Goal: Task Accomplishment & Management: Use online tool/utility

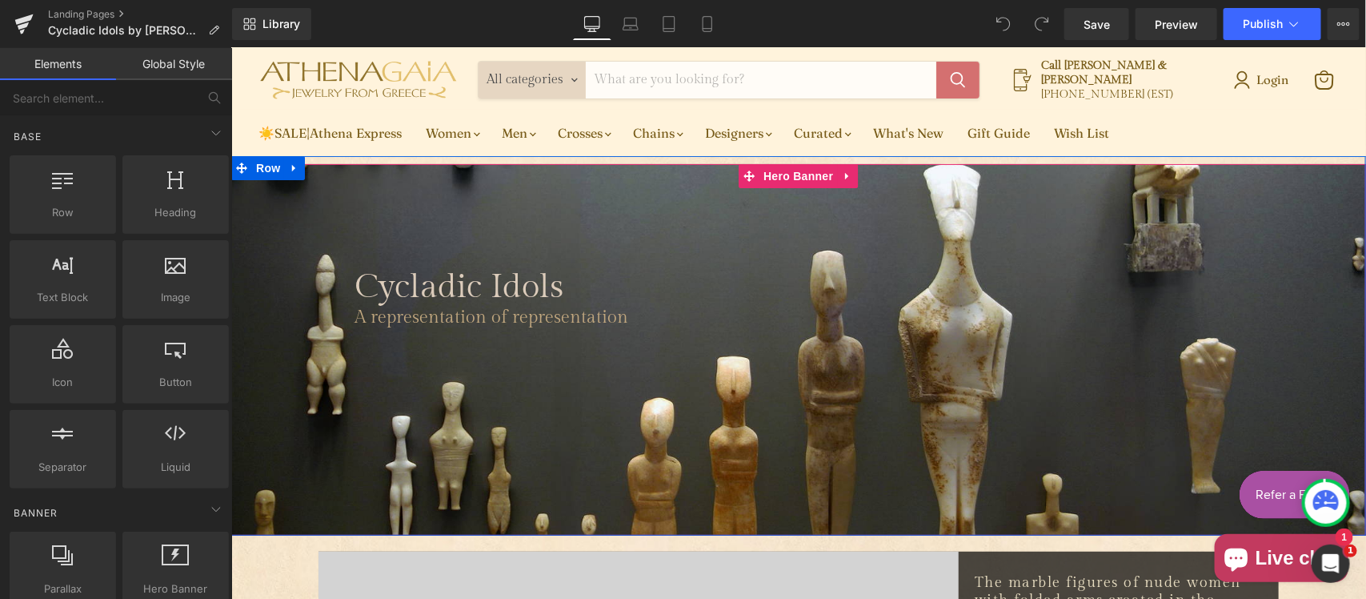
scroll to position [166, 0]
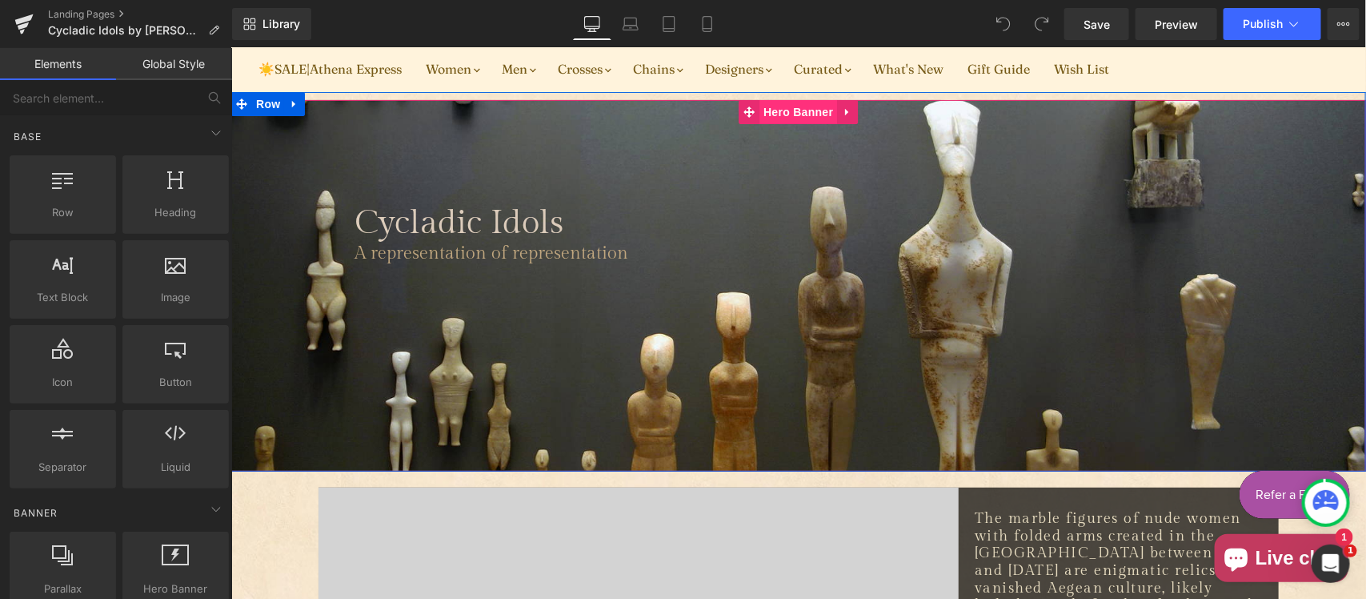
click at [787, 107] on span "Hero Banner" at bounding box center [798, 111] width 78 height 24
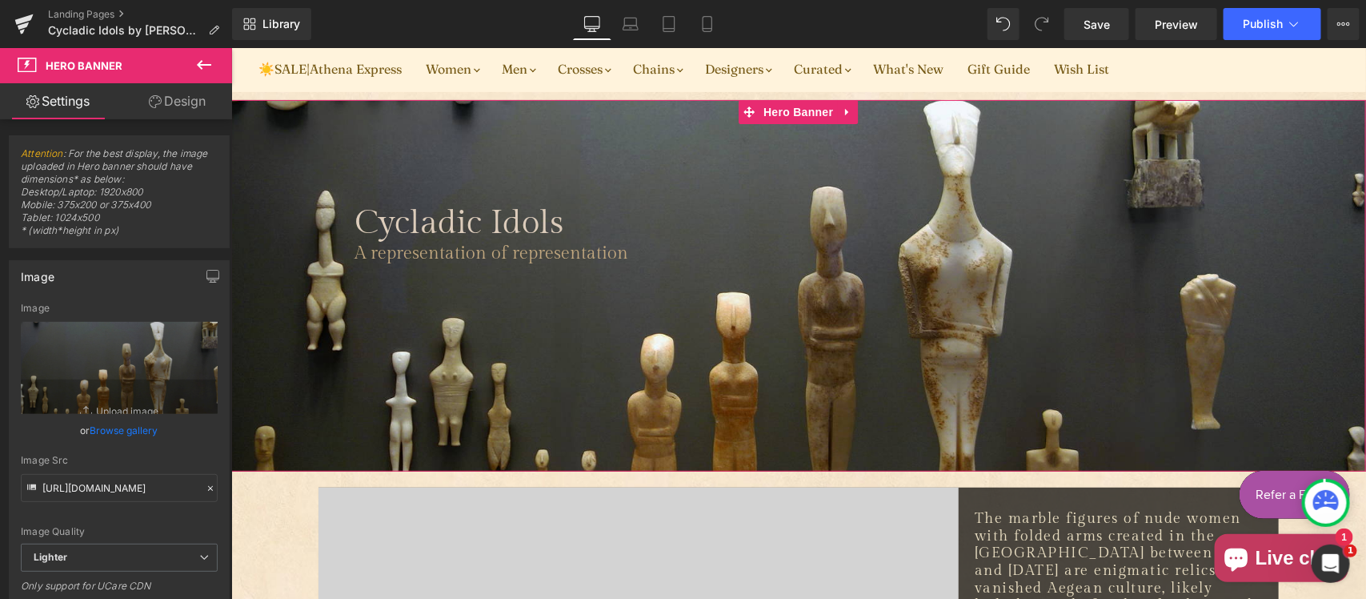
click at [161, 93] on link "Design" at bounding box center [177, 101] width 116 height 36
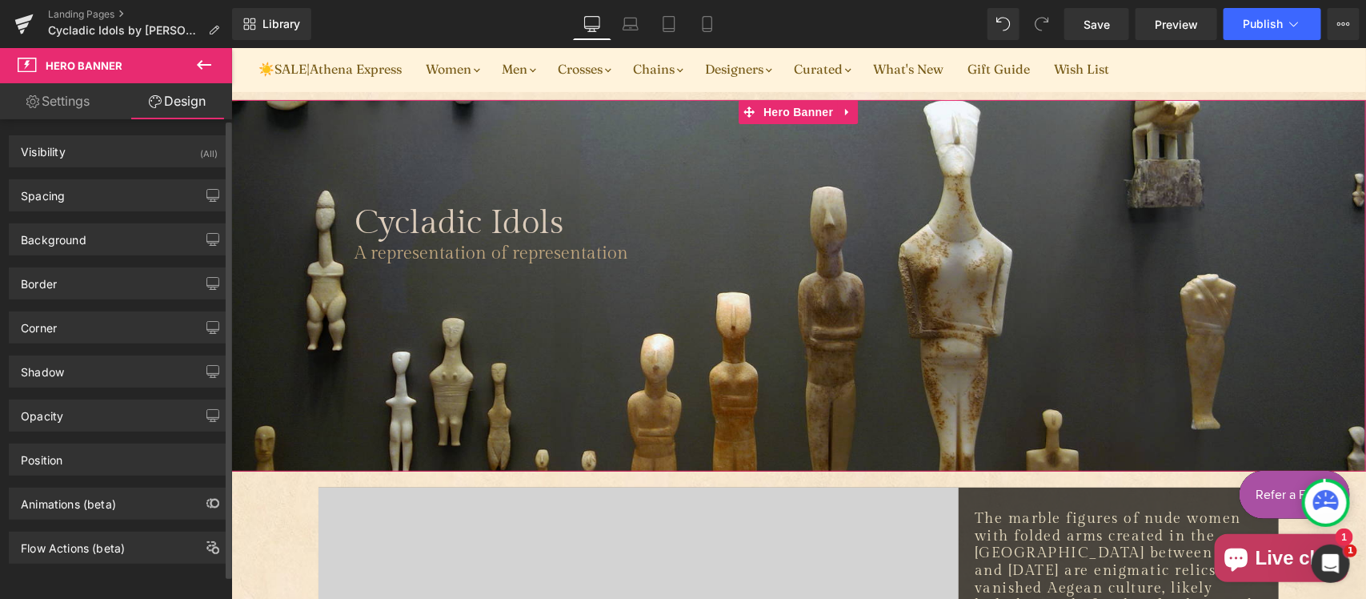
type input "0"
type input "100"
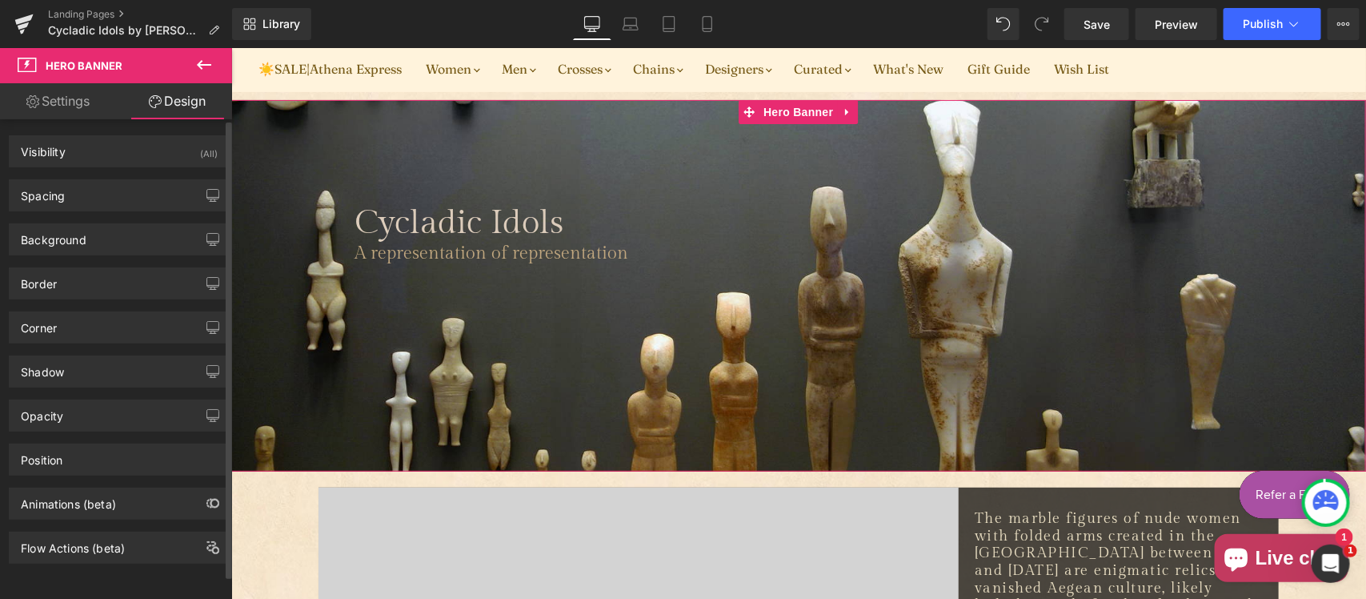
type input "0"
type input "250"
type input "0"
click at [110, 186] on div "Spacing" at bounding box center [119, 195] width 219 height 30
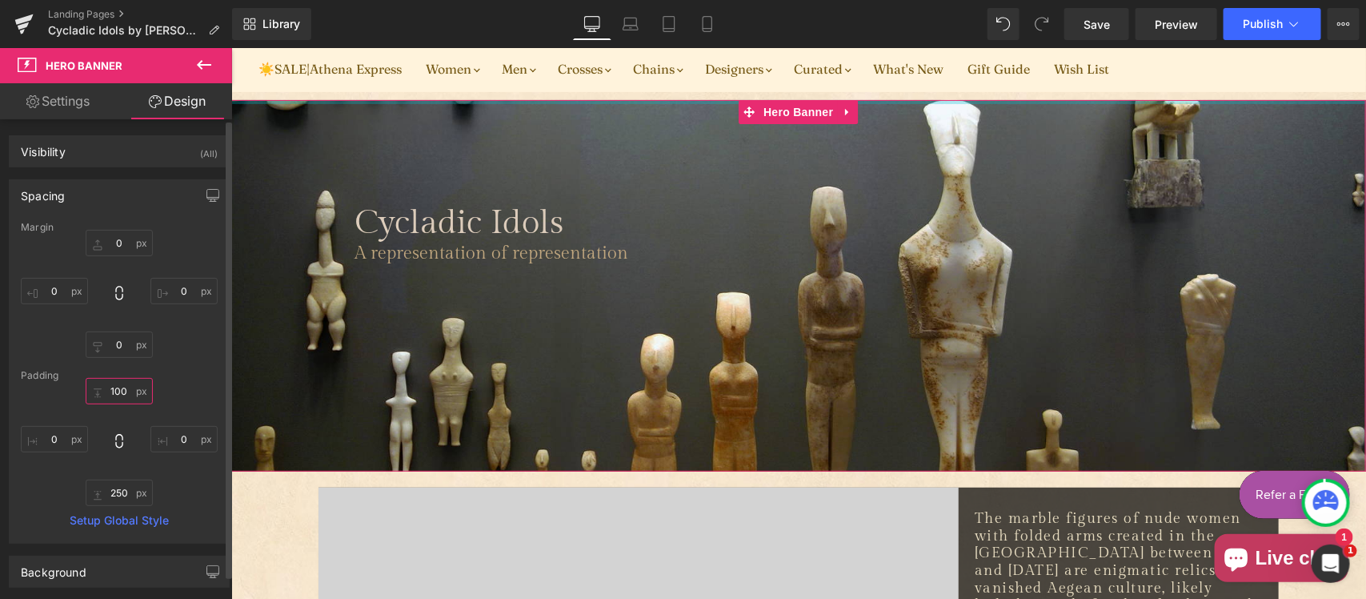
click at [120, 396] on input "100" at bounding box center [119, 391] width 67 height 26
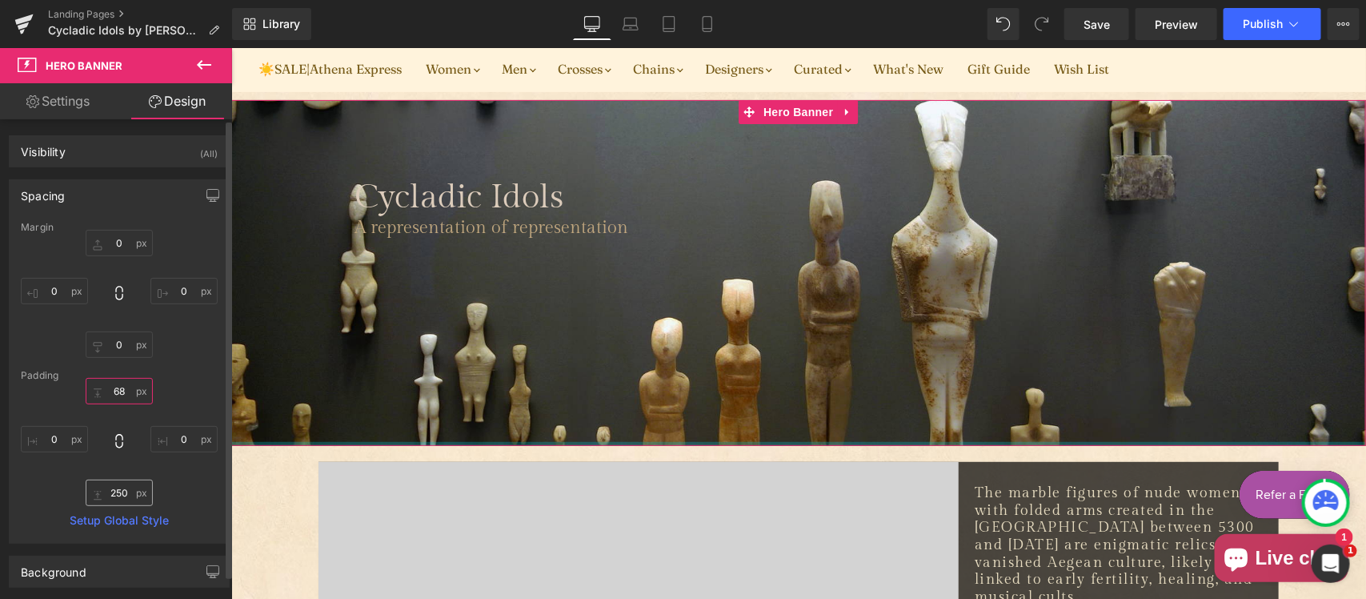
type input "68"
click at [122, 494] on input "250" at bounding box center [119, 492] width 67 height 26
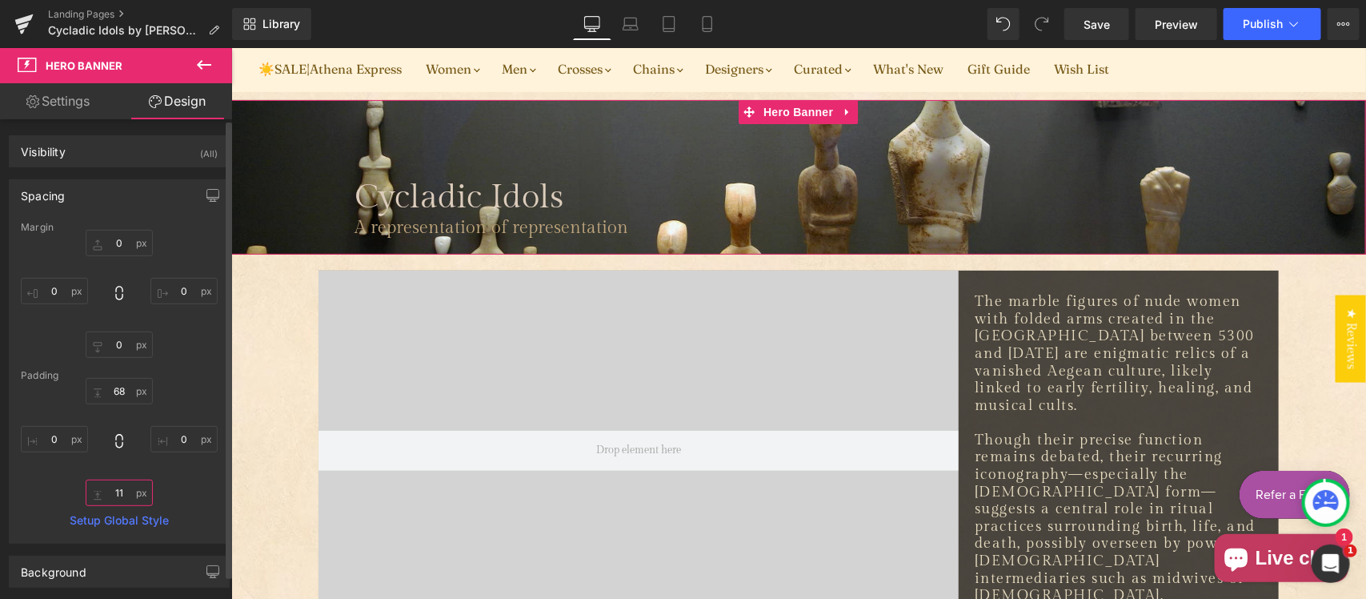
type input "115"
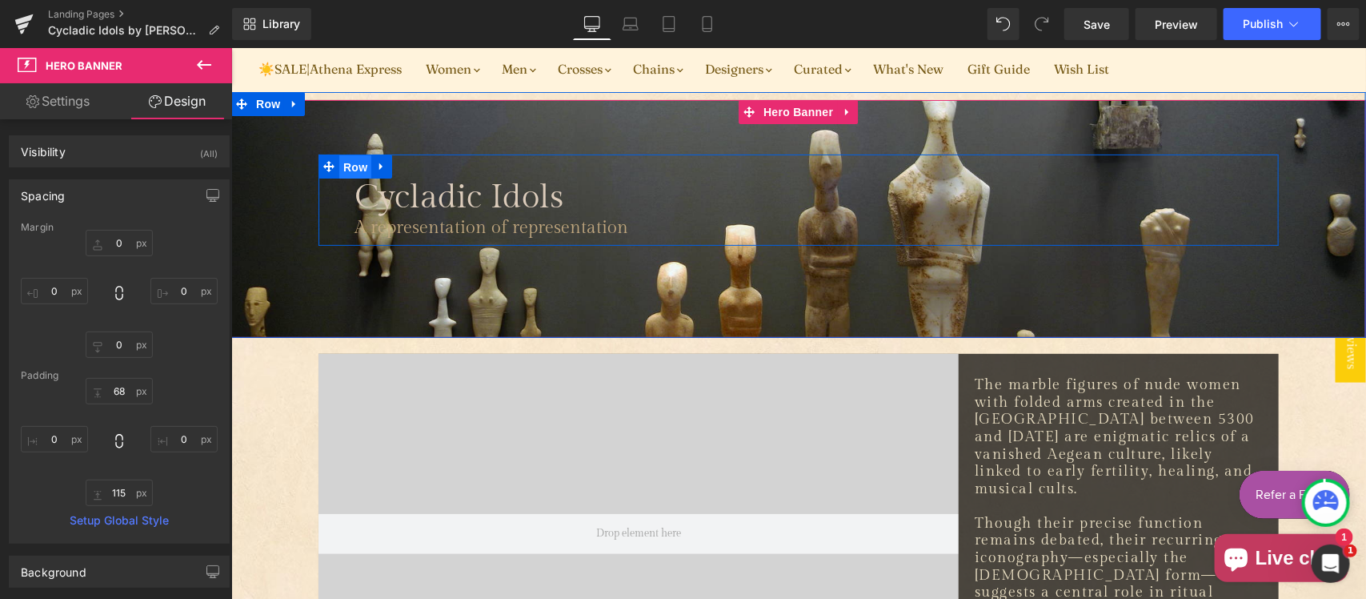
click at [342, 163] on span "Row" at bounding box center [354, 166] width 32 height 24
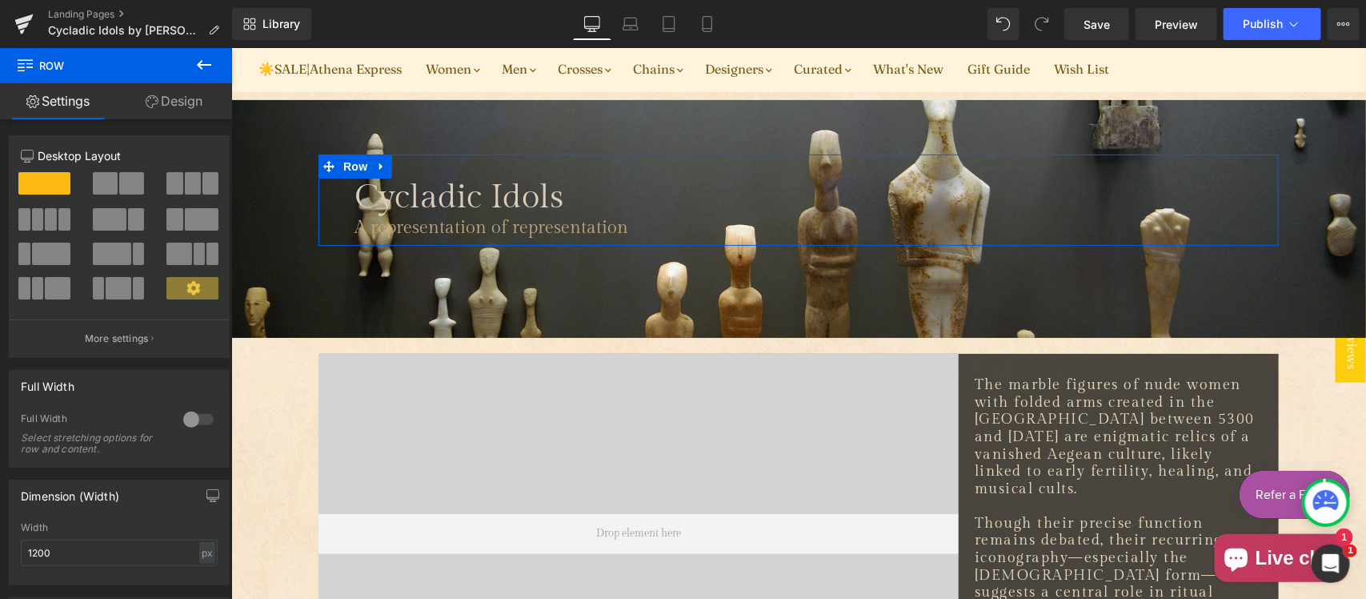
click at [185, 105] on link "Design" at bounding box center [174, 101] width 116 height 36
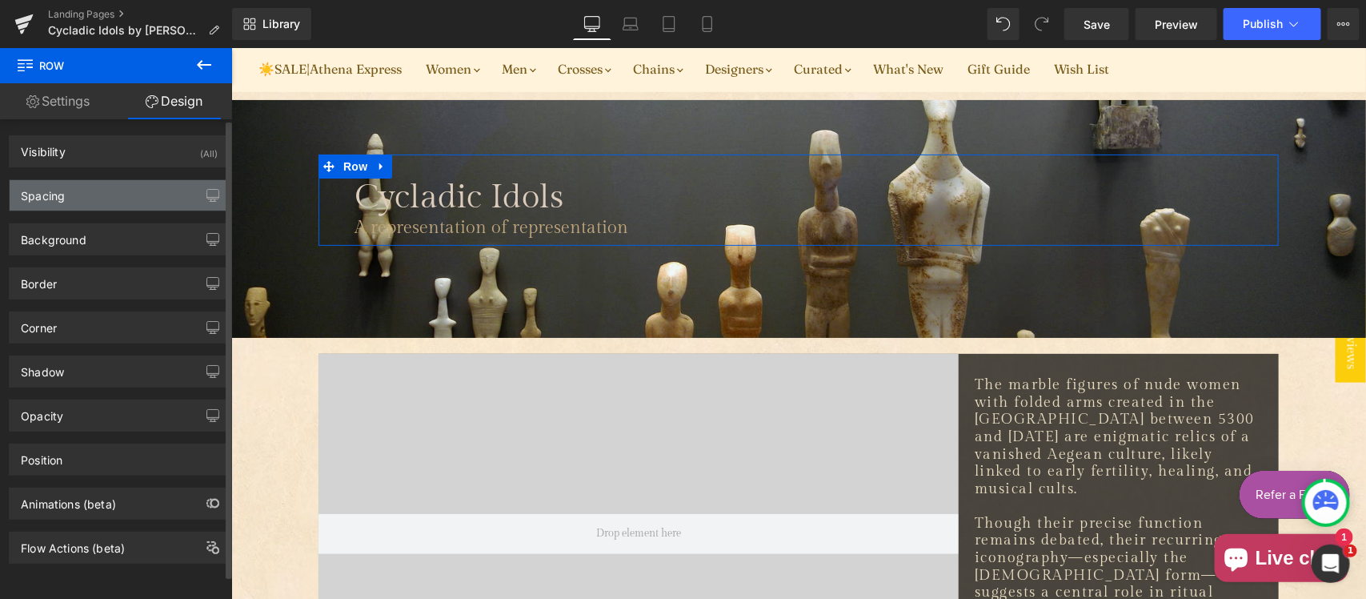
click at [106, 198] on div "Spacing" at bounding box center [119, 195] width 219 height 30
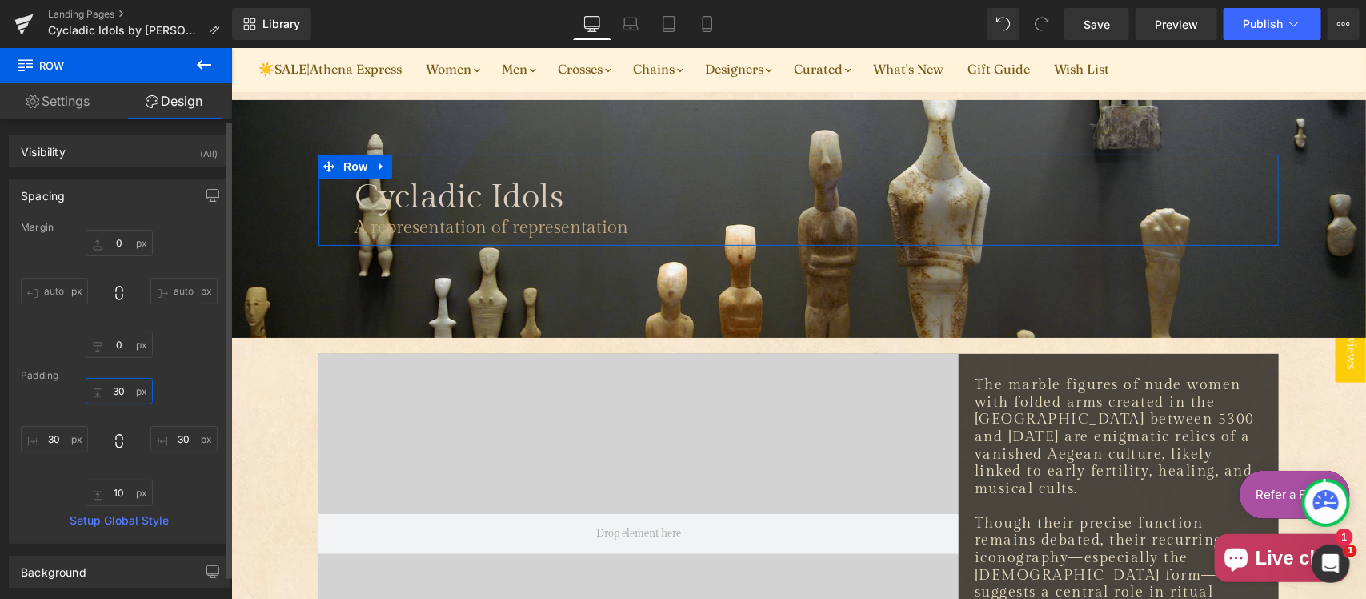
click at [118, 386] on input "30" at bounding box center [119, 391] width 67 height 26
click at [52, 441] on input "30" at bounding box center [54, 439] width 67 height 26
click at [176, 438] on input "30" at bounding box center [183, 439] width 67 height 26
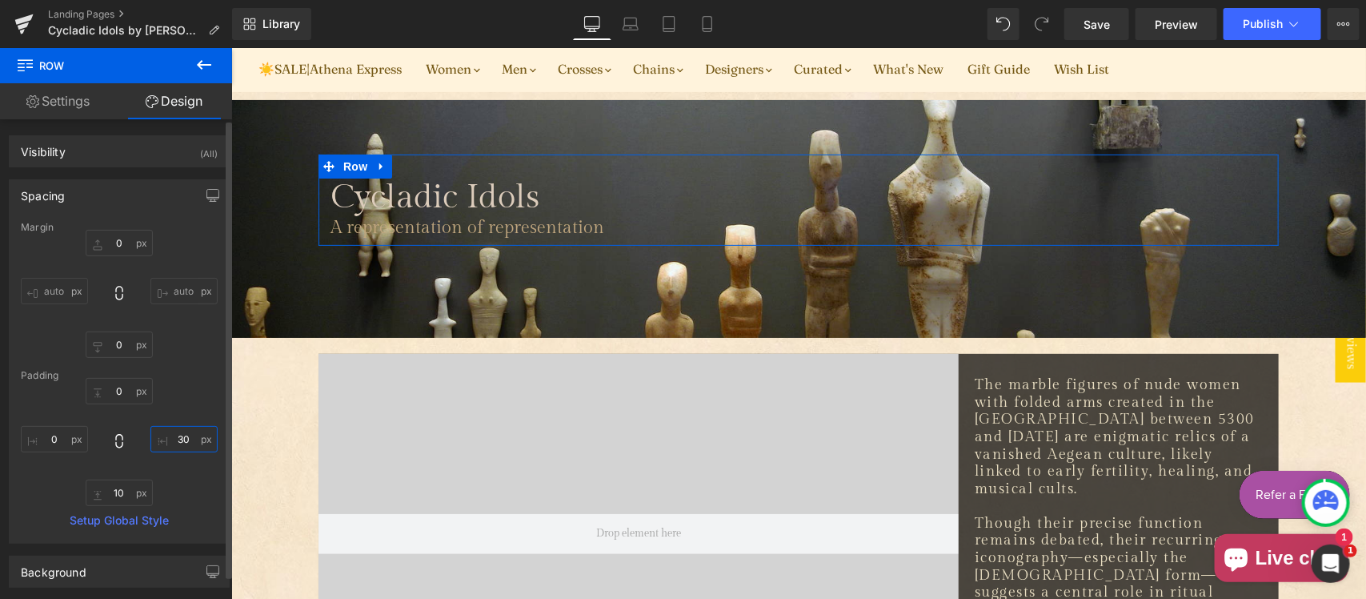
click at [176, 438] on input "30" at bounding box center [183, 439] width 67 height 26
click at [118, 489] on input "10" at bounding box center [119, 492] width 67 height 26
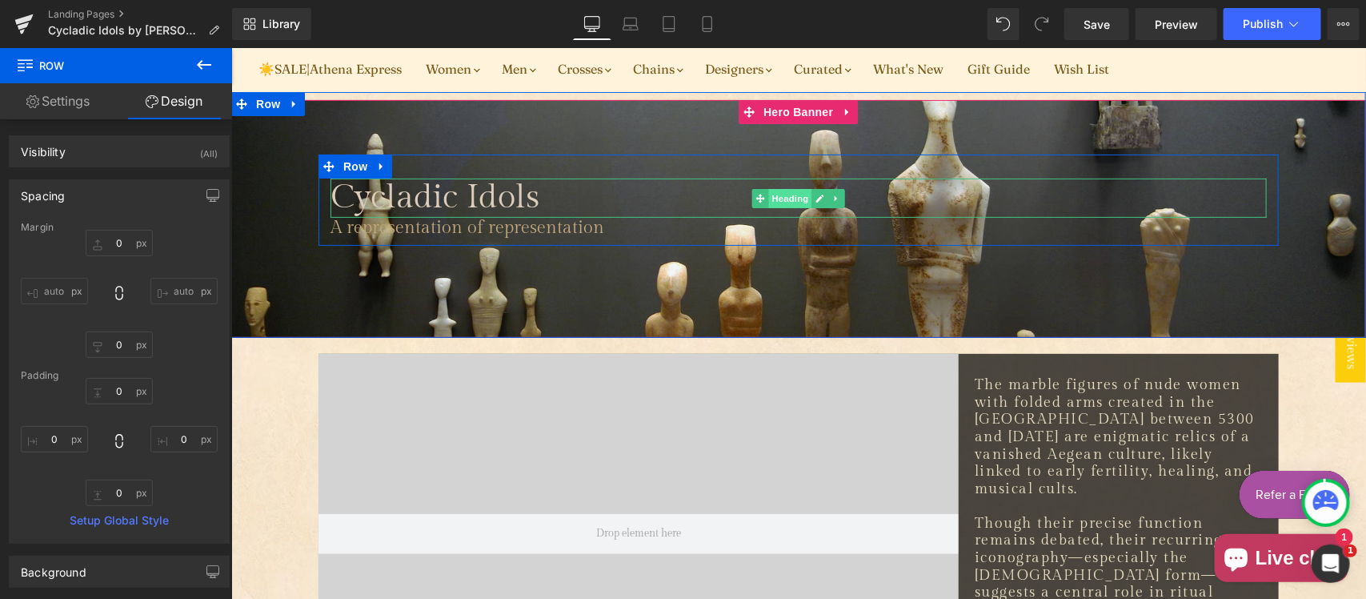
click at [788, 193] on span "Heading" at bounding box center [789, 197] width 43 height 19
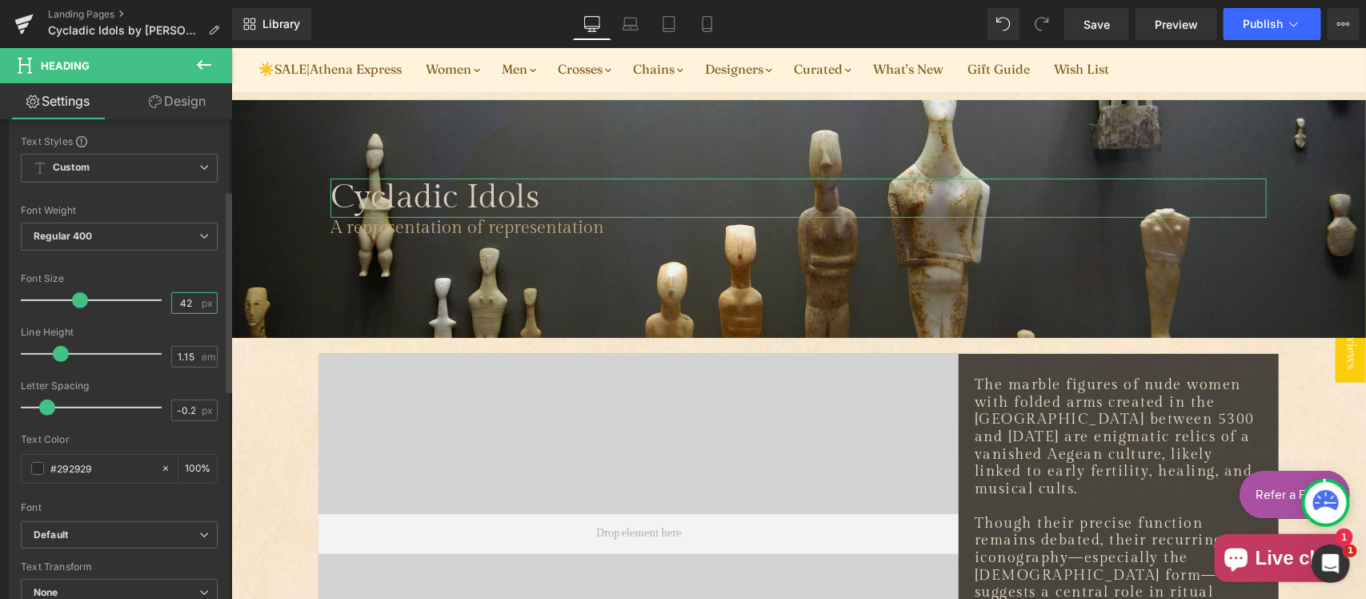
click at [192, 300] on input "42" at bounding box center [186, 303] width 28 height 20
type input "36"
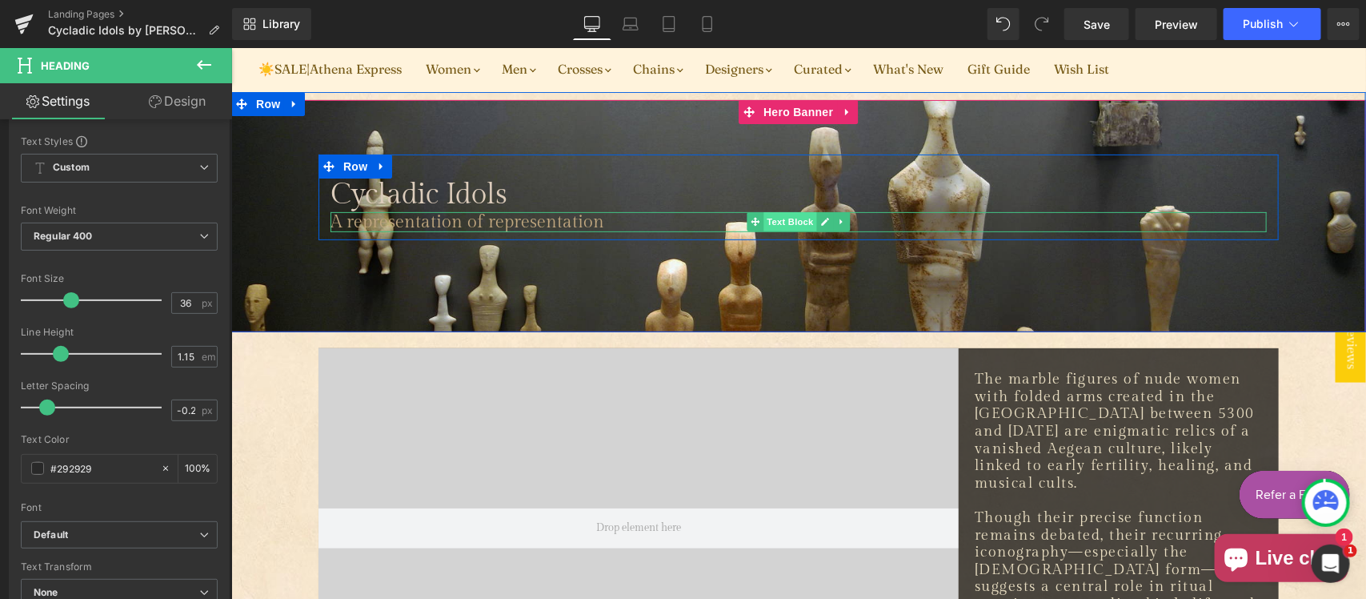
click at [778, 216] on span "Text Block" at bounding box center [789, 220] width 53 height 19
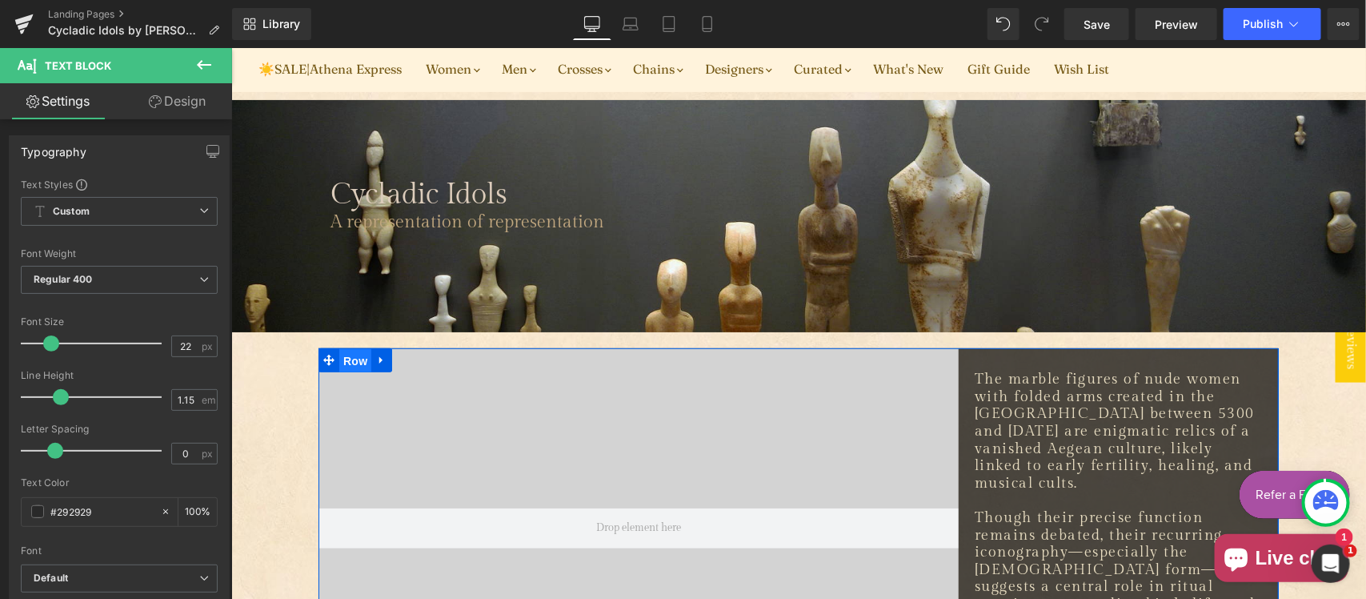
click at [342, 358] on span "Row" at bounding box center [354, 360] width 32 height 24
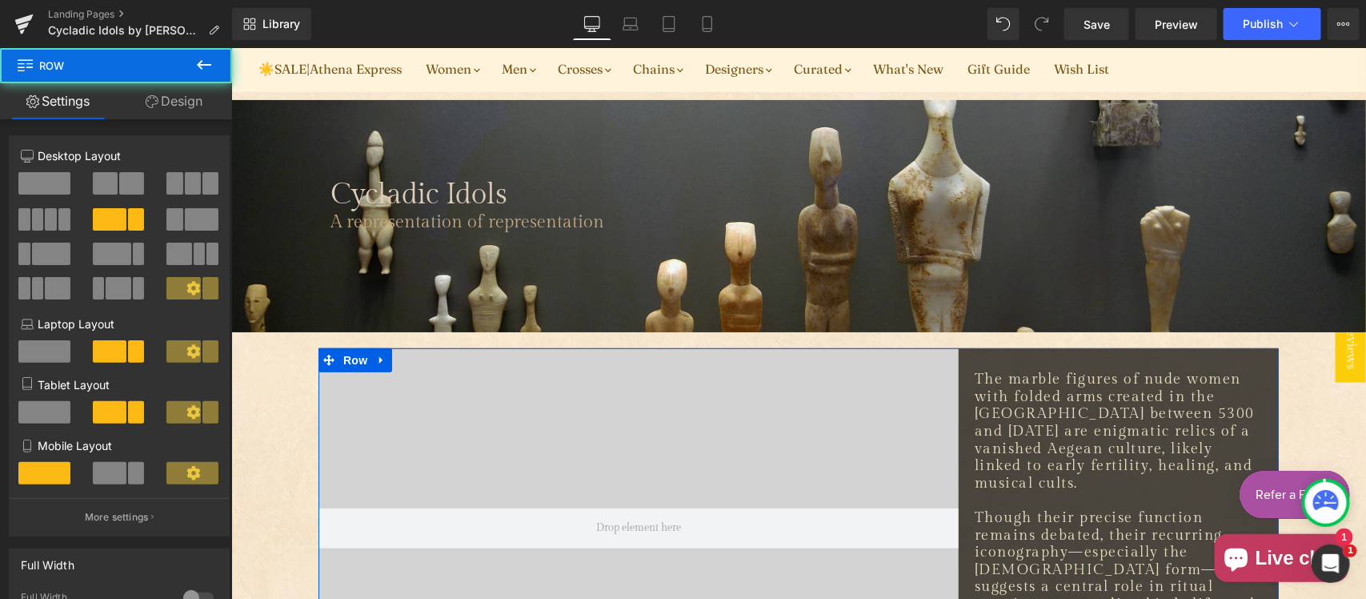
drag, startPoint x: 176, startPoint y: 100, endPoint x: 96, endPoint y: 201, distance: 128.7
click at [176, 98] on link "Design" at bounding box center [174, 101] width 116 height 36
click at [0, 0] on div "Spacing" at bounding box center [0, 0] width 0 height 0
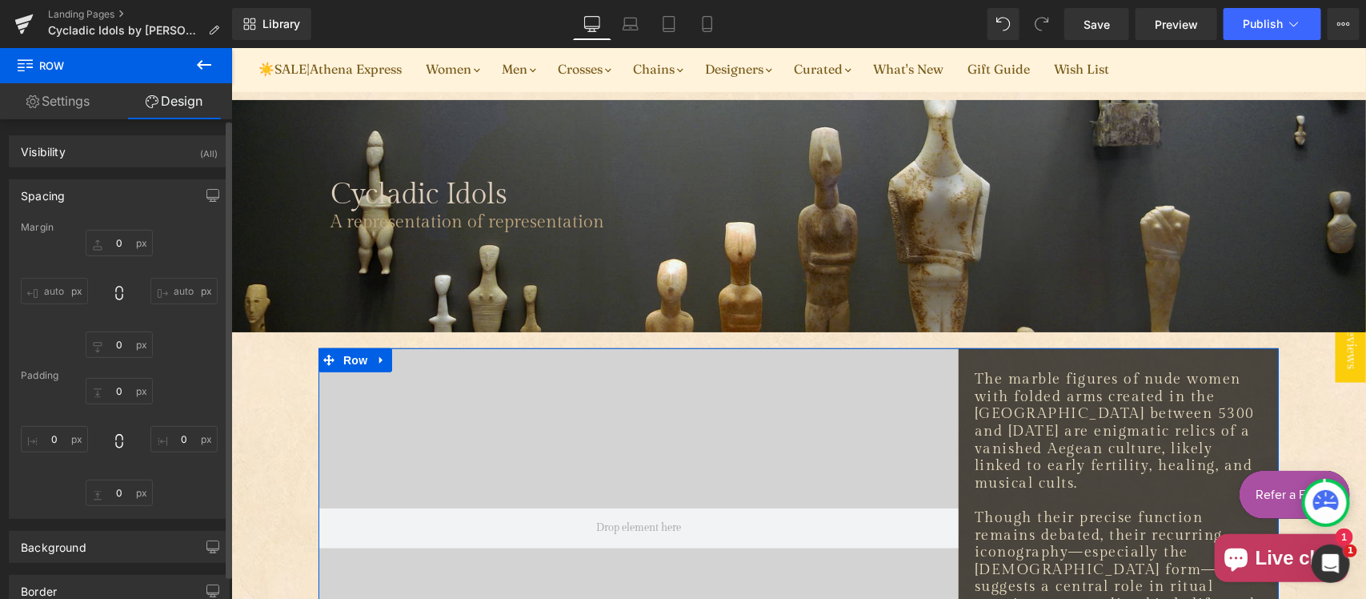
type input "20"
type input "0"
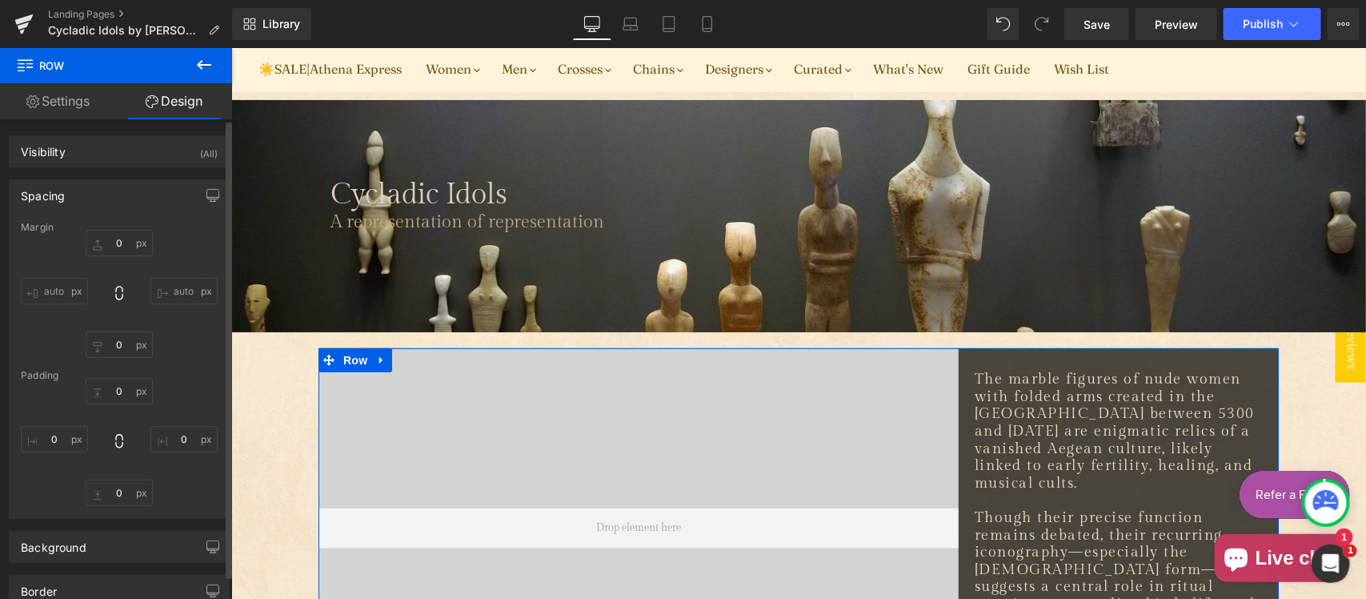
type input "0"
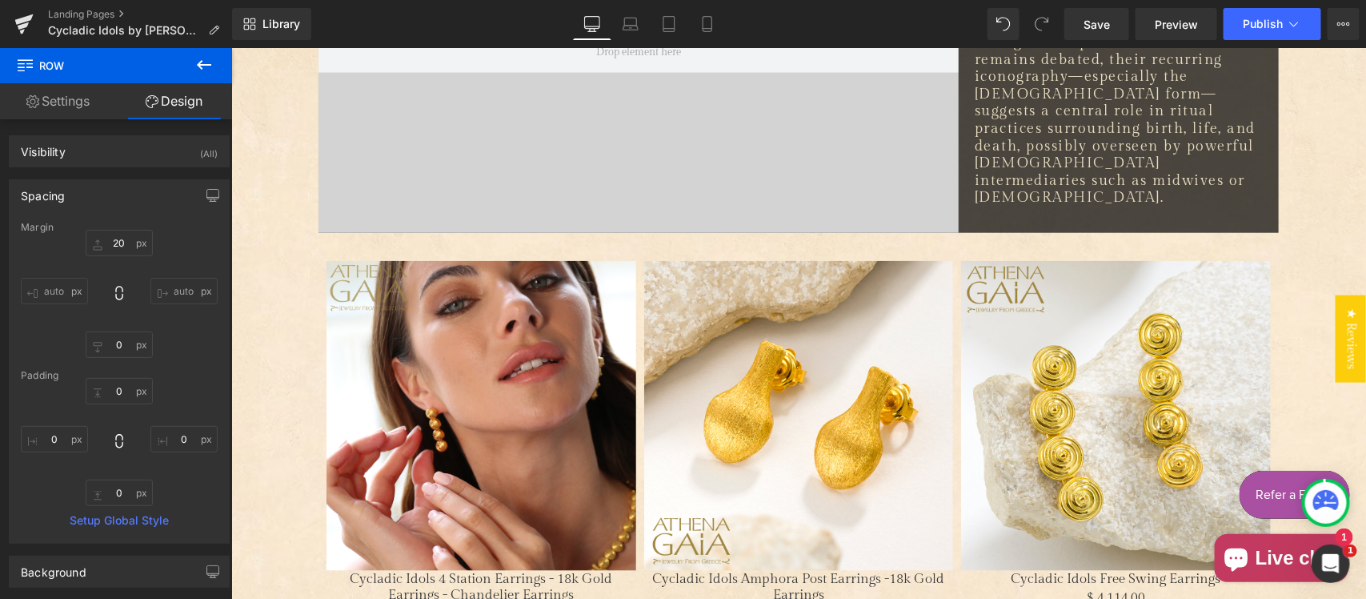
scroll to position [667, 0]
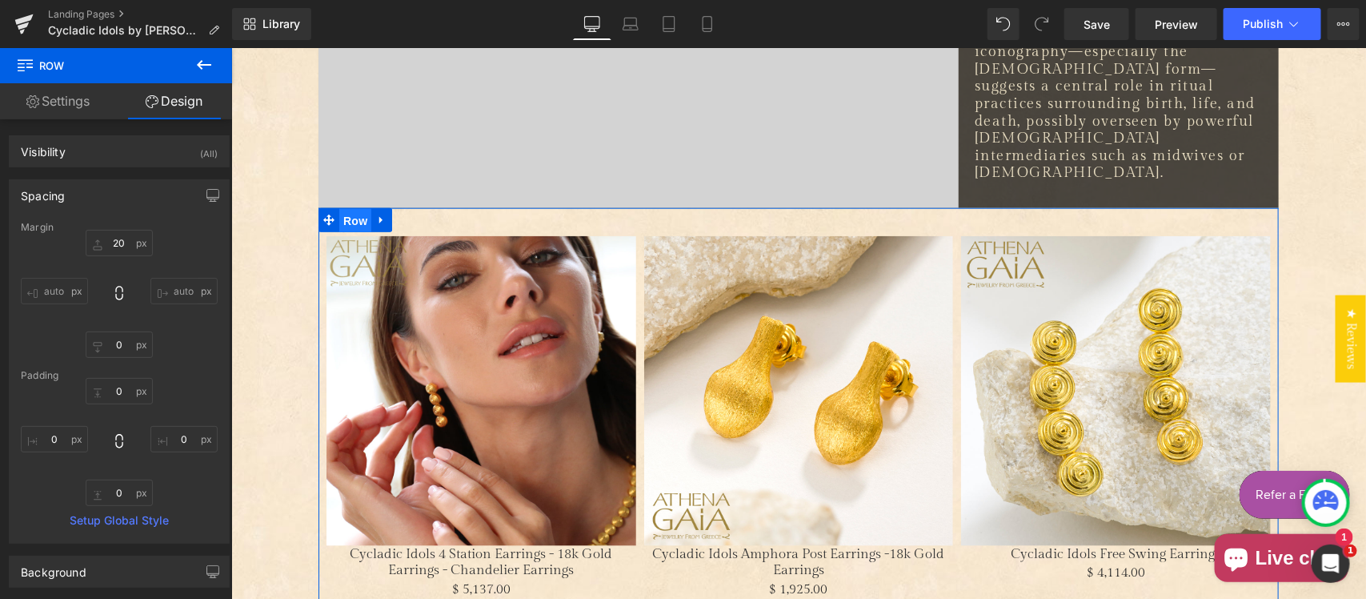
click at [342, 218] on span "Row" at bounding box center [354, 220] width 32 height 24
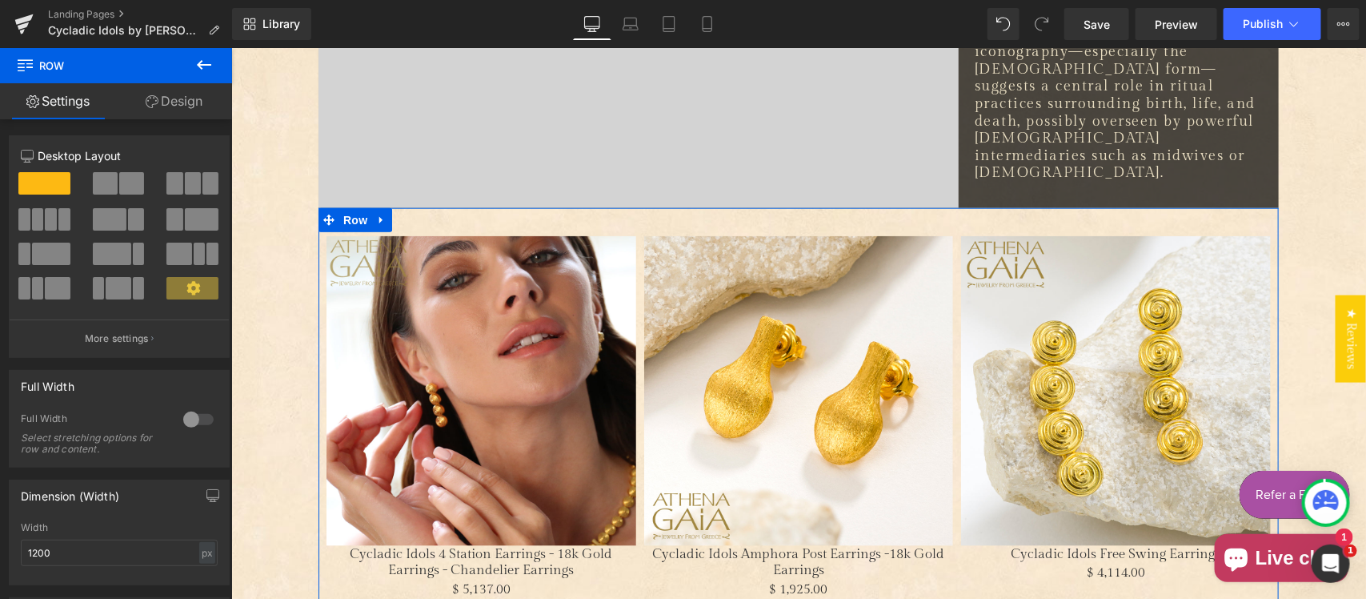
click at [166, 104] on link "Design" at bounding box center [174, 101] width 116 height 36
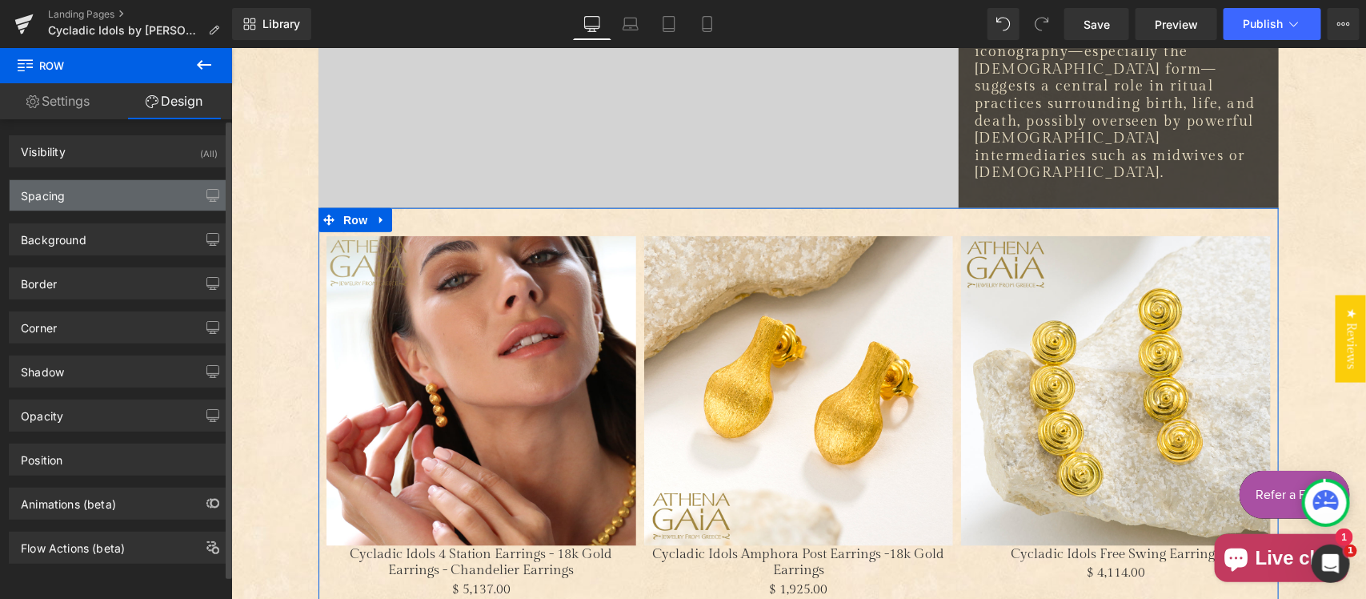
click at [94, 198] on div "Spacing" at bounding box center [119, 195] width 219 height 30
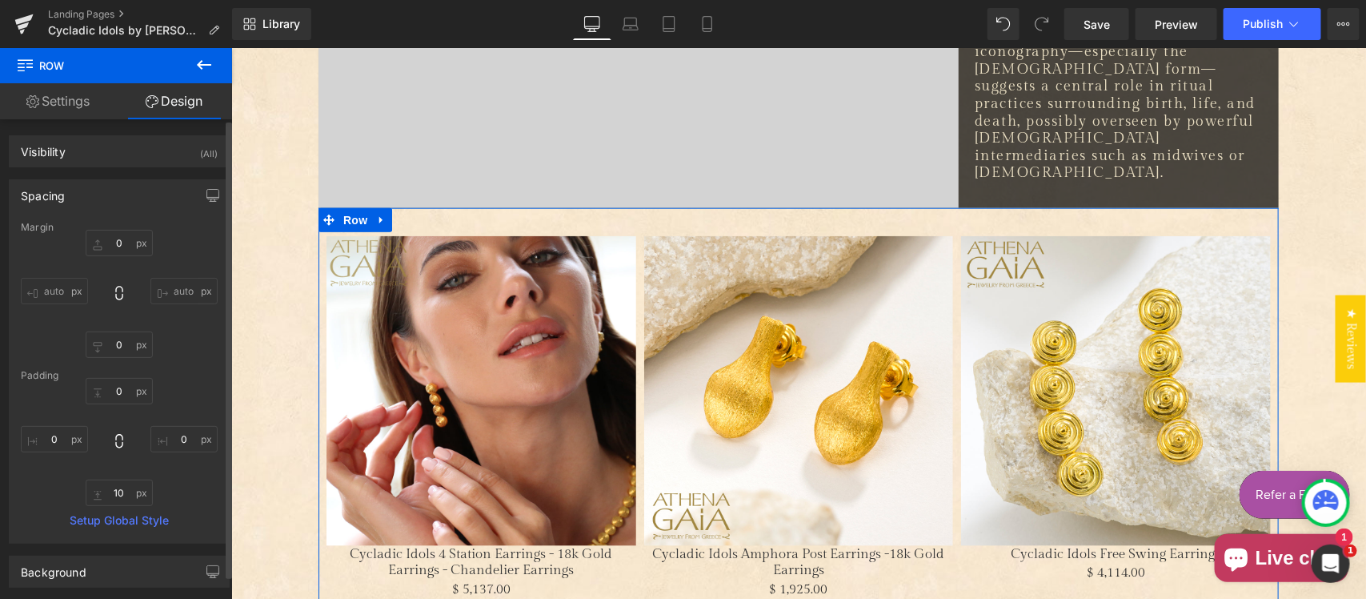
type input "0"
type input "10"
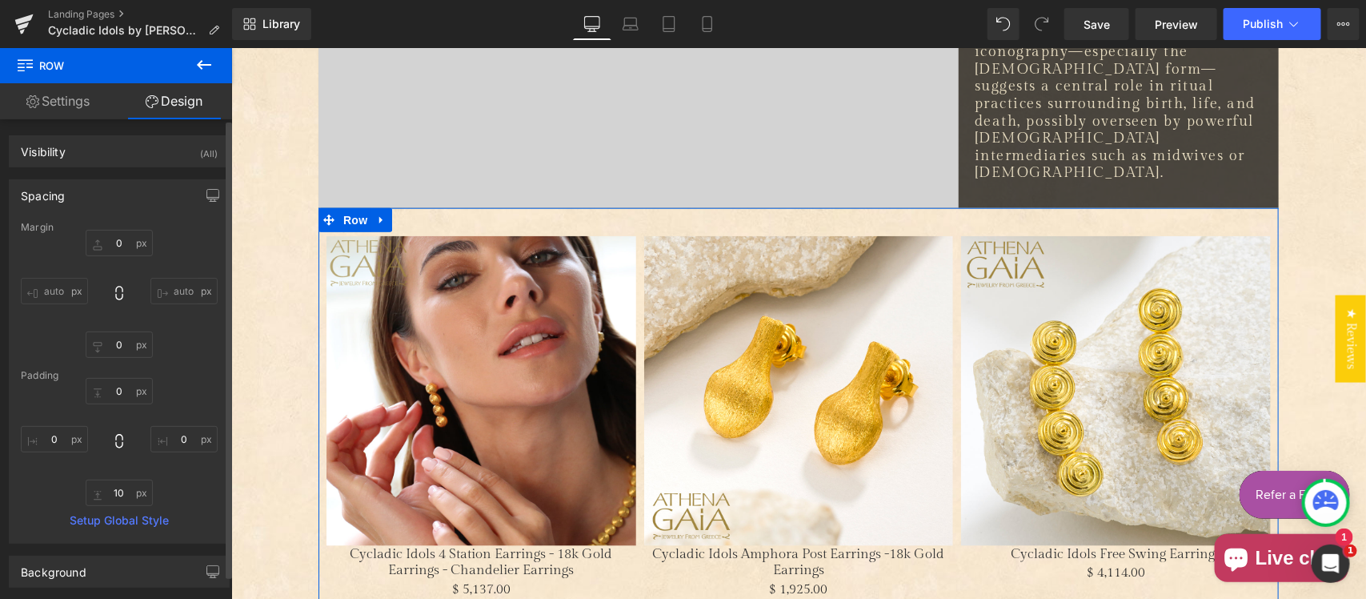
type input "0"
click at [122, 236] on input "0" at bounding box center [119, 243] width 67 height 26
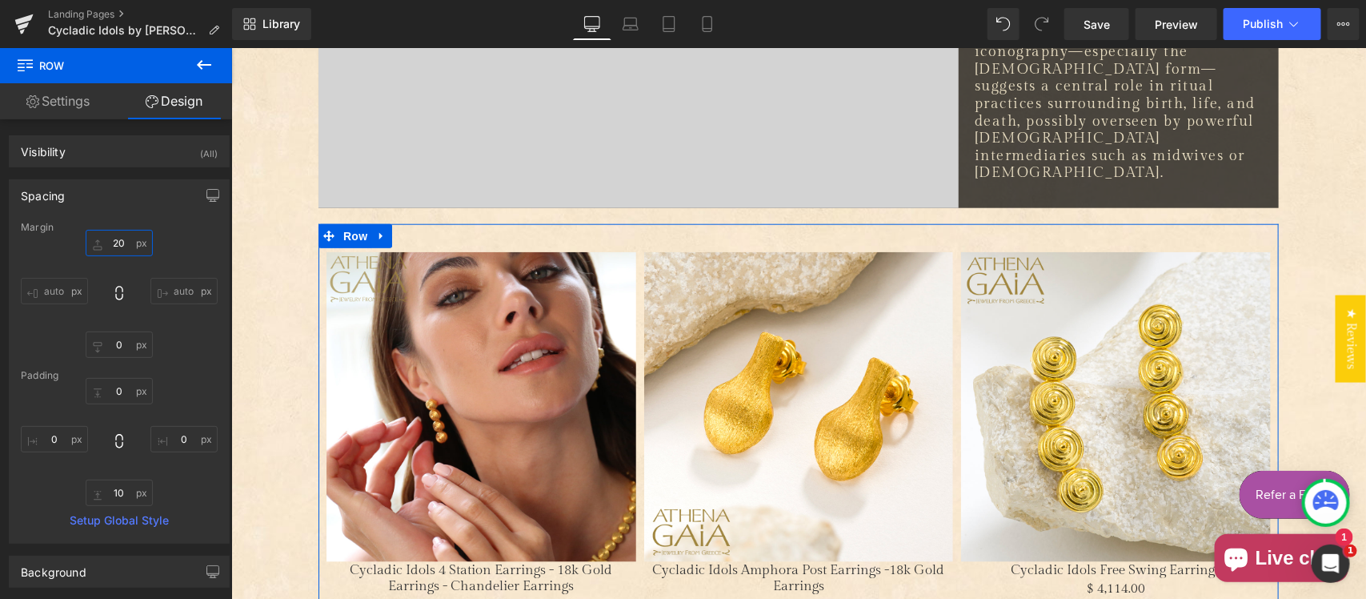
type input "20"
click at [189, 101] on link "Design" at bounding box center [174, 101] width 116 height 36
click at [62, 193] on div "Spacing" at bounding box center [43, 191] width 44 height 22
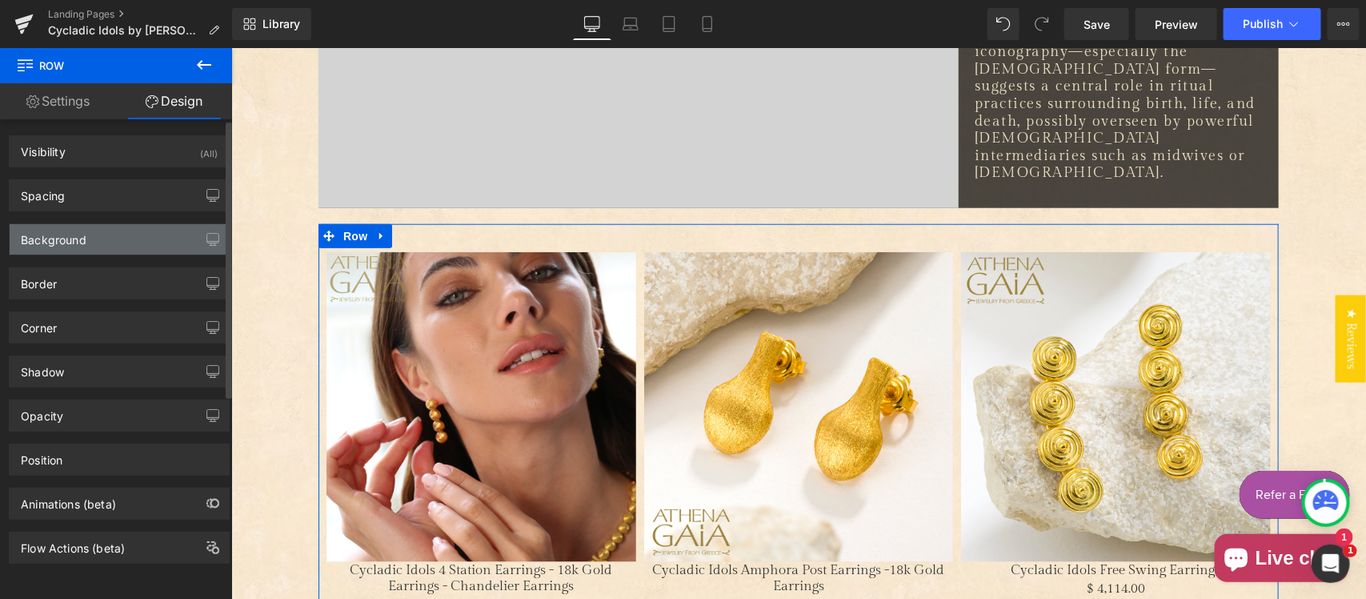
click at [74, 238] on div "Background" at bounding box center [54, 235] width 66 height 22
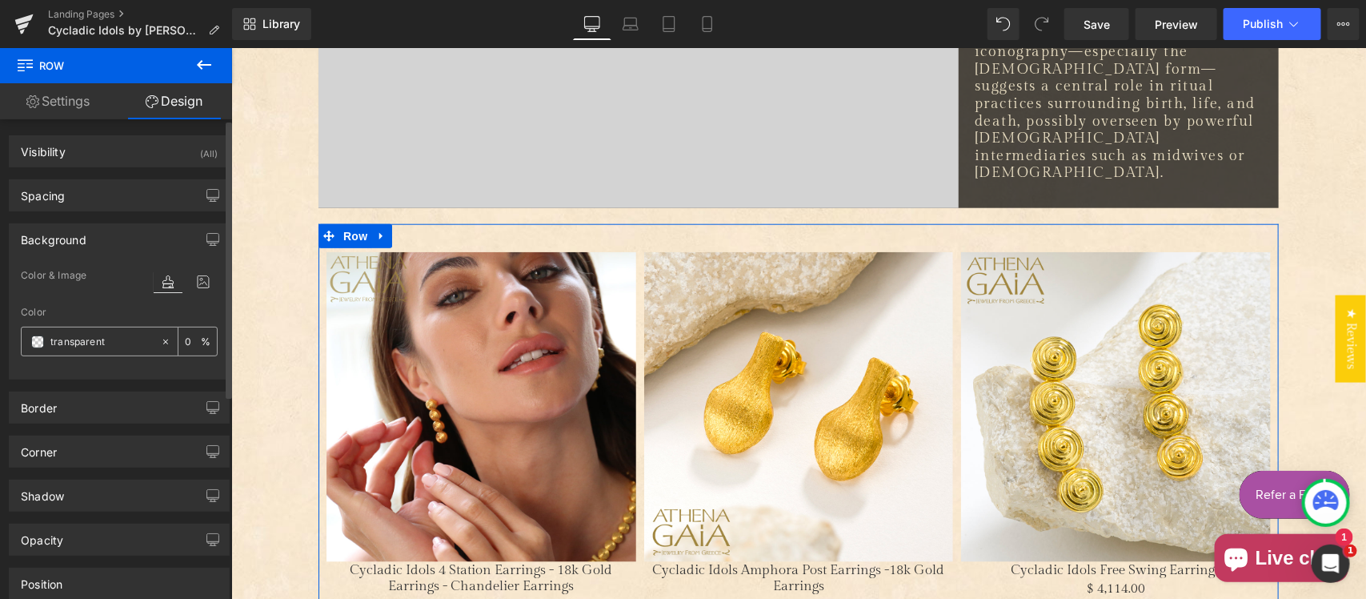
click at [78, 341] on input "transparent" at bounding box center [101, 342] width 102 height 18
type input "#fff"
type input "100"
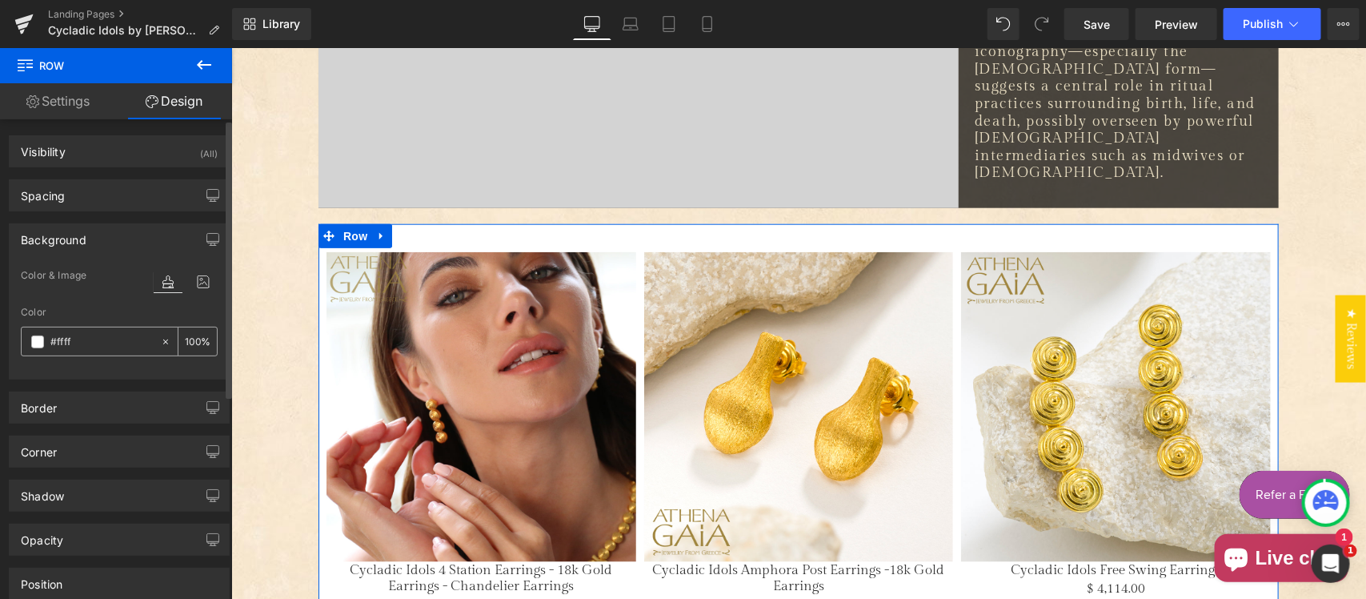
type input "#ffffff"
click at [185, 334] on input "100" at bounding box center [193, 341] width 16 height 18
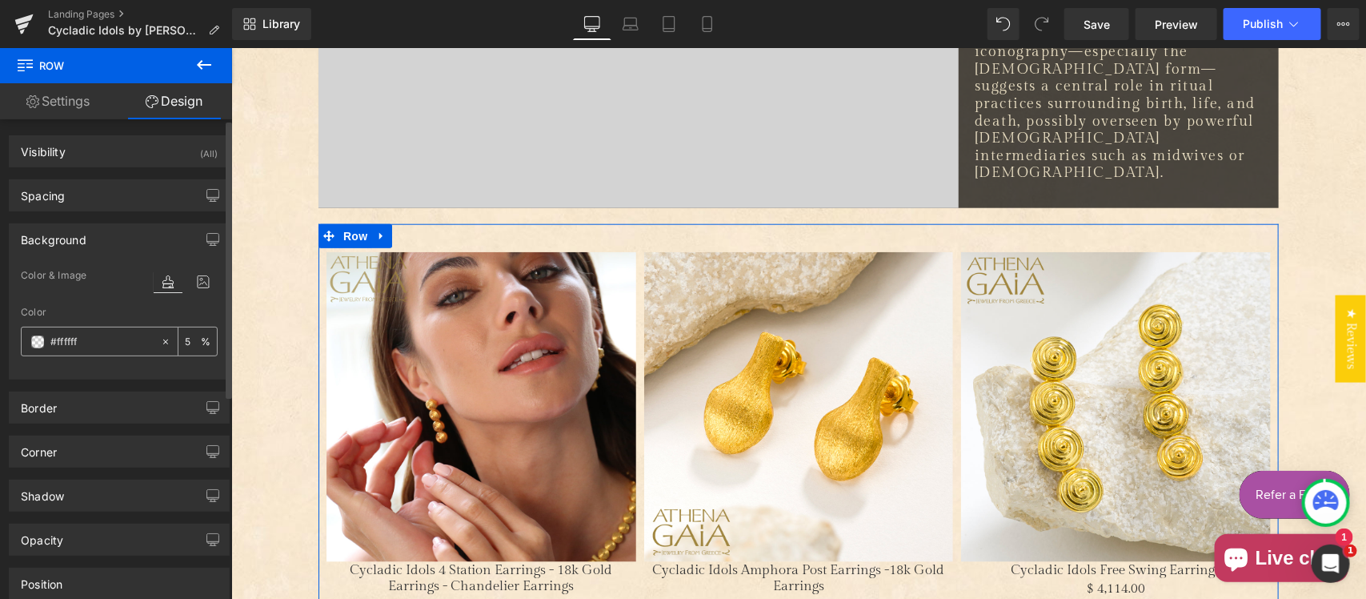
type input "50"
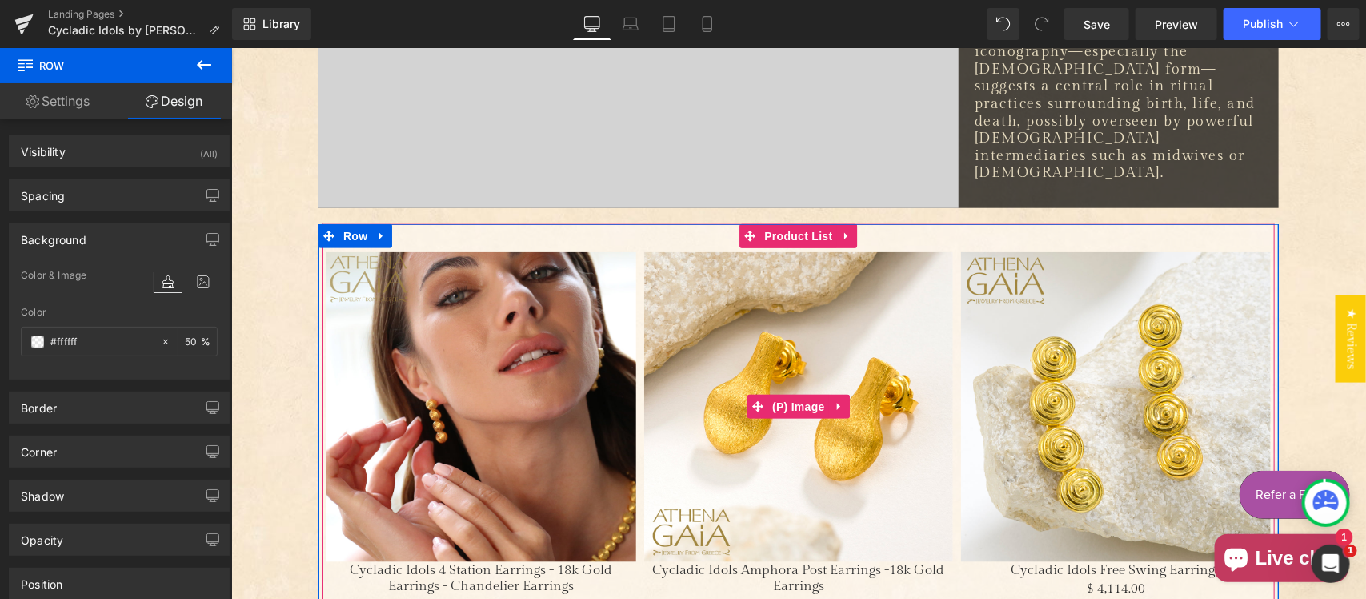
scroll to position [833, 0]
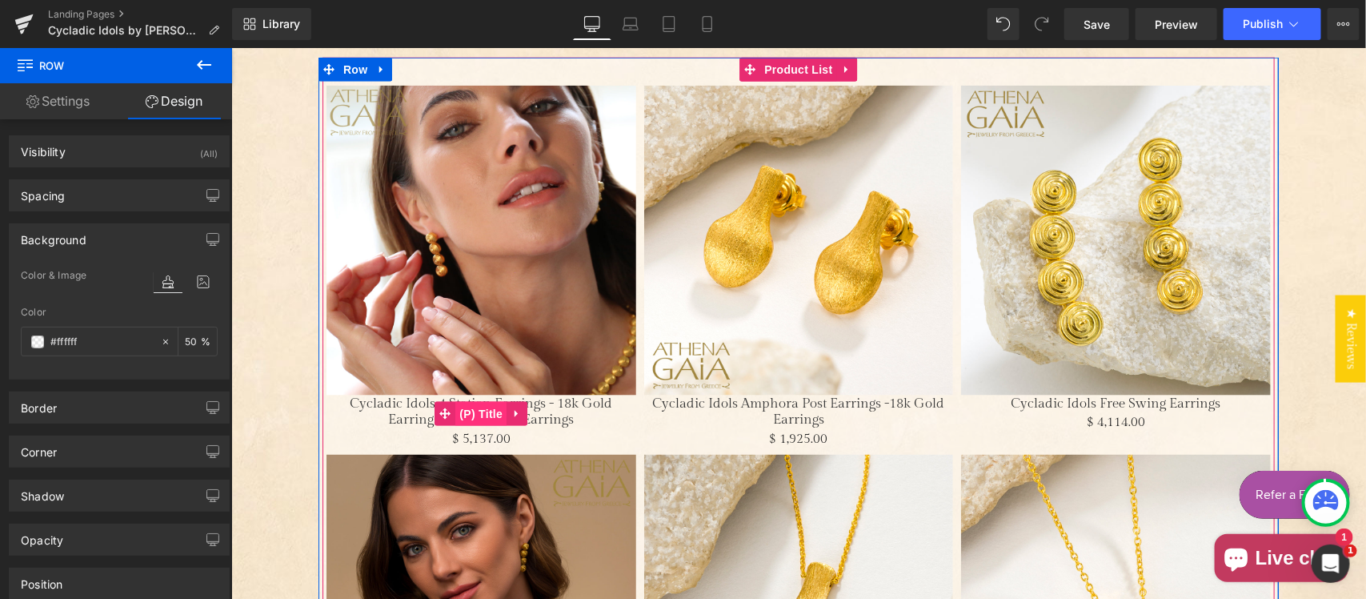
click at [487, 410] on span "(P) Title" at bounding box center [479, 413] width 51 height 24
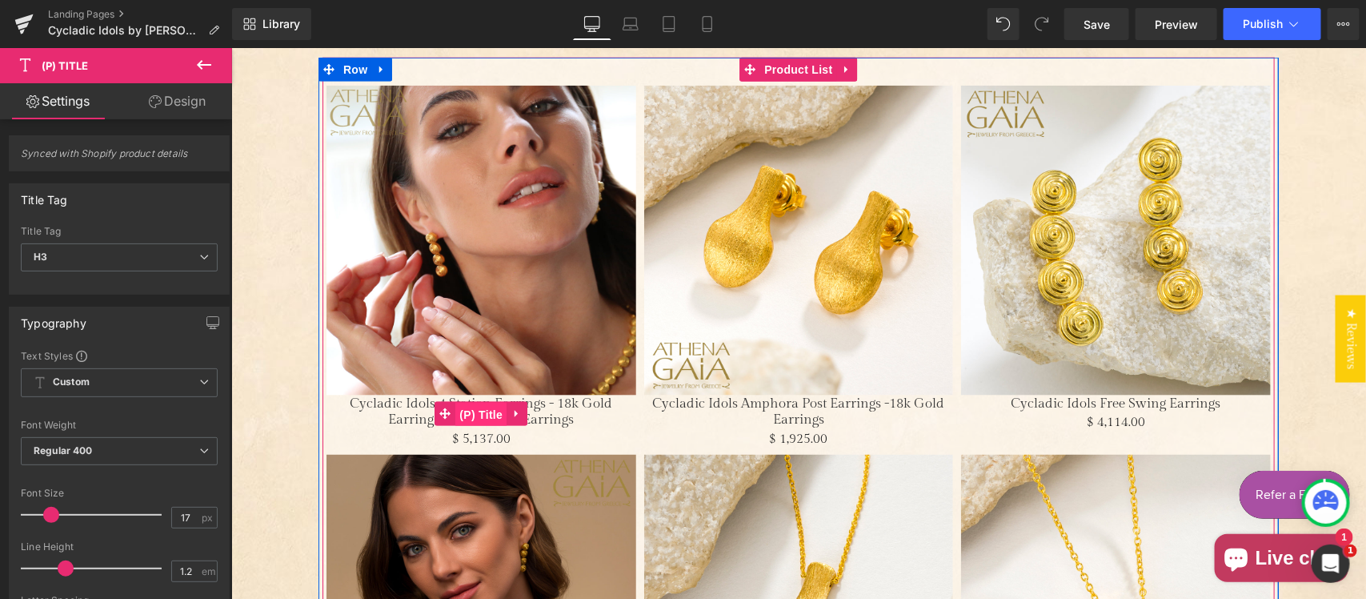
click at [475, 411] on span "(P) Title" at bounding box center [479, 414] width 51 height 24
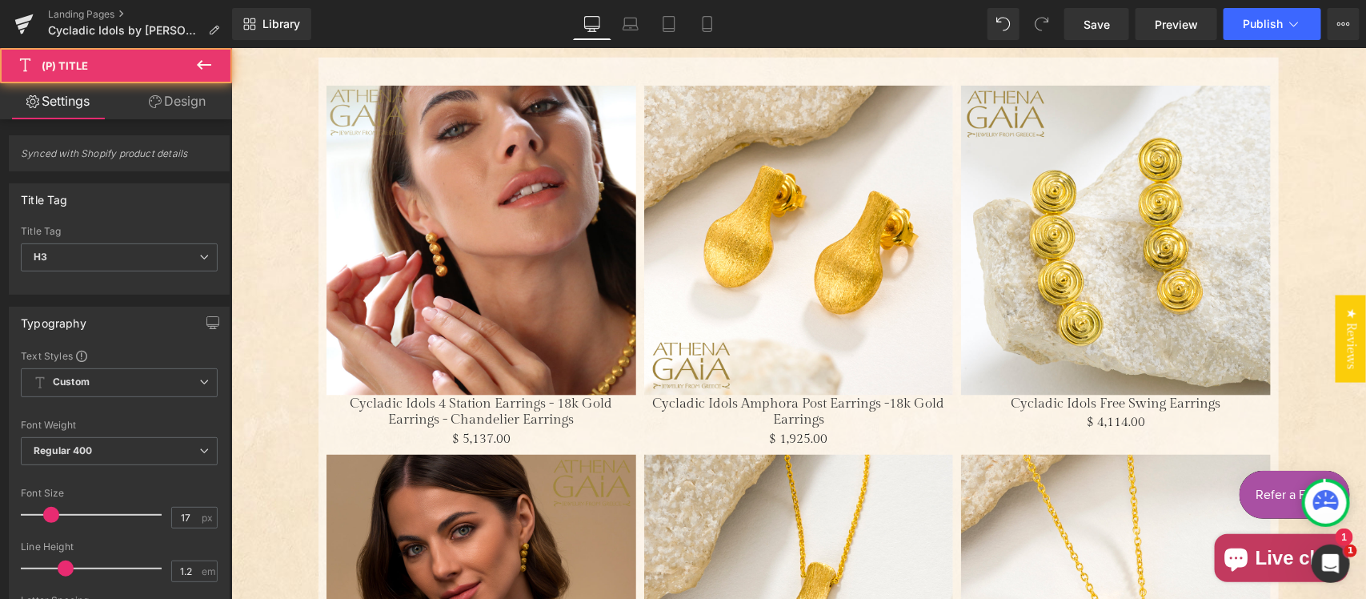
click at [193, 101] on link "Design" at bounding box center [177, 101] width 116 height 36
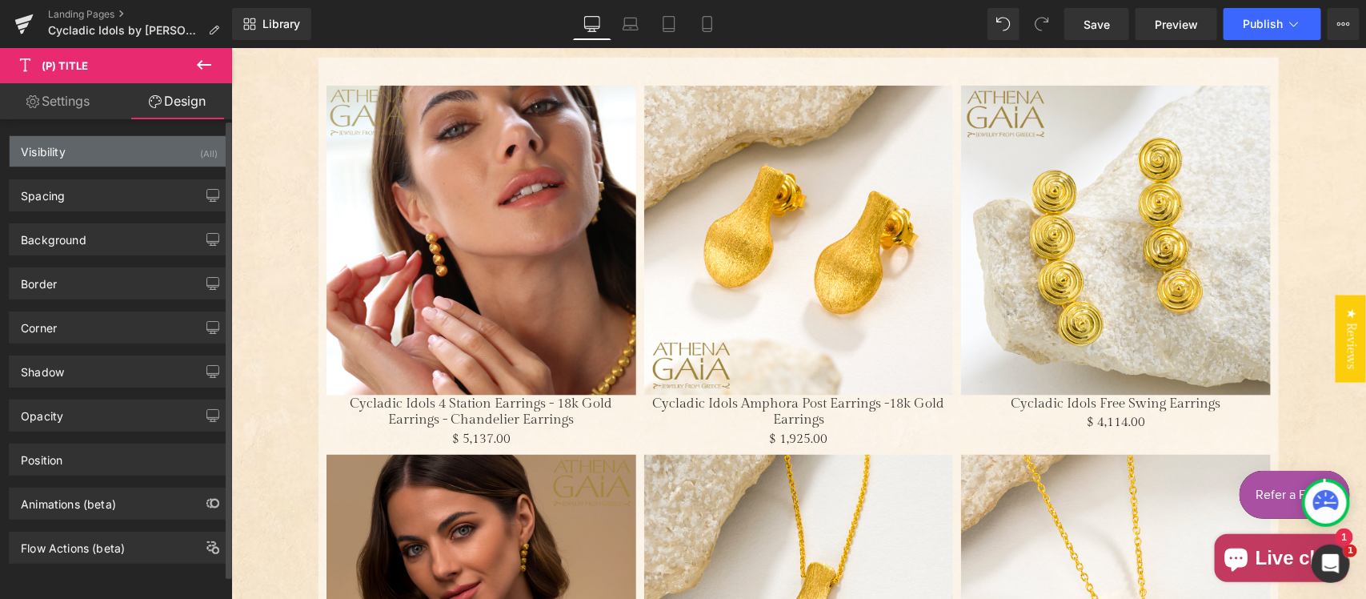
type input "0"
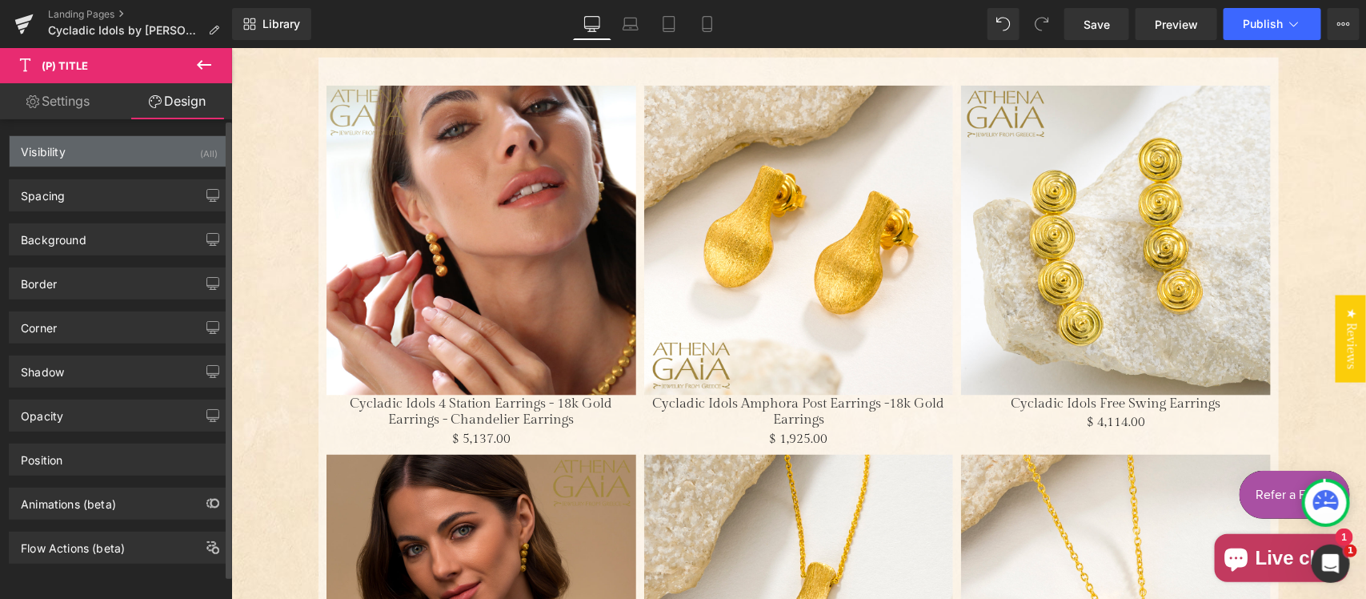
type input "0"
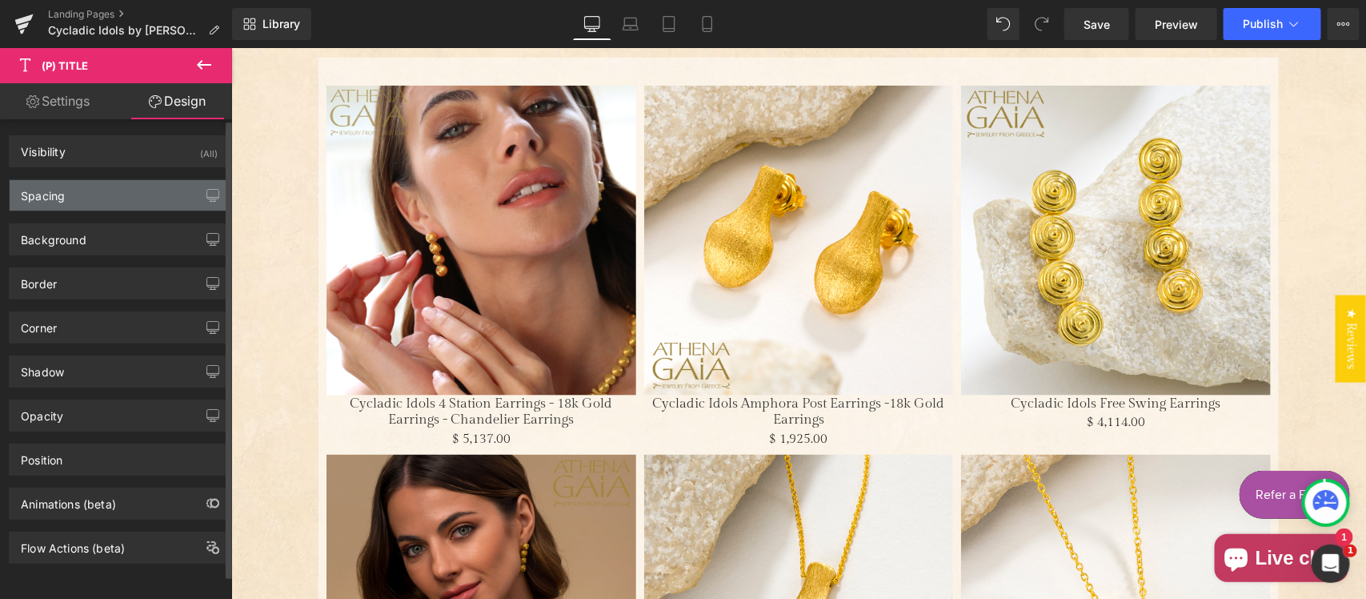
click at [114, 190] on div "Spacing" at bounding box center [119, 195] width 219 height 30
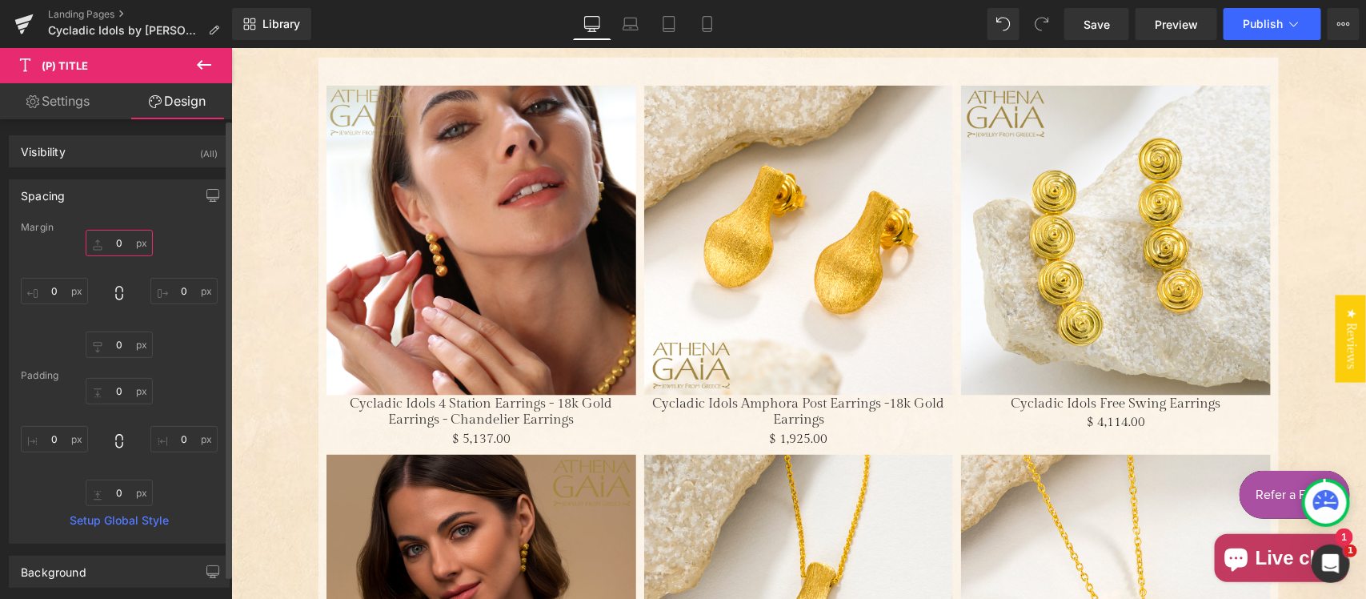
click at [120, 240] on input "0" at bounding box center [119, 243] width 67 height 26
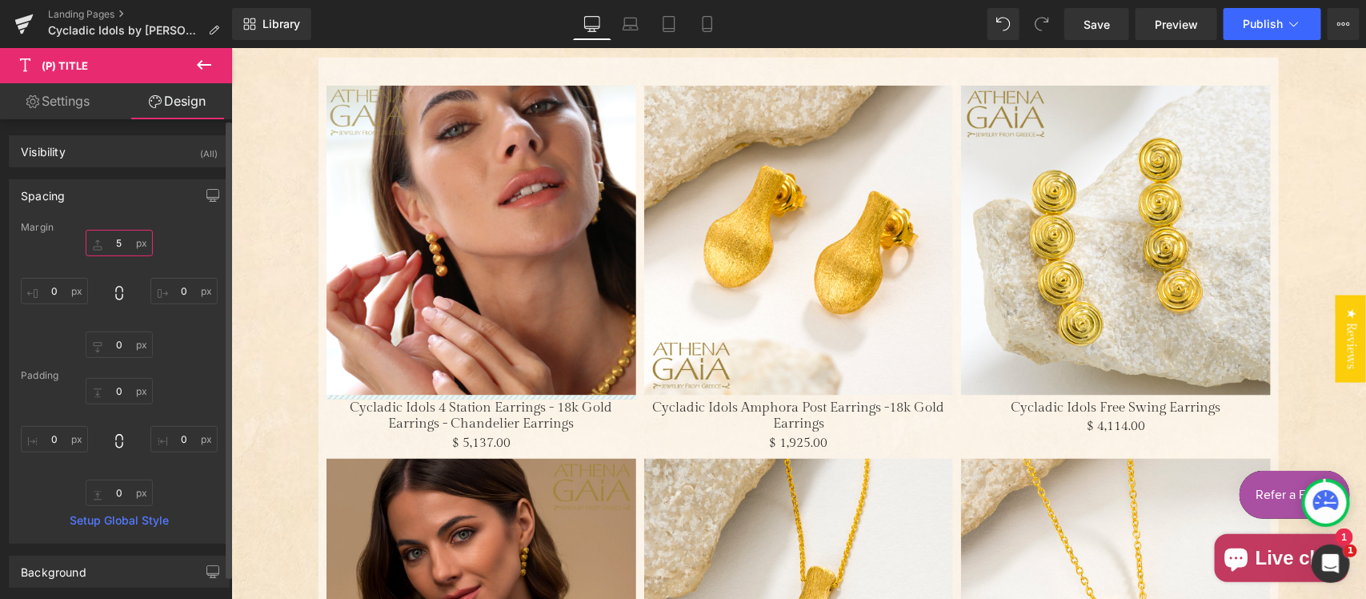
drag, startPoint x: 118, startPoint y: 246, endPoint x: 86, endPoint y: 237, distance: 33.4
click at [86, 237] on input "5" at bounding box center [119, 243] width 67 height 26
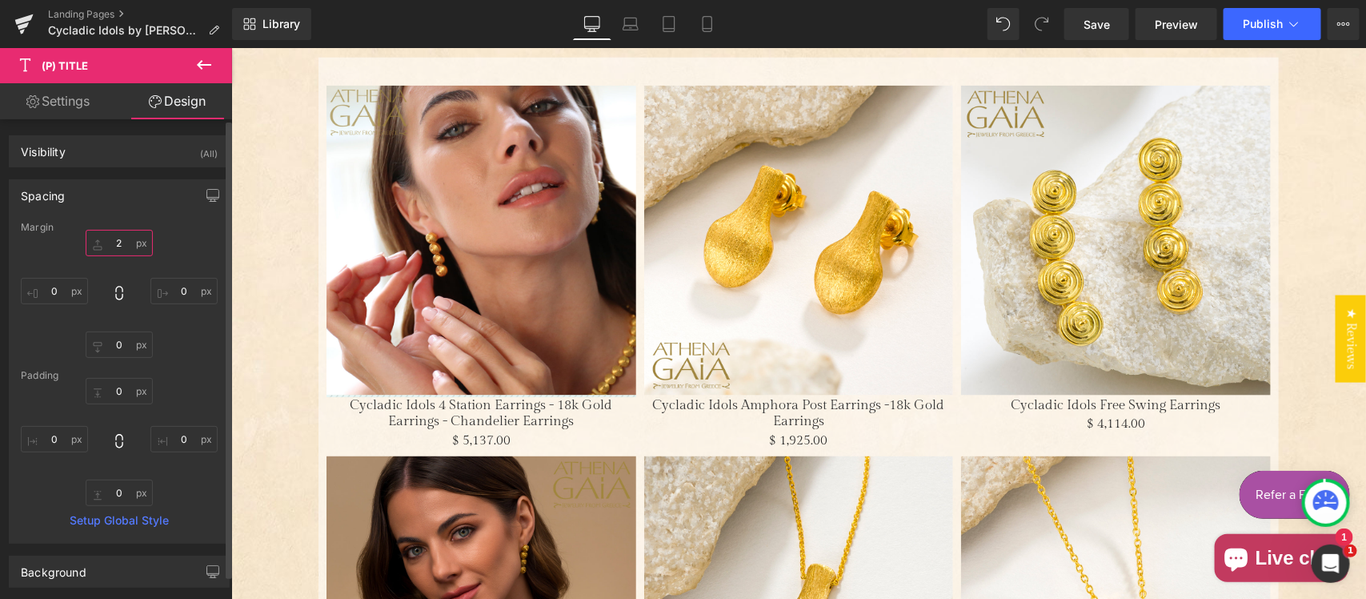
drag, startPoint x: 124, startPoint y: 240, endPoint x: 56, endPoint y: 238, distance: 68.1
click at [56, 238] on div "2 2 0px 0 0px 0 0px 0" at bounding box center [119, 294] width 197 height 128
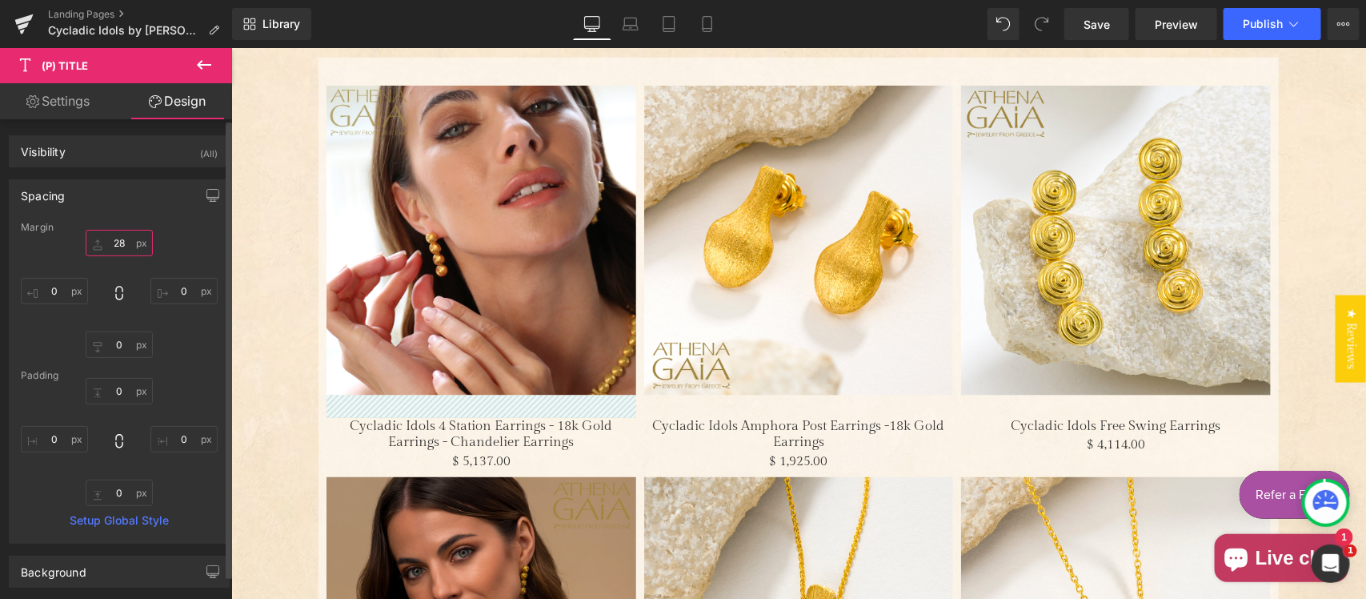
click at [101, 242] on input "28" at bounding box center [119, 243] width 67 height 26
click at [122, 245] on input "28" at bounding box center [119, 243] width 67 height 26
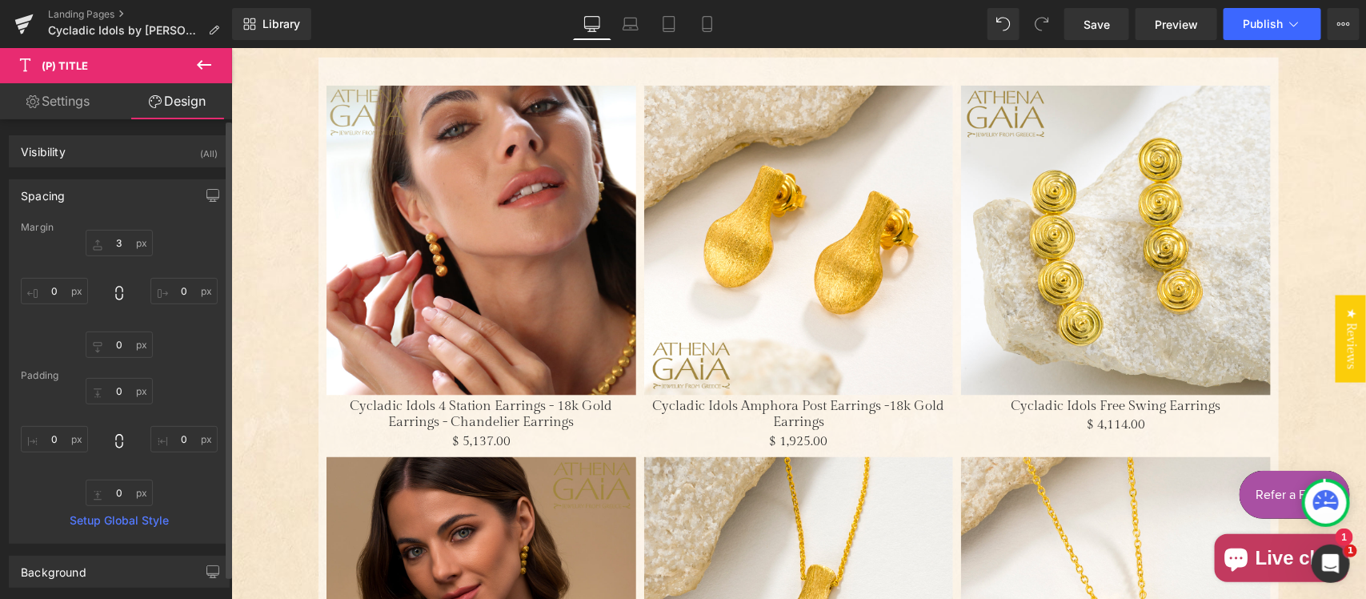
click at [166, 226] on div "Margin" at bounding box center [119, 227] width 197 height 11
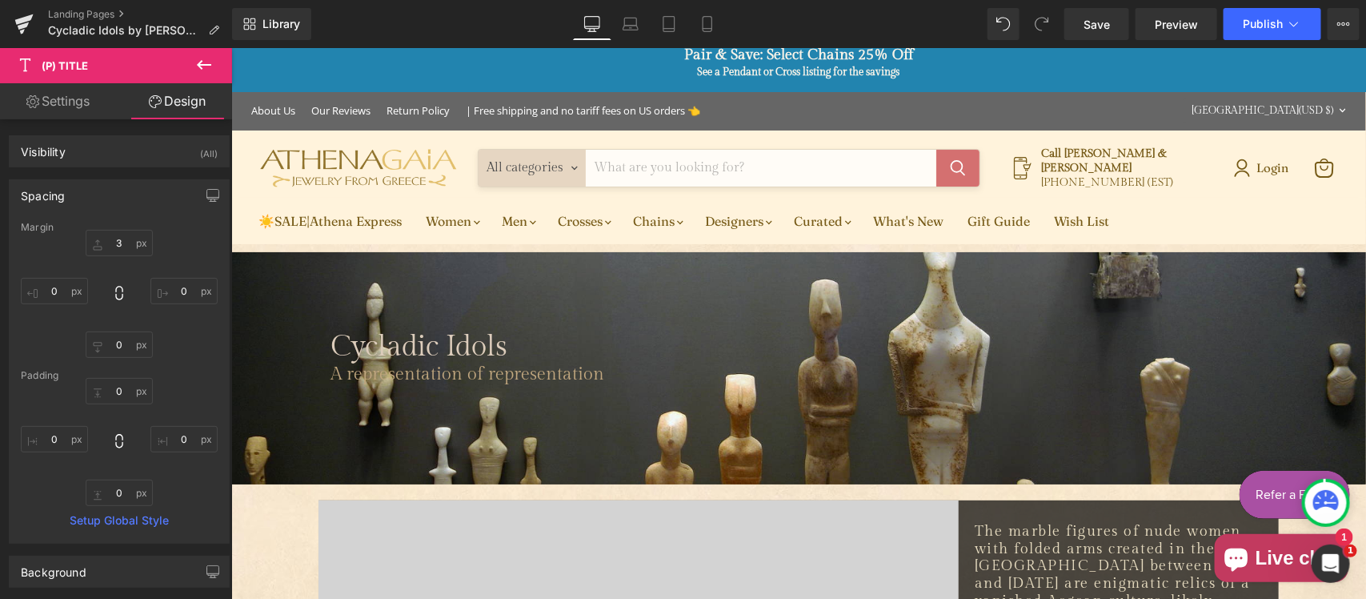
scroll to position [0, 0]
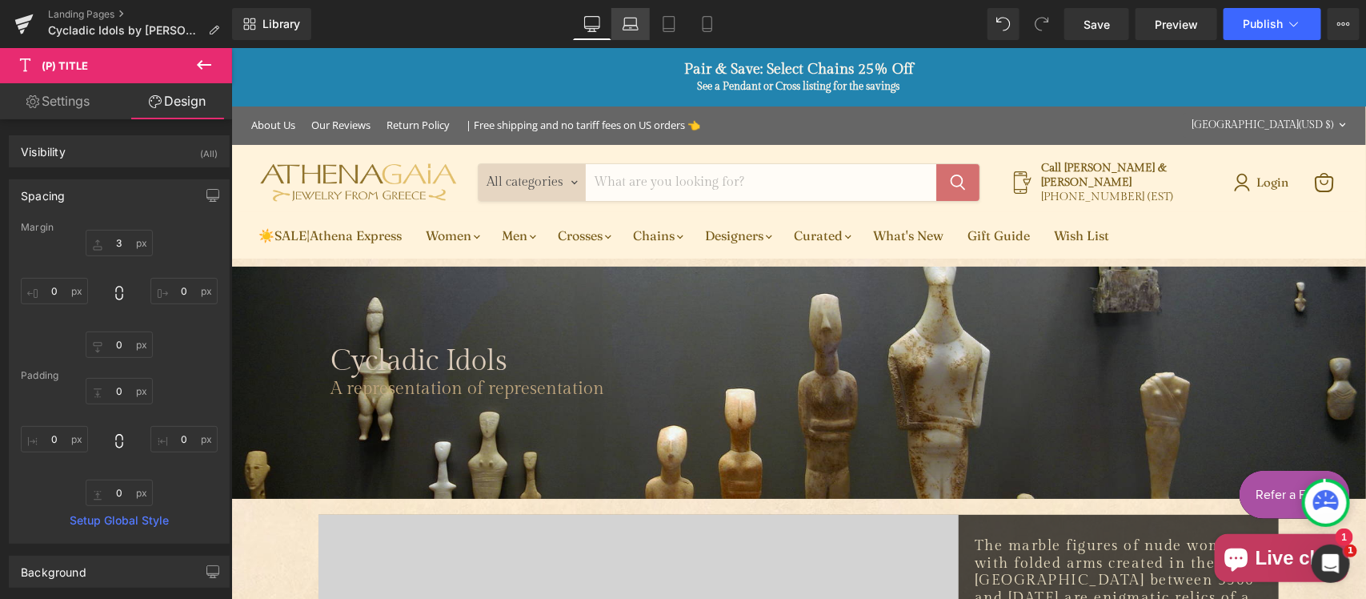
click at [636, 30] on icon at bounding box center [631, 24] width 16 height 16
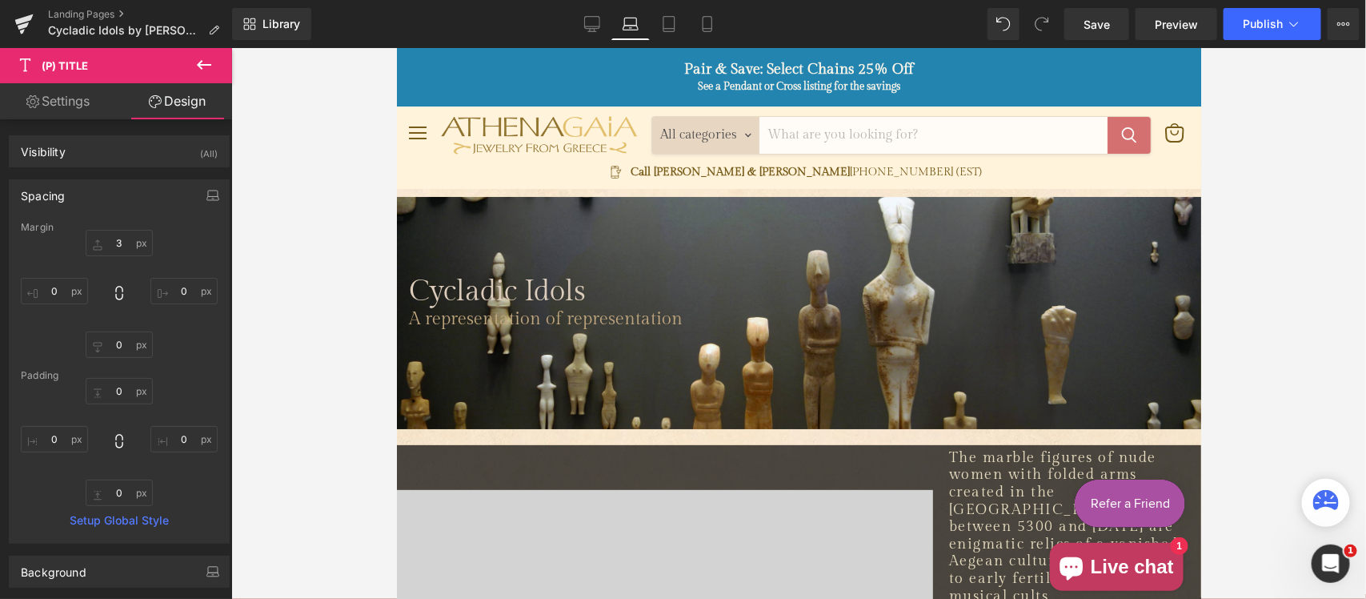
type input "3"
type input "0"
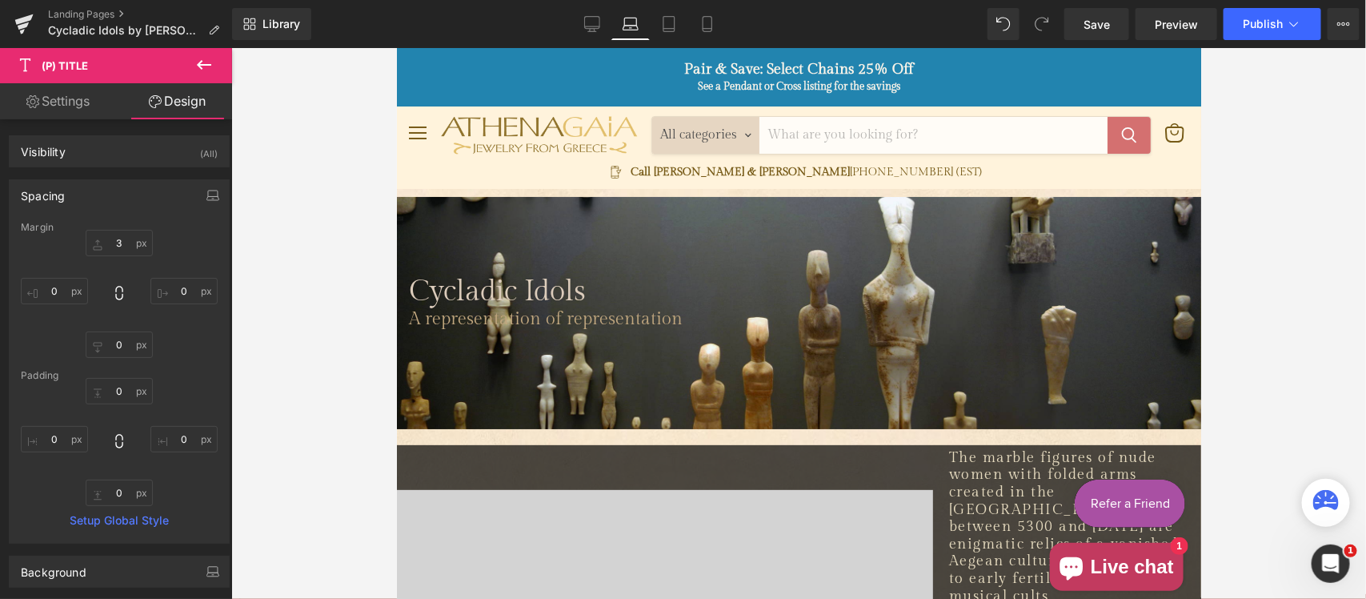
type input "0"
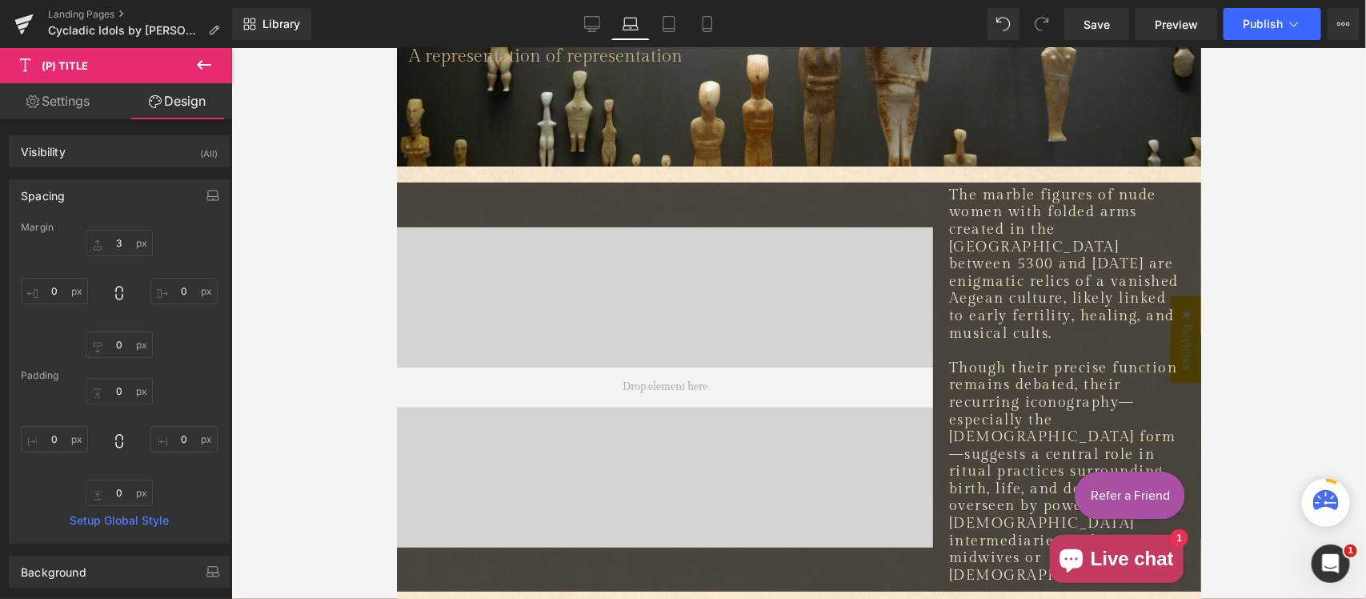
scroll to position [312, 0]
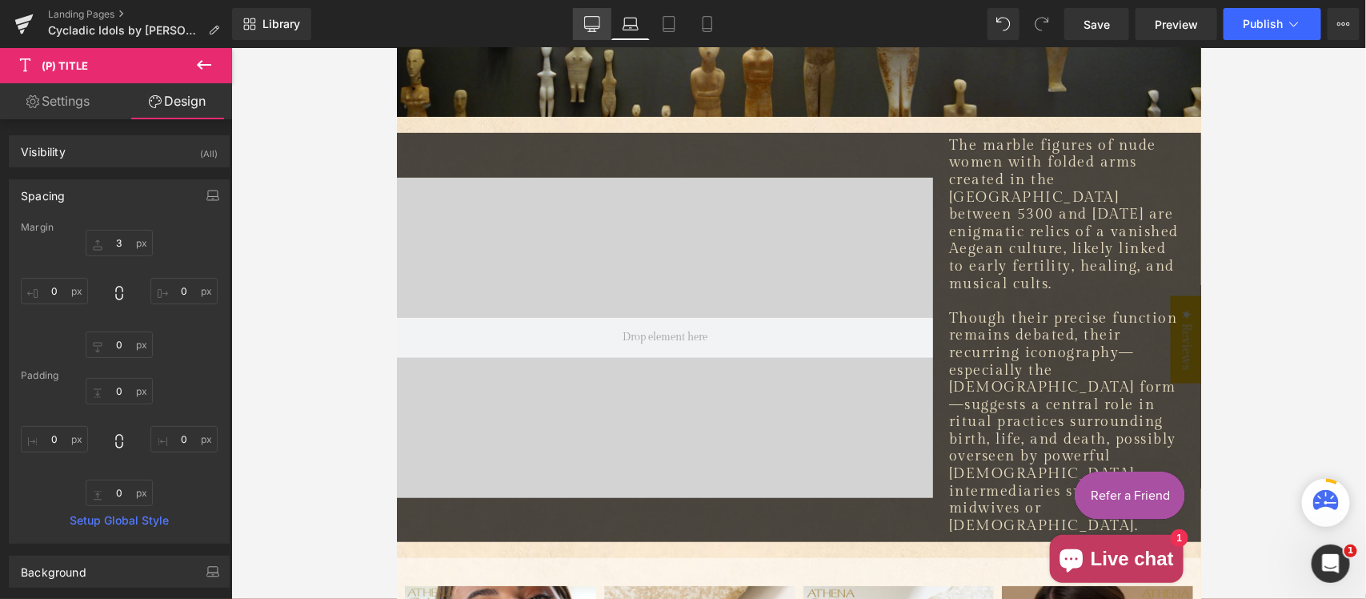
click at [589, 22] on icon at bounding box center [592, 24] width 16 height 16
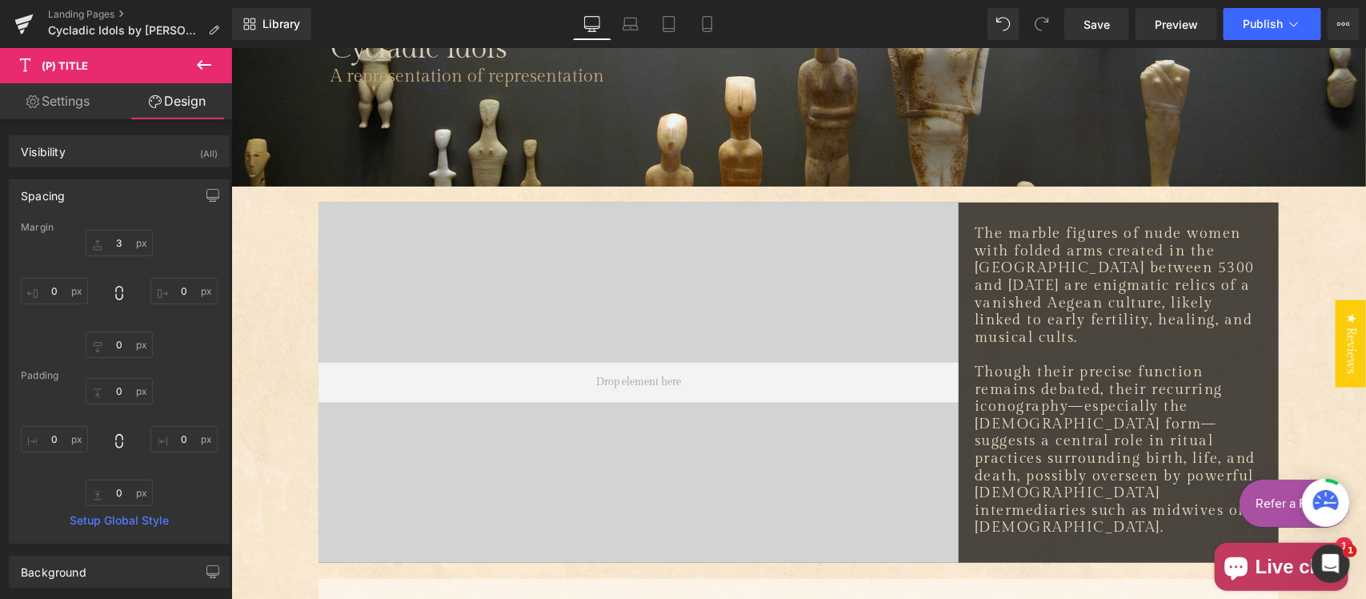
type input "3"
type input "0"
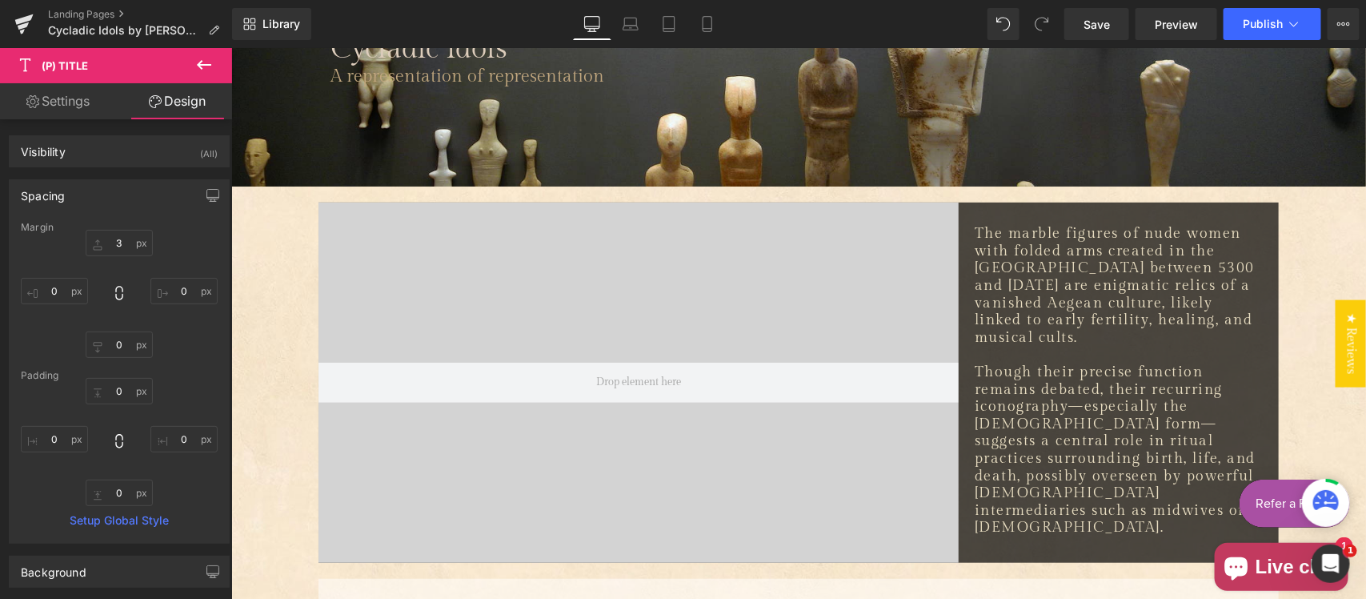
type input "0"
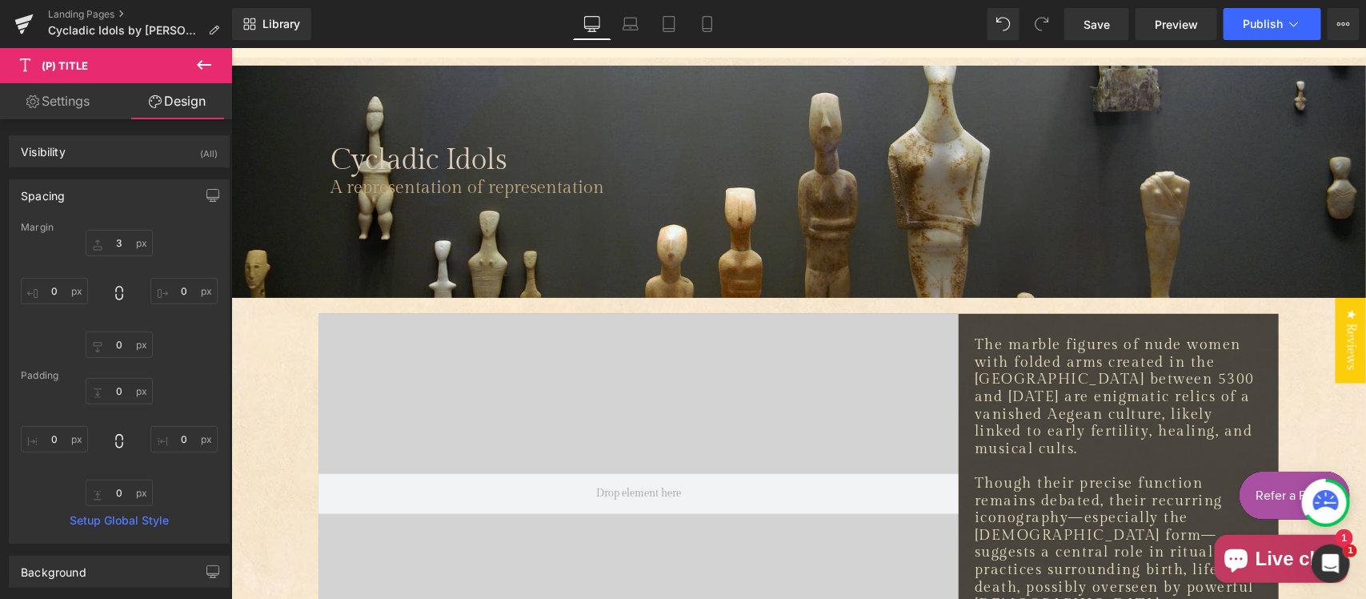
scroll to position [141, 0]
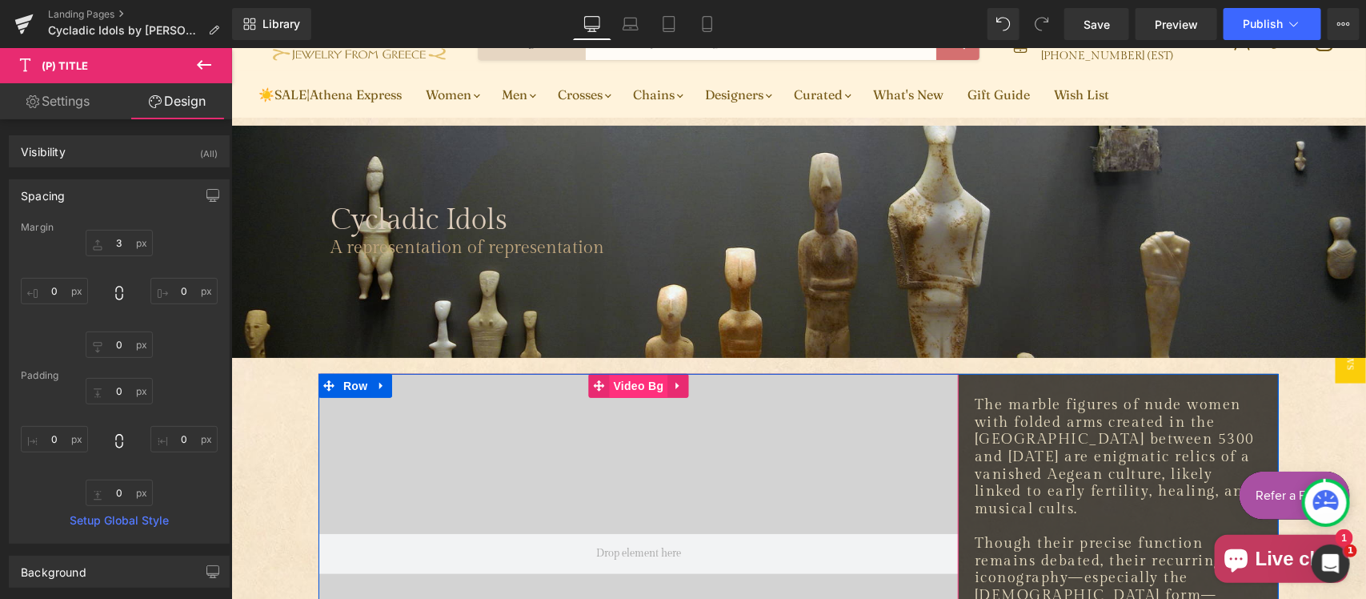
click at [628, 382] on span "Video Bg" at bounding box center [638, 385] width 58 height 24
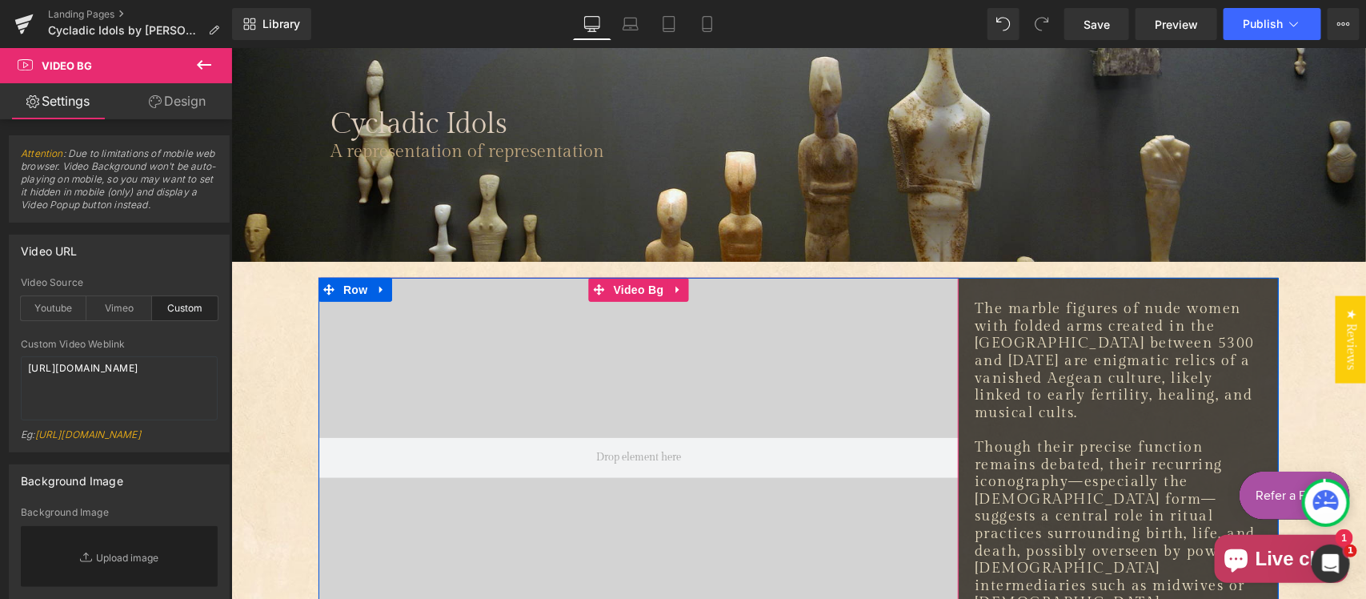
scroll to position [306, 0]
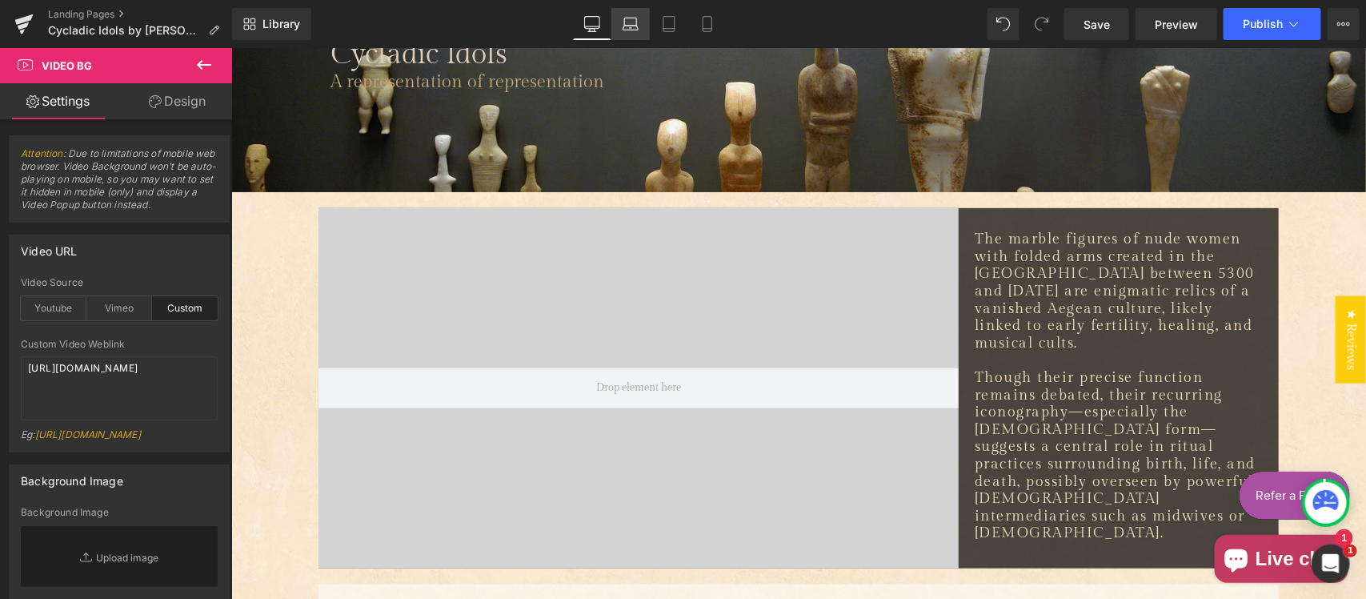
click at [638, 28] on icon at bounding box center [631, 24] width 16 height 16
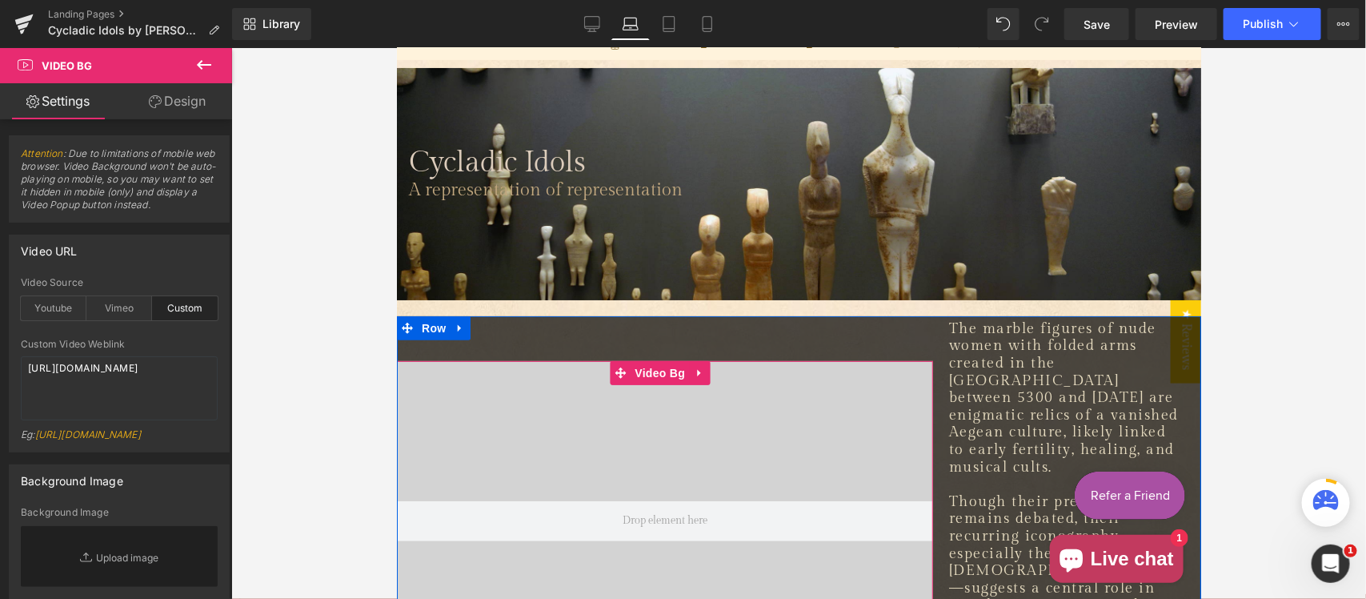
scroll to position [80, 0]
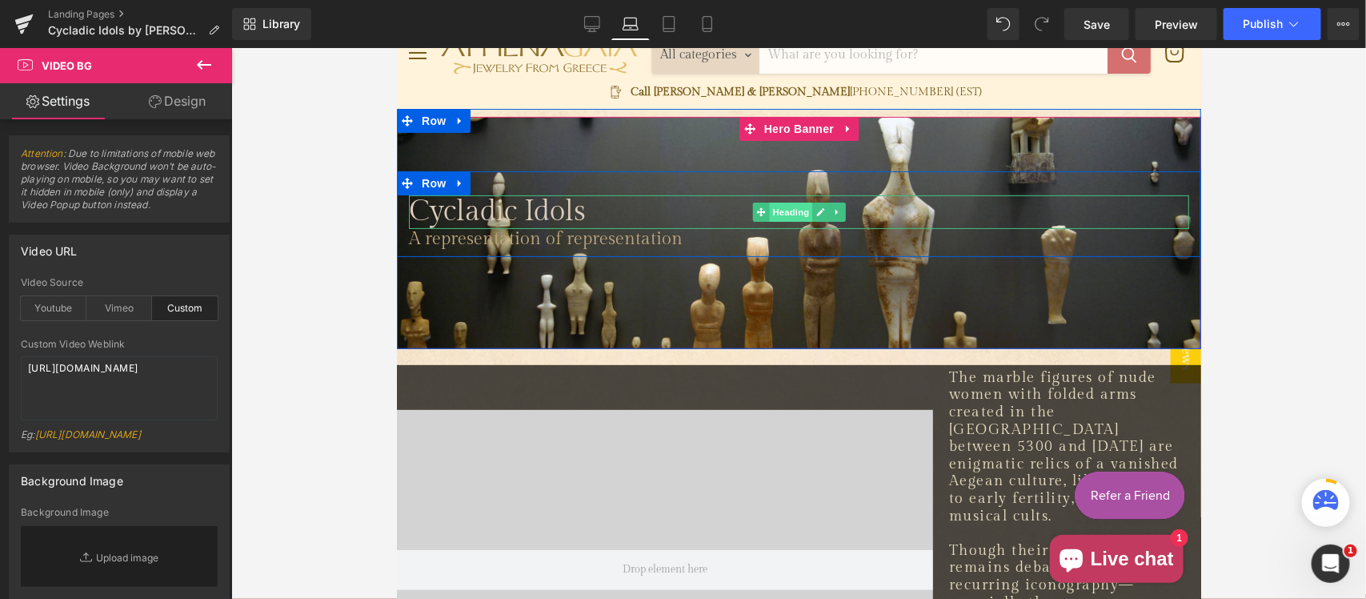
click at [799, 213] on span "Heading" at bounding box center [789, 211] width 43 height 19
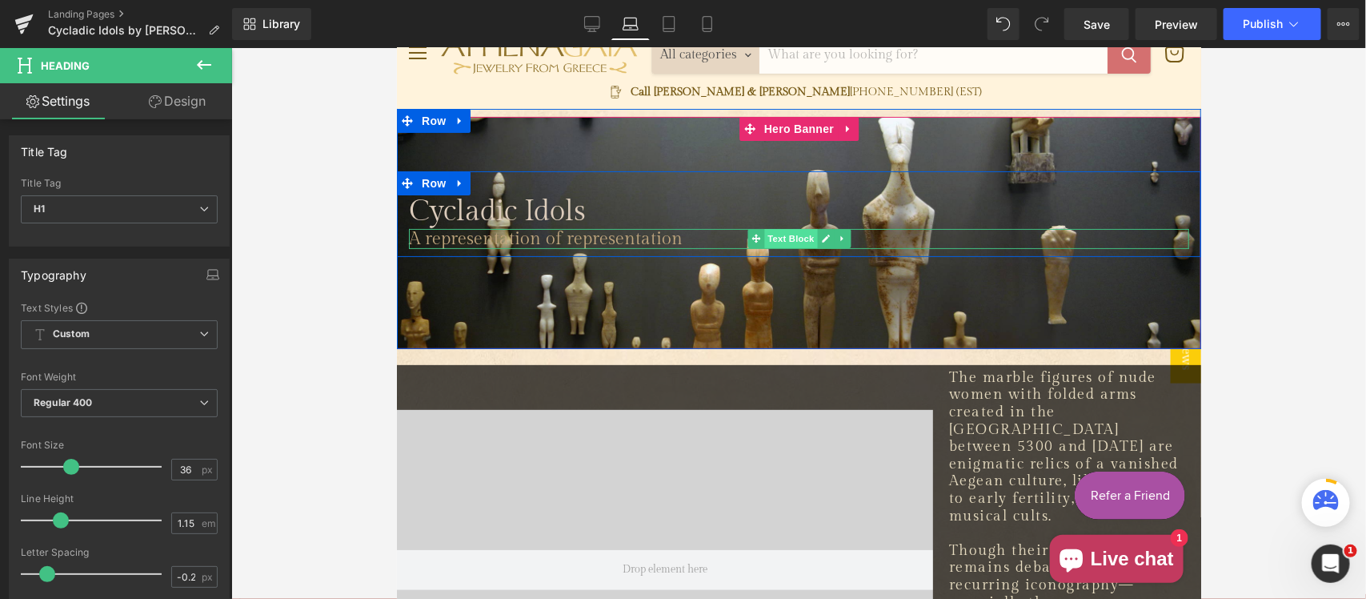
click at [779, 236] on span "Text Block" at bounding box center [789, 237] width 53 height 19
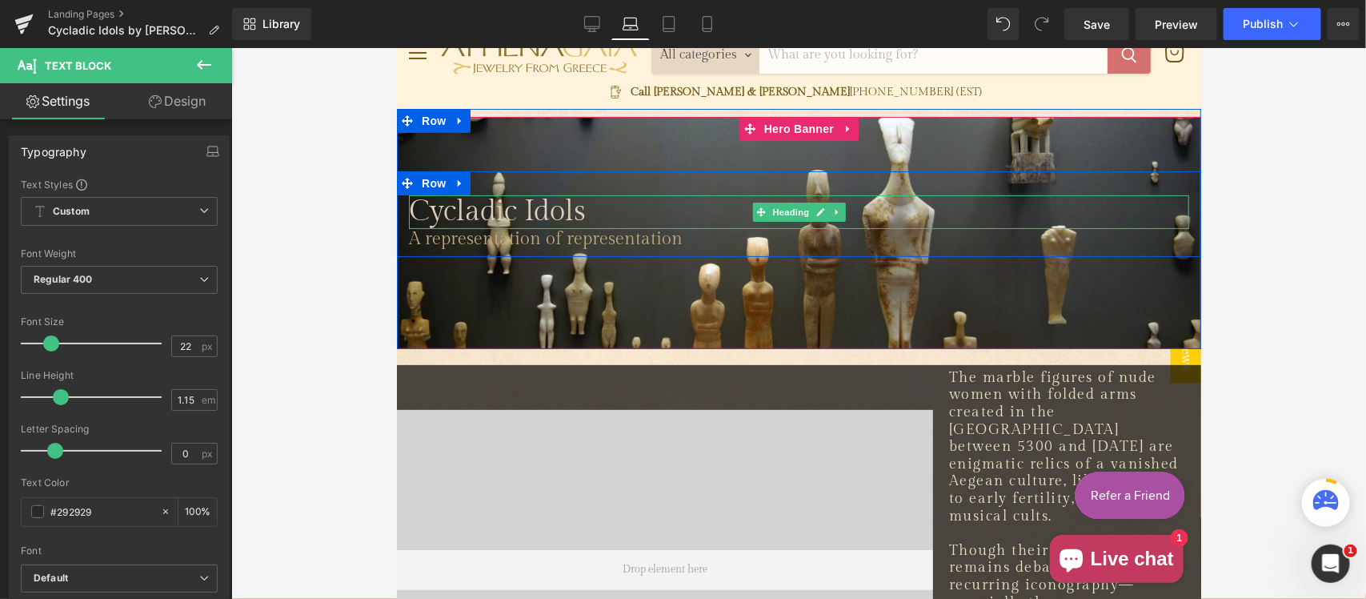
drag, startPoint x: 764, startPoint y: 204, endPoint x: 563, endPoint y: 208, distance: 200.9
click at [768, 203] on span "Heading" at bounding box center [789, 211] width 43 height 19
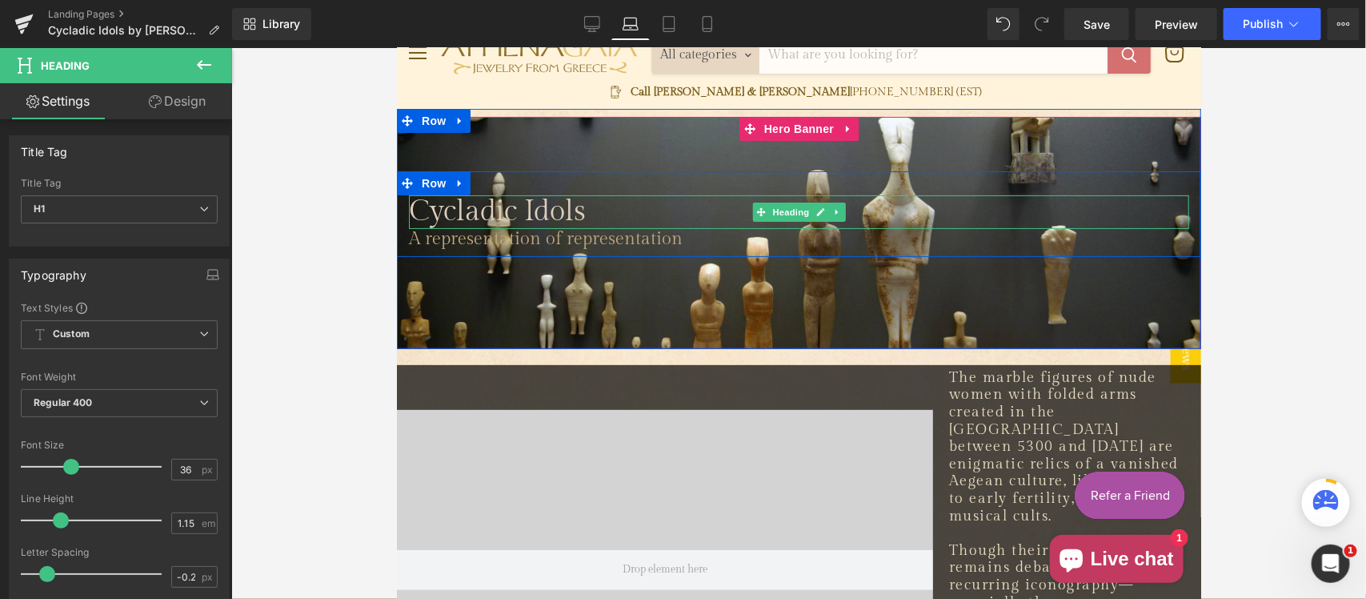
click at [408, 211] on span "Cycladic Idols" at bounding box center [496, 211] width 177 height 34
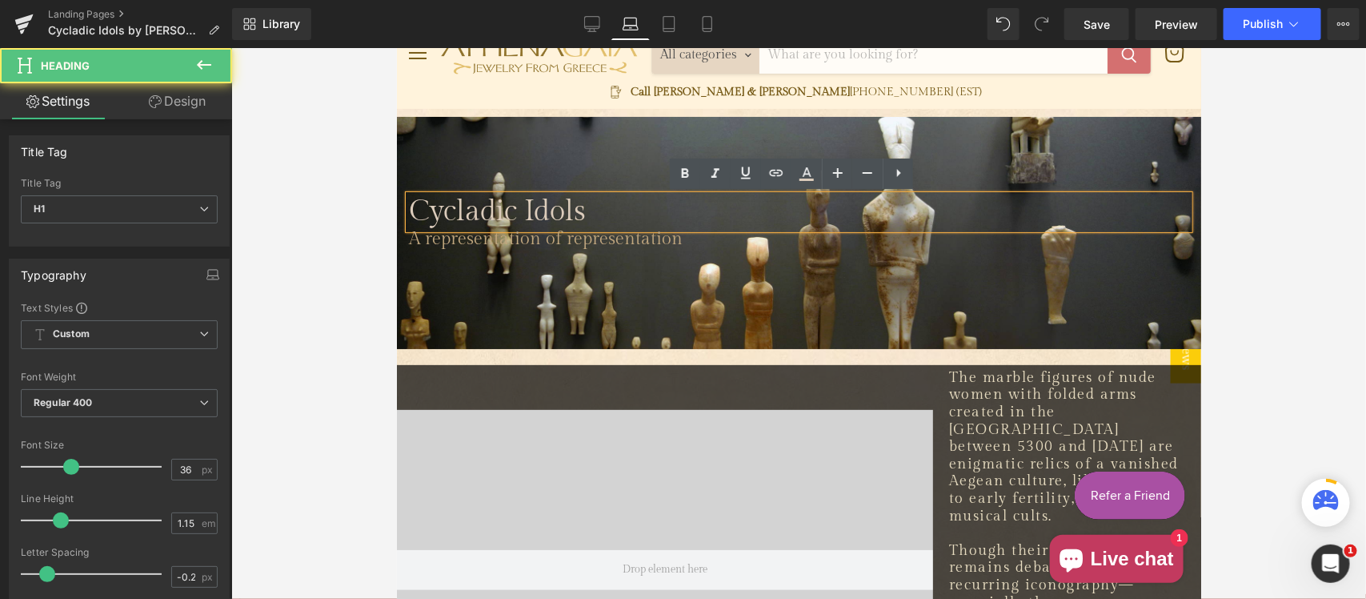
click at [408, 214] on span "Cycladic Idols" at bounding box center [496, 211] width 177 height 34
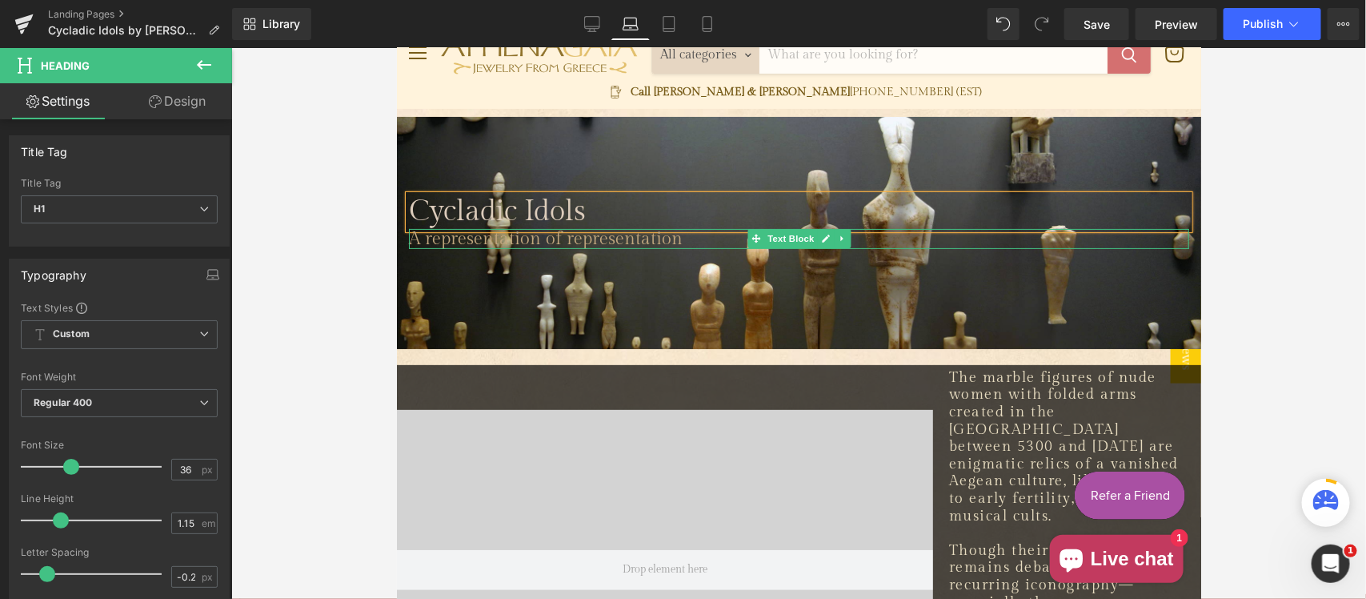
click at [644, 236] on span "A representation of representation" at bounding box center [545, 237] width 274 height 21
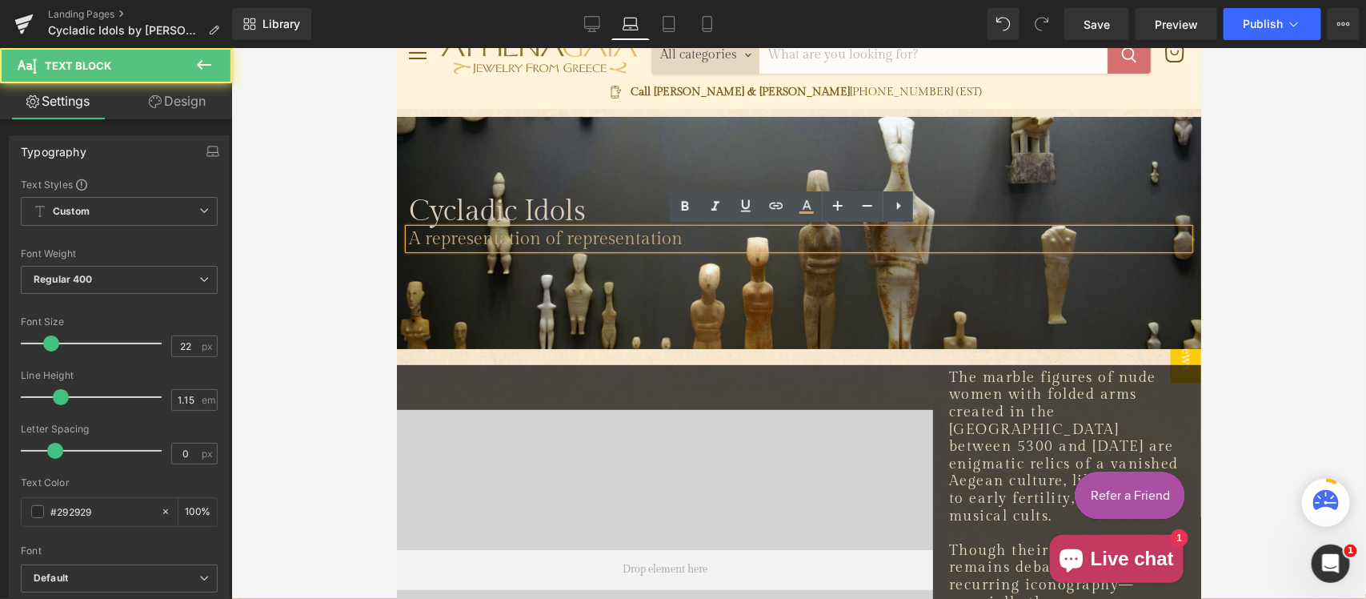
click at [420, 236] on span "A representation of representation" at bounding box center [545, 237] width 274 height 21
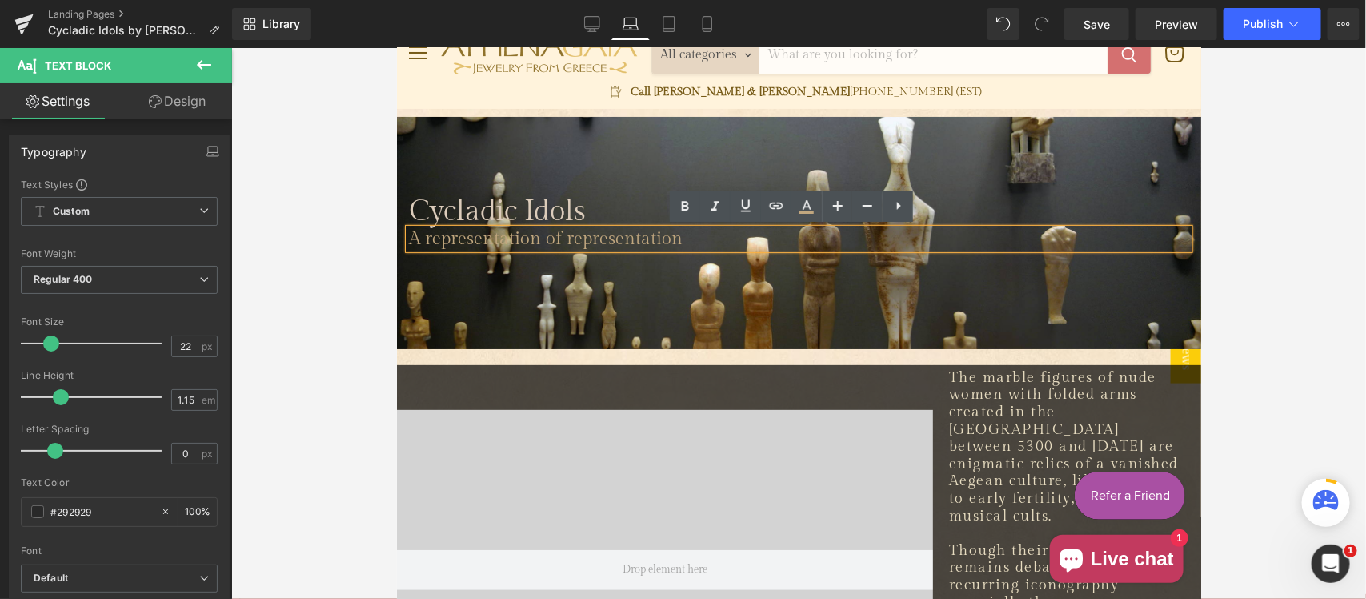
drag, startPoint x: 407, startPoint y: 237, endPoint x: 416, endPoint y: 239, distance: 9.1
click at [408, 237] on span "A representation of representation" at bounding box center [545, 237] width 274 height 21
click at [408, 239] on span "A representation of representation" at bounding box center [545, 237] width 274 height 21
click at [665, 20] on icon at bounding box center [669, 24] width 16 height 16
type input "100"
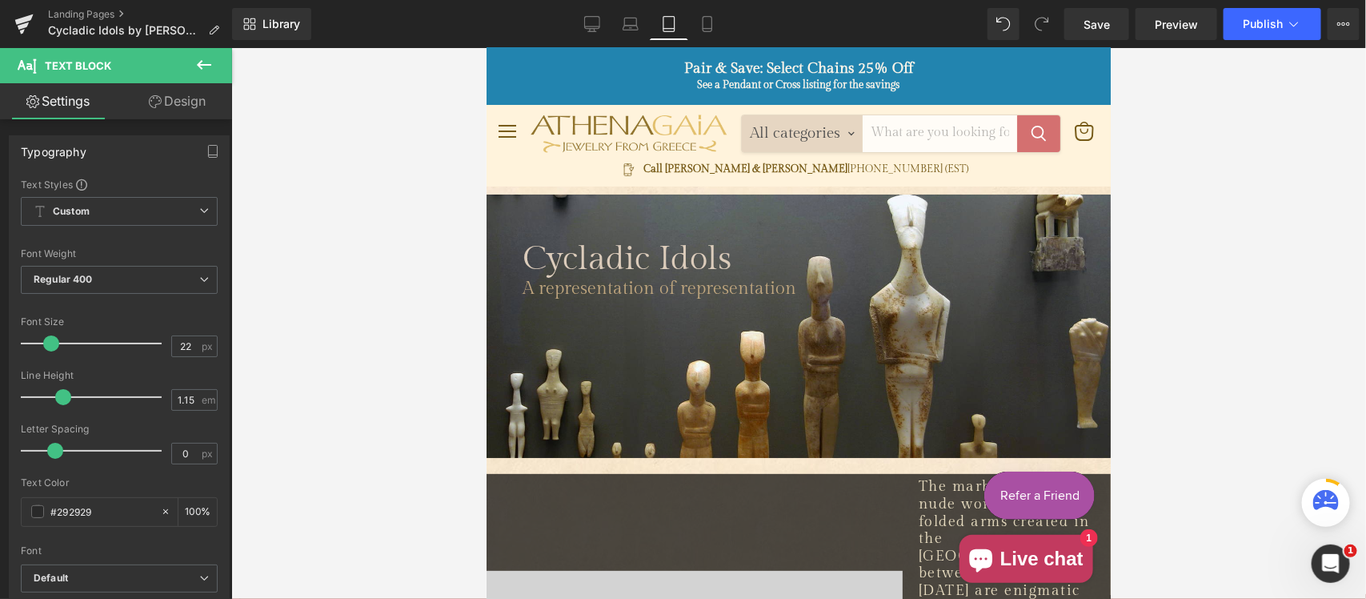
scroll to position [0, 0]
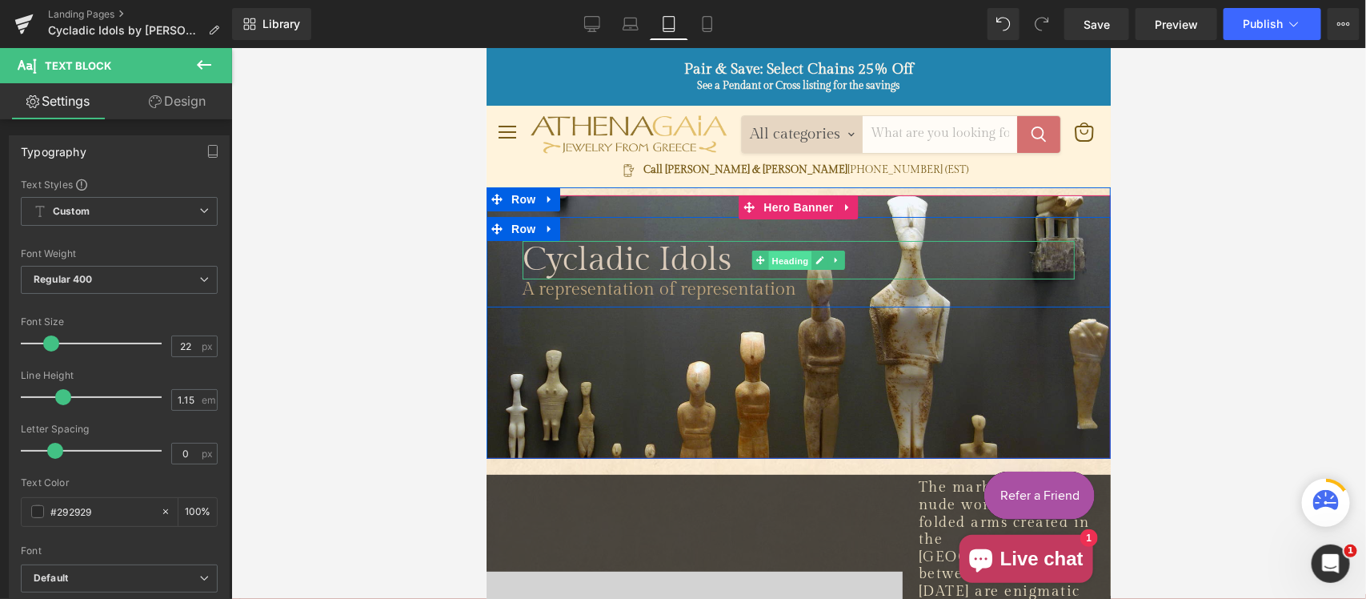
click at [781, 264] on span "Heading" at bounding box center [789, 259] width 43 height 19
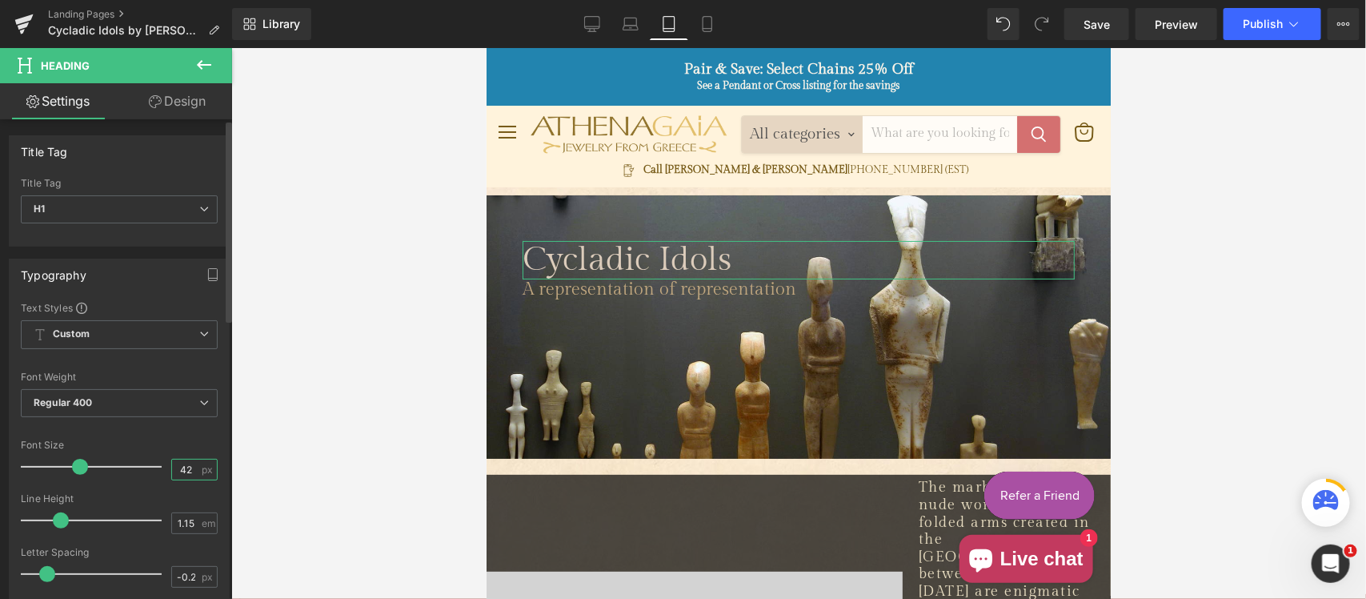
drag, startPoint x: 186, startPoint y: 468, endPoint x: 128, endPoint y: 462, distance: 58.0
click at [128, 462] on div "Font Size 42 px" at bounding box center [119, 466] width 197 height 54
type input "36"
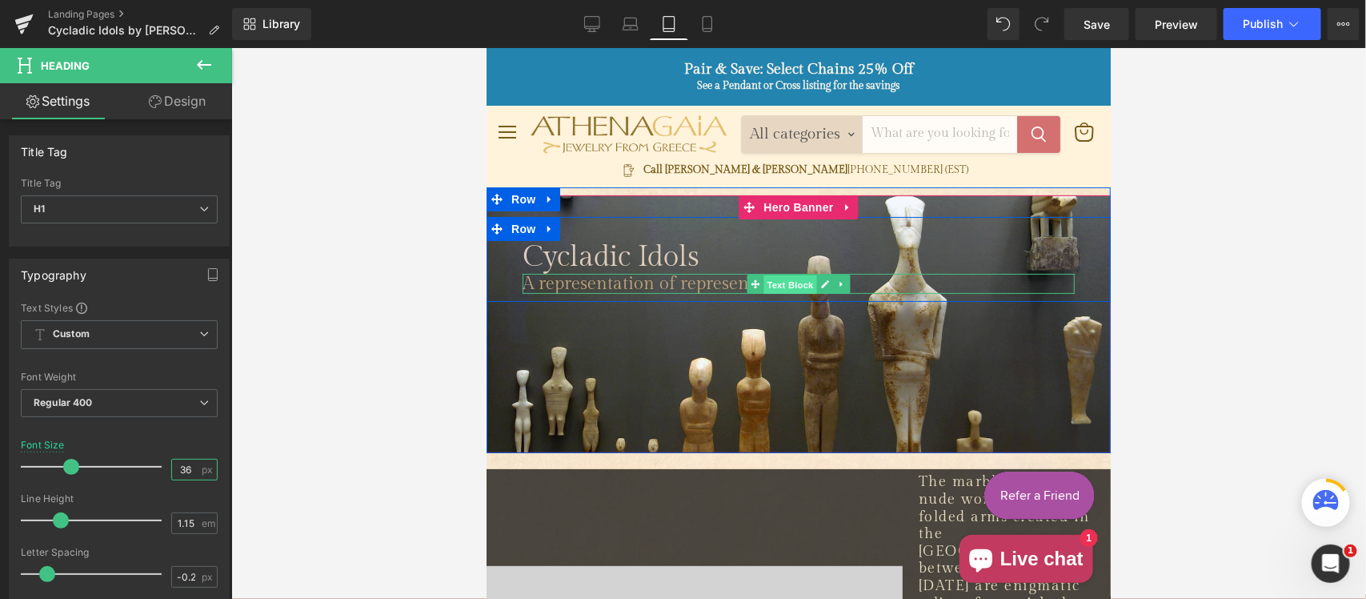
drag, startPoint x: 765, startPoint y: 280, endPoint x: 855, endPoint y: 421, distance: 166.9
click at [765, 280] on span "Text Block" at bounding box center [789, 283] width 53 height 19
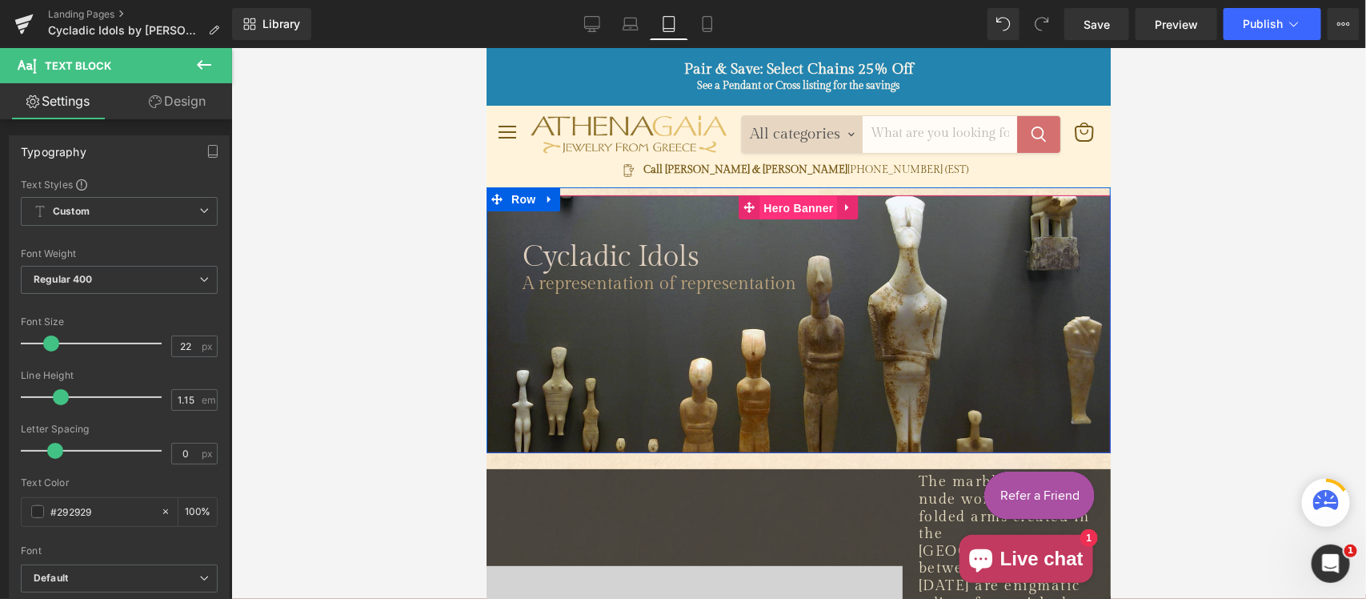
drag, startPoint x: 785, startPoint y: 203, endPoint x: 890, endPoint y: 256, distance: 117.4
click at [785, 202] on span "Hero Banner" at bounding box center [798, 207] width 78 height 24
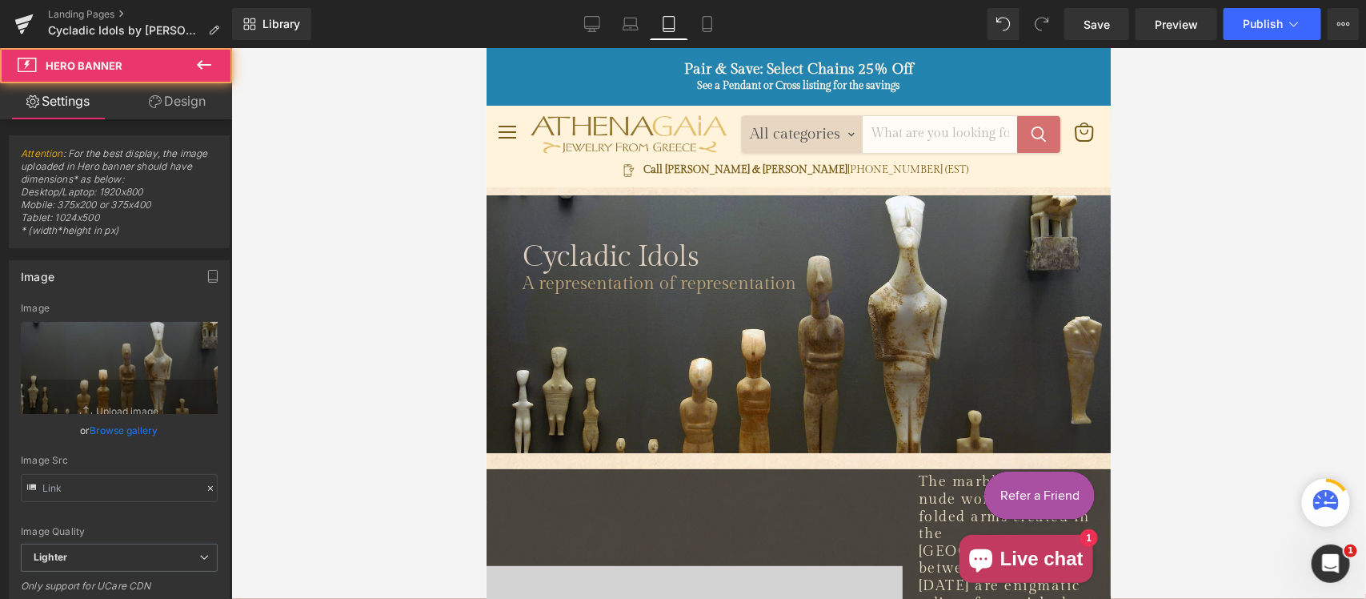
type input "[URL][DOMAIN_NAME]"
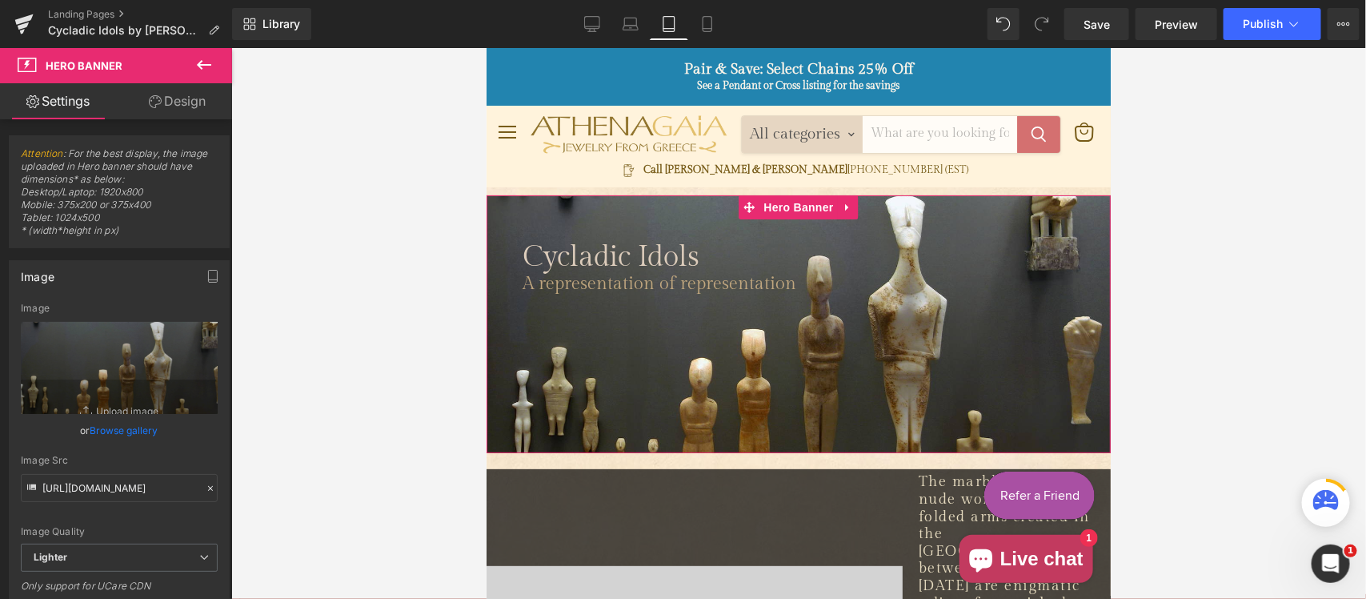
click at [186, 114] on link "Design" at bounding box center [177, 101] width 116 height 36
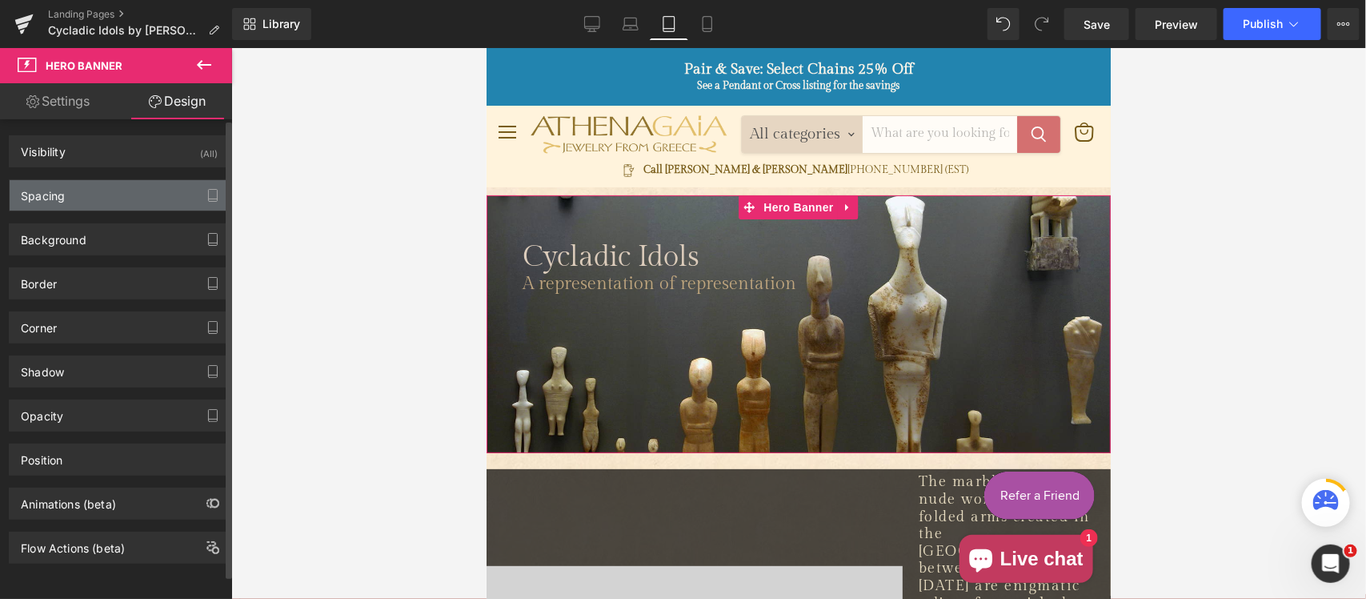
type input "0"
type input "27"
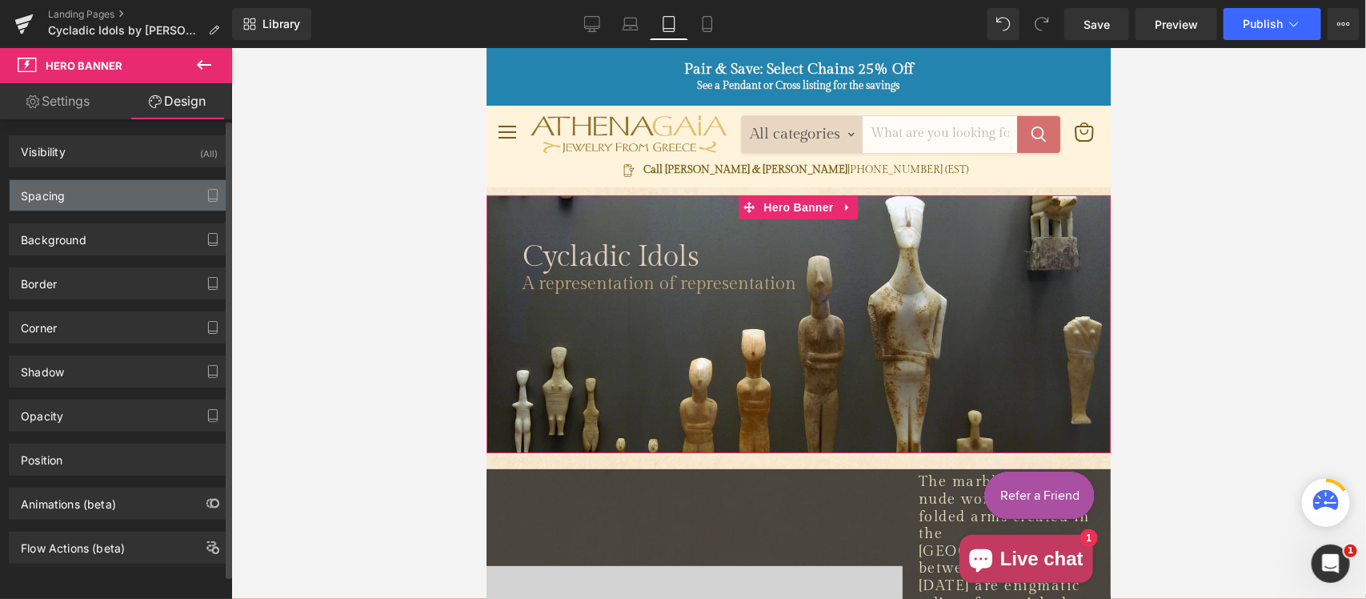
type input "0"
type input "189"
type input "0"
click at [112, 202] on div "Spacing" at bounding box center [119, 195] width 219 height 30
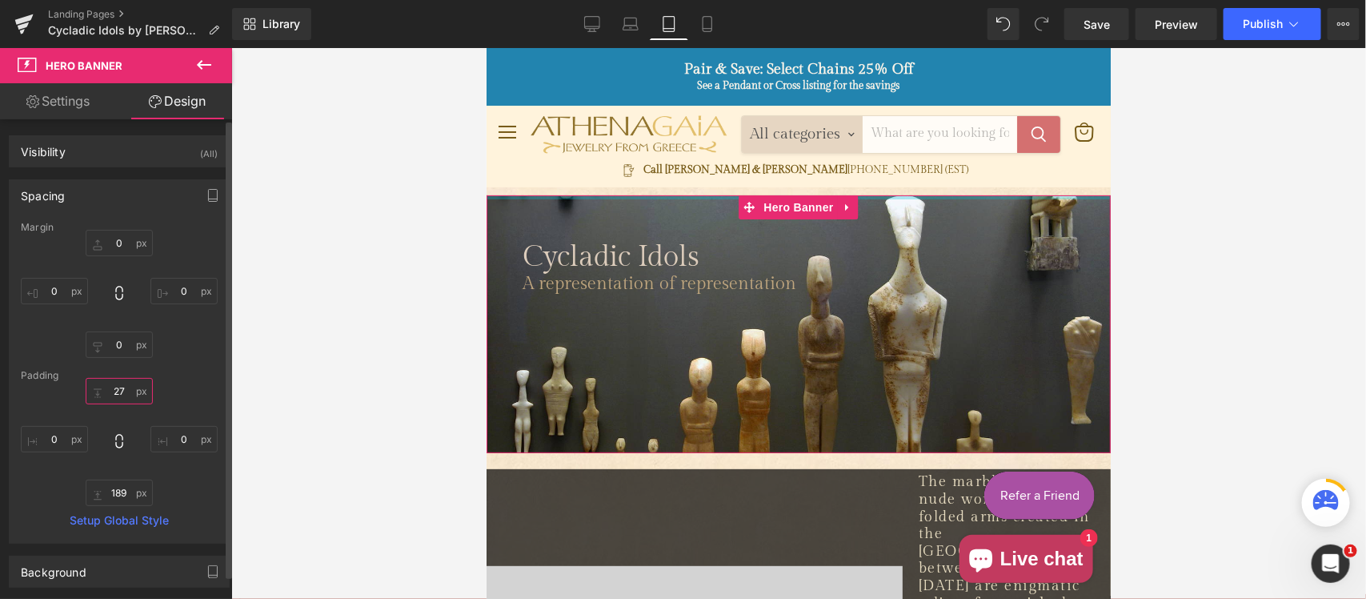
click at [122, 394] on input "27" at bounding box center [119, 391] width 67 height 26
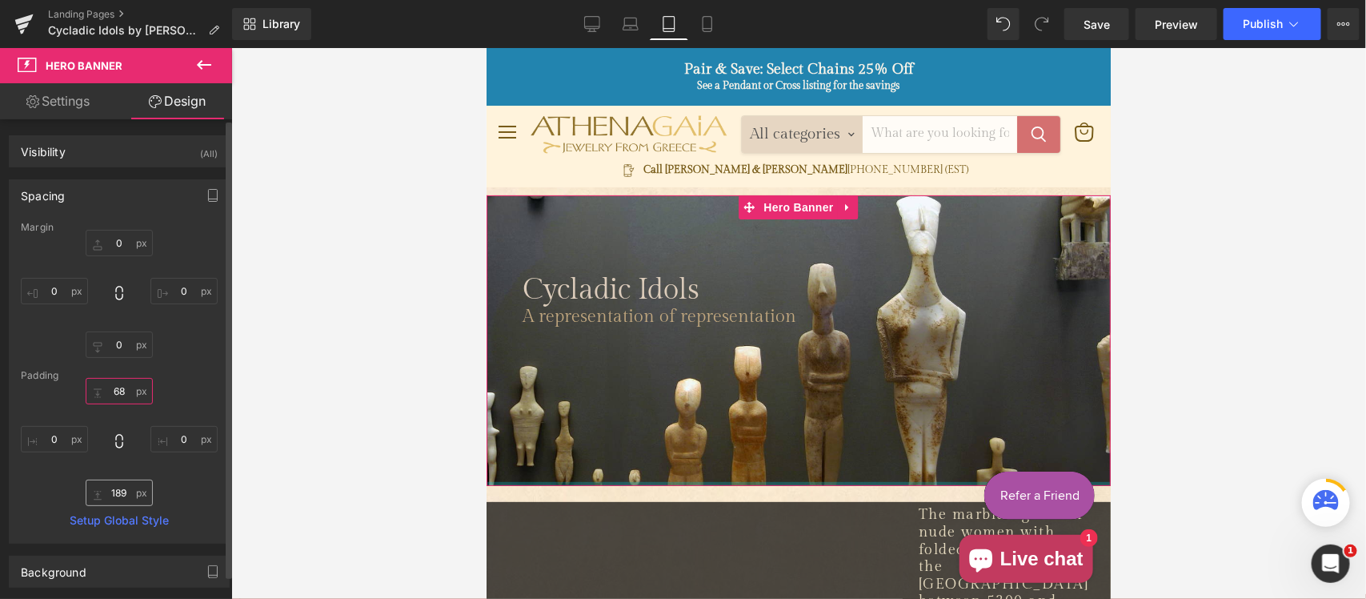
type input "68"
click at [114, 490] on input "189" at bounding box center [119, 492] width 67 height 26
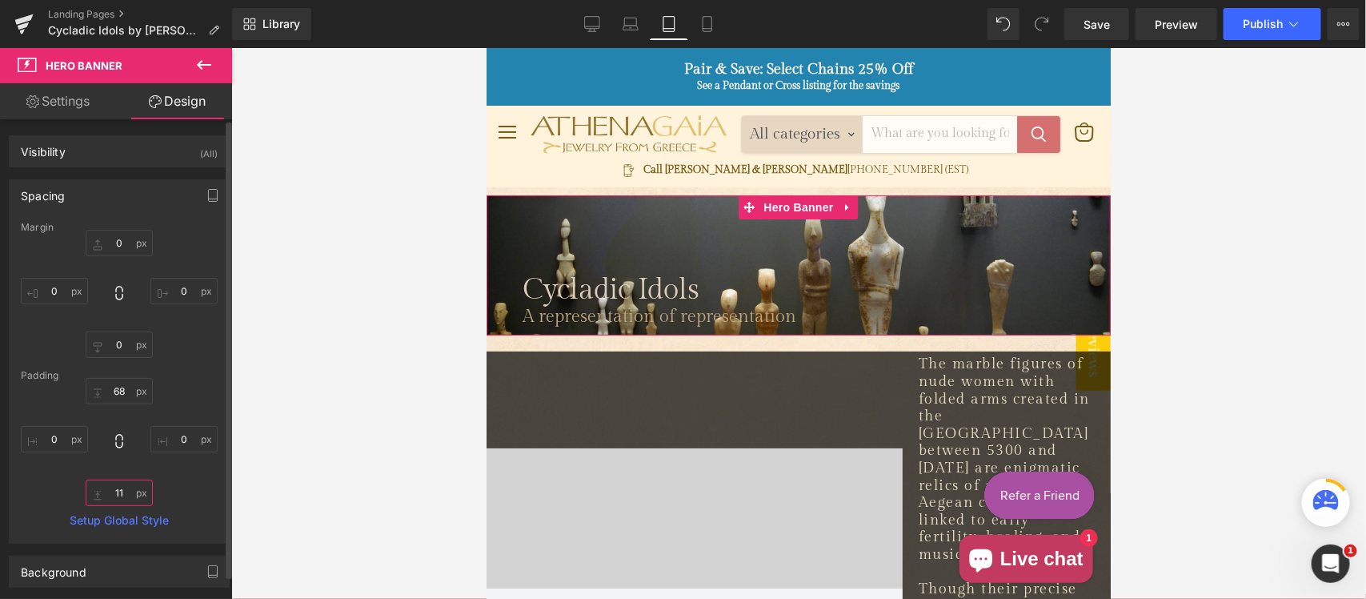
type input "115"
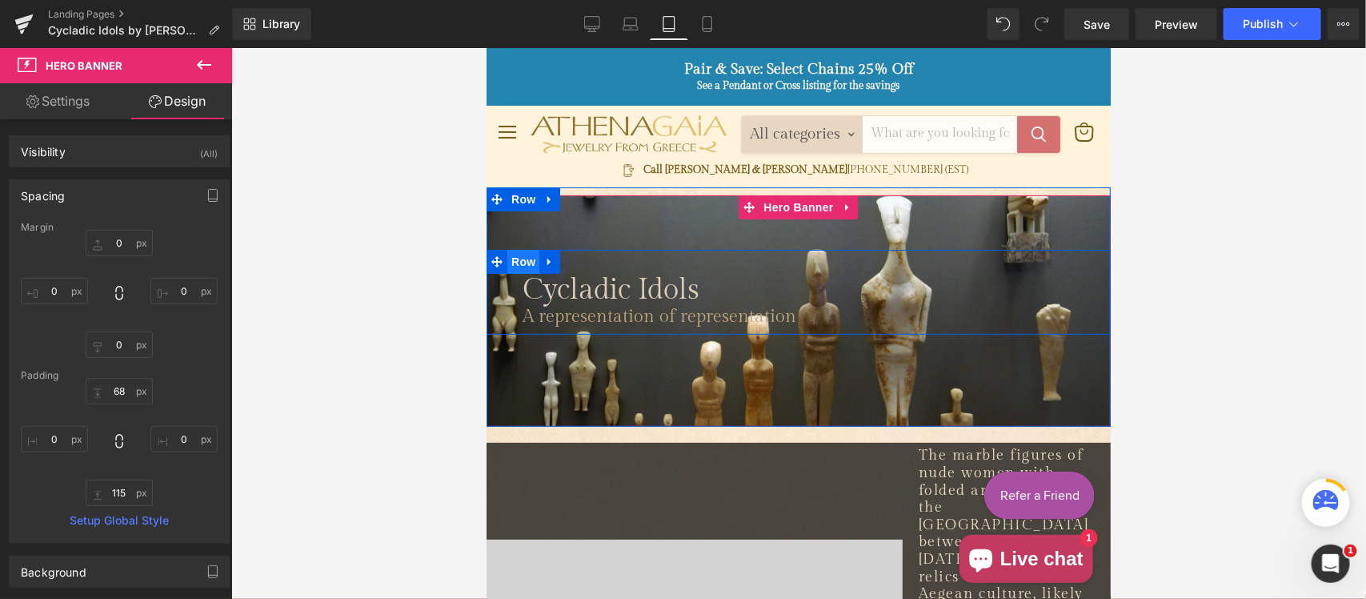
click at [523, 265] on span "Row" at bounding box center [523, 261] width 32 height 24
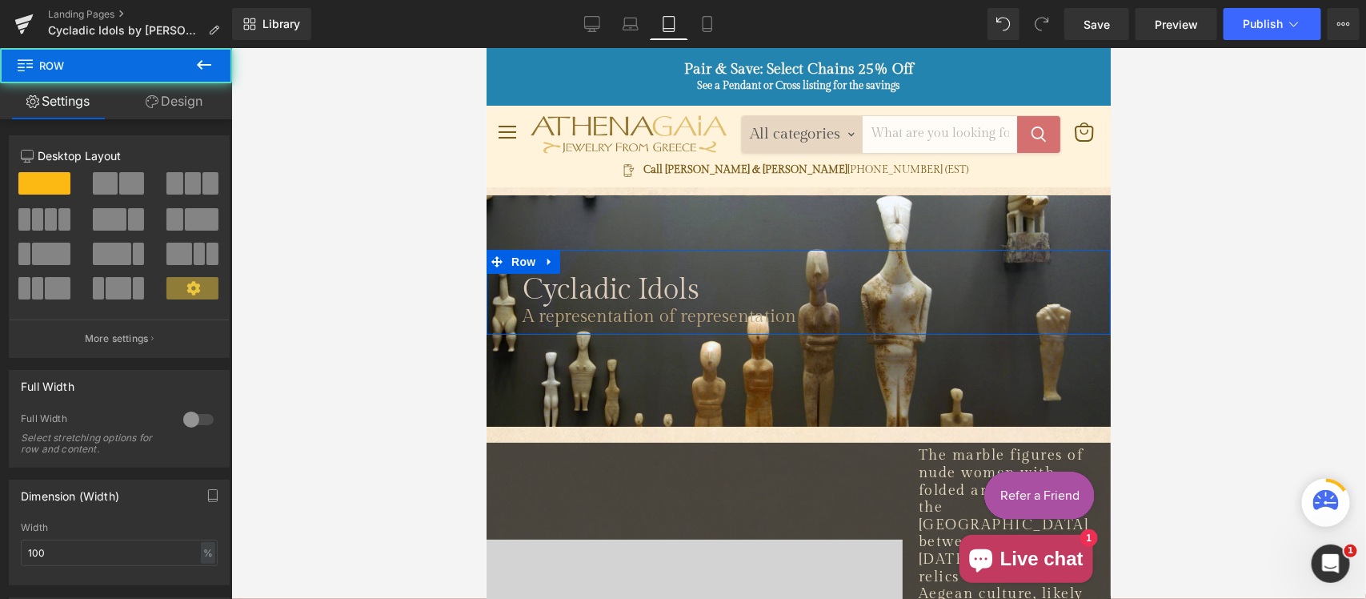
click at [174, 90] on link "Design" at bounding box center [174, 101] width 116 height 36
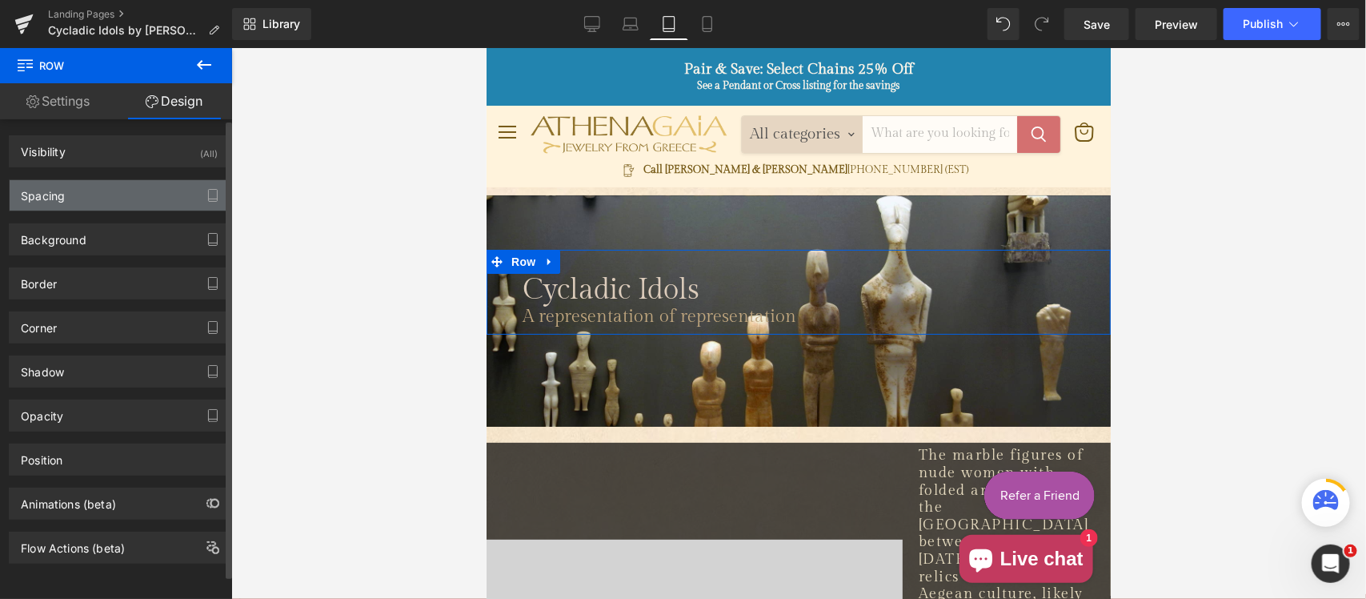
click at [110, 193] on div "Spacing" at bounding box center [119, 195] width 219 height 30
type input "0"
type input "30"
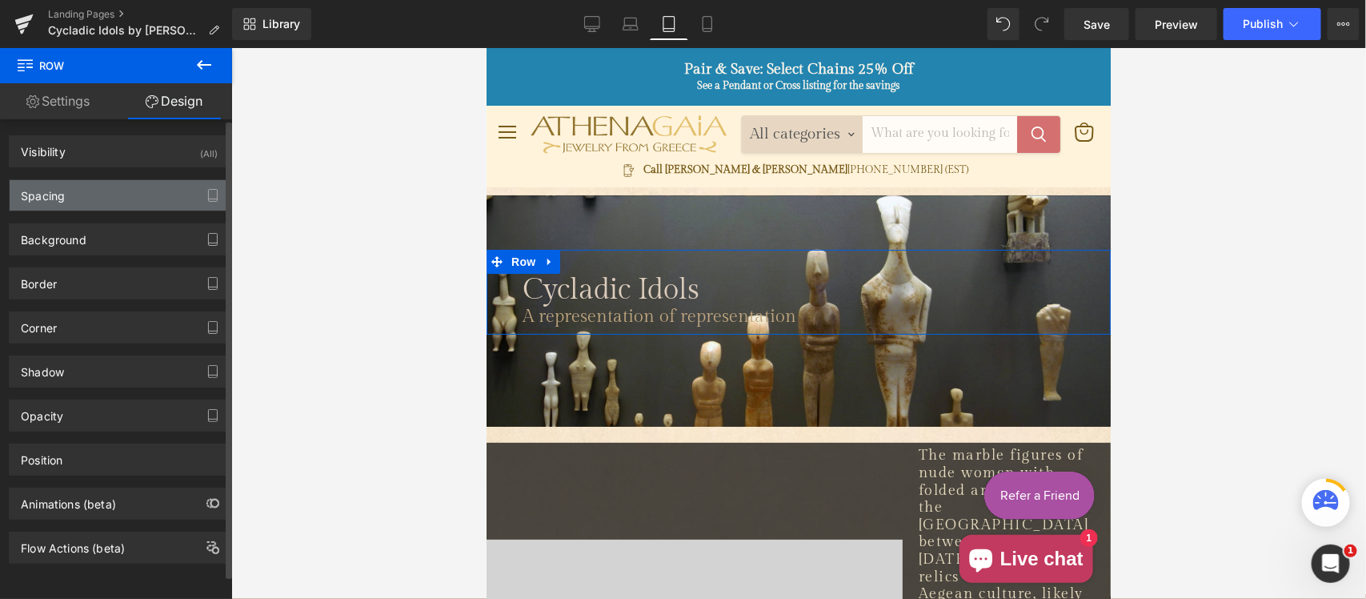
type input "10"
type input "30"
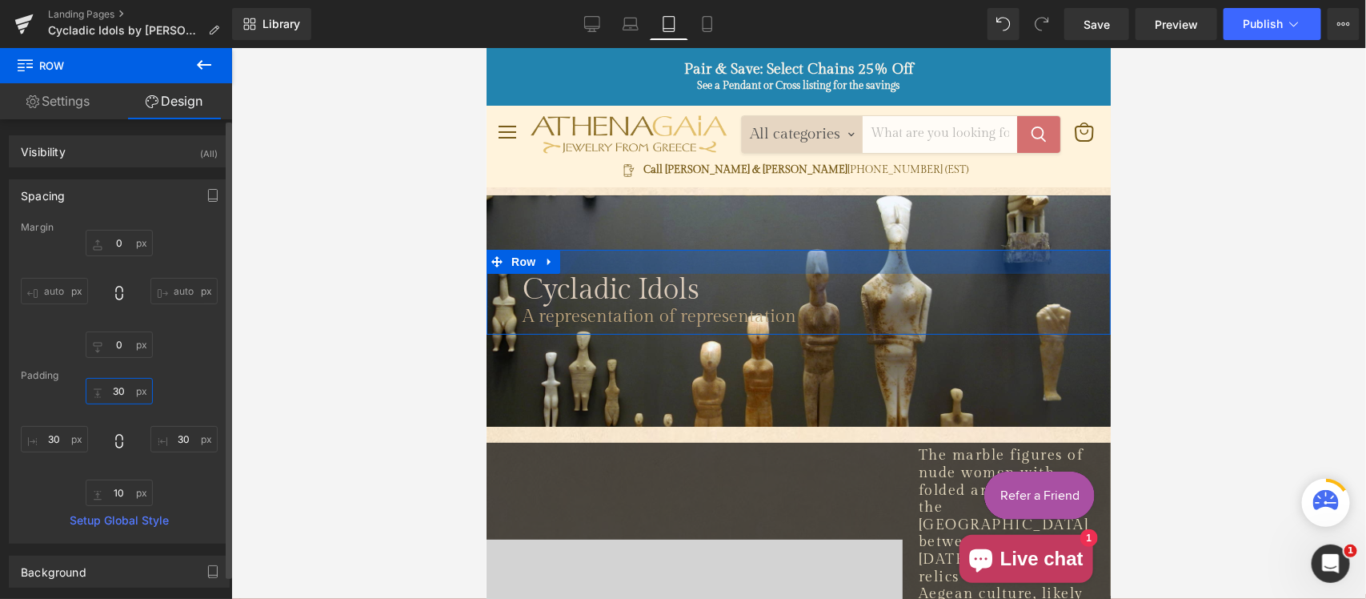
click at [130, 394] on input "30" at bounding box center [119, 391] width 67 height 26
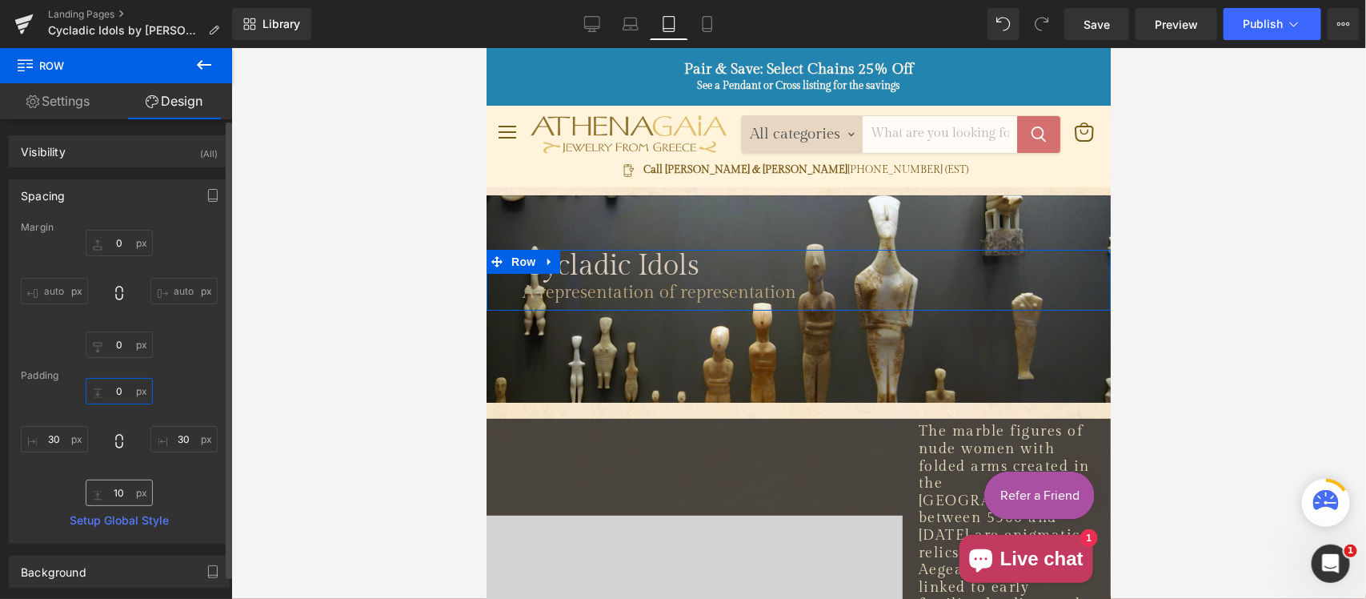
type input "0"
click at [174, 437] on input "30" at bounding box center [183, 439] width 67 height 26
type input "0"
click at [113, 496] on input "10" at bounding box center [119, 492] width 67 height 26
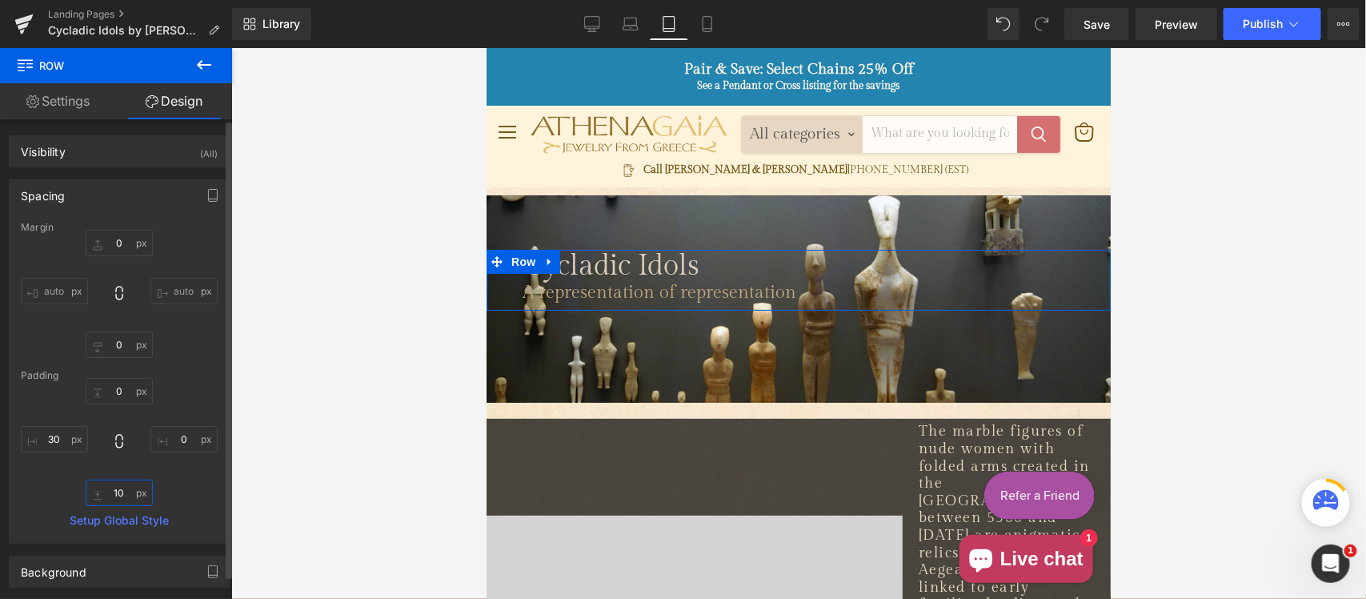
click at [113, 496] on input "10" at bounding box center [119, 492] width 67 height 26
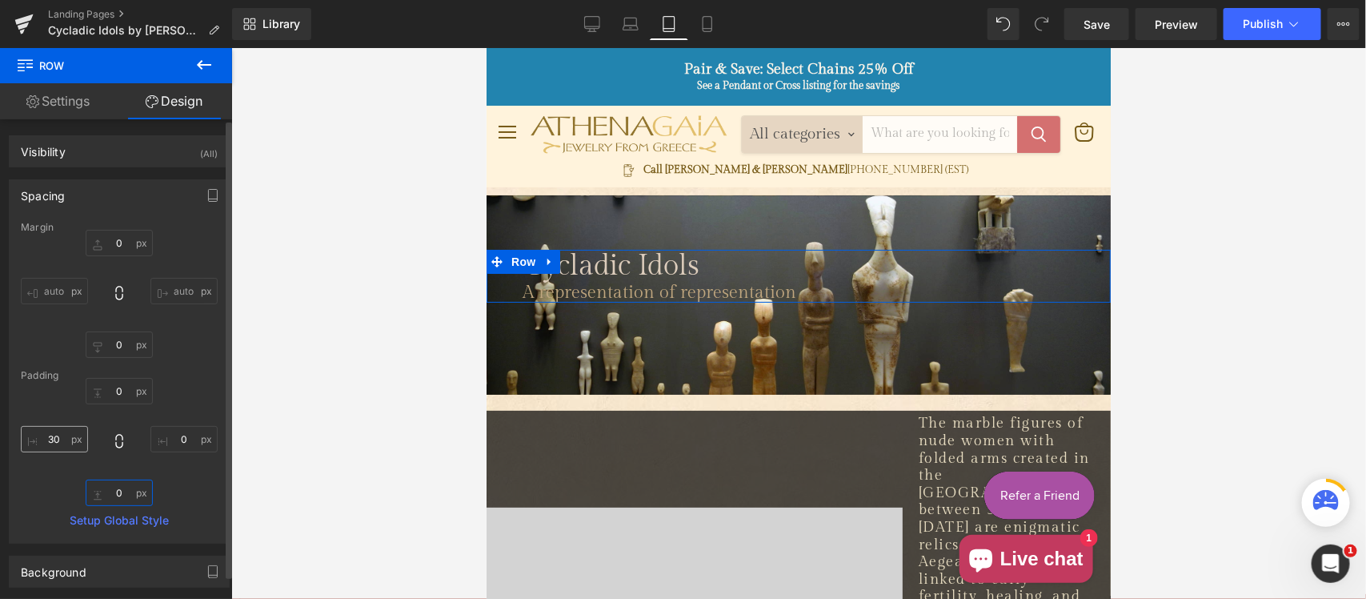
type input "0"
click at [54, 440] on input "30" at bounding box center [54, 439] width 67 height 26
type input "0"
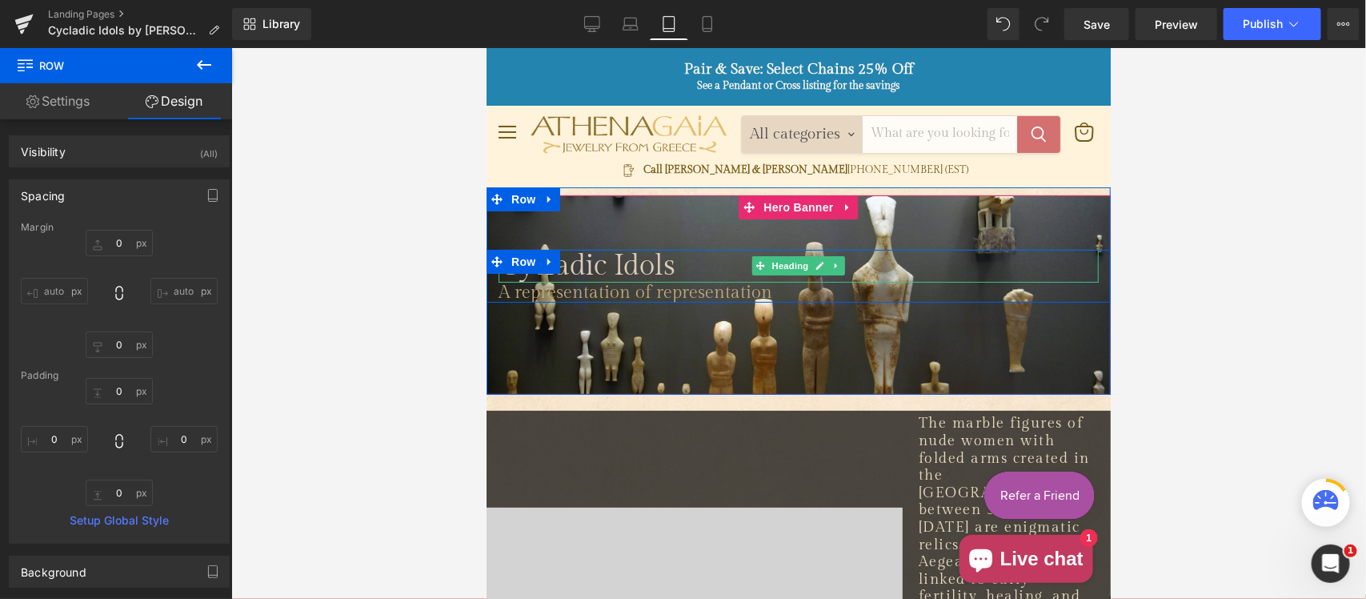
click at [498, 276] on span "Cycladic Idols" at bounding box center [586, 265] width 177 height 34
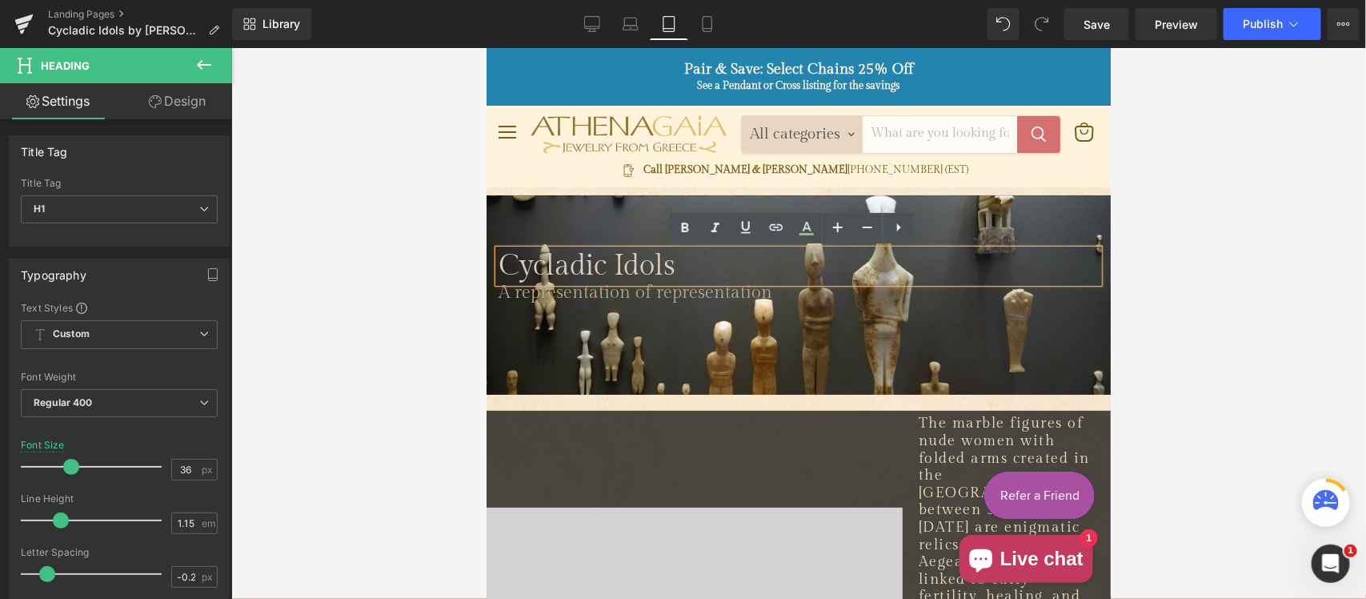
click at [498, 265] on span "Cycladic Idols" at bounding box center [586, 265] width 177 height 34
click at [543, 293] on span "A representation of representation" at bounding box center [635, 291] width 274 height 21
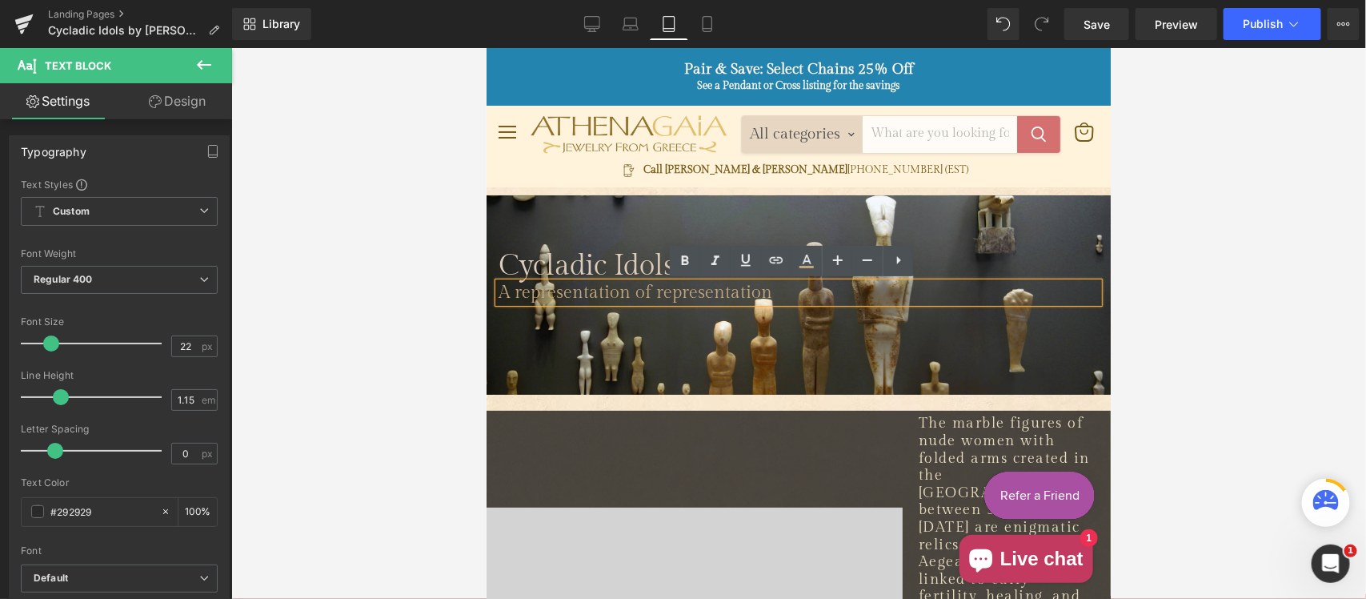
click at [498, 287] on span "A representation of representation" at bounding box center [635, 291] width 274 height 21
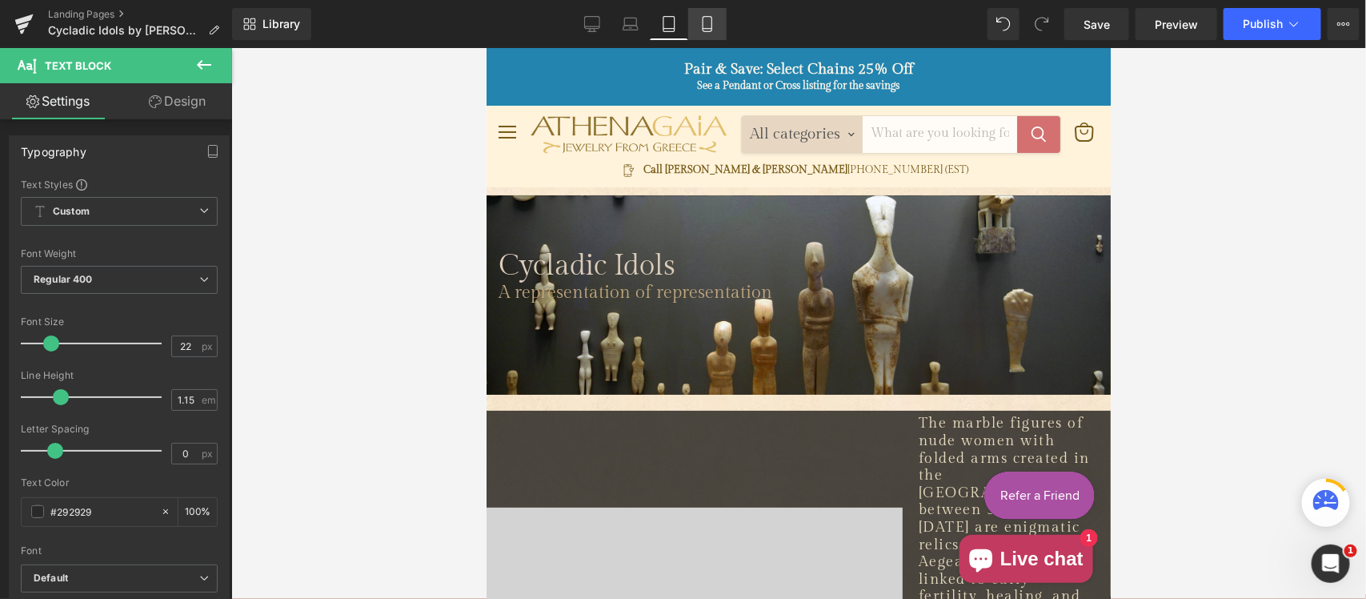
drag, startPoint x: 714, startPoint y: 26, endPoint x: 719, endPoint y: 34, distance: 9.3
click at [714, 26] on link "Mobile" at bounding box center [707, 24] width 38 height 32
type input "100"
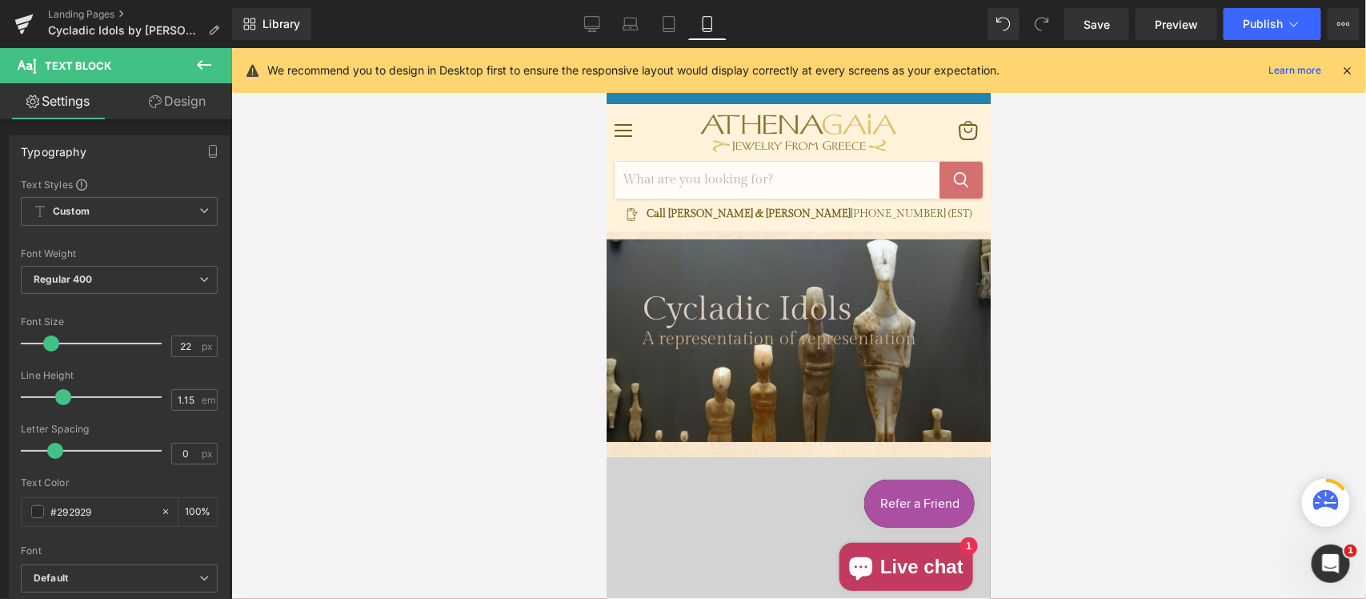
scroll to position [46, 0]
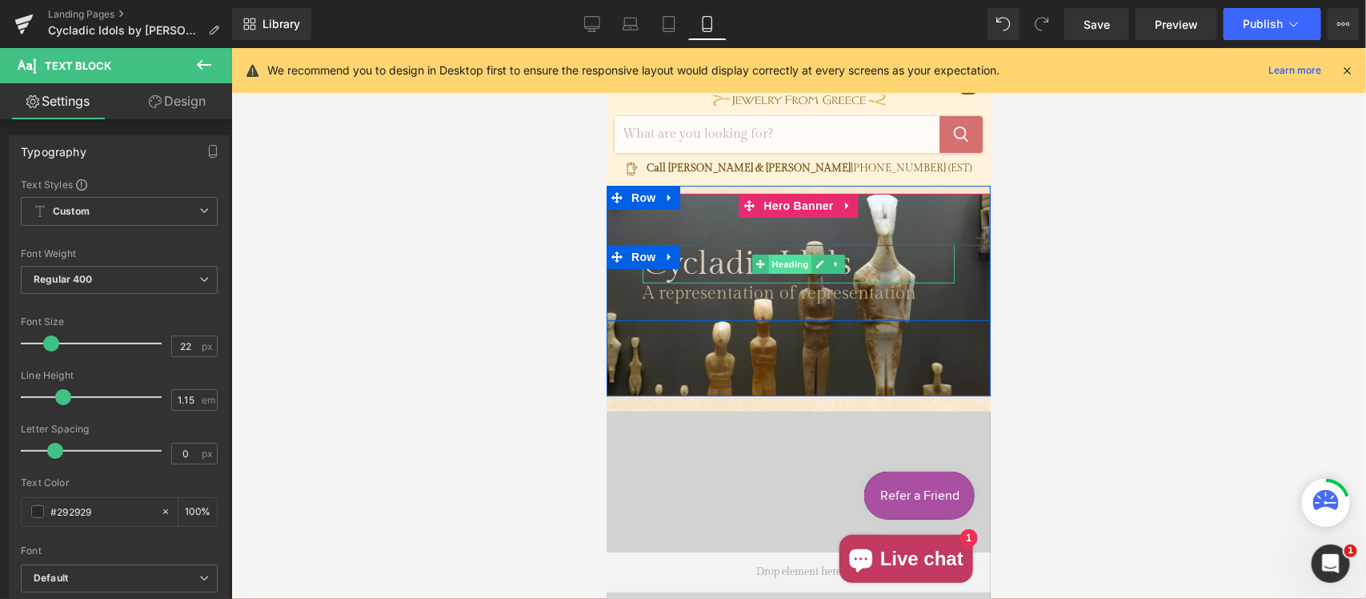
click at [773, 265] on span "Heading" at bounding box center [789, 263] width 43 height 19
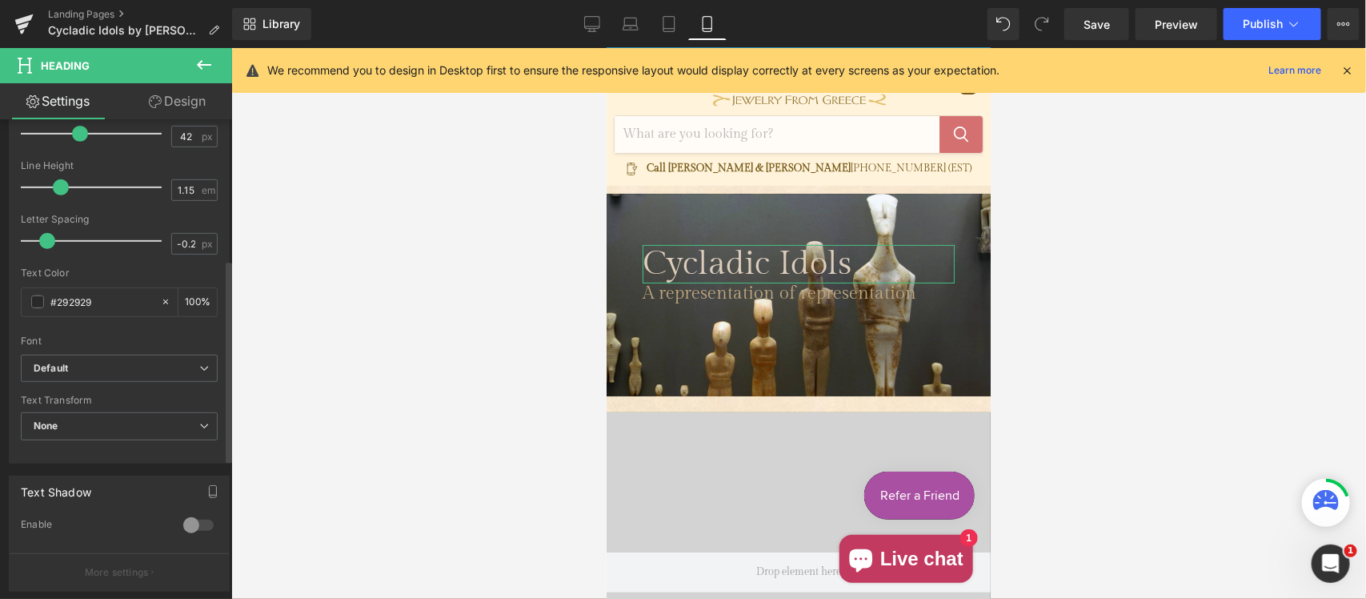
scroll to position [166, 0]
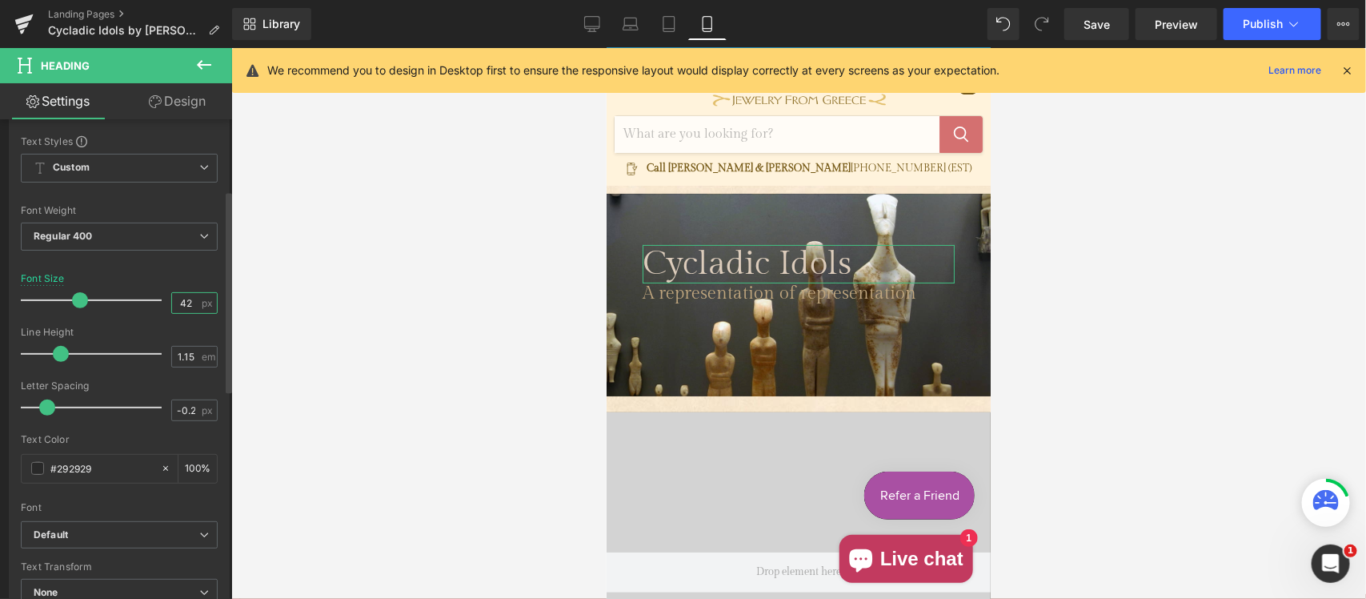
drag, startPoint x: 192, startPoint y: 298, endPoint x: 126, endPoint y: 294, distance: 66.5
click at [126, 294] on div "Font Size 42 px" at bounding box center [119, 300] width 197 height 54
type input "36"
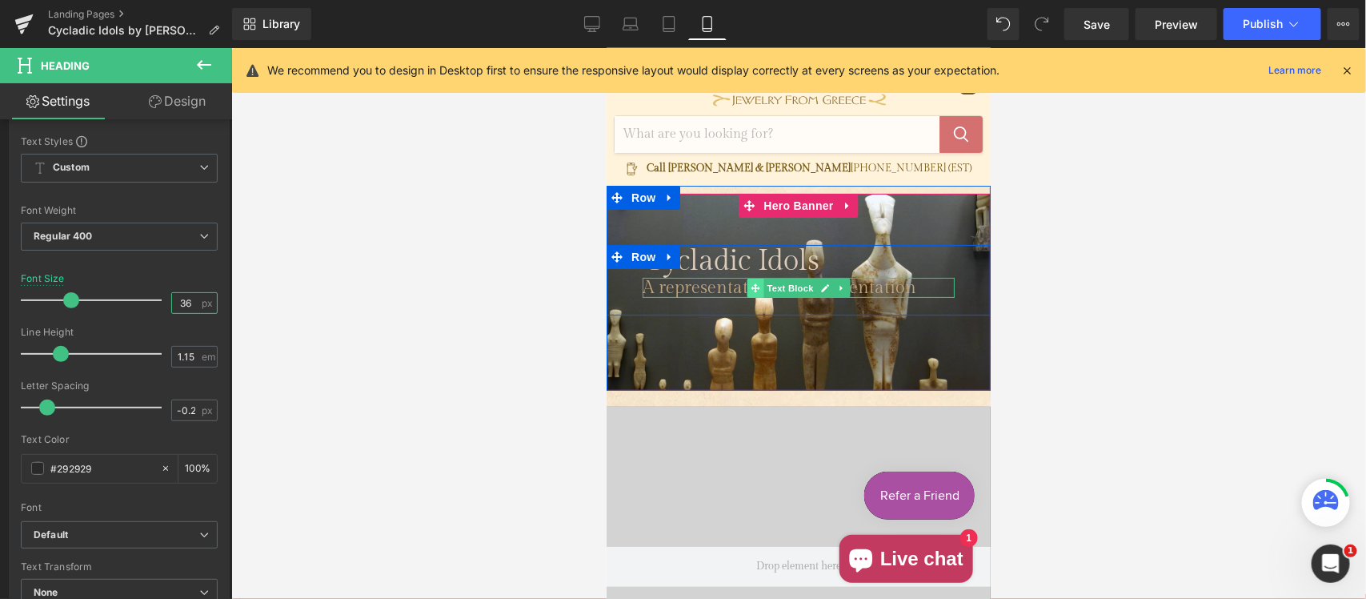
drag, startPoint x: 747, startPoint y: 285, endPoint x: 1076, endPoint y: 344, distance: 334.9
click at [750, 285] on icon "Main content" at bounding box center [754, 286] width 9 height 9
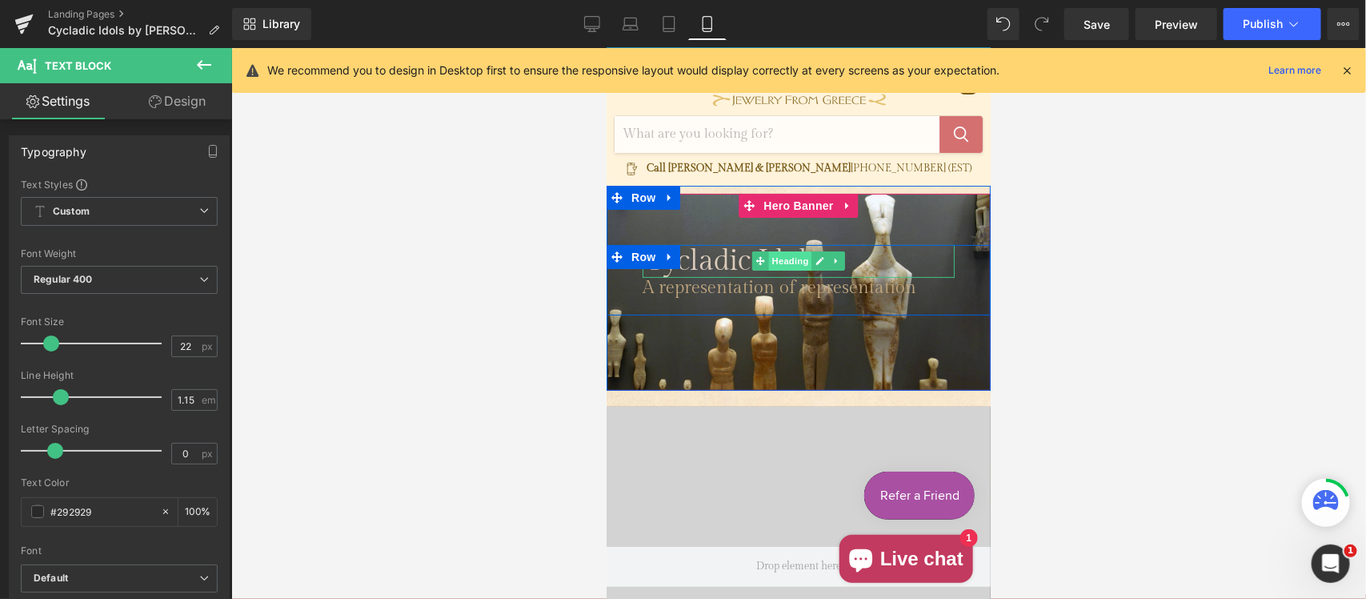
drag, startPoint x: 777, startPoint y: 256, endPoint x: 848, endPoint y: 204, distance: 88.2
click at [777, 256] on span "Heading" at bounding box center [789, 259] width 43 height 19
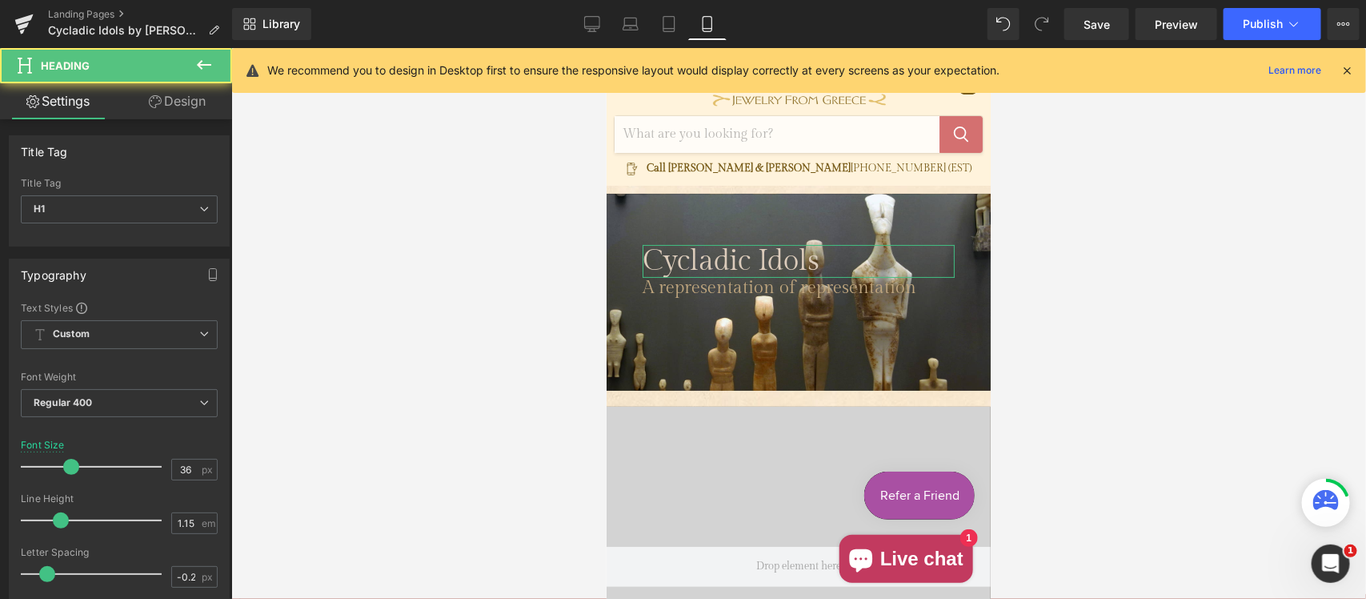
click at [192, 98] on link "Design" at bounding box center [177, 101] width 116 height 36
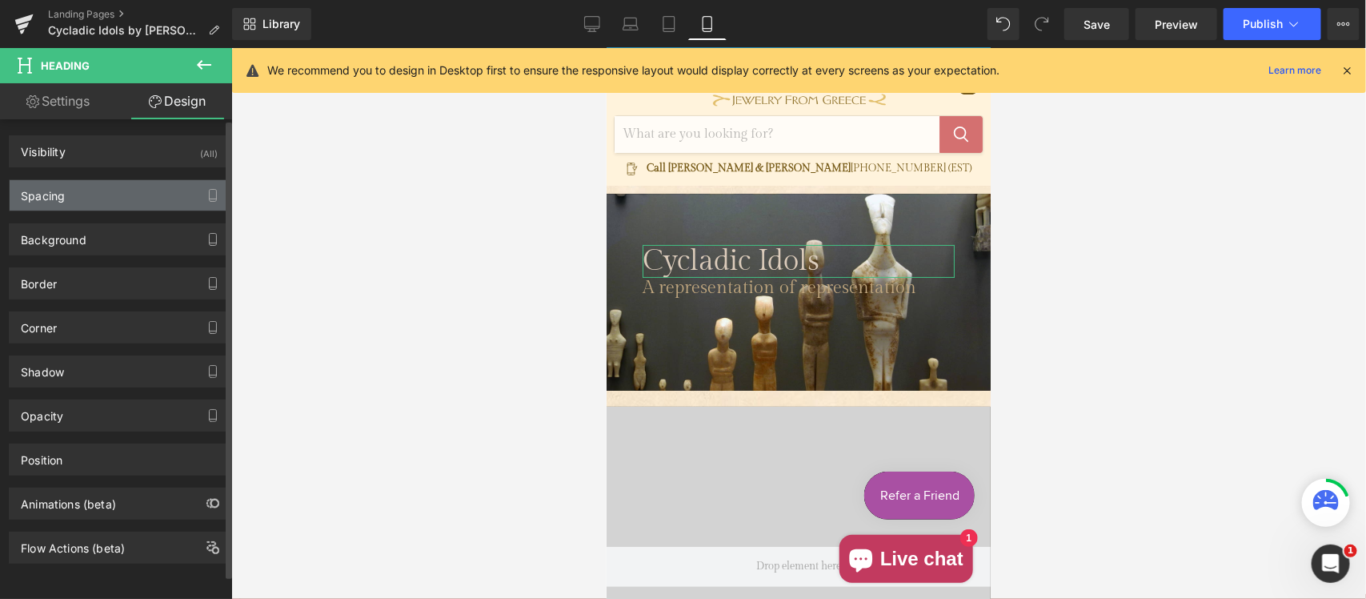
click at [109, 197] on div "Spacing" at bounding box center [119, 195] width 219 height 30
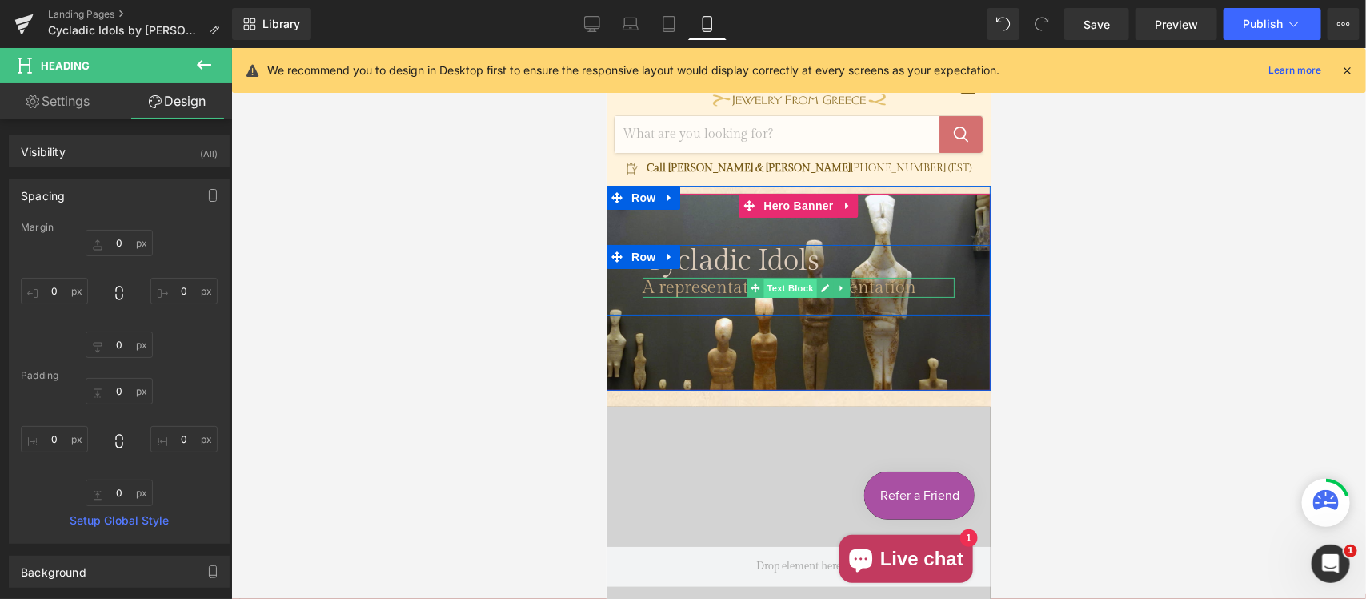
click at [773, 281] on span "Text Block" at bounding box center [789, 287] width 53 height 19
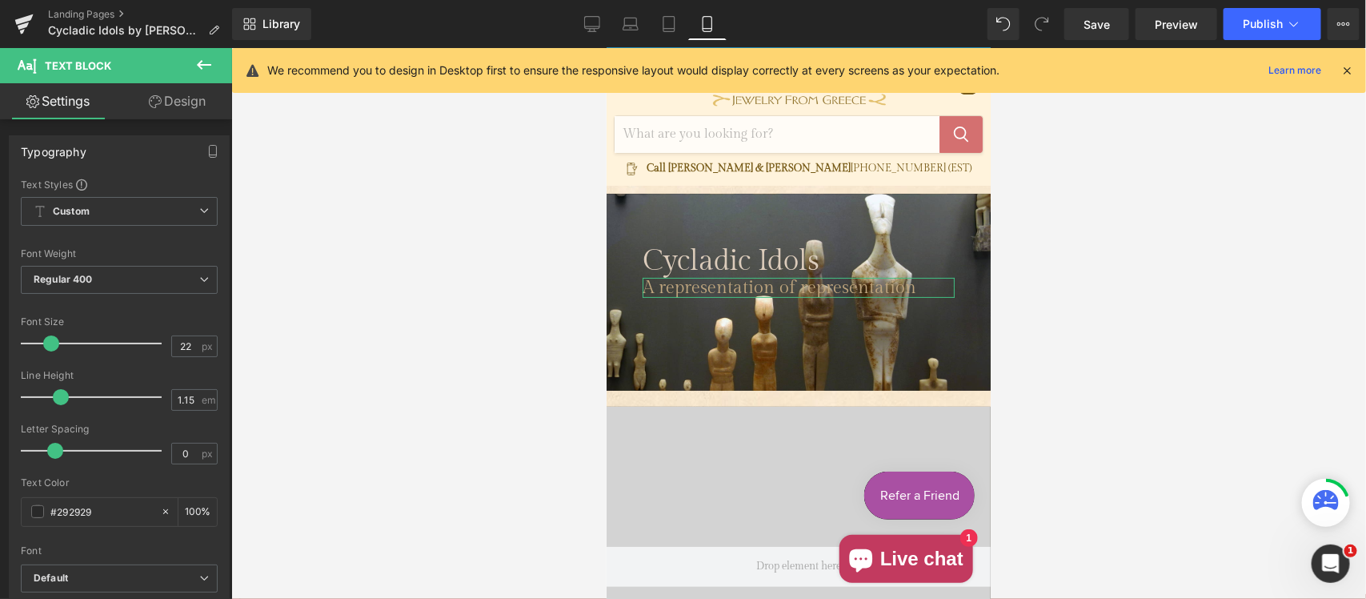
click at [165, 101] on link "Design" at bounding box center [177, 101] width 116 height 36
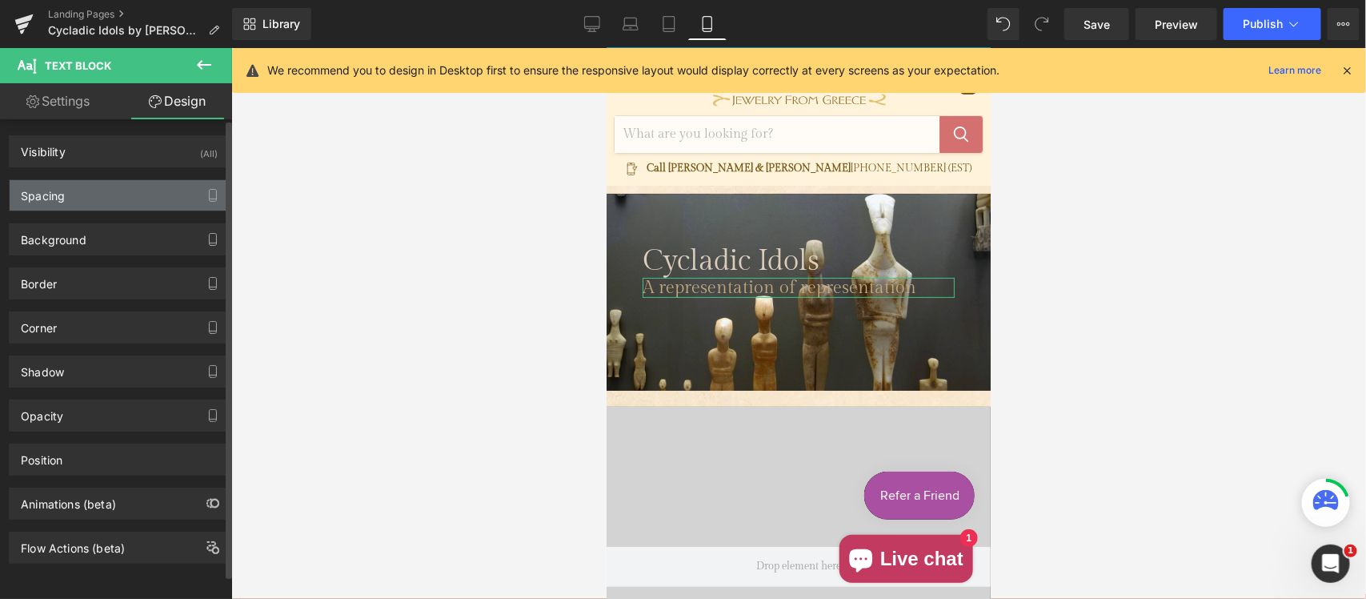
type input "0"
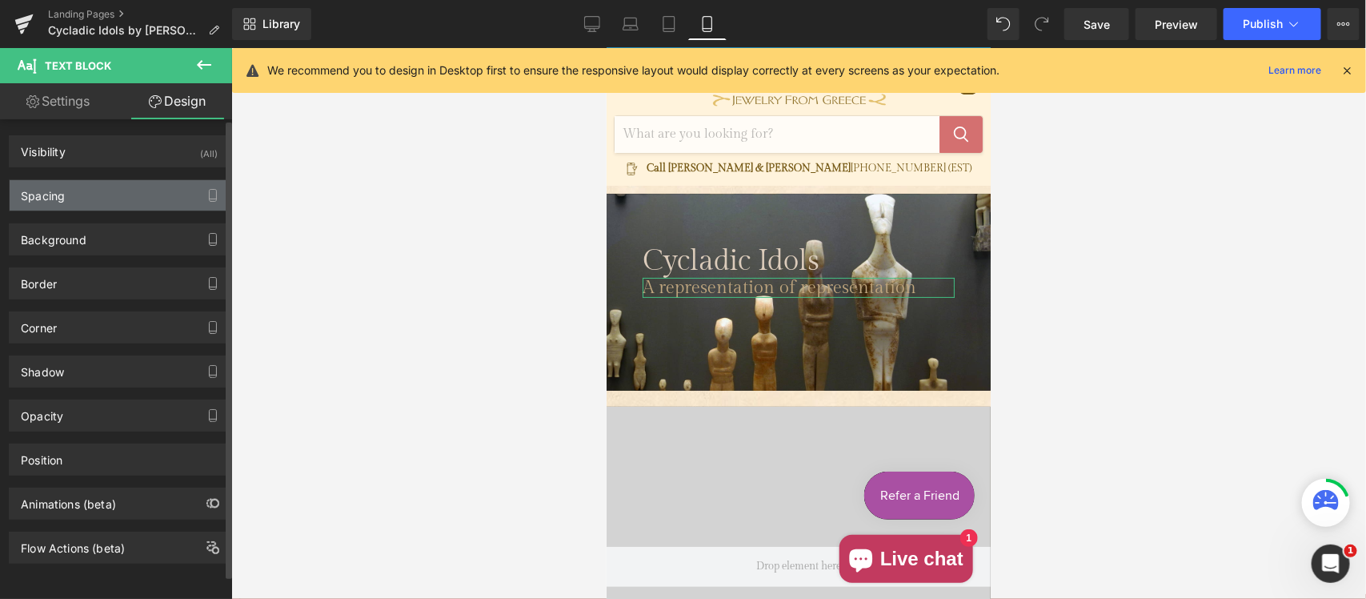
type input "0"
click at [74, 205] on div "Spacing" at bounding box center [119, 195] width 219 height 30
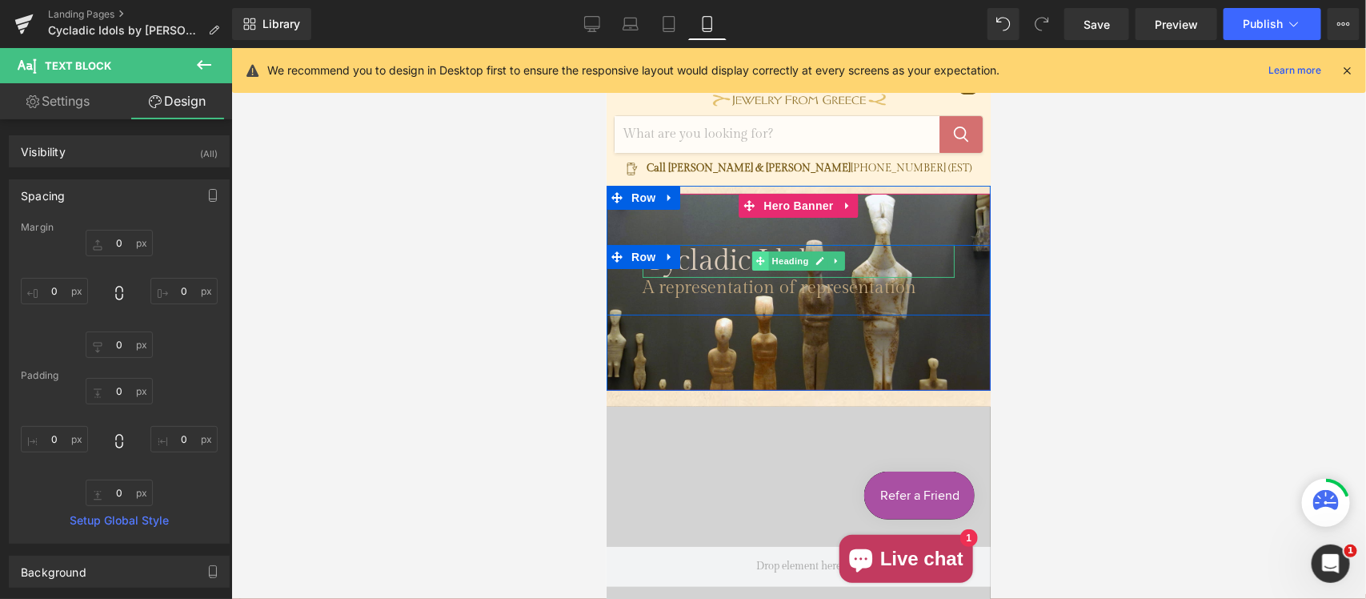
drag, startPoint x: 749, startPoint y: 261, endPoint x: 1170, endPoint y: 386, distance: 439.0
click at [755, 261] on icon "Main content" at bounding box center [759, 260] width 9 height 9
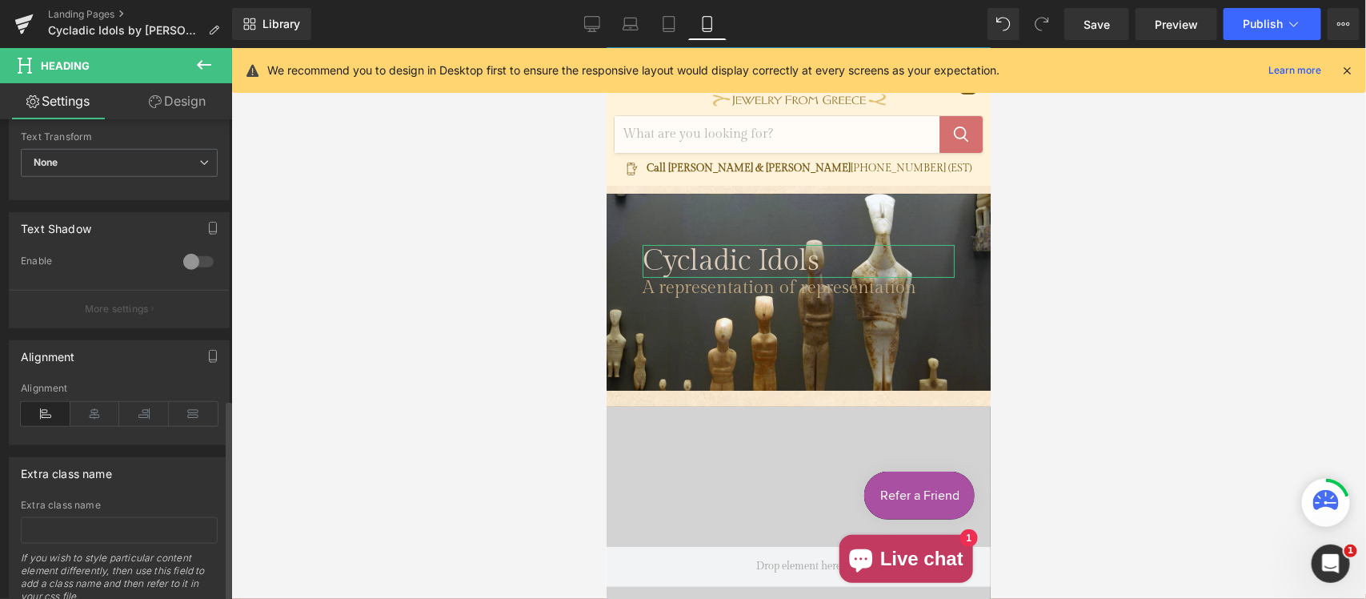
scroll to position [661, 0]
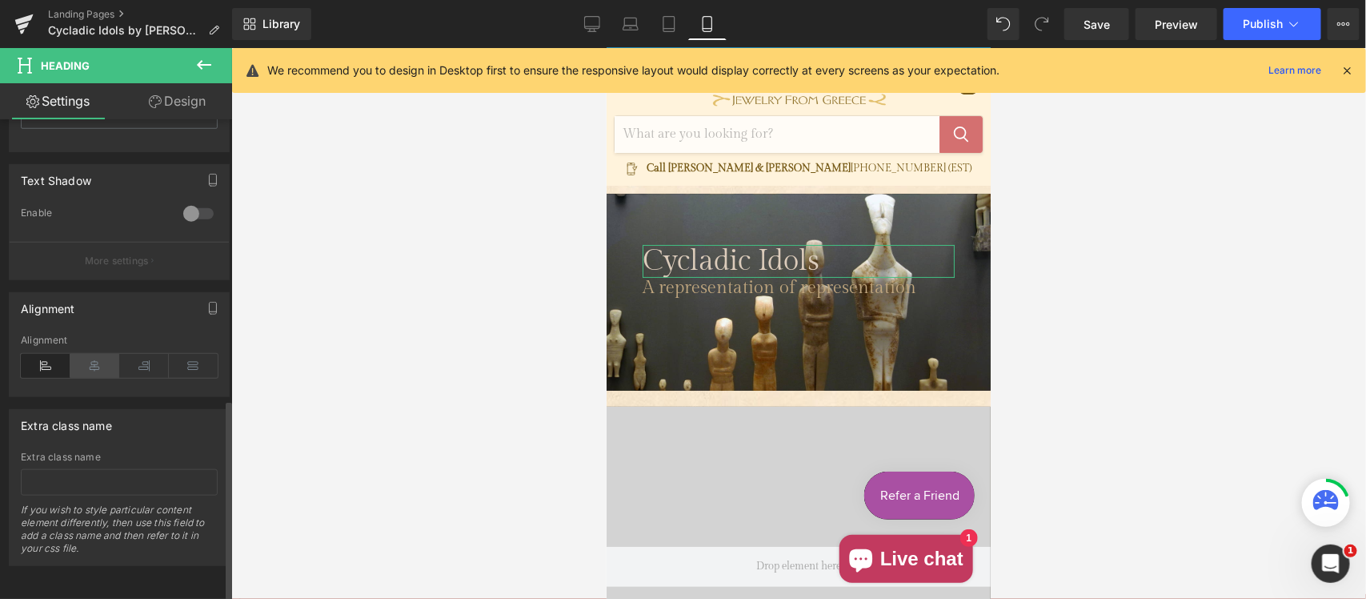
click at [92, 354] on icon at bounding box center [95, 366] width 50 height 24
click at [42, 354] on icon at bounding box center [46, 366] width 50 height 24
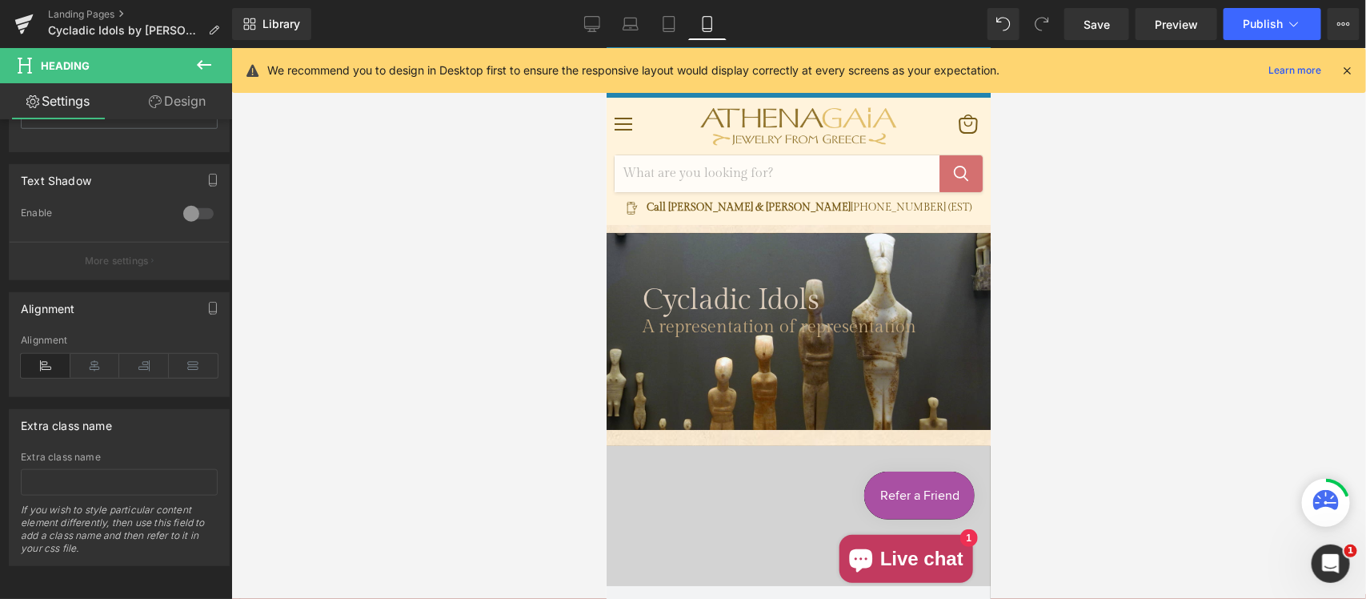
scroll to position [0, 0]
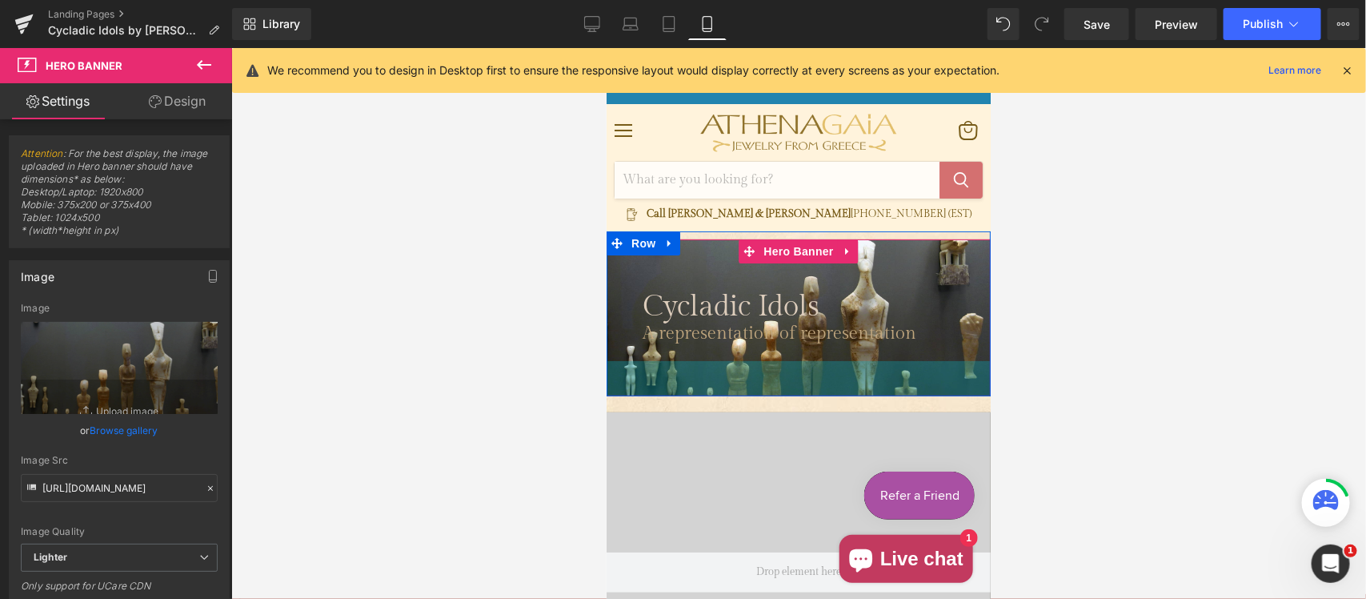
drag, startPoint x: 775, startPoint y: 395, endPoint x: 1964, endPoint y: 414, distance: 1190.0
click at [787, 355] on div "Cycladic Idols Heading A representation of representation Text Block Row Hero B…" at bounding box center [798, 317] width 384 height 158
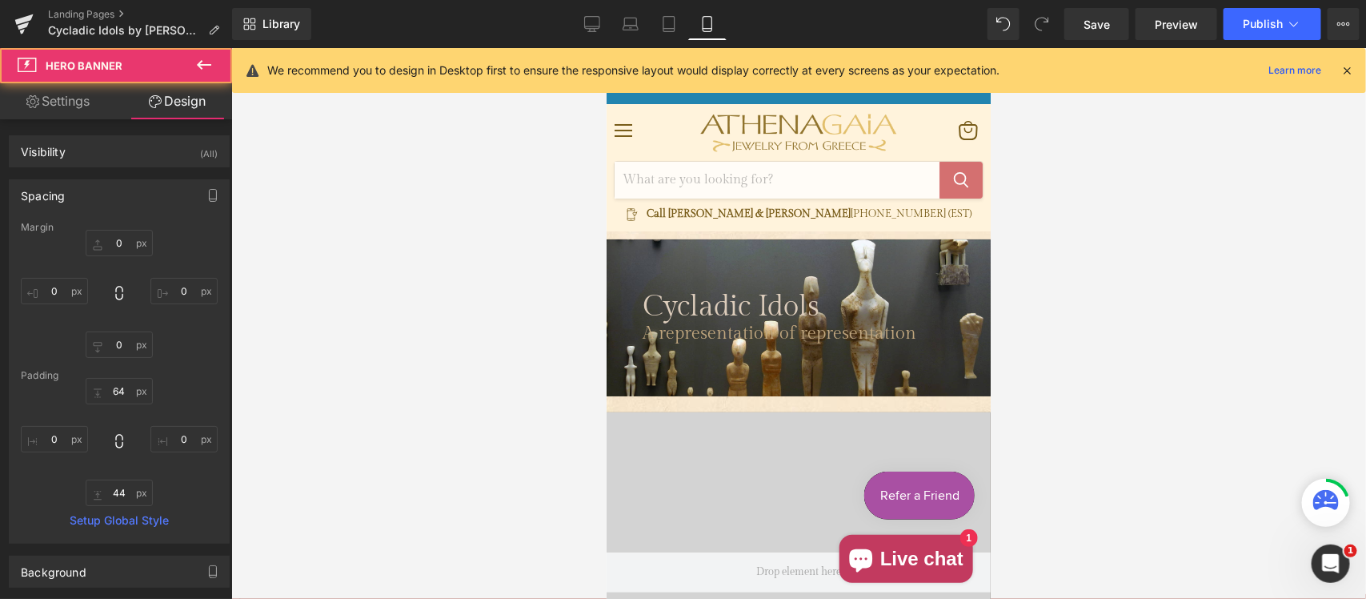
type input "0"
type input "64"
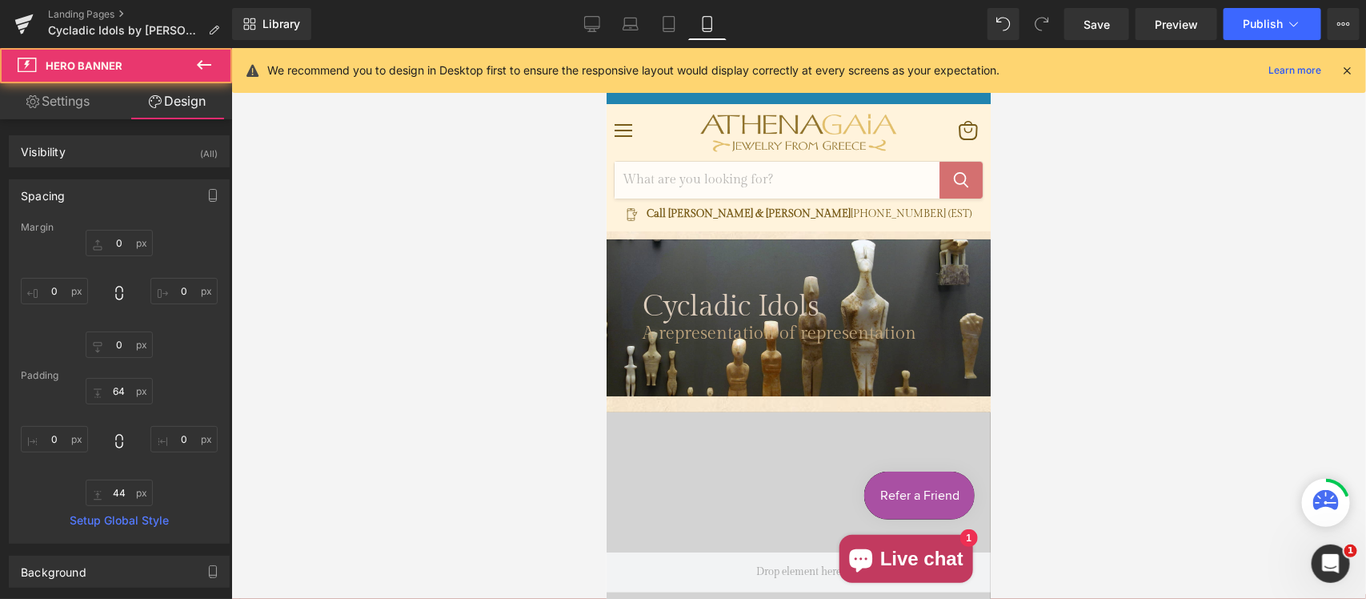
type input "0"
type input "44"
type input "0"
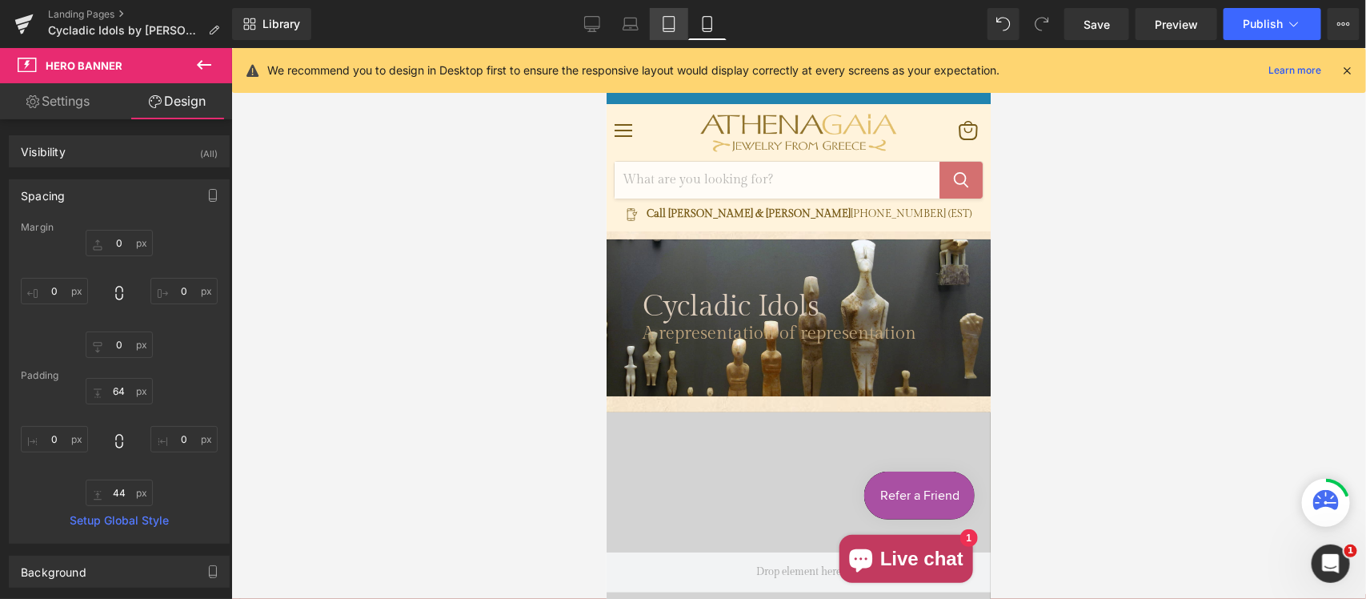
click at [661, 21] on icon at bounding box center [669, 24] width 16 height 16
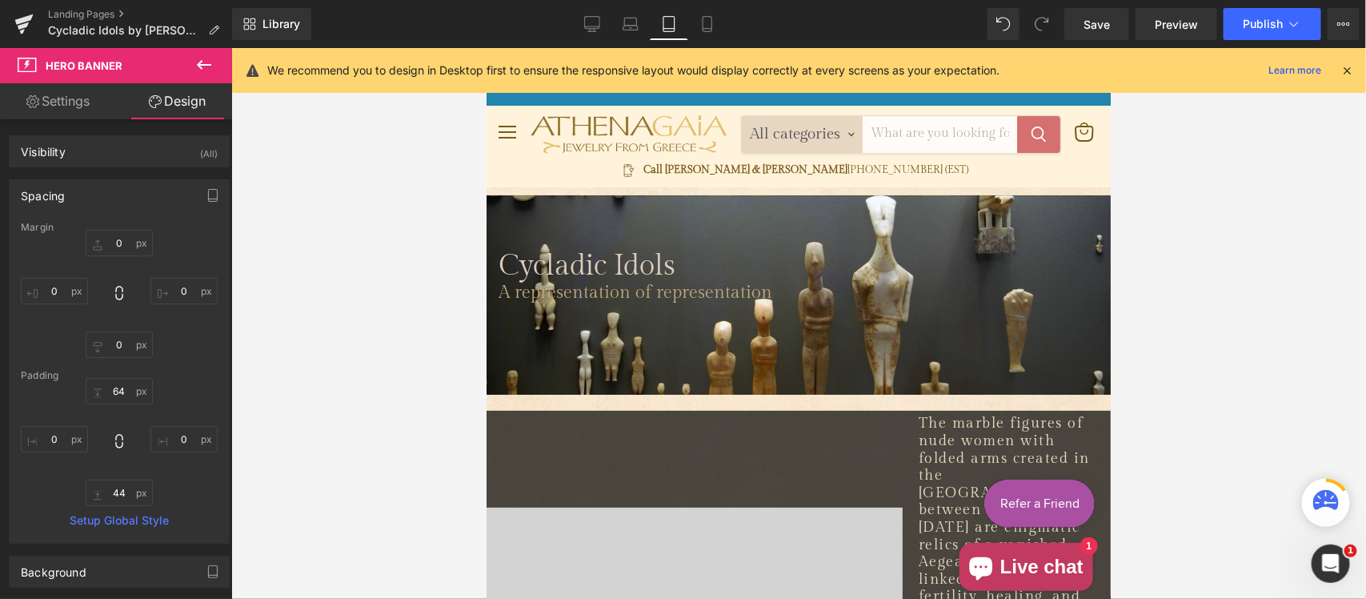
type input "0"
type input "68"
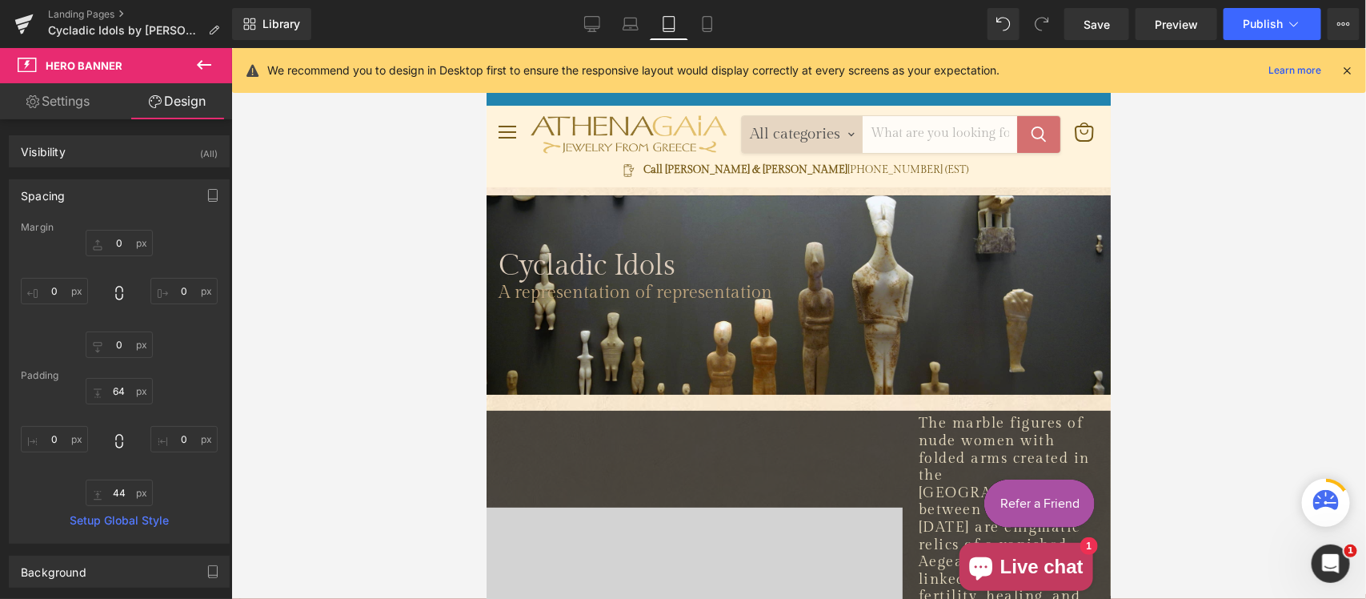
type input "0"
type input "115"
type input "0"
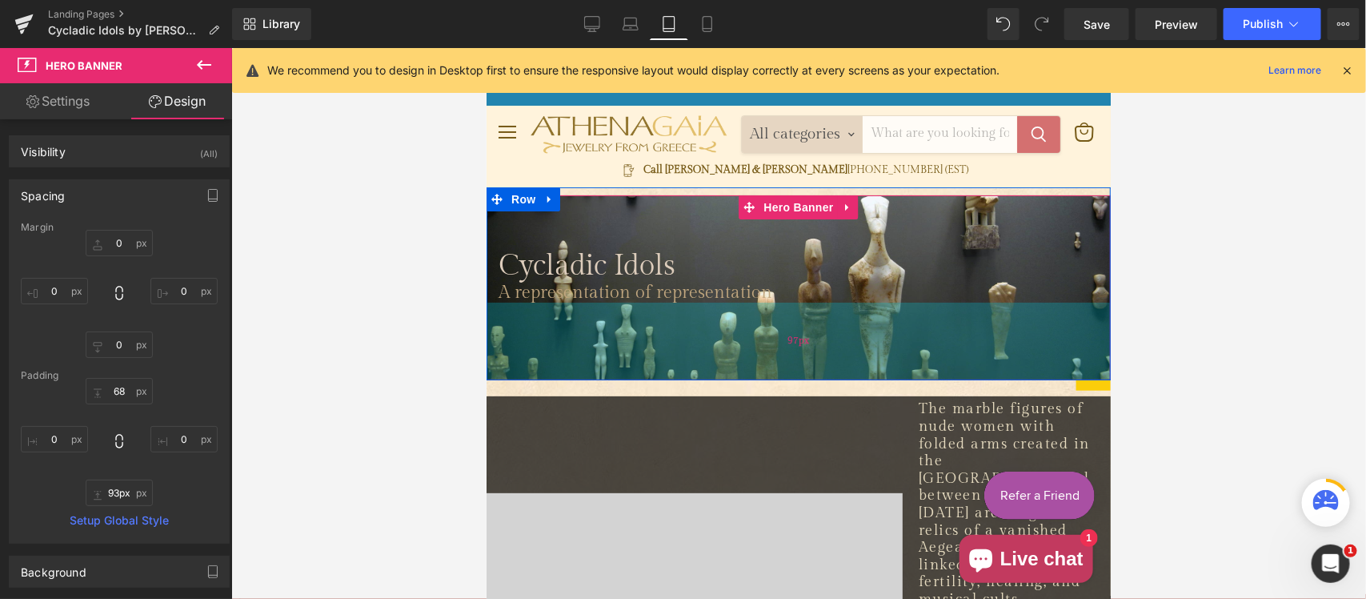
type input "92px"
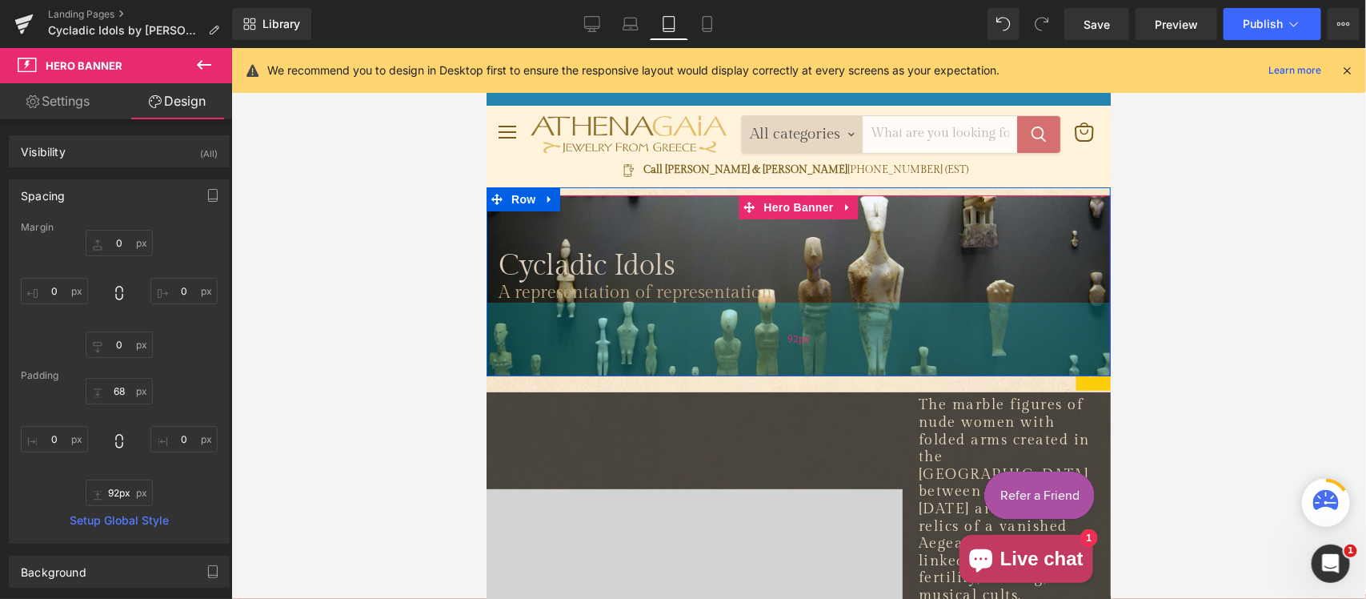
drag, startPoint x: 719, startPoint y: 375, endPoint x: 718, endPoint y: 357, distance: 18.4
click at [718, 357] on div "92px" at bounding box center [798, 339] width 624 height 74
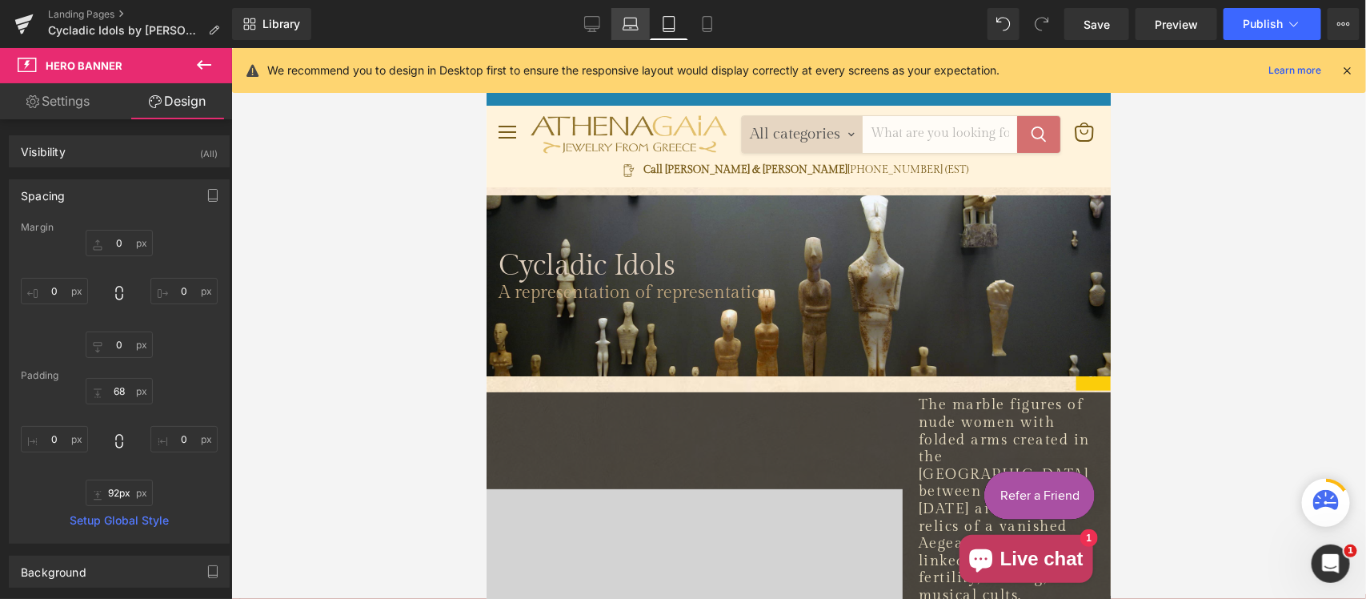
click at [622, 26] on link "Laptop" at bounding box center [630, 24] width 38 height 32
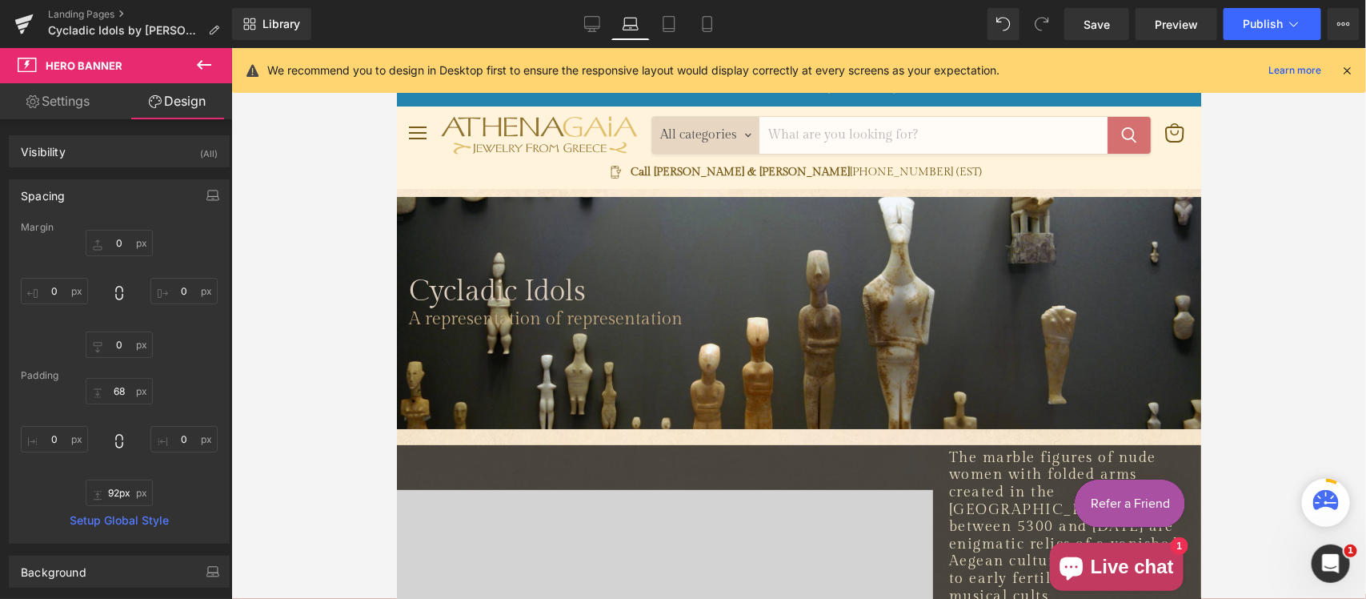
type input "0"
type input "100"
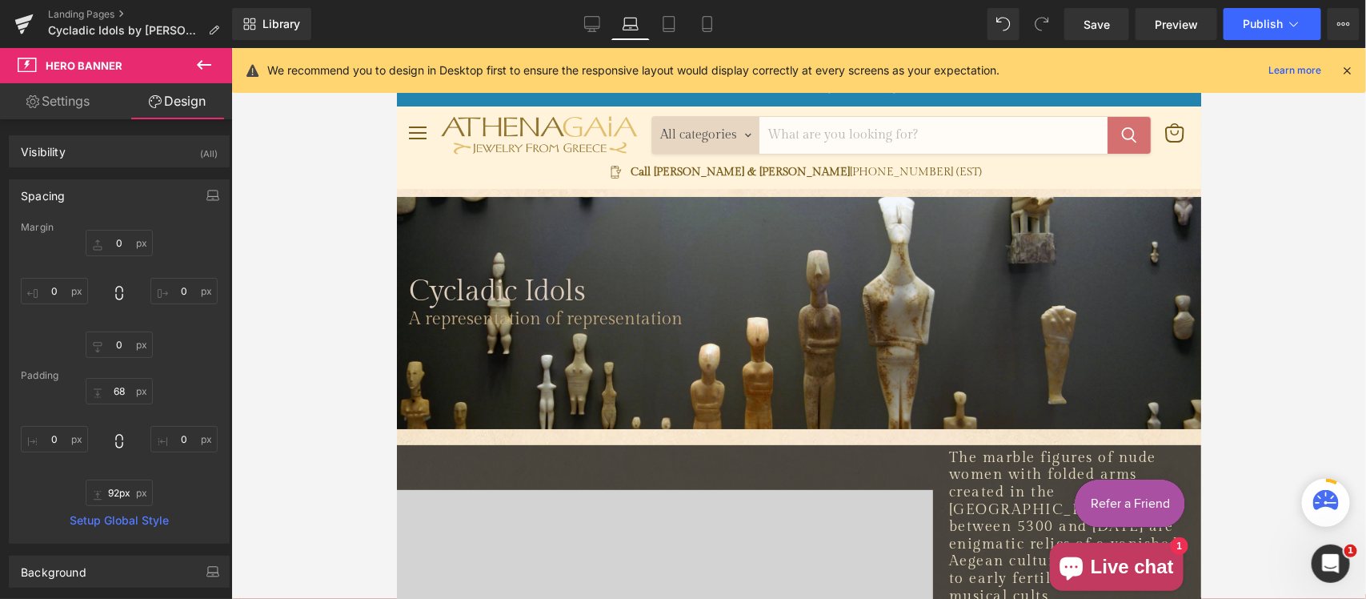
type input "0"
type input "250"
type input "0"
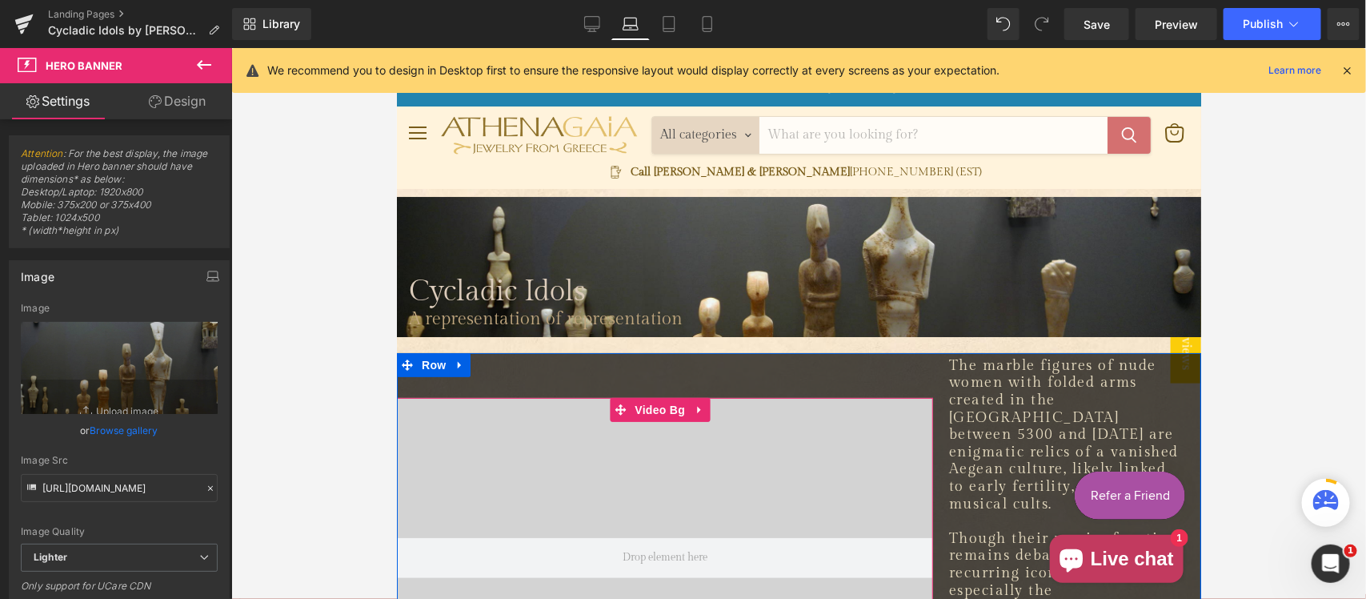
drag, startPoint x: 746, startPoint y: 402, endPoint x: 772, endPoint y: 377, distance: 36.2
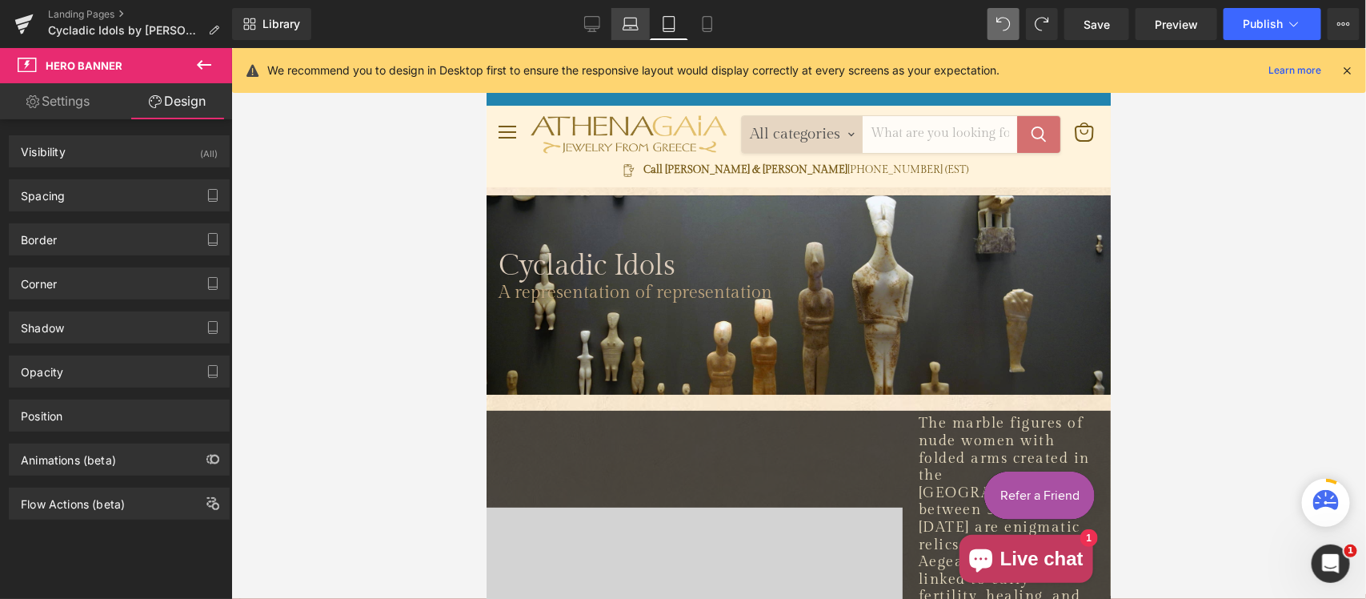
click at [634, 28] on icon at bounding box center [631, 24] width 16 height 16
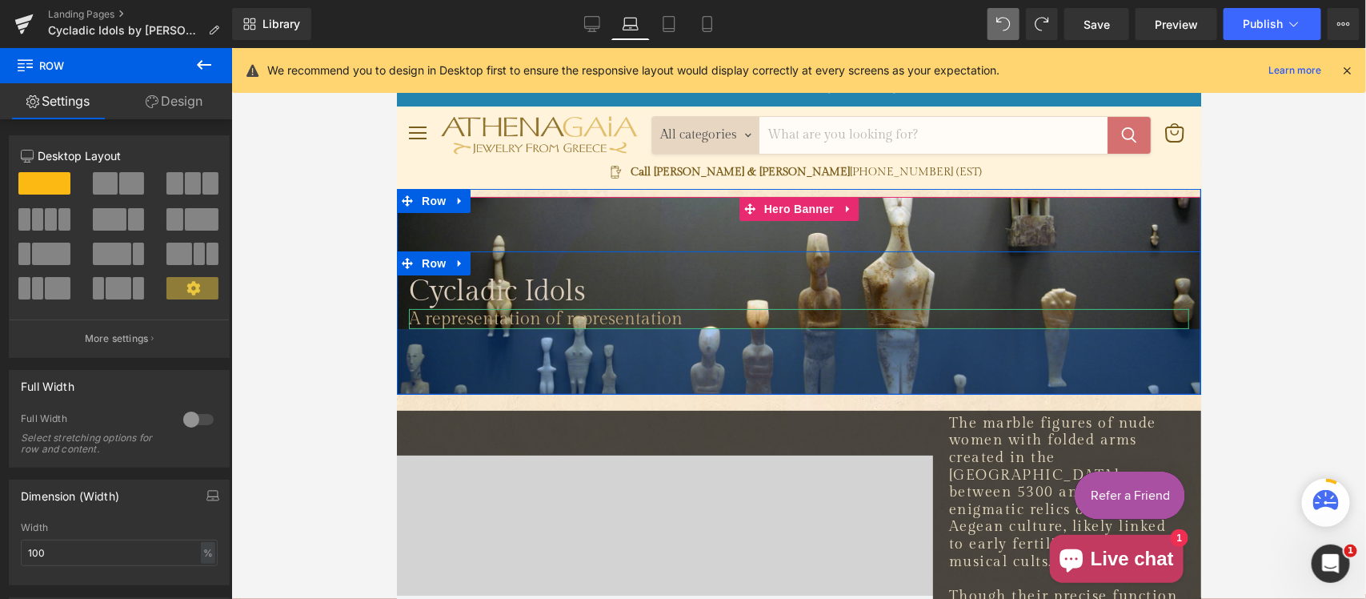
drag, startPoint x: 751, startPoint y: 330, endPoint x: 780, endPoint y: 387, distance: 64.4
click at [780, 387] on div "82px" at bounding box center [798, 361] width 804 height 66
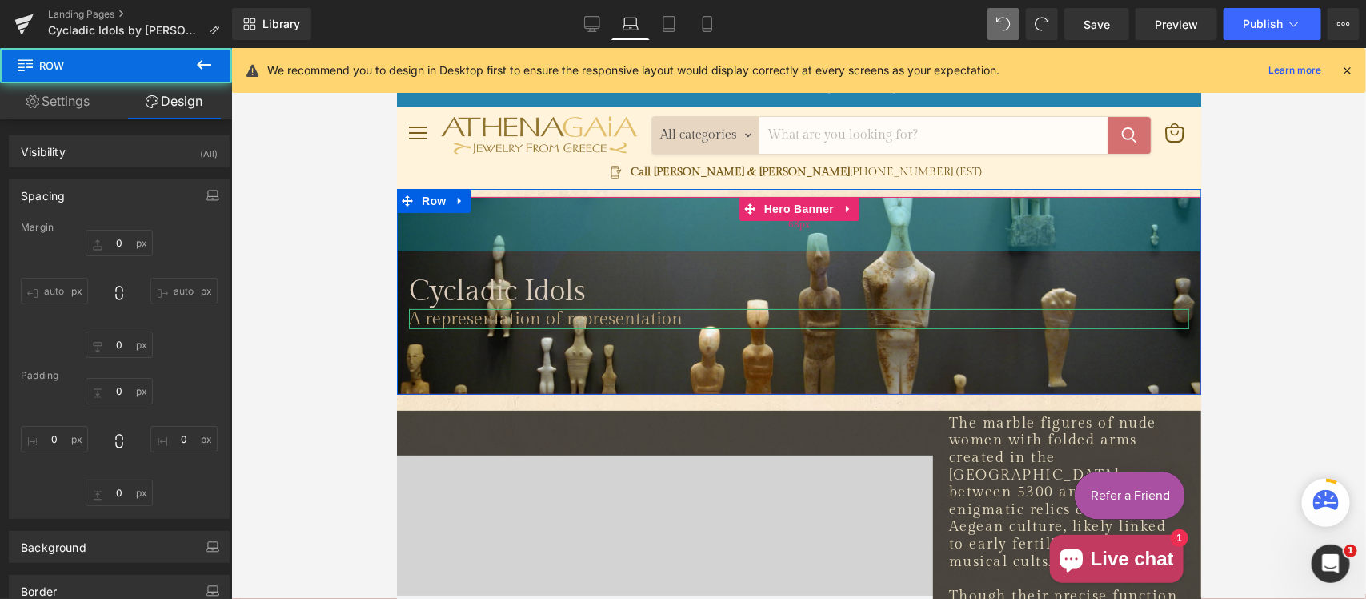
type input "0"
type input "30"
type input "0"
type input "82"
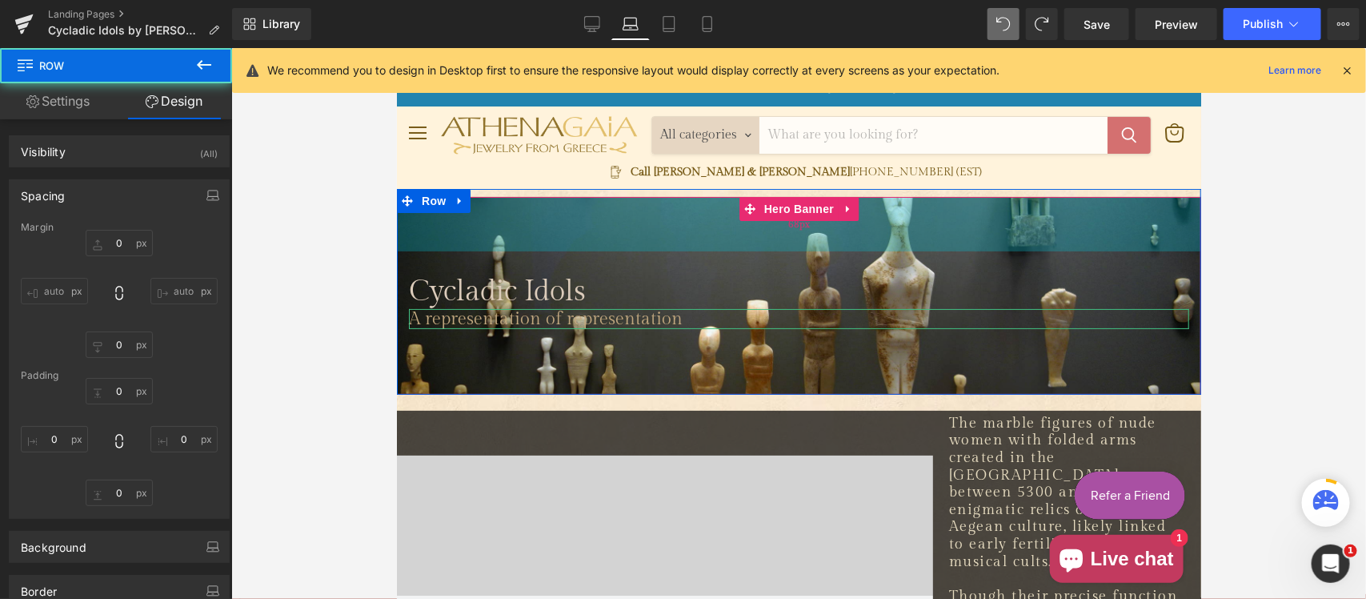
type input "0"
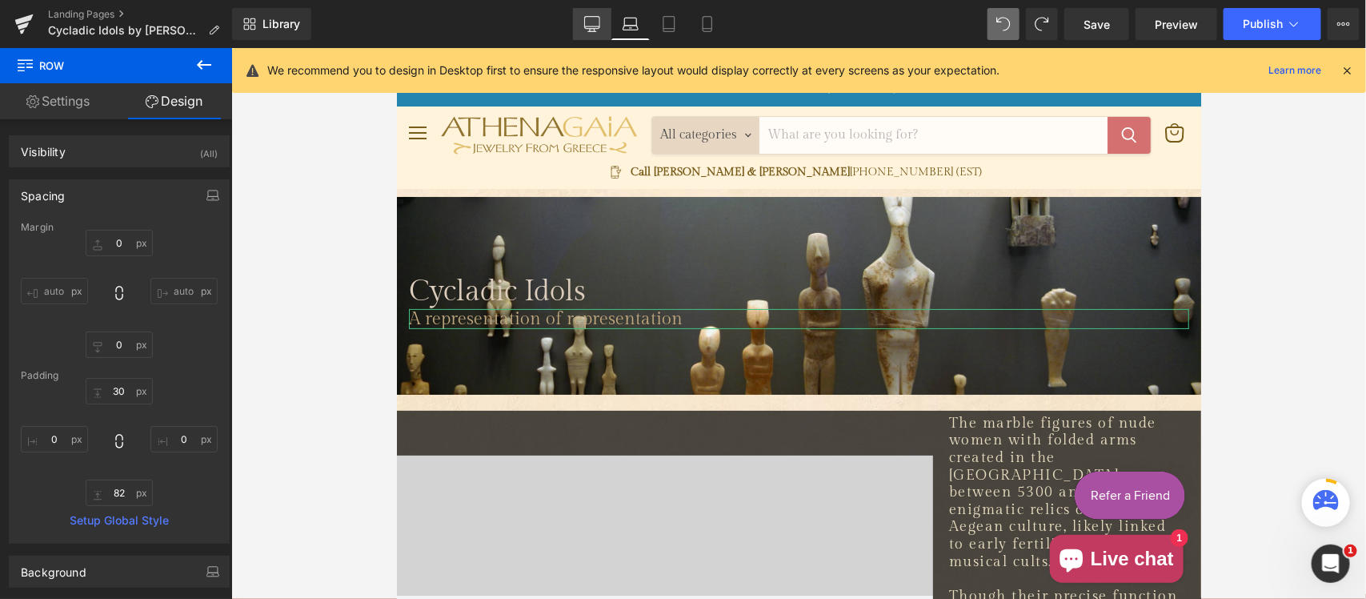
click at [603, 17] on link "Desktop" at bounding box center [592, 24] width 38 height 32
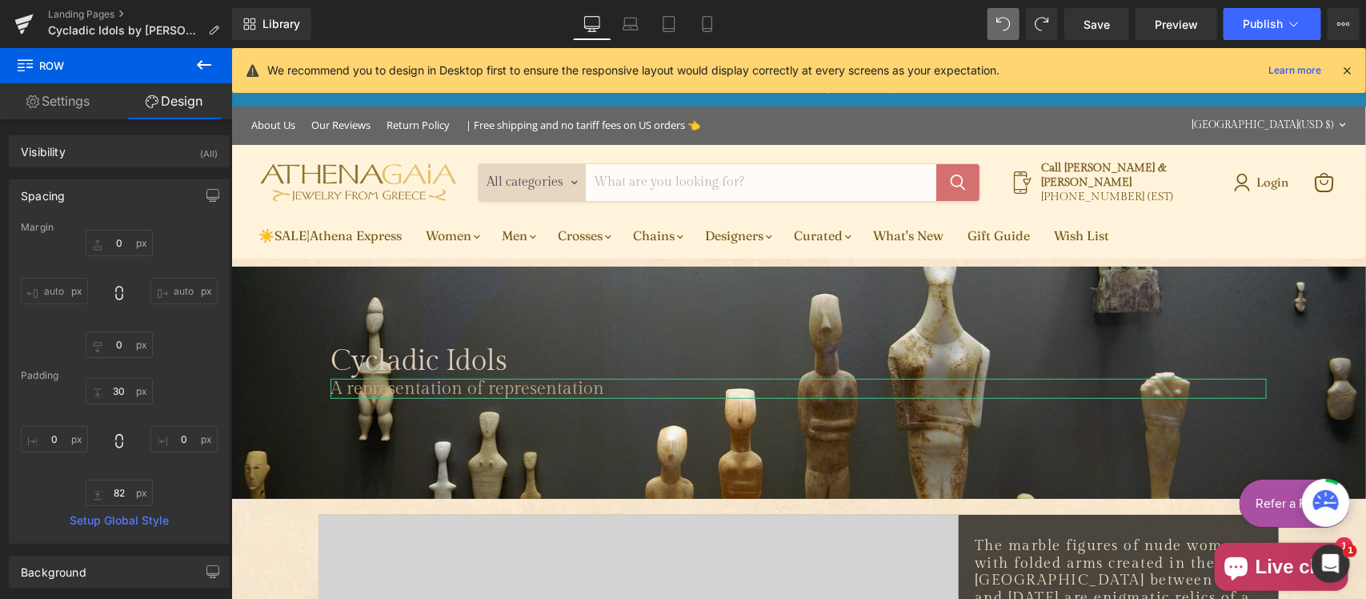
type input "0"
type input "30"
type input "0"
type input "10"
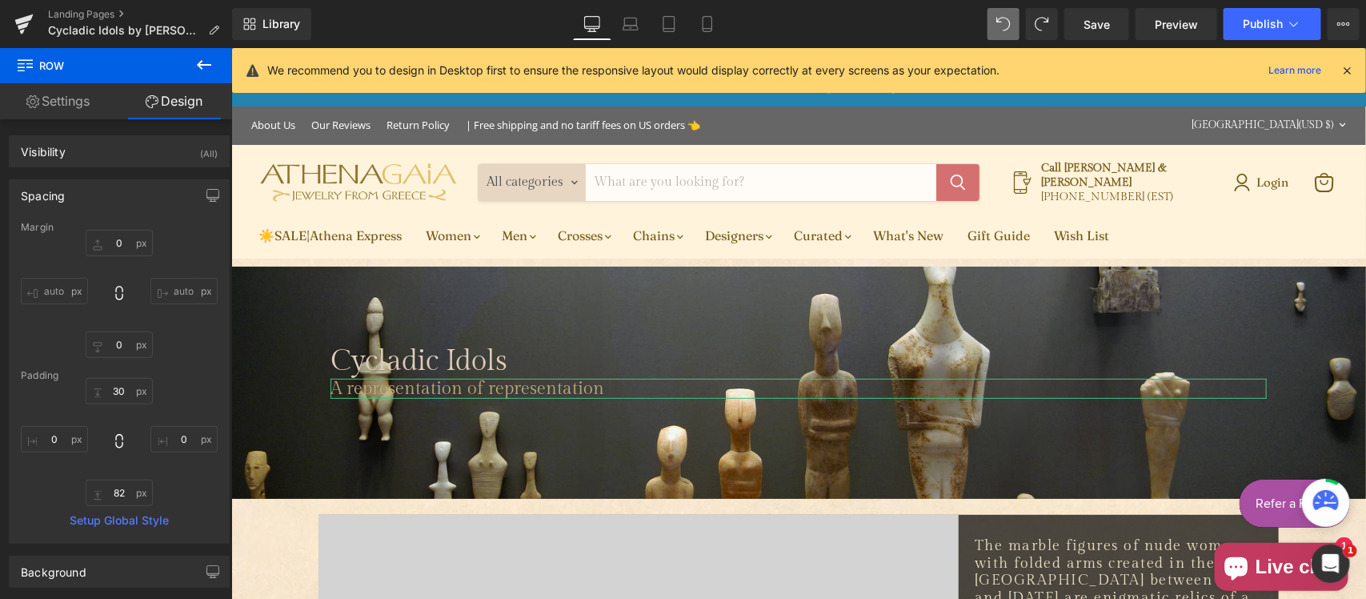
type input "0"
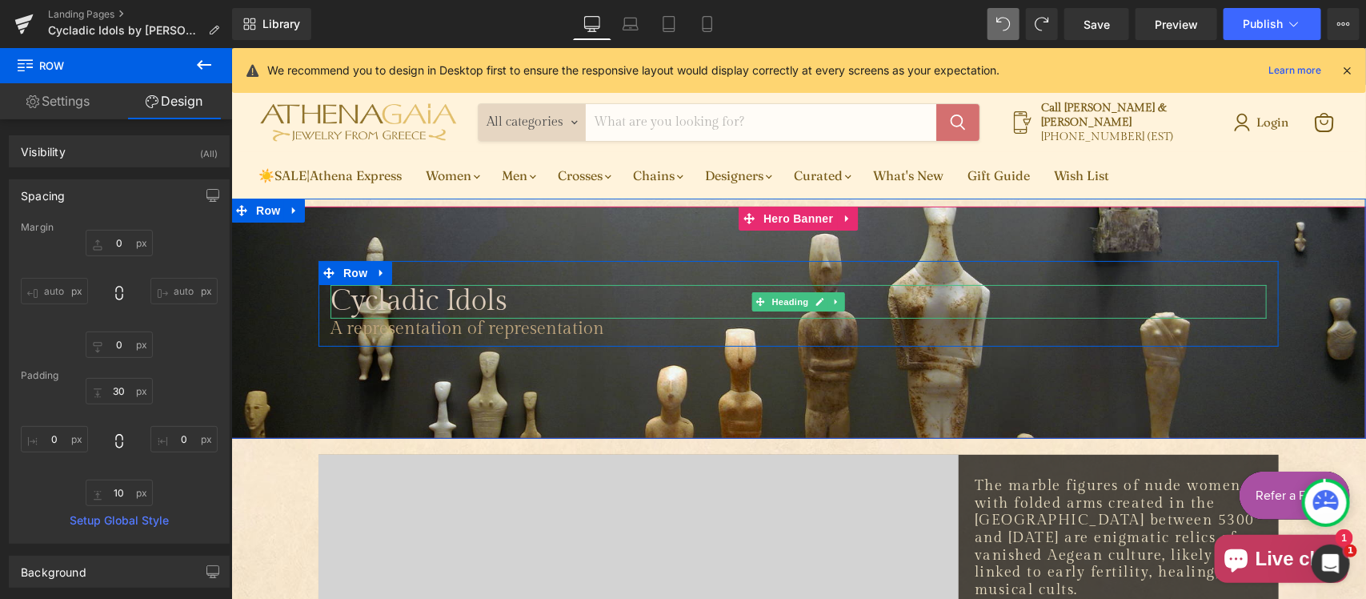
click at [336, 295] on span "Cycladic Idols" at bounding box center [418, 300] width 177 height 34
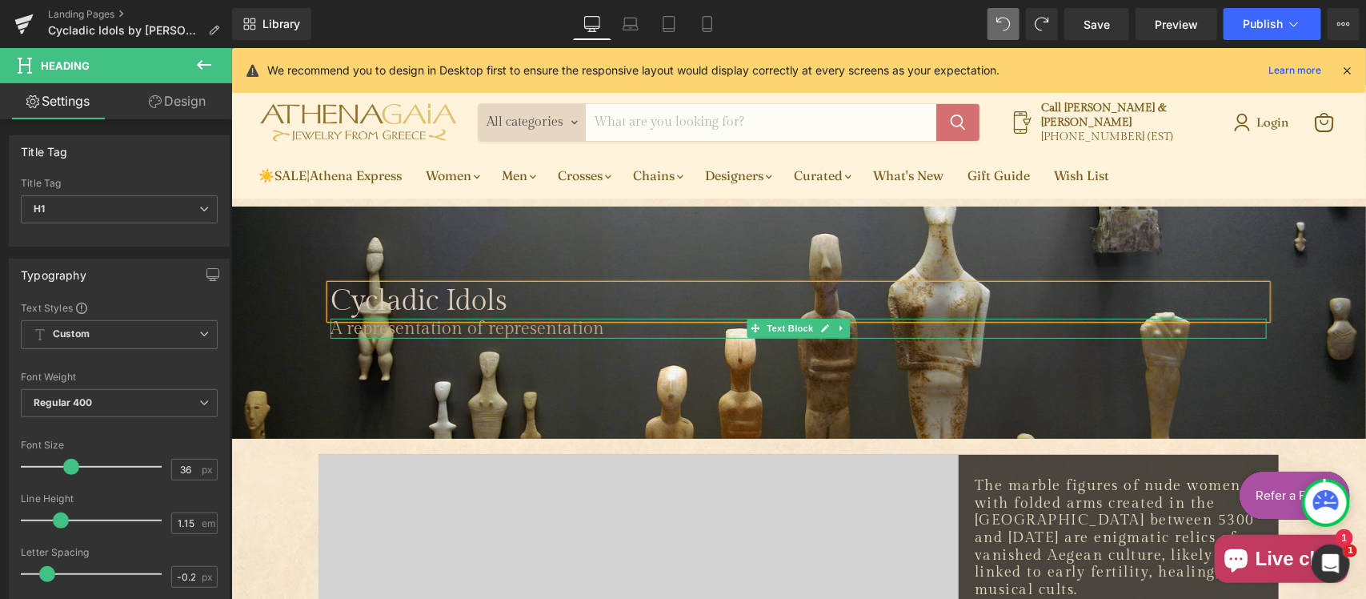
click at [596, 326] on span "A representation of representation" at bounding box center [467, 327] width 274 height 21
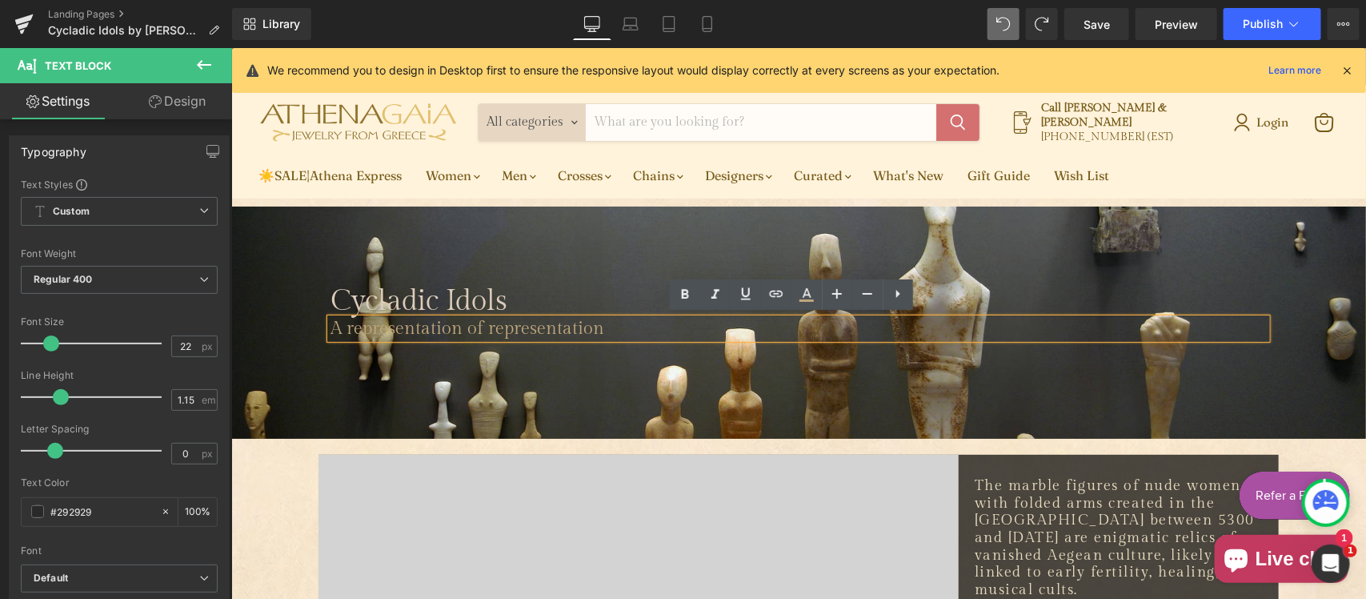
drag, startPoint x: 330, startPoint y: 328, endPoint x: 360, endPoint y: 328, distance: 29.6
click at [330, 328] on span "A representation of representation" at bounding box center [467, 327] width 274 height 21
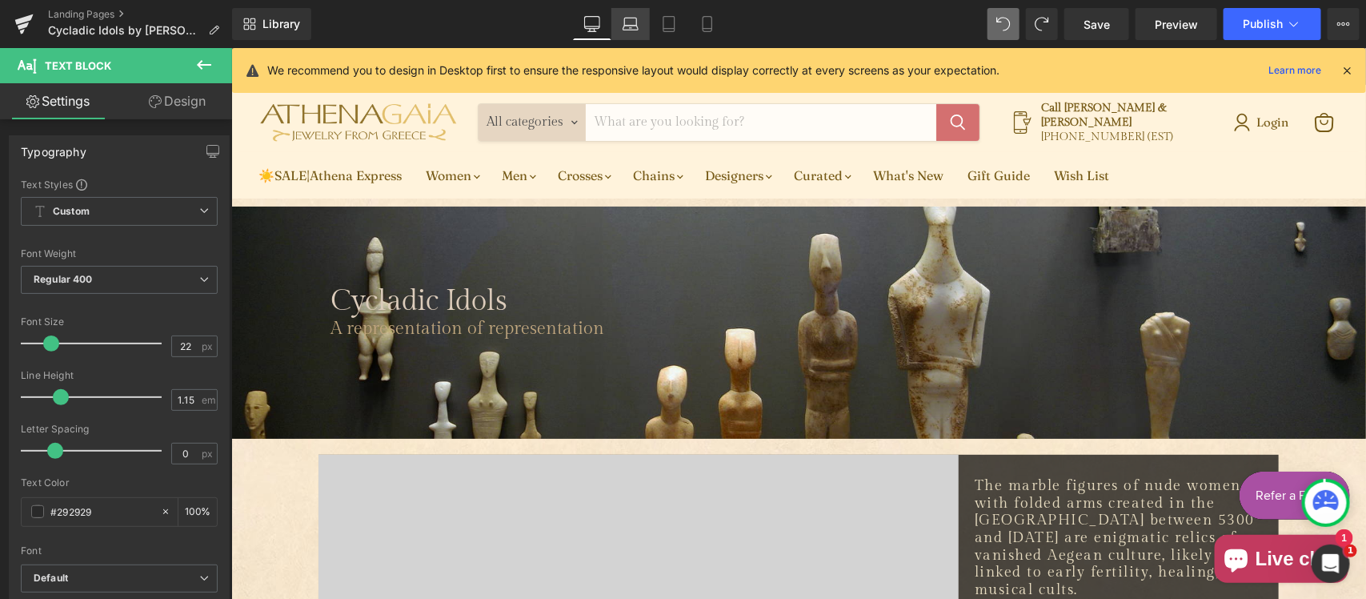
click at [636, 25] on icon at bounding box center [630, 21] width 12 height 7
type input "100"
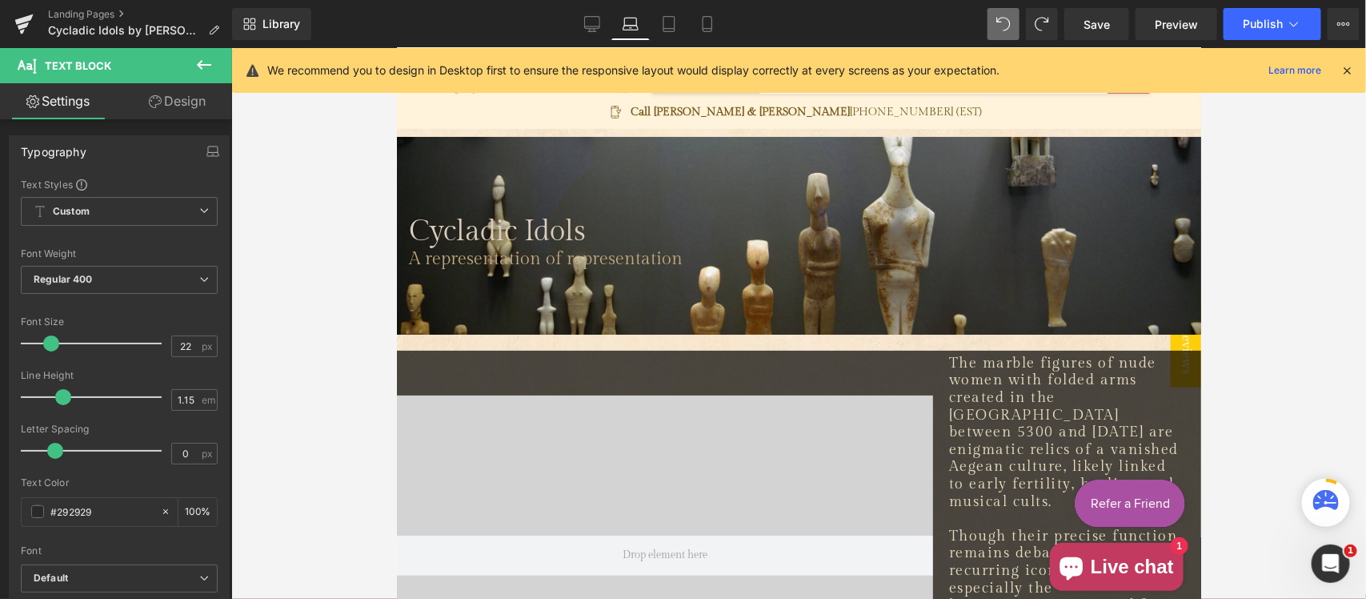
scroll to position [0, 0]
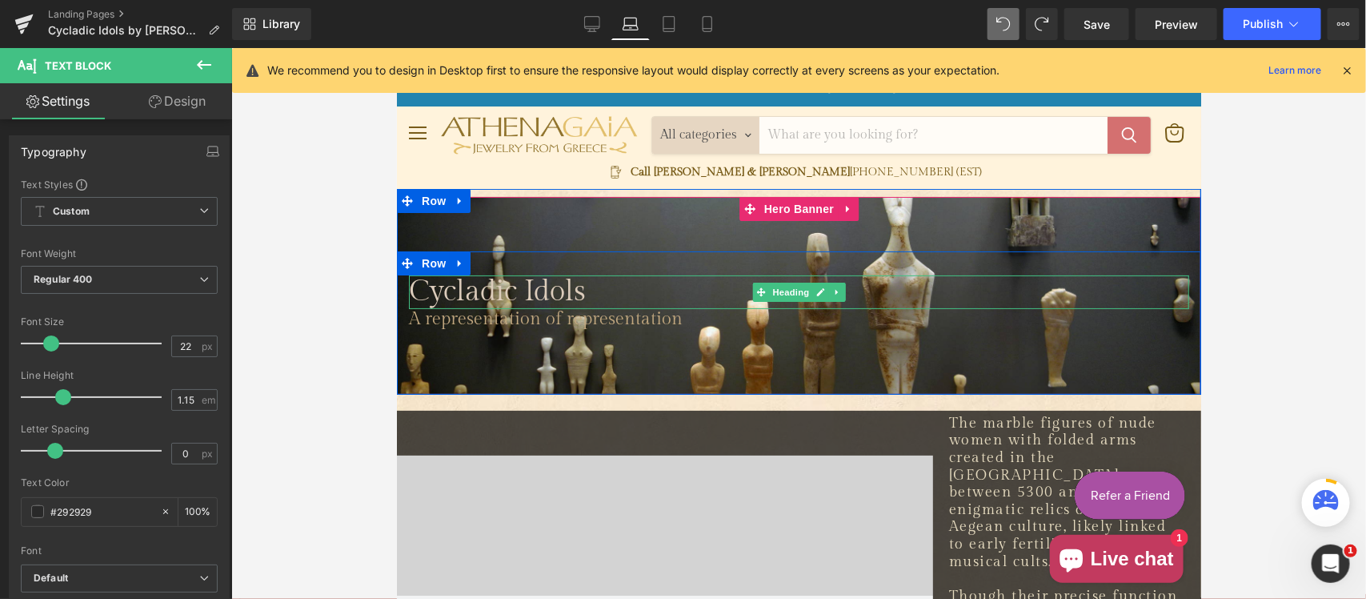
click at [705, 292] on h1 "Cycladic Idols" at bounding box center [798, 290] width 780 height 33
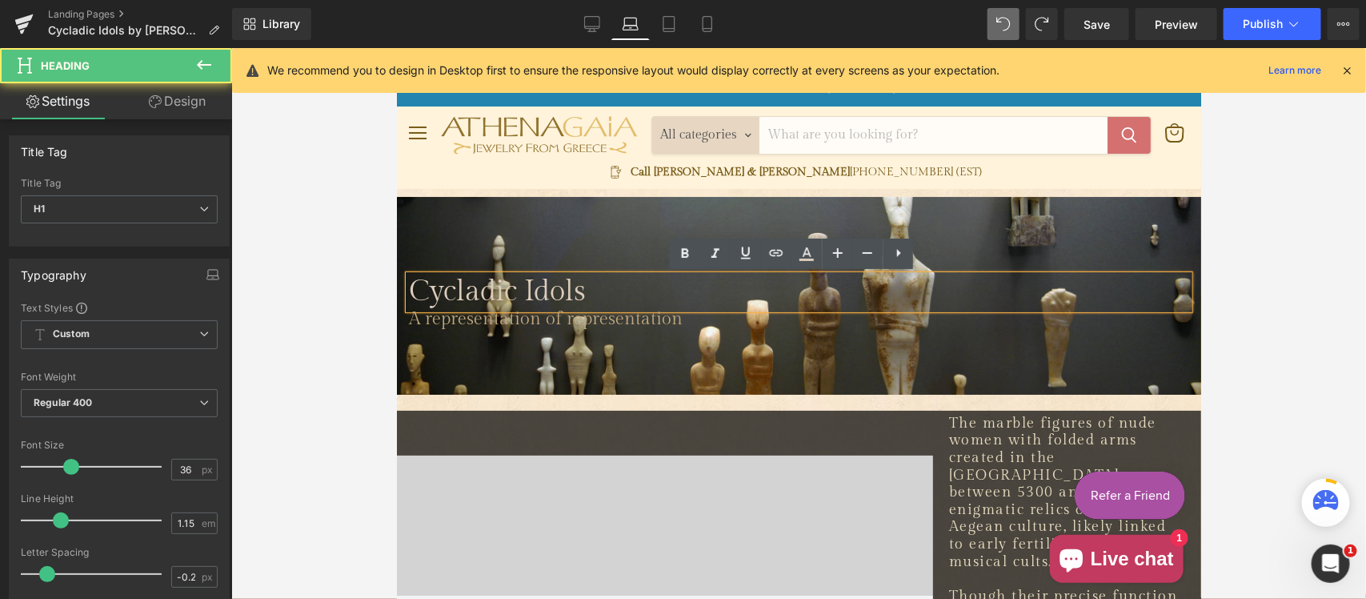
click at [471, 291] on span "Cycladic Idols" at bounding box center [496, 291] width 177 height 34
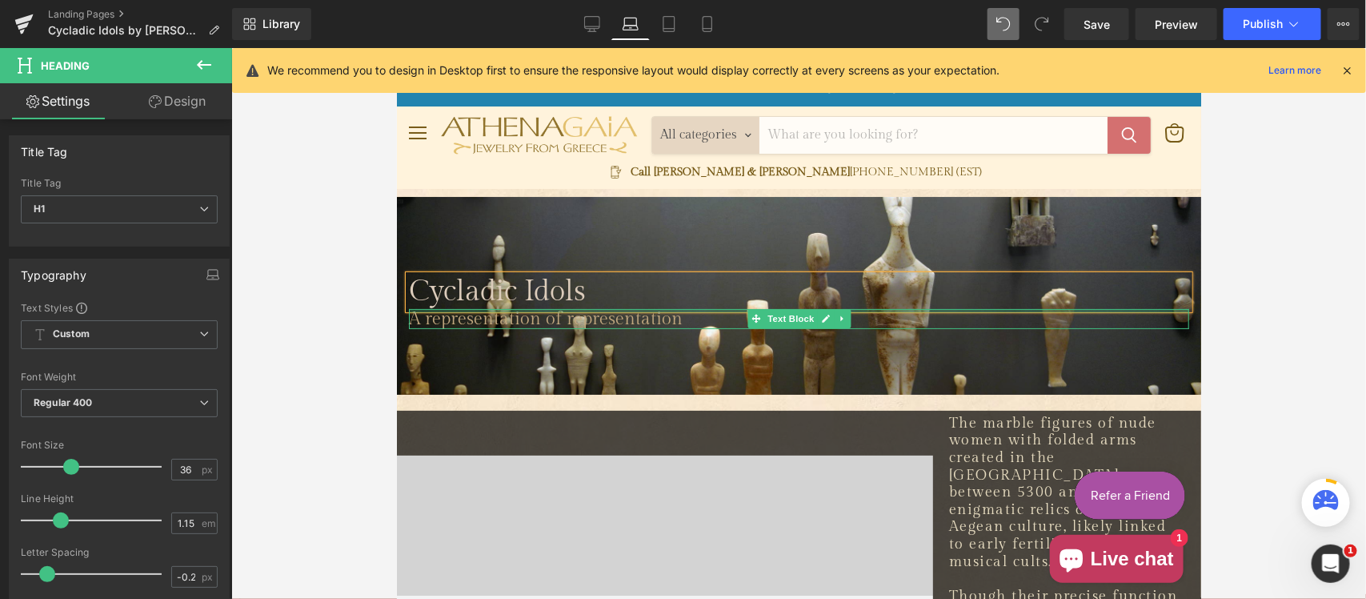
click at [586, 310] on div "Main content" at bounding box center [798, 310] width 780 height 4
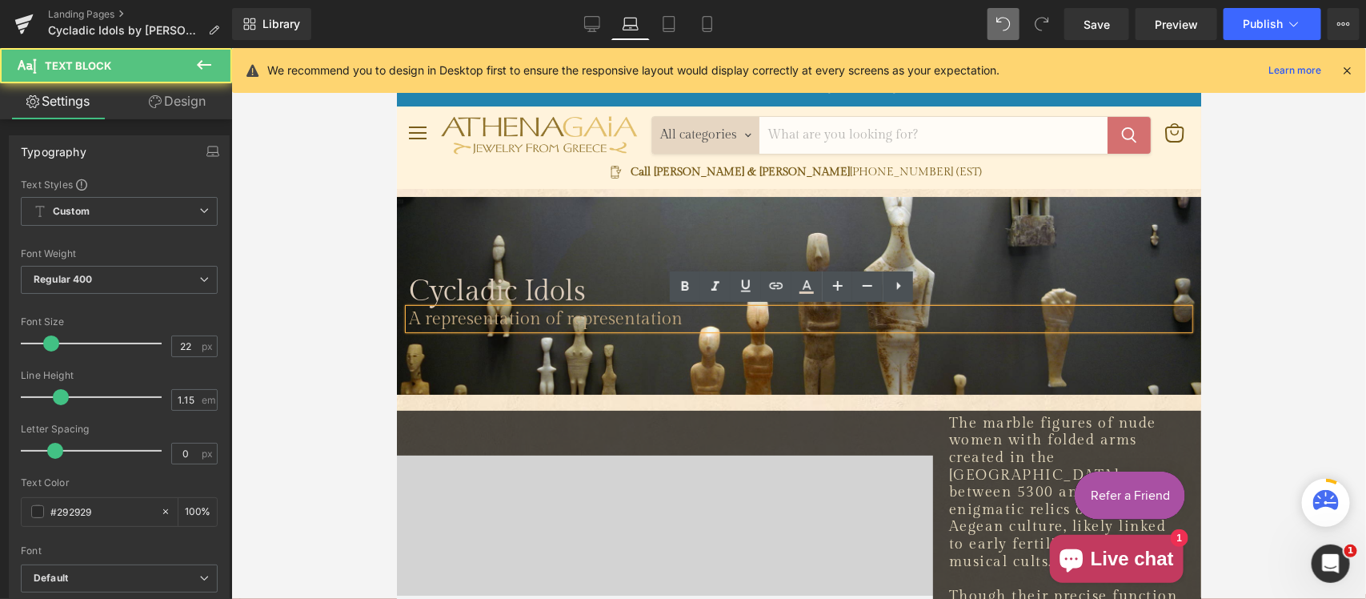
click at [474, 320] on span "A representation of representation" at bounding box center [545, 317] width 274 height 21
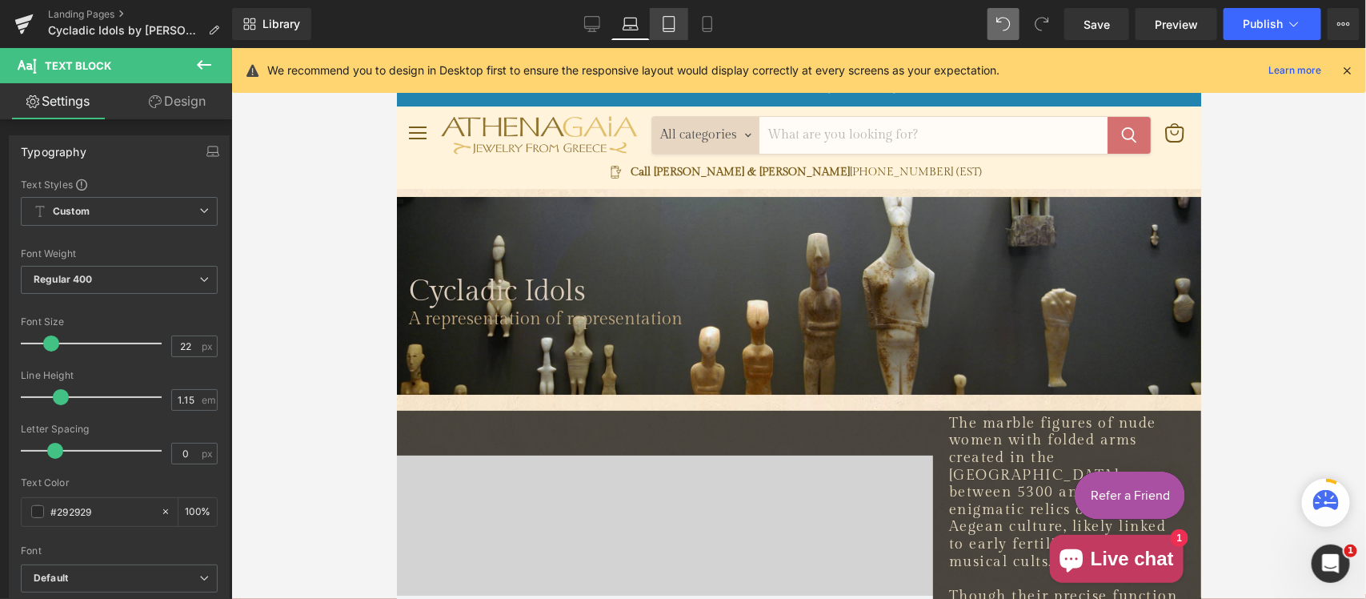
click at [675, 17] on icon at bounding box center [669, 24] width 16 height 16
type input "100"
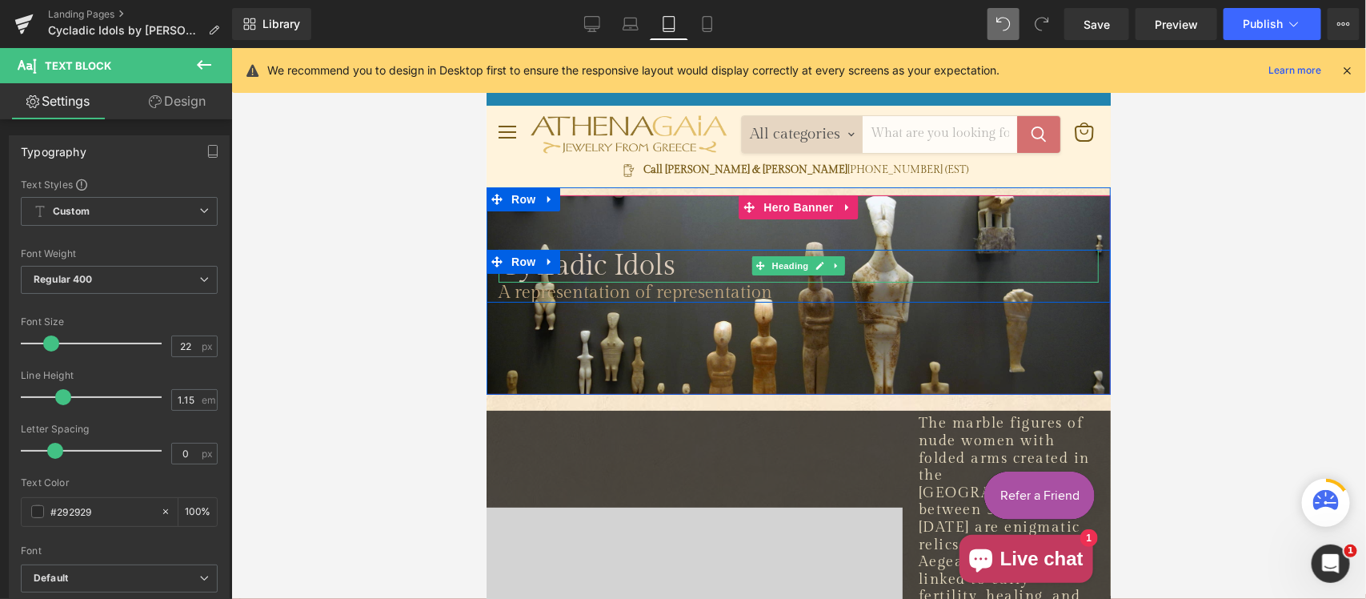
click at [587, 259] on span "Cycladic Idols" at bounding box center [586, 265] width 177 height 34
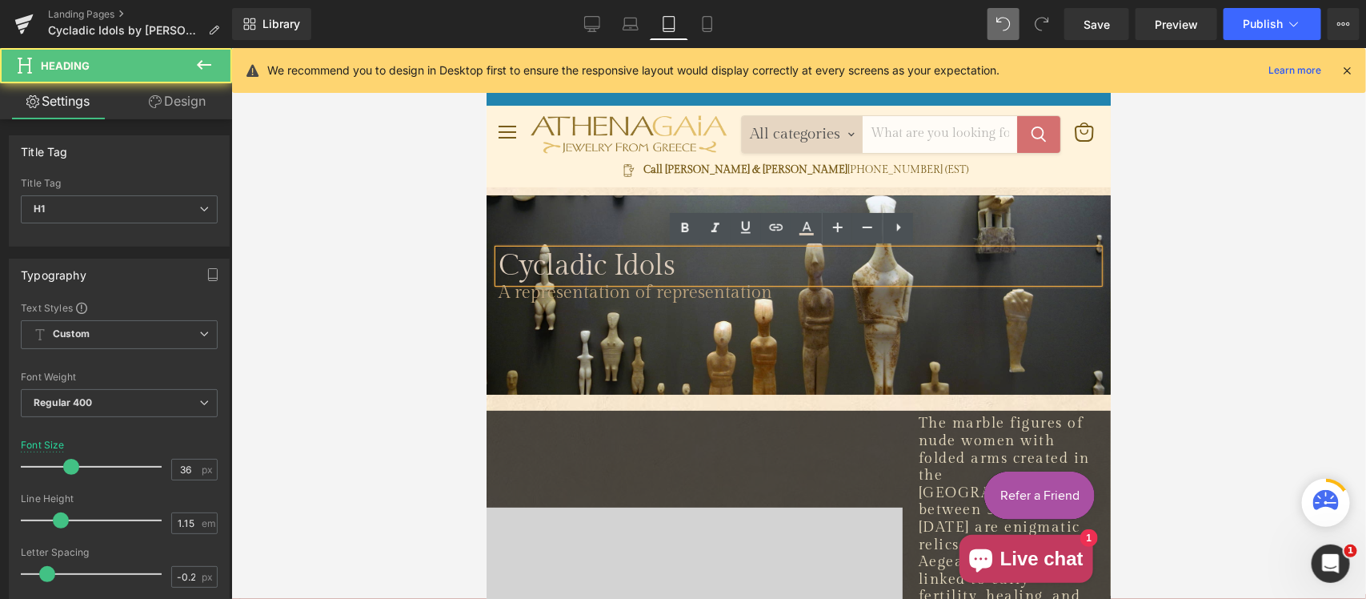
click at [575, 265] on span "Cycladic Idols" at bounding box center [586, 265] width 177 height 34
click at [507, 263] on span "Cycladic Idols" at bounding box center [586, 265] width 177 height 34
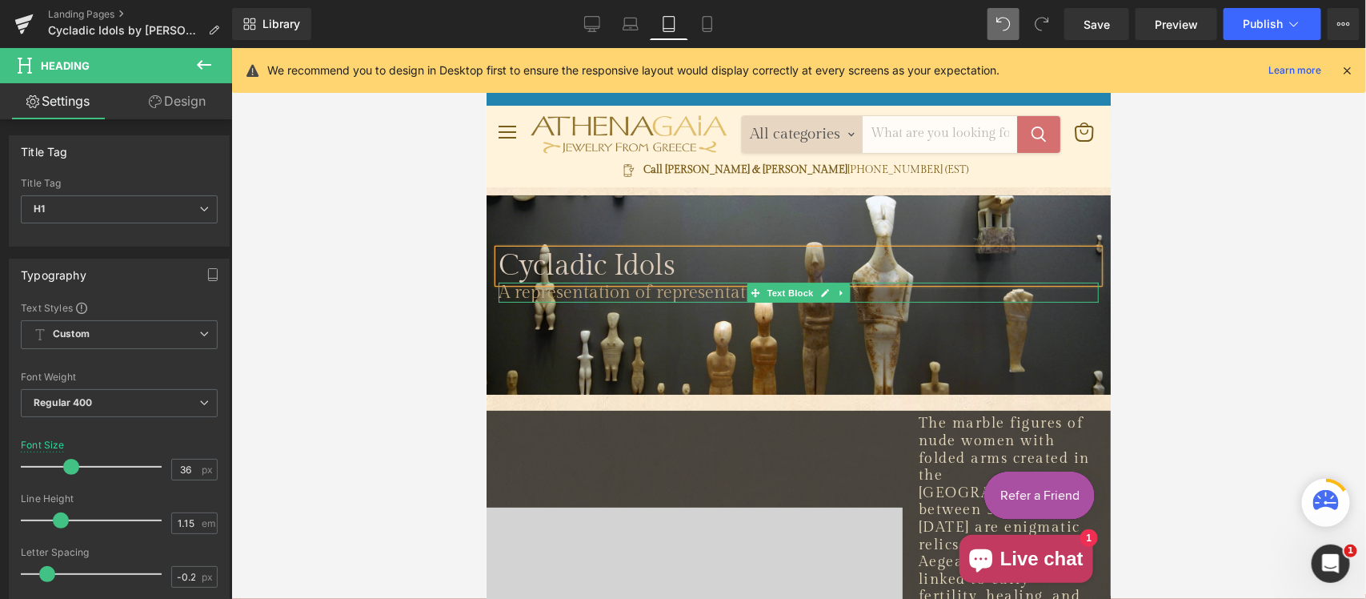
click at [567, 293] on span "A representation of representation" at bounding box center [635, 291] width 274 height 21
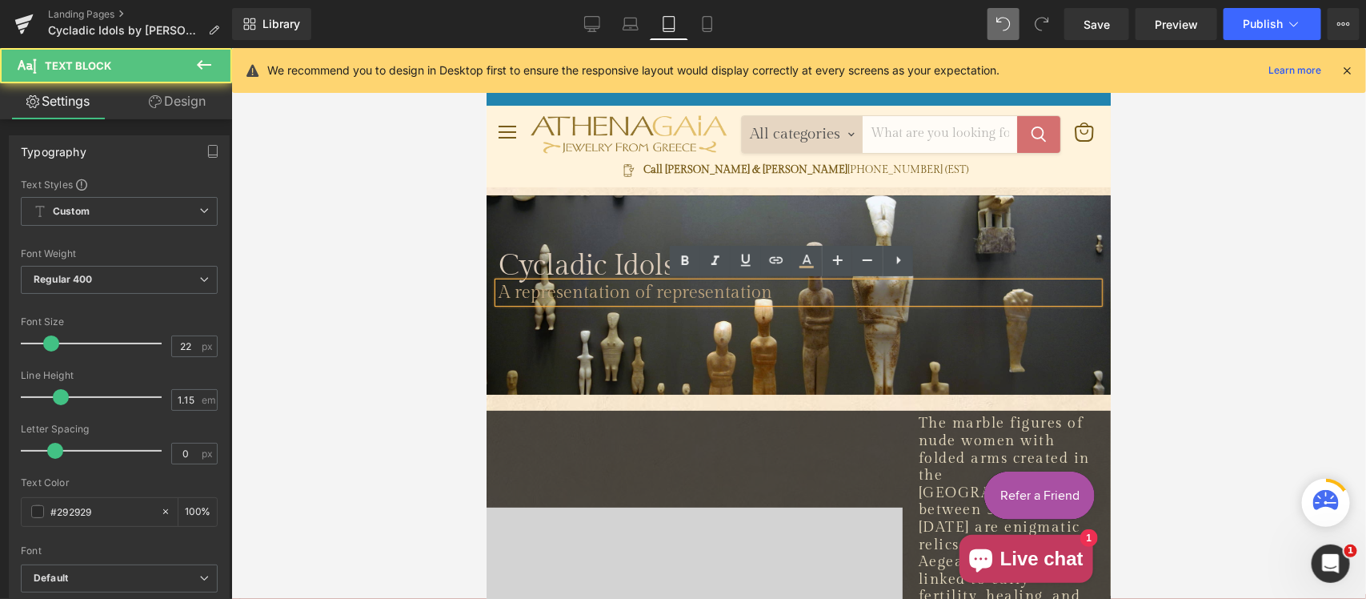
click at [511, 295] on span "A representation of representation" at bounding box center [635, 291] width 274 height 21
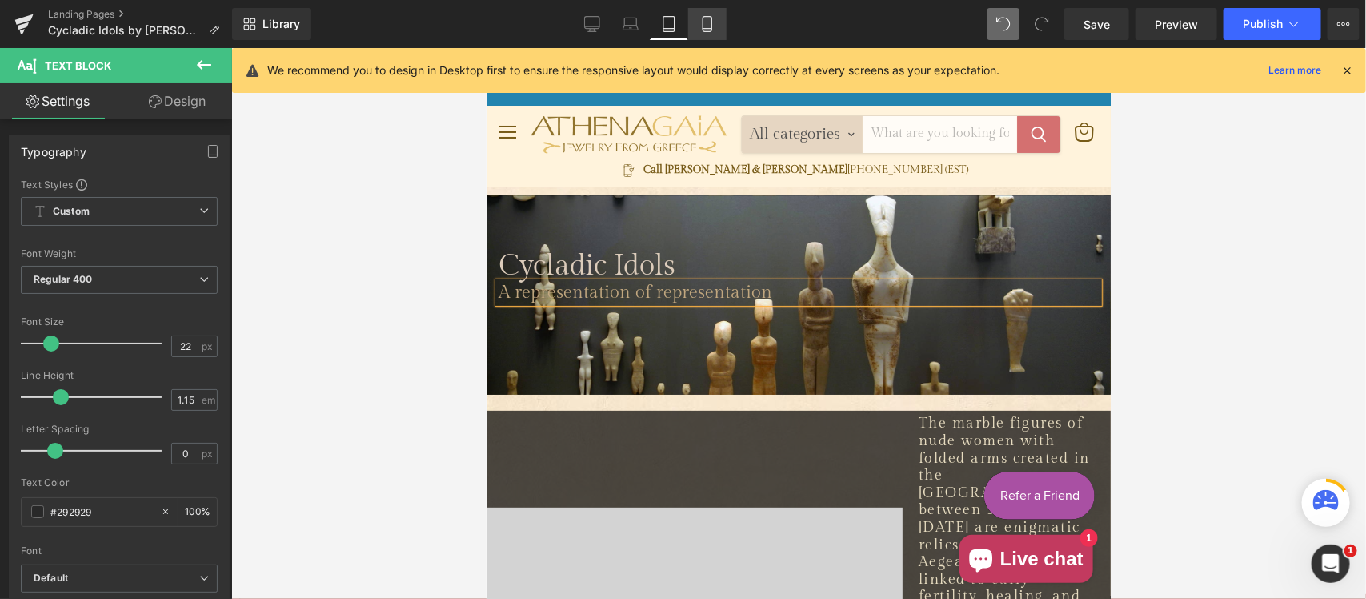
click at [705, 29] on icon at bounding box center [707, 29] width 9 height 0
type input "100"
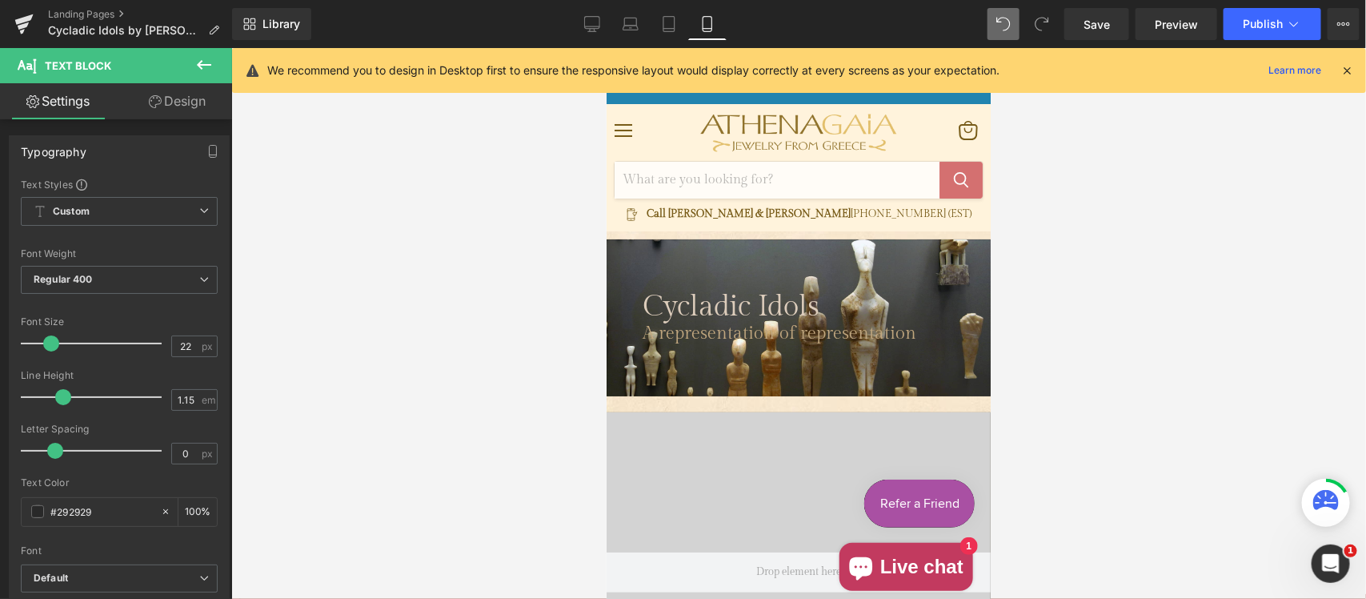
scroll to position [41, 0]
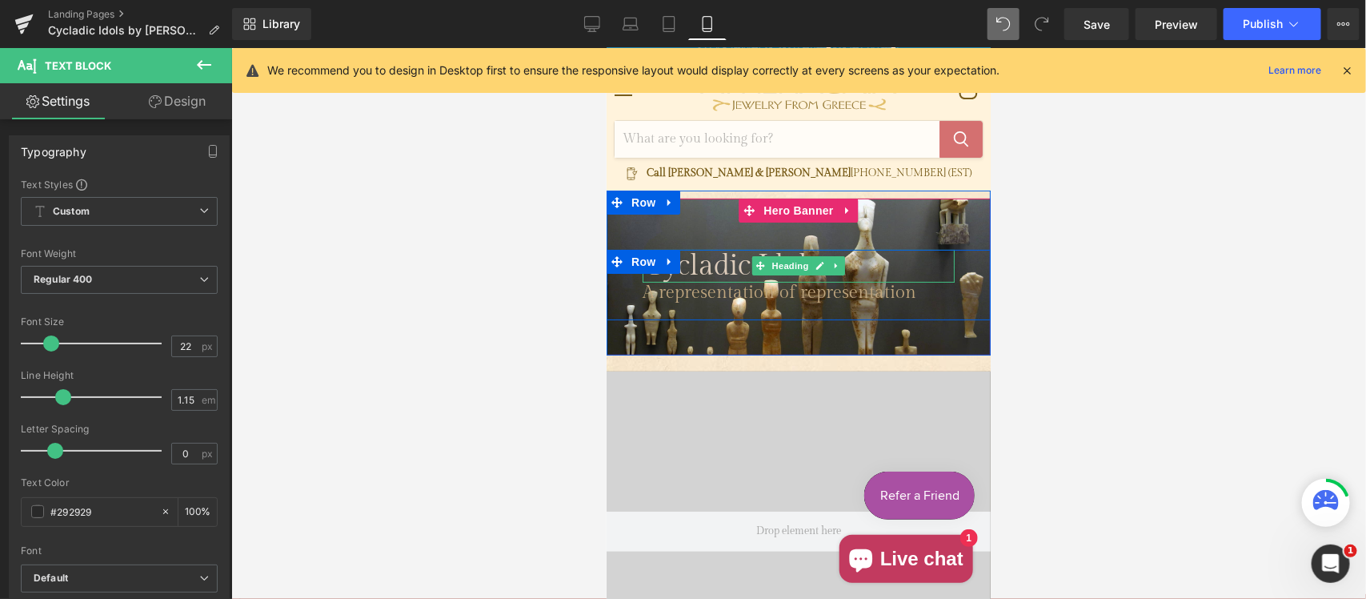
click at [703, 262] on span "Cycladic Idols" at bounding box center [730, 265] width 177 height 34
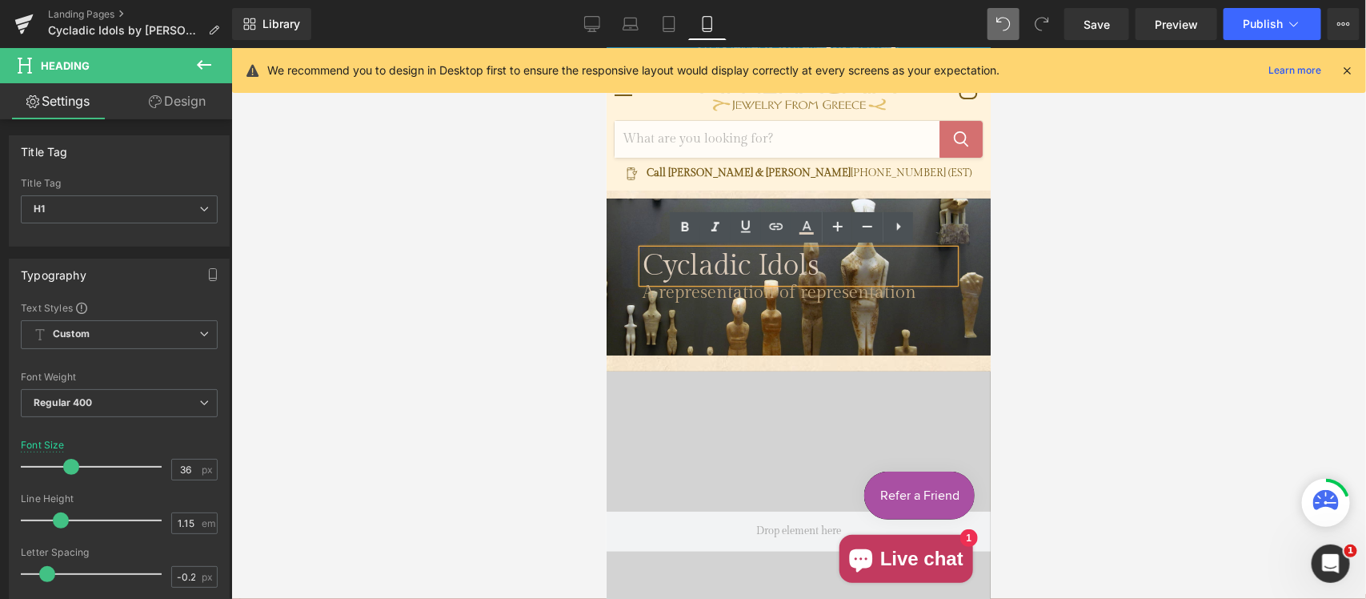
drag, startPoint x: 691, startPoint y: 269, endPoint x: 695, endPoint y: 283, distance: 14.9
click at [691, 269] on span "Cycladic Idols" at bounding box center [730, 265] width 177 height 34
drag, startPoint x: 675, startPoint y: 305, endPoint x: 695, endPoint y: 295, distance: 22.2
click at [675, 302] on span "A representation of representation" at bounding box center [779, 291] width 274 height 21
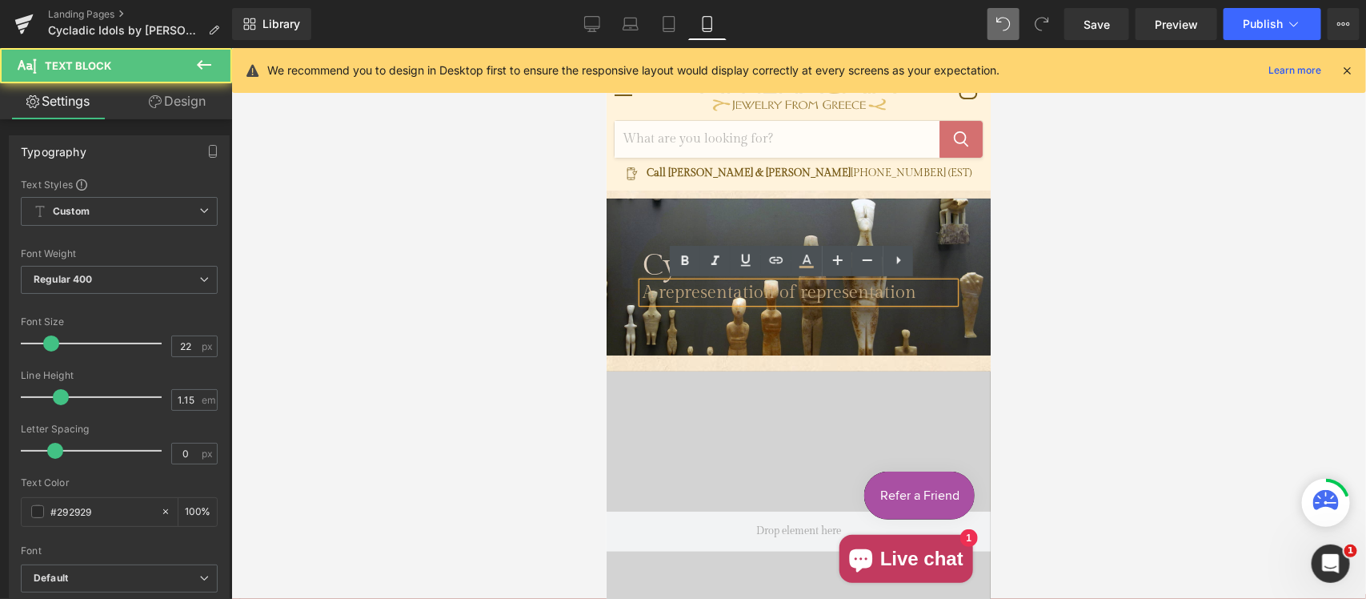
click at [695, 294] on span "A representation of representation" at bounding box center [779, 291] width 274 height 21
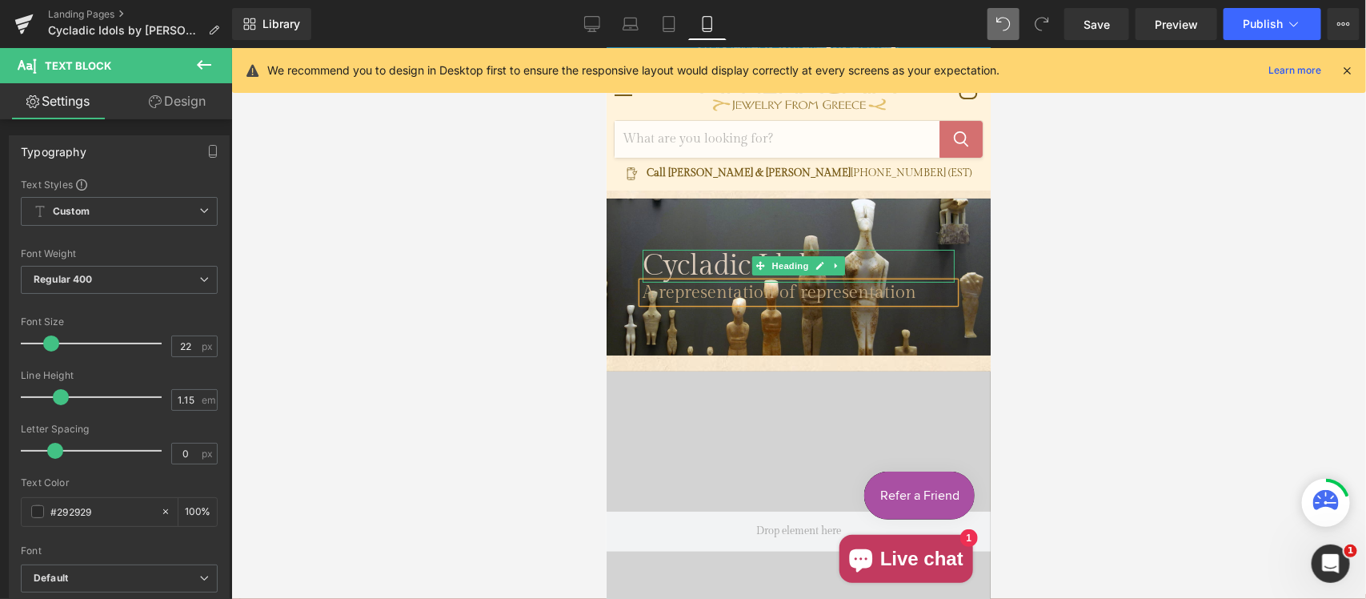
click at [642, 264] on span "Cycladic Idols" at bounding box center [730, 265] width 177 height 34
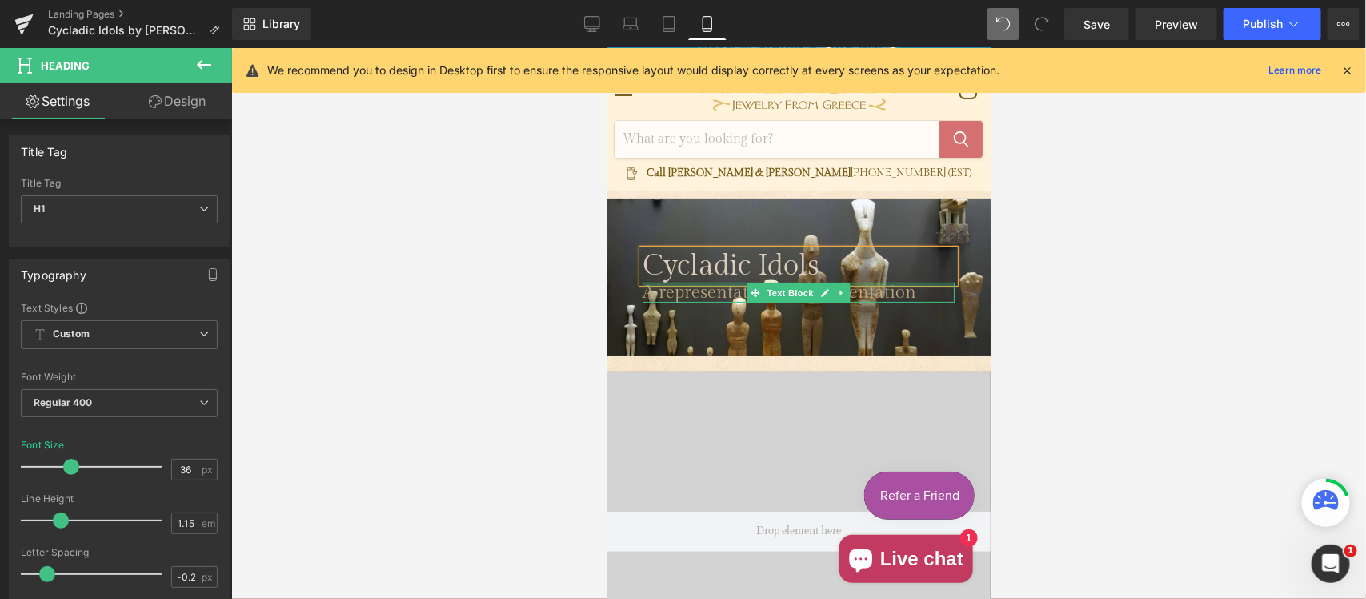
click at [666, 283] on div "Main content" at bounding box center [798, 284] width 312 height 4
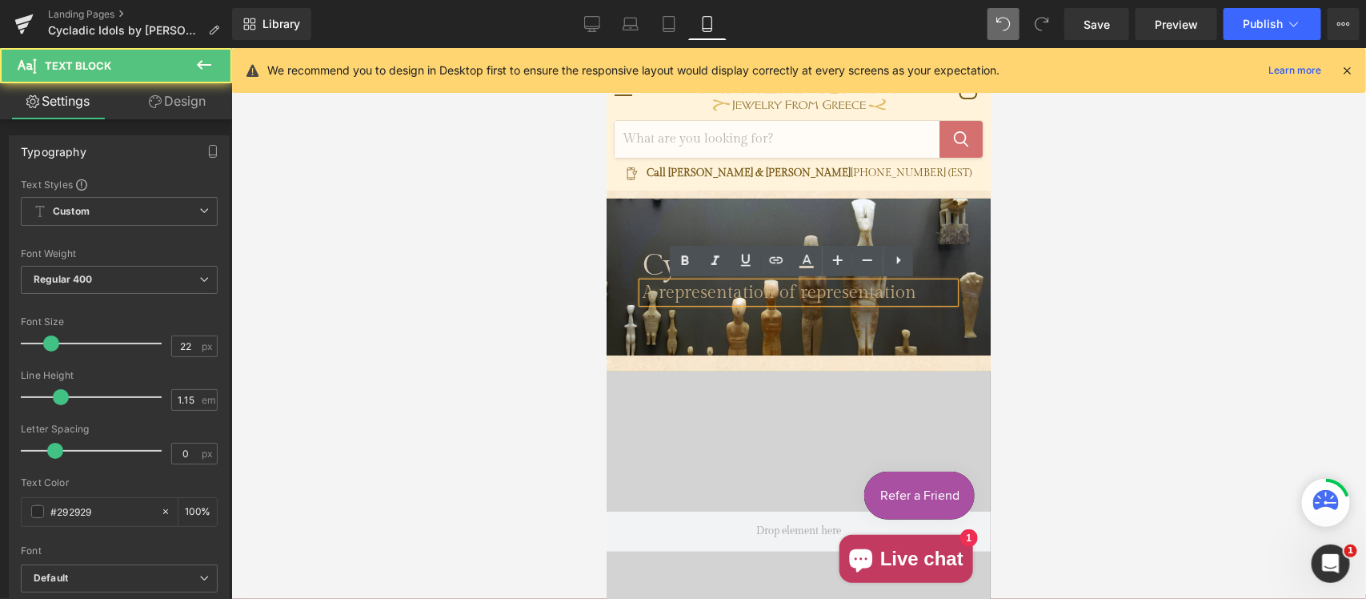
click at [667, 322] on div "Main content" at bounding box center [798, 277] width 384 height 158
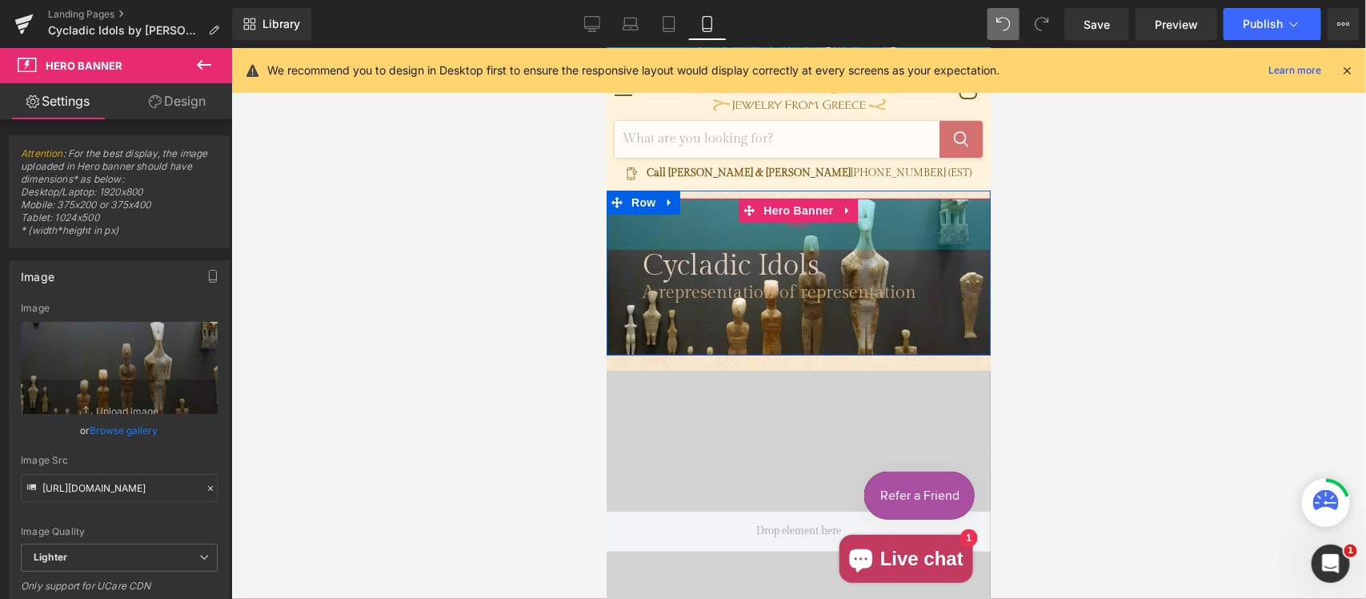
click at [703, 233] on div "64px" at bounding box center [798, 223] width 384 height 51
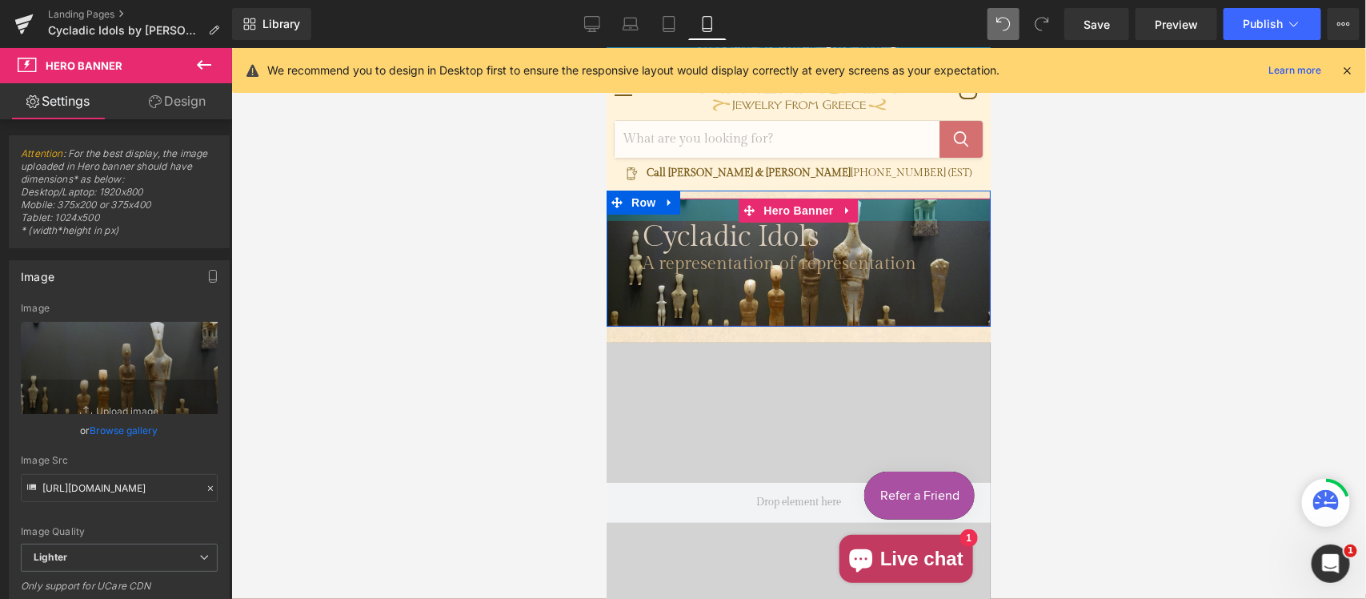
drag, startPoint x: 703, startPoint y: 233, endPoint x: 711, endPoint y: 196, distance: 37.8
click at [711, 202] on div "Main content" at bounding box center [798, 209] width 384 height 22
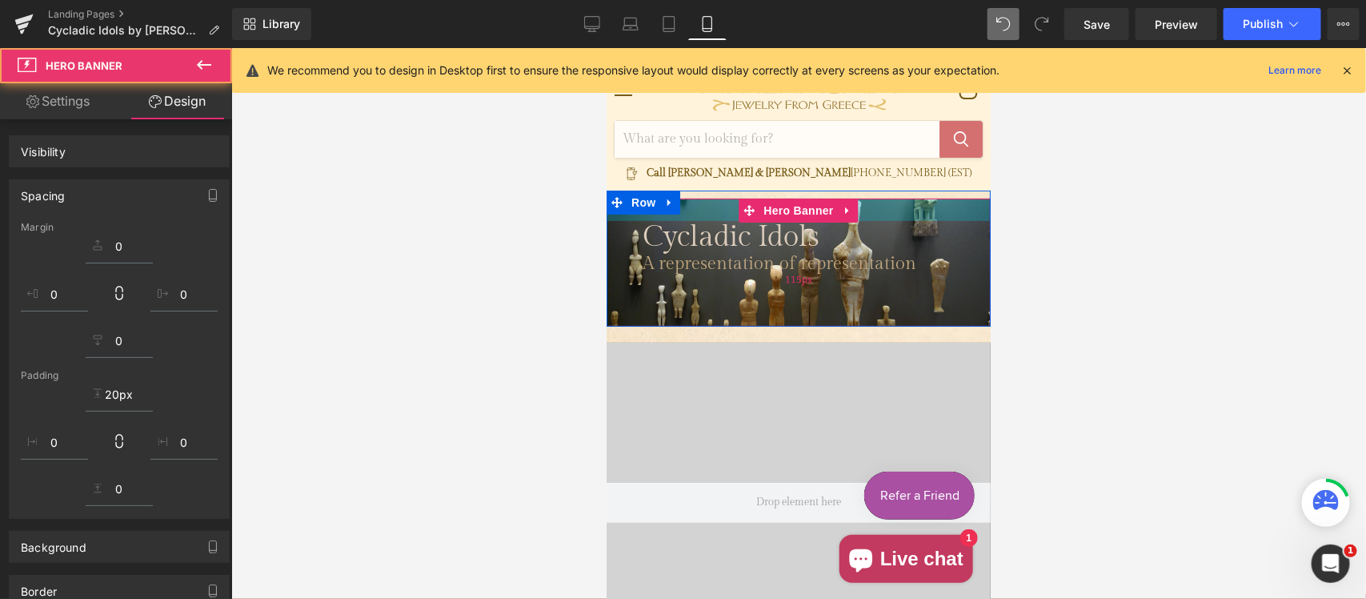
drag, startPoint x: 711, startPoint y: 196, endPoint x: 707, endPoint y: 300, distance: 104.1
click at [711, 194] on div "Cycladic Idols Heading A representation of representation Text Block Row Hero B…" at bounding box center [798, 258] width 384 height 137
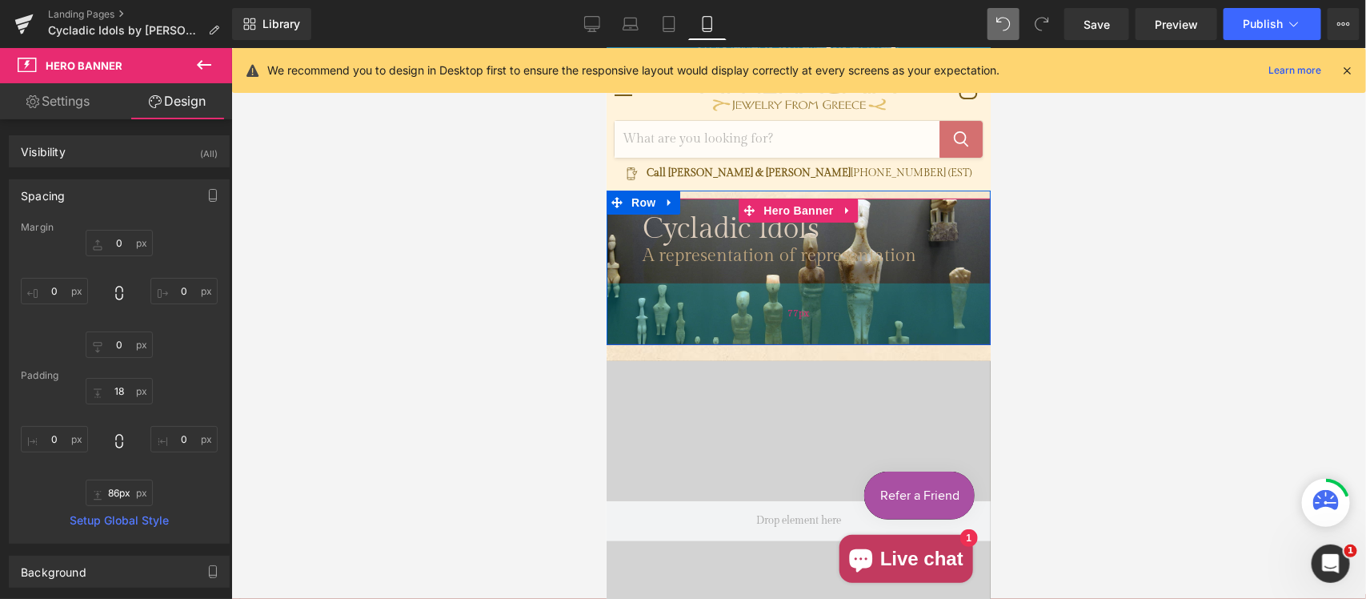
type input "87px"
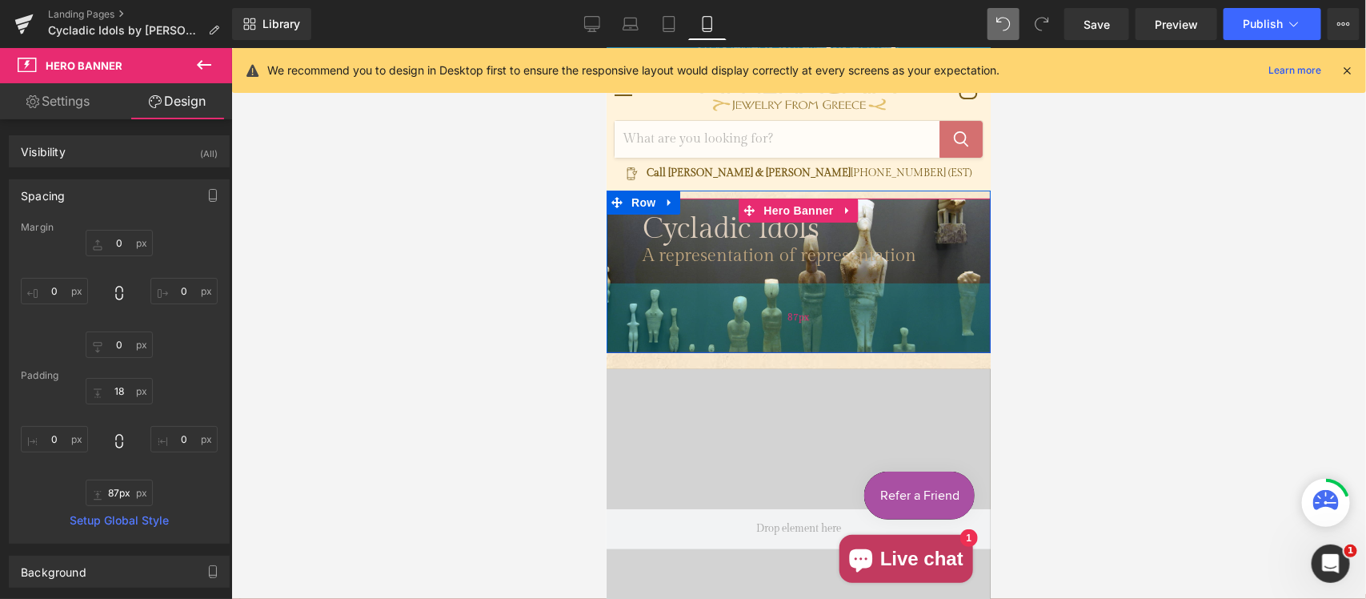
drag, startPoint x: 709, startPoint y: 298, endPoint x: 715, endPoint y: 333, distance: 35.6
click at [715, 333] on div "87px" at bounding box center [798, 317] width 384 height 70
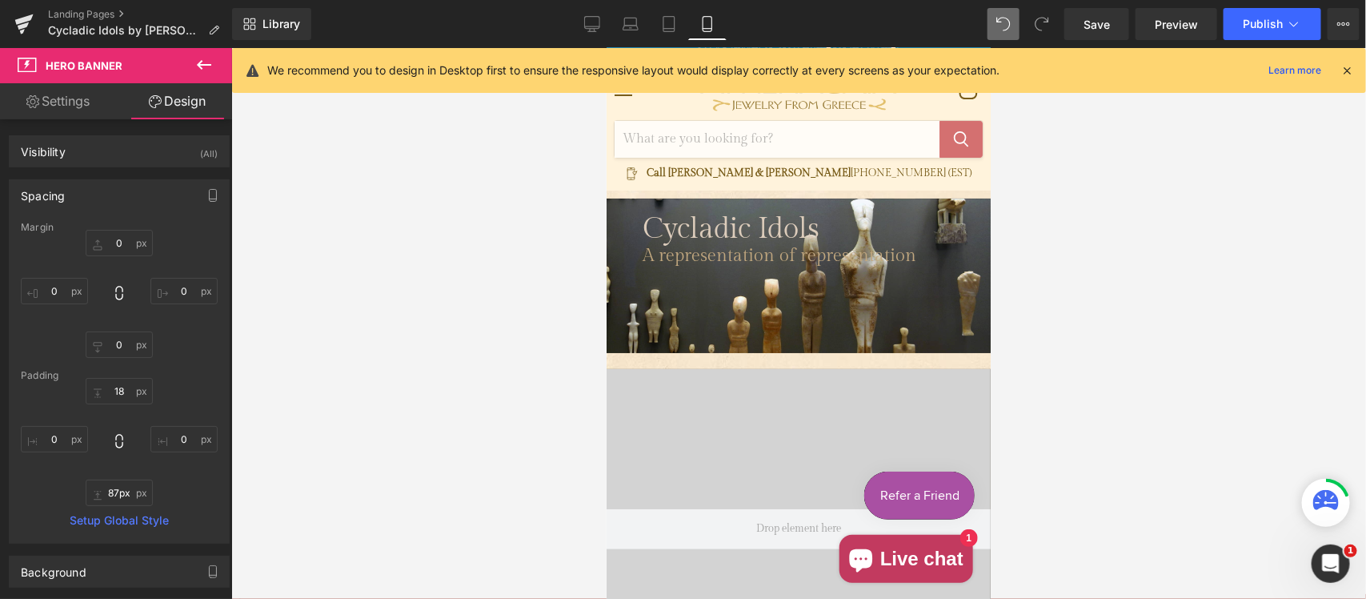
click at [1065, 274] on div at bounding box center [798, 323] width 1135 height 551
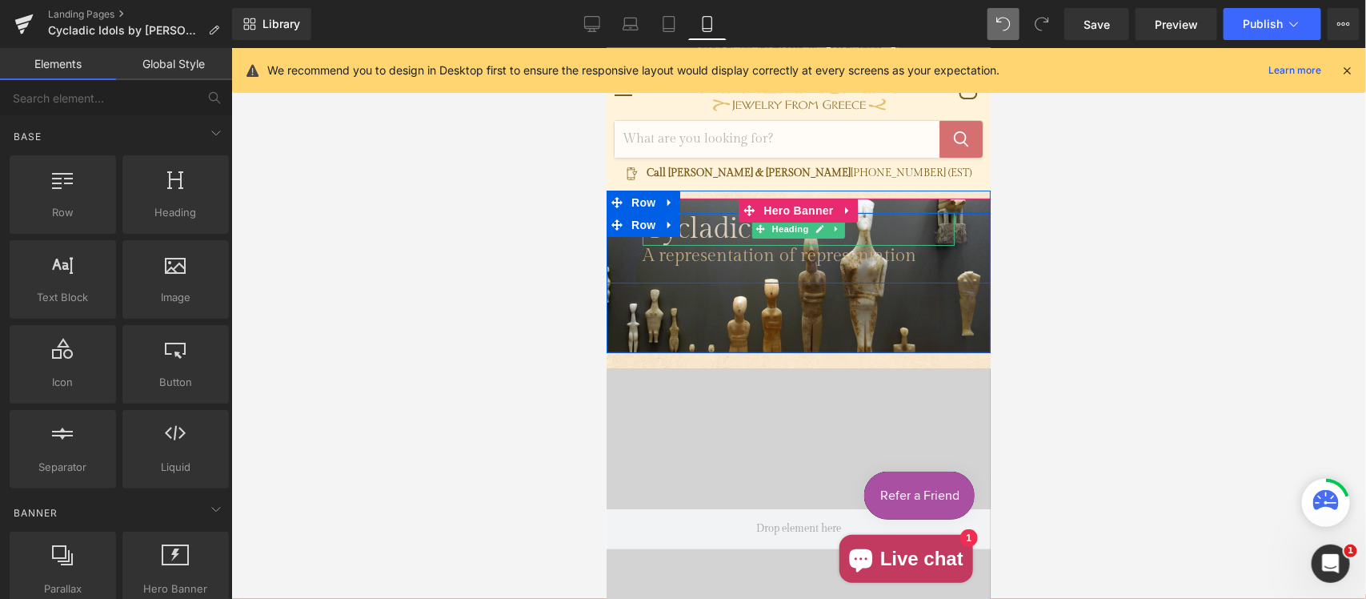
click at [702, 229] on span "Cycladic Idols" at bounding box center [730, 228] width 177 height 34
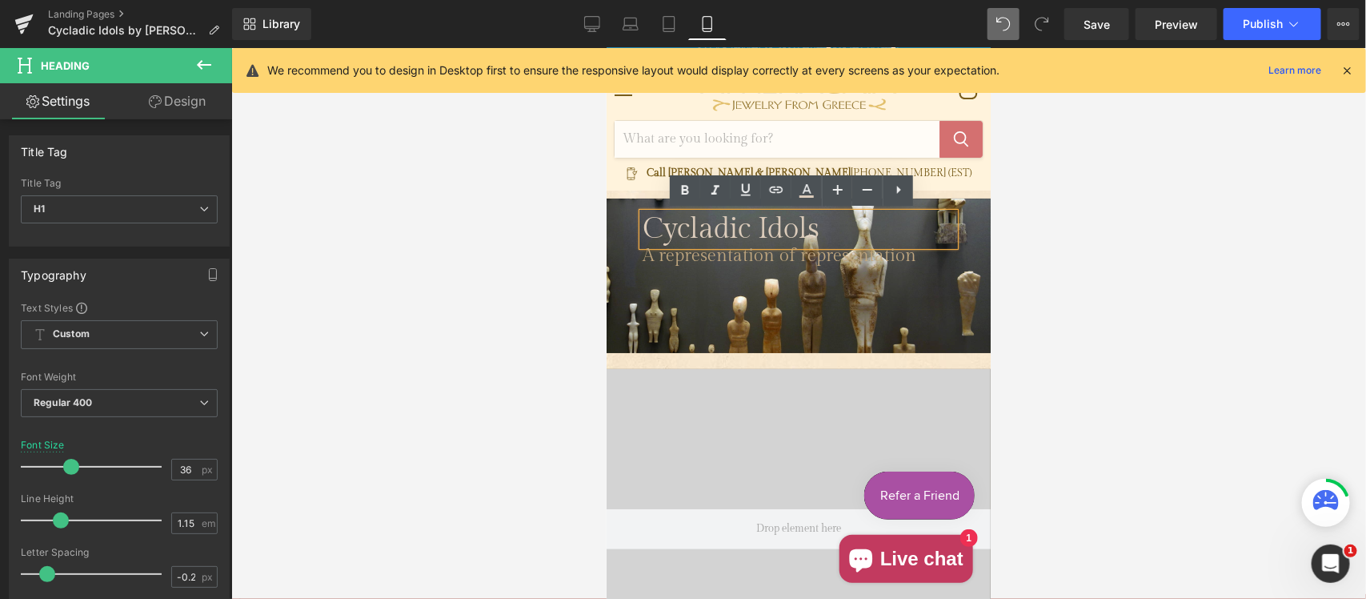
click at [642, 229] on span "Cycladic Idols" at bounding box center [730, 228] width 177 height 34
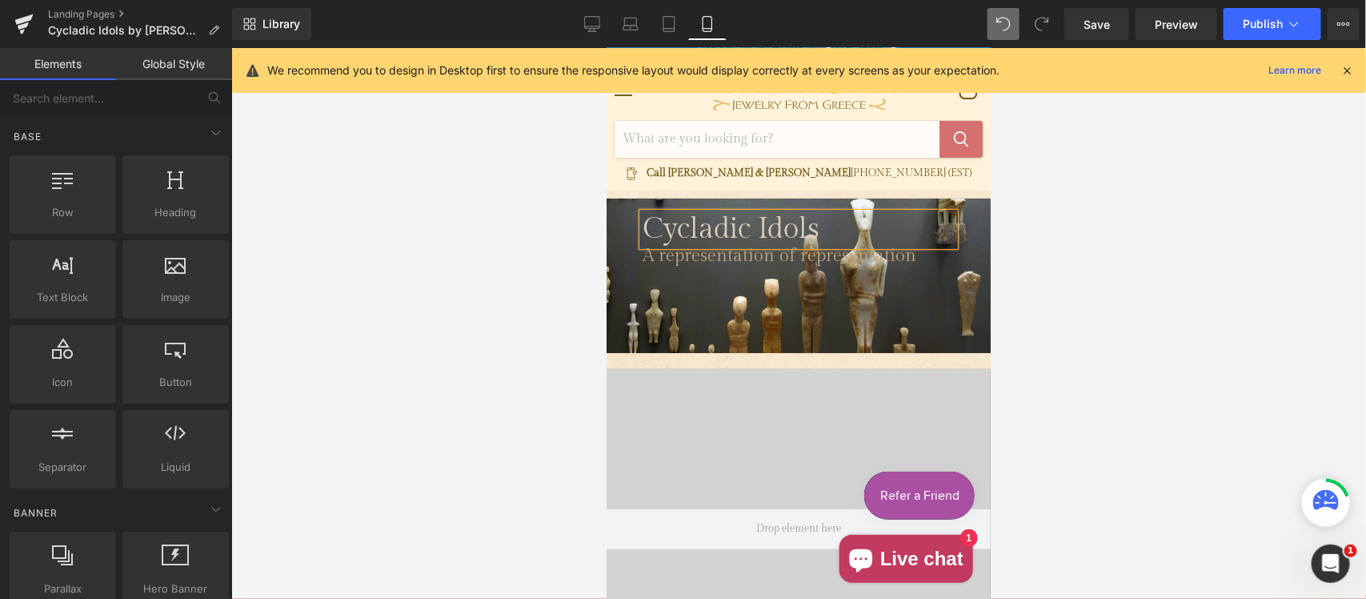
click at [1112, 308] on div at bounding box center [798, 323] width 1135 height 551
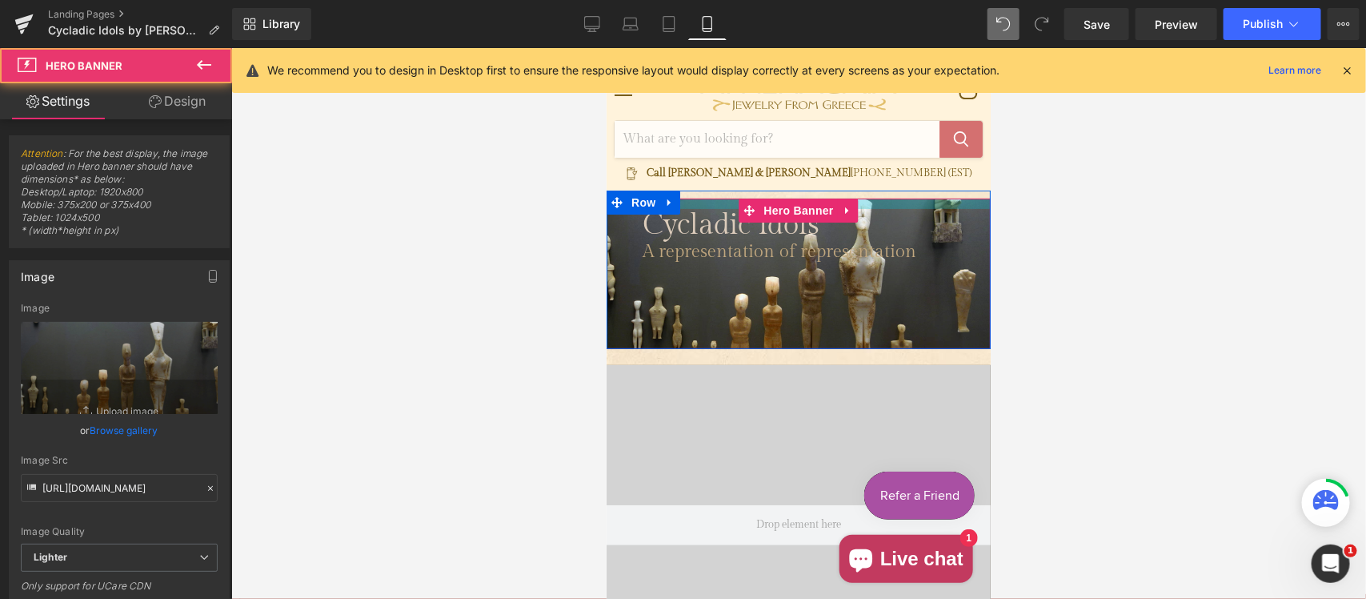
click at [699, 203] on div "Main content" at bounding box center [798, 203] width 384 height 10
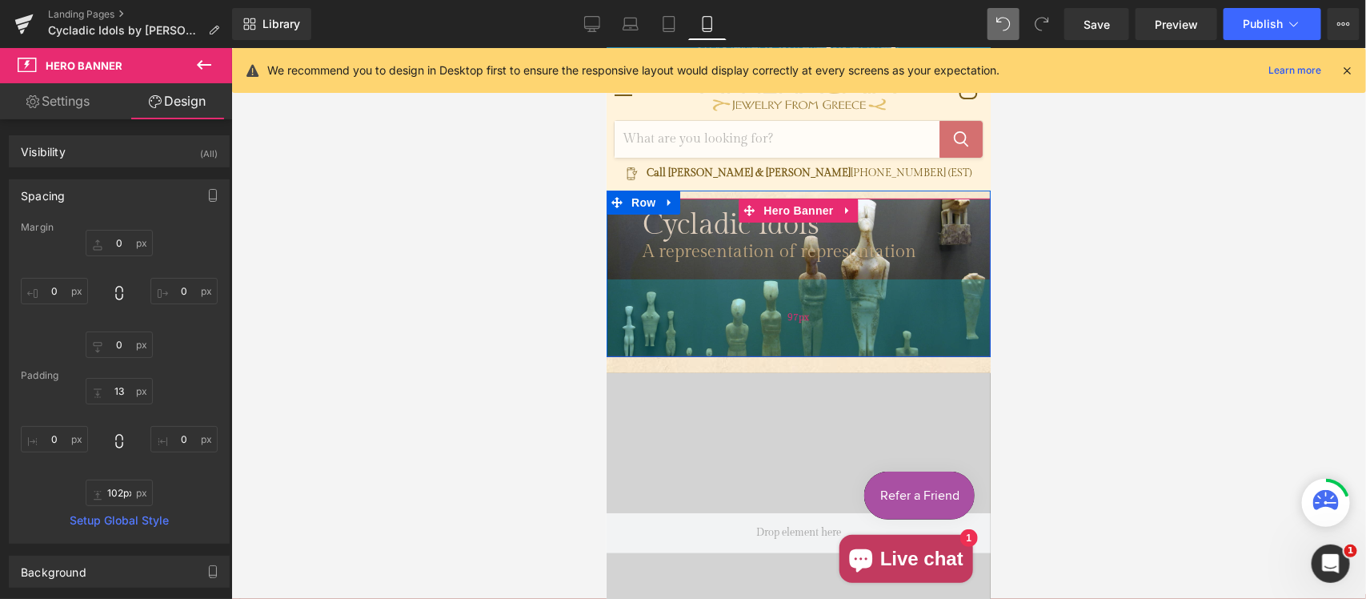
type input "104px"
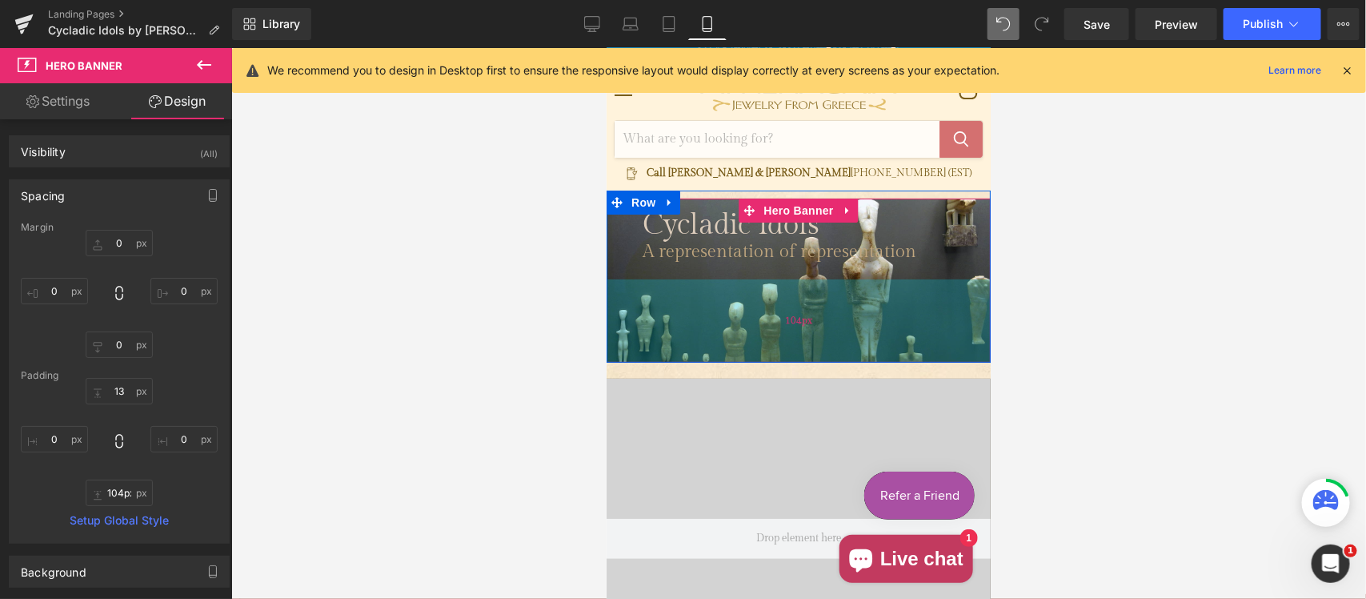
click at [714, 322] on div "104px" at bounding box center [798, 319] width 384 height 83
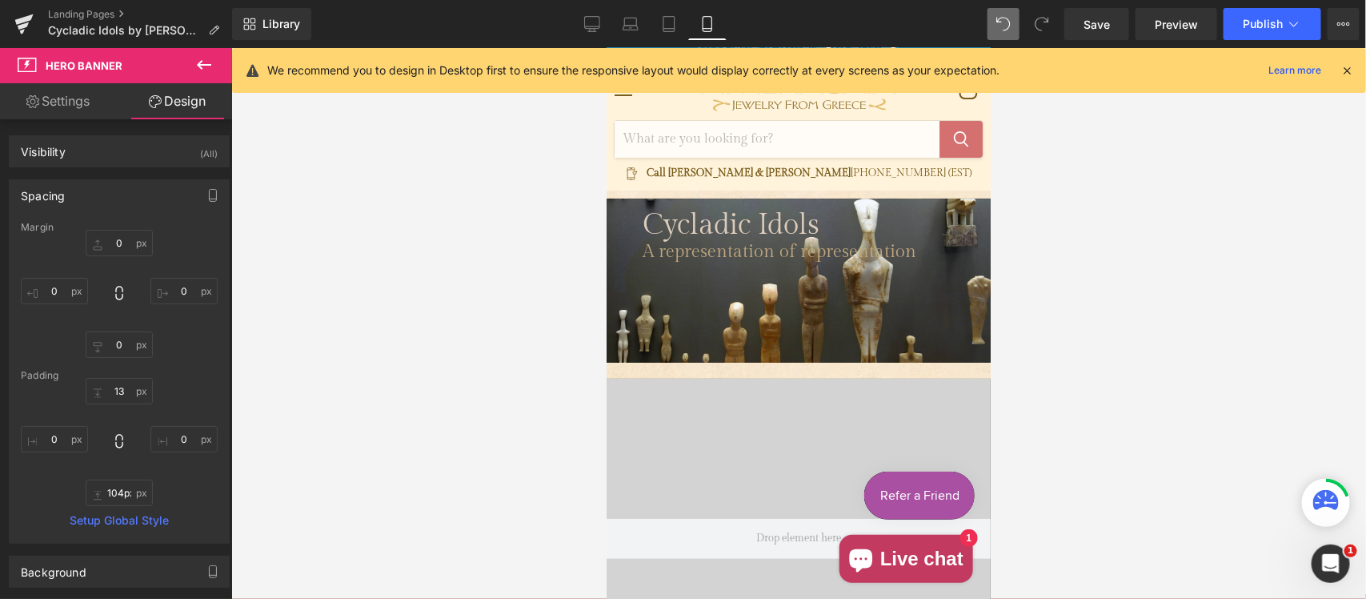
click at [1095, 260] on div at bounding box center [798, 323] width 1135 height 551
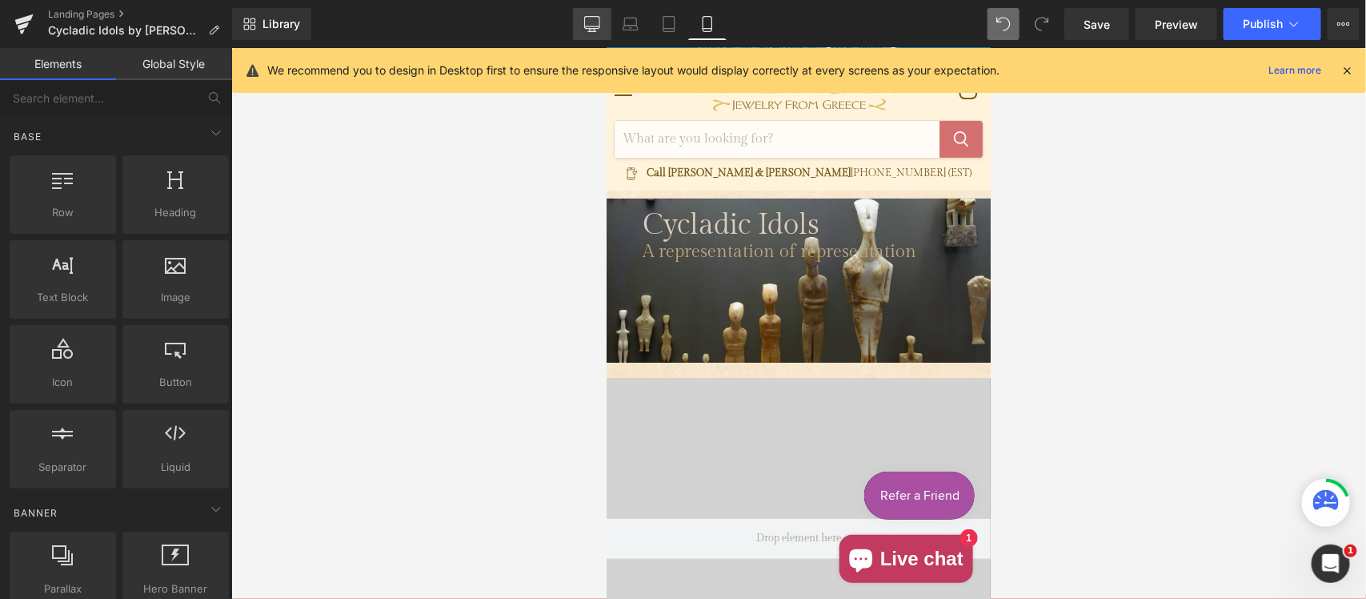
click at [593, 22] on icon at bounding box center [592, 24] width 16 height 16
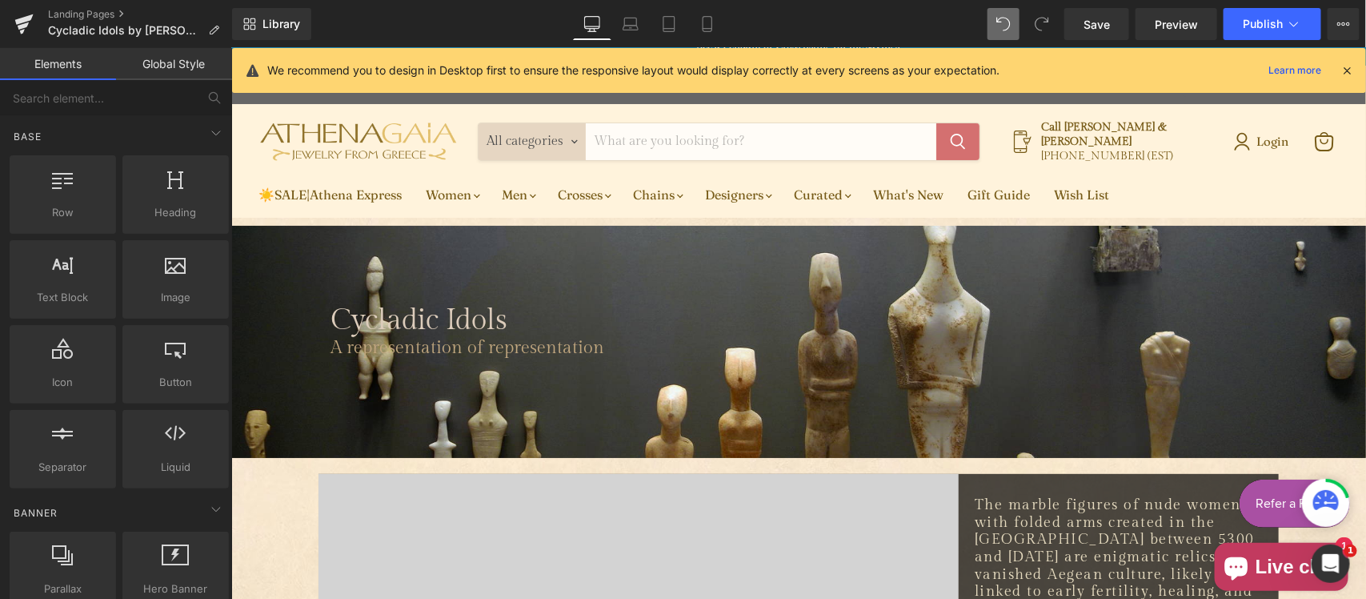
scroll to position [201, 0]
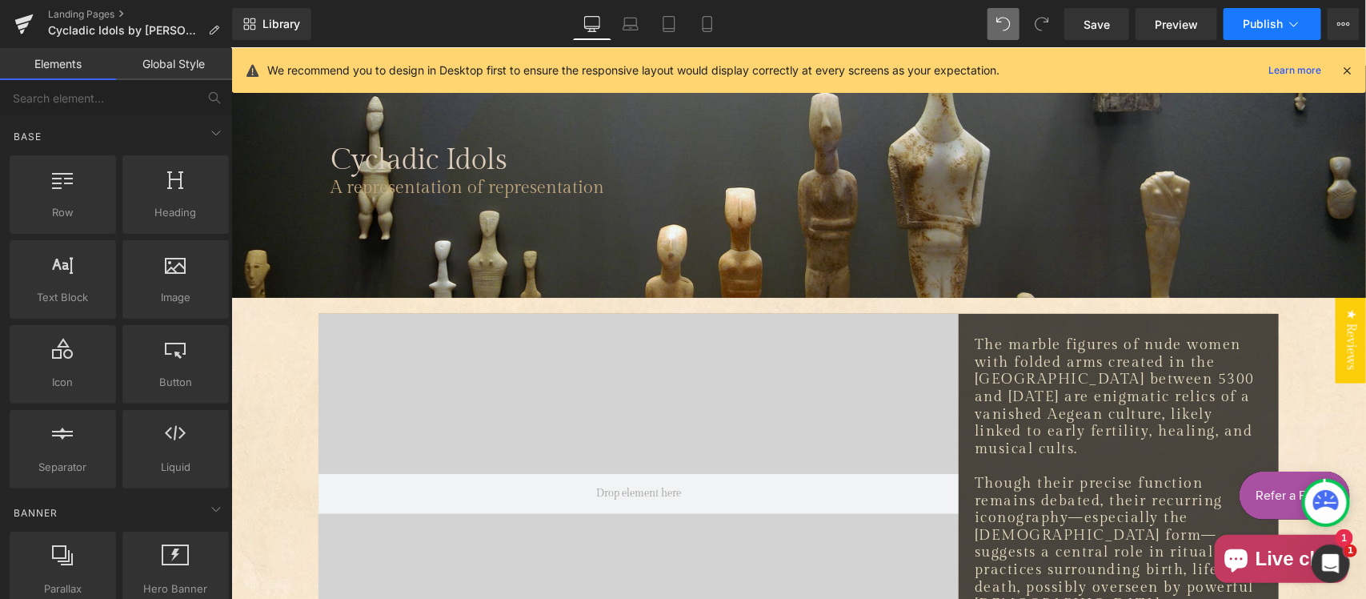
click at [1269, 18] on span "Publish" at bounding box center [1263, 24] width 40 height 13
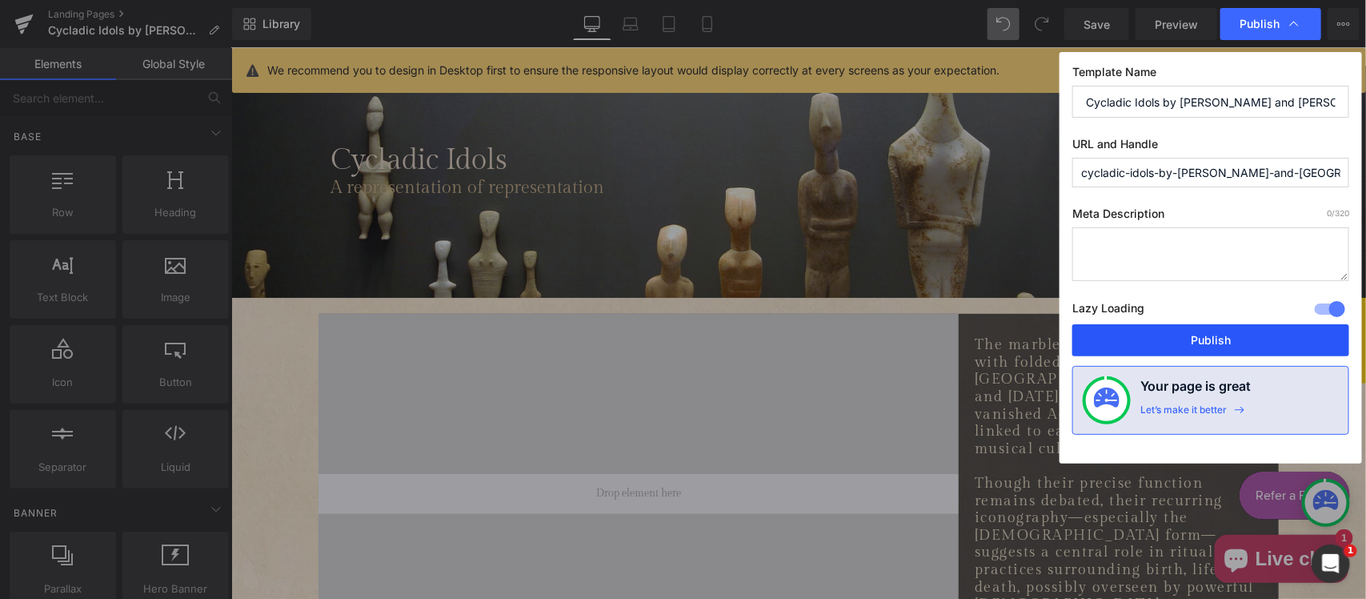
drag, startPoint x: 1195, startPoint y: 338, endPoint x: 961, endPoint y: 273, distance: 242.7
click at [1195, 338] on button "Publish" at bounding box center [1210, 340] width 277 height 32
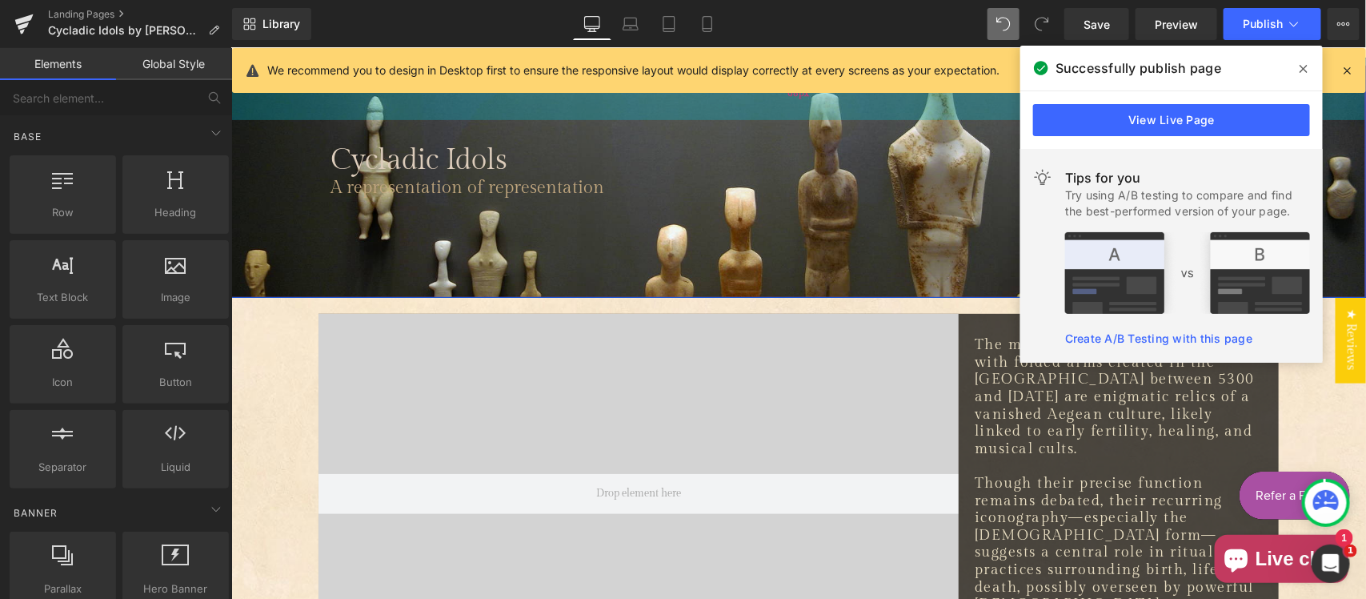
click at [634, 103] on div "68px" at bounding box center [797, 92] width 1135 height 54
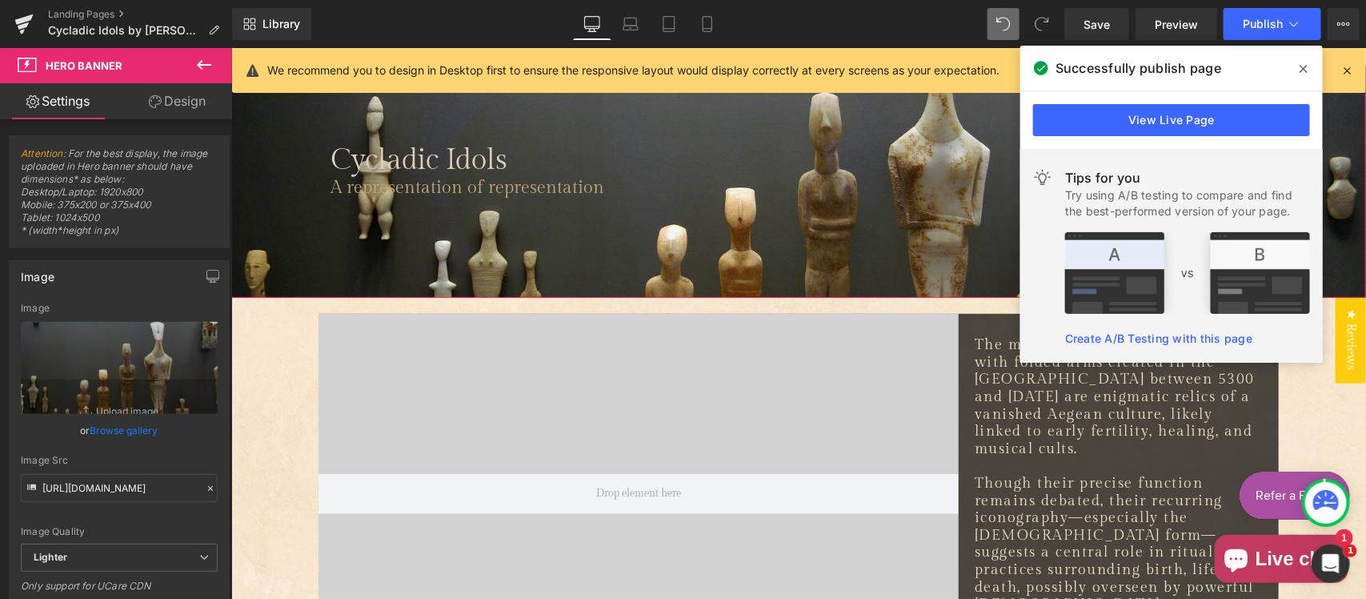
drag, startPoint x: 180, startPoint y: 93, endPoint x: 101, endPoint y: 192, distance: 127.0
click at [180, 93] on link "Design" at bounding box center [177, 101] width 116 height 36
click at [0, 0] on div "Spacing" at bounding box center [0, 0] width 0 height 0
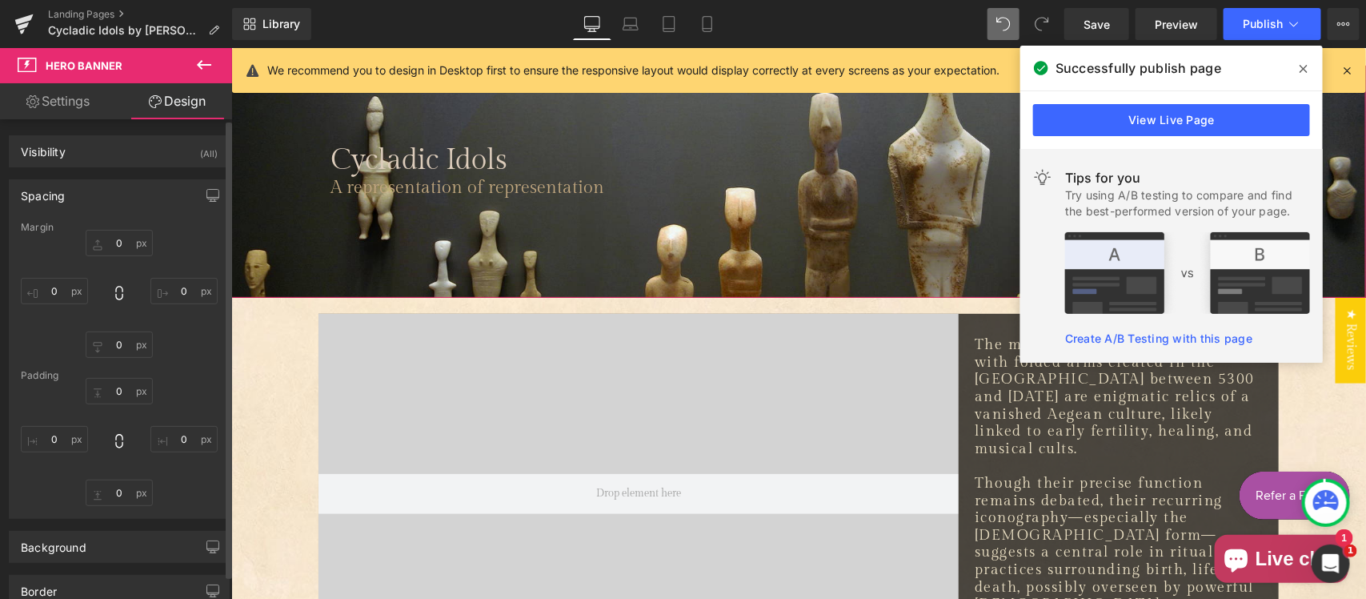
type input "0"
type input "68"
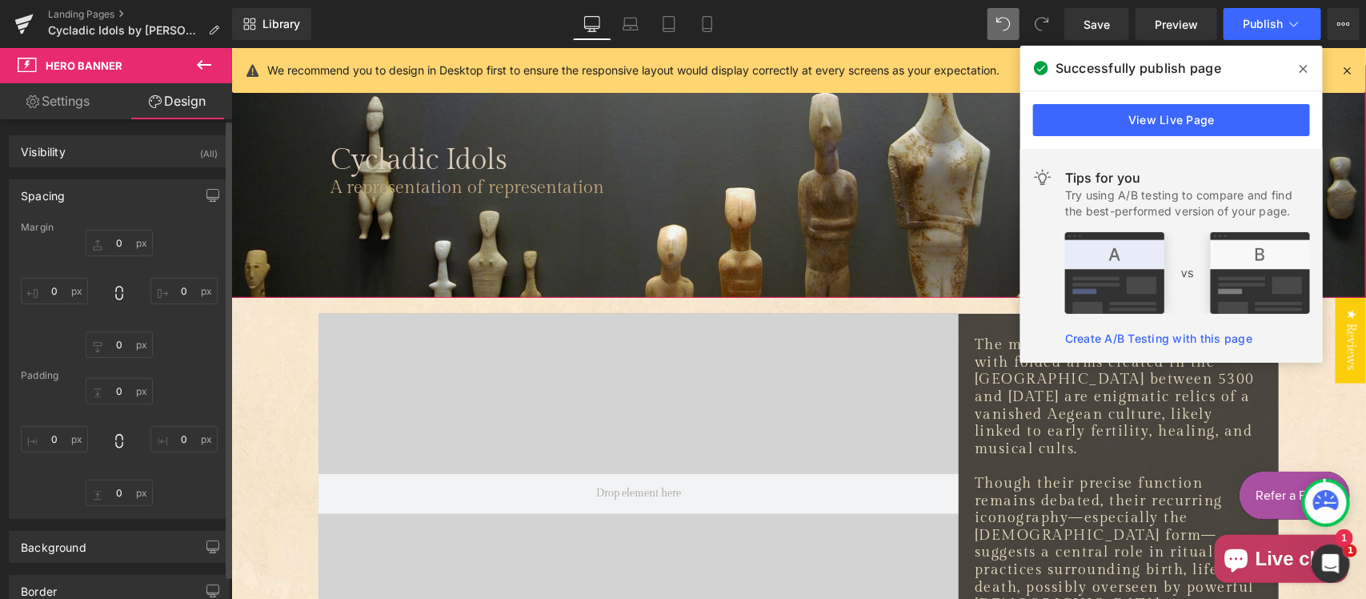
type input "0"
type input "115"
type input "0"
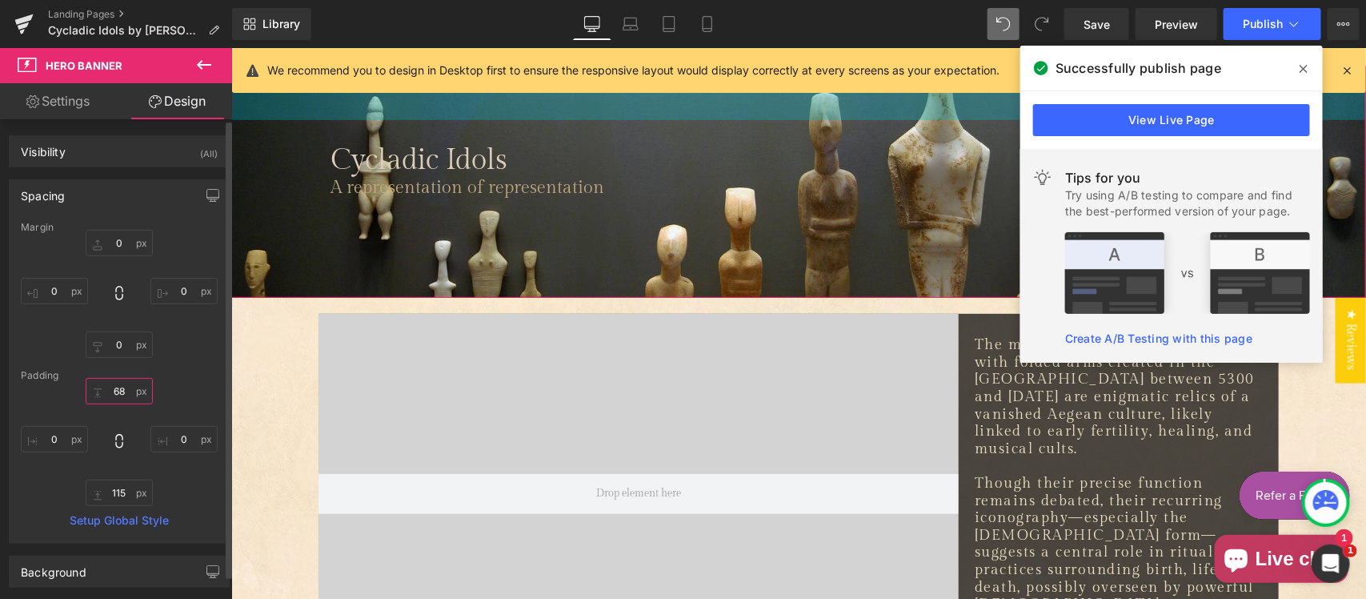
click at [122, 389] on input "68" at bounding box center [119, 391] width 67 height 26
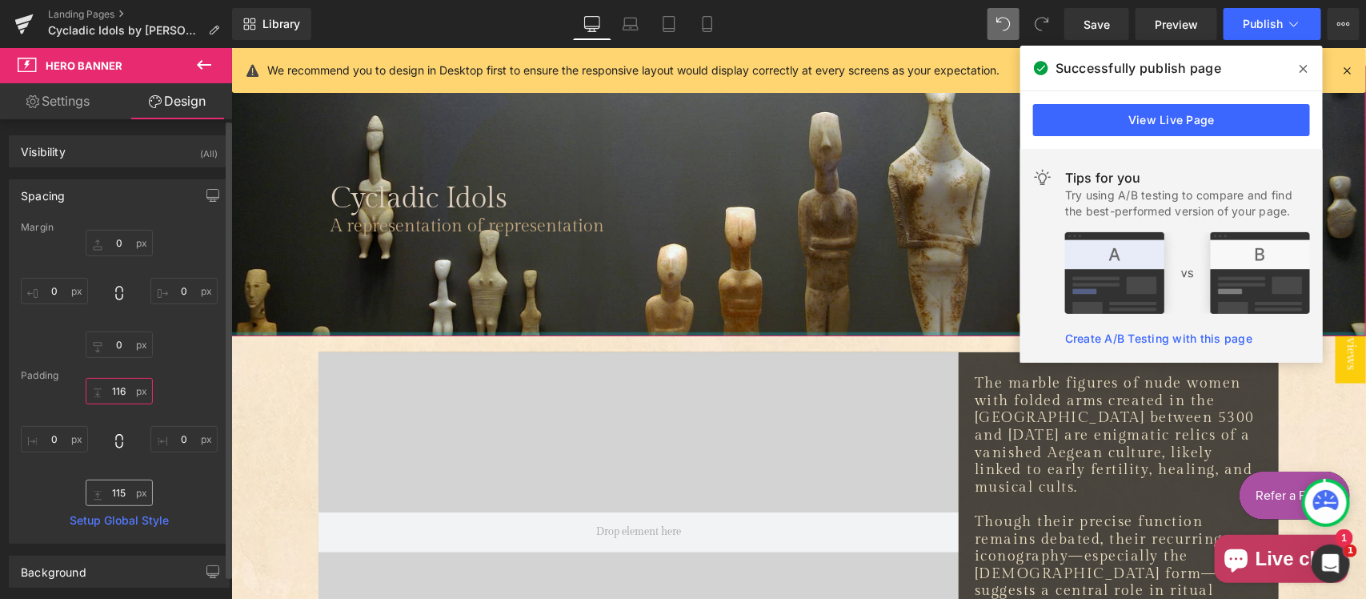
type input "116"
click at [126, 490] on input "115" at bounding box center [119, 492] width 67 height 26
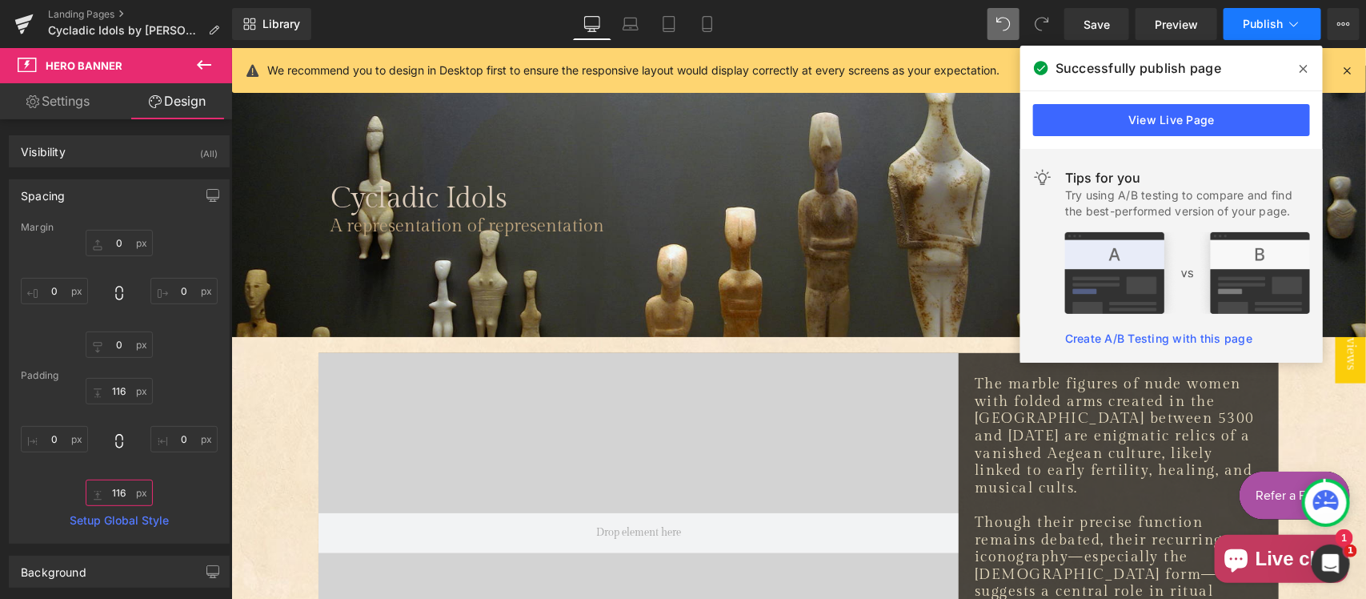
type input "116"
click at [1275, 30] on button "Publish" at bounding box center [1272, 24] width 98 height 32
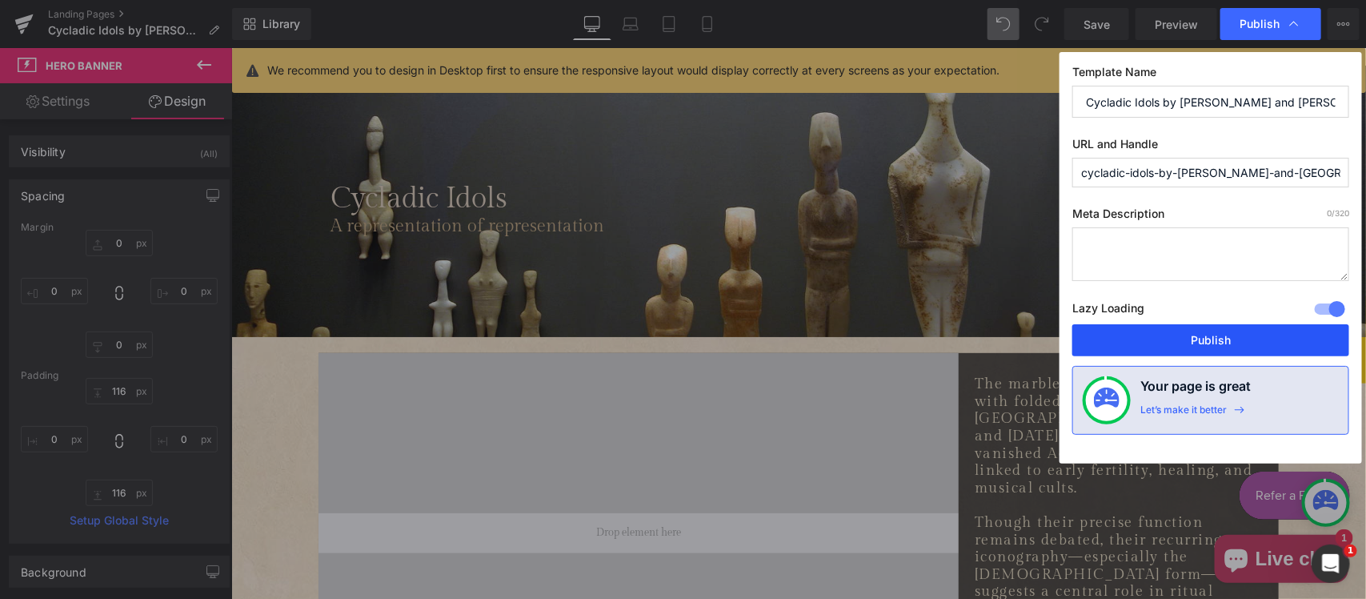
click at [1186, 346] on button "Publish" at bounding box center [1210, 340] width 277 height 32
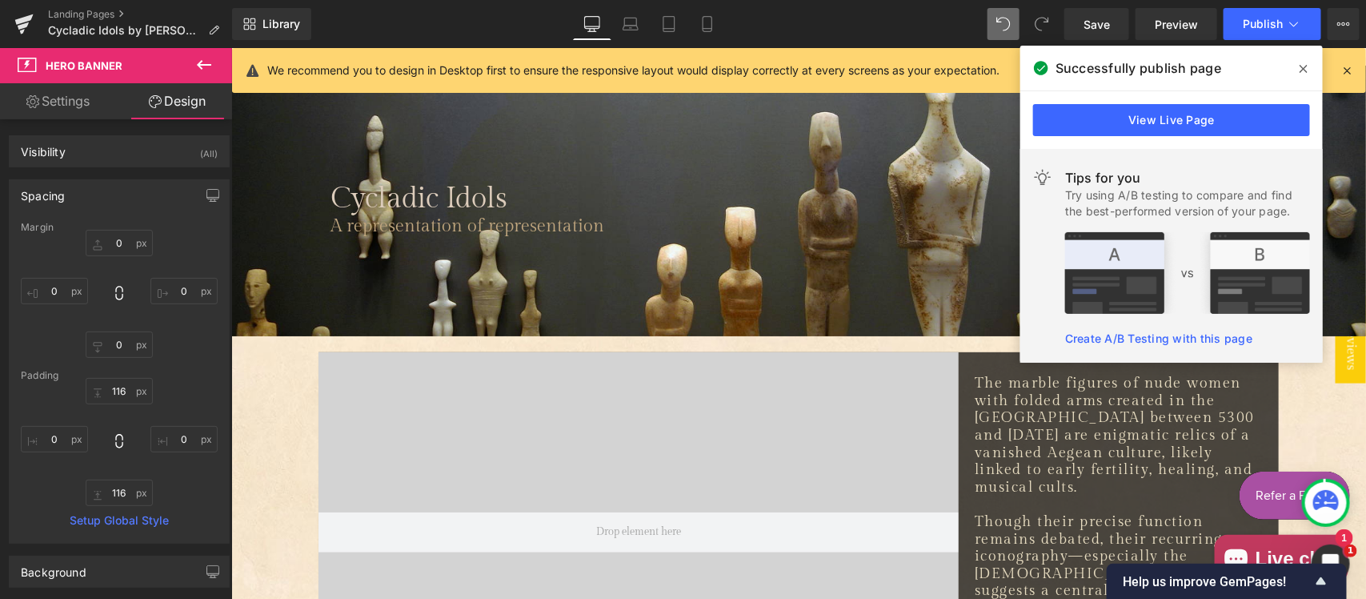
type input "0"
type input "116"
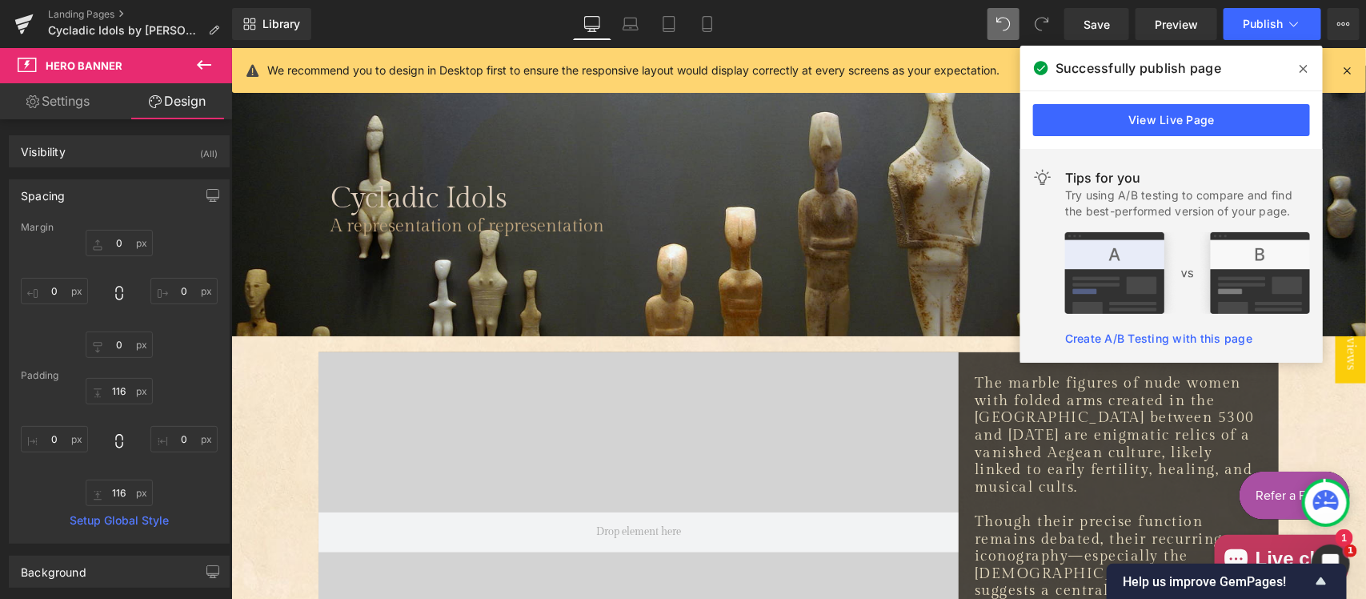
type input "0"
type input "115"
type input "0"
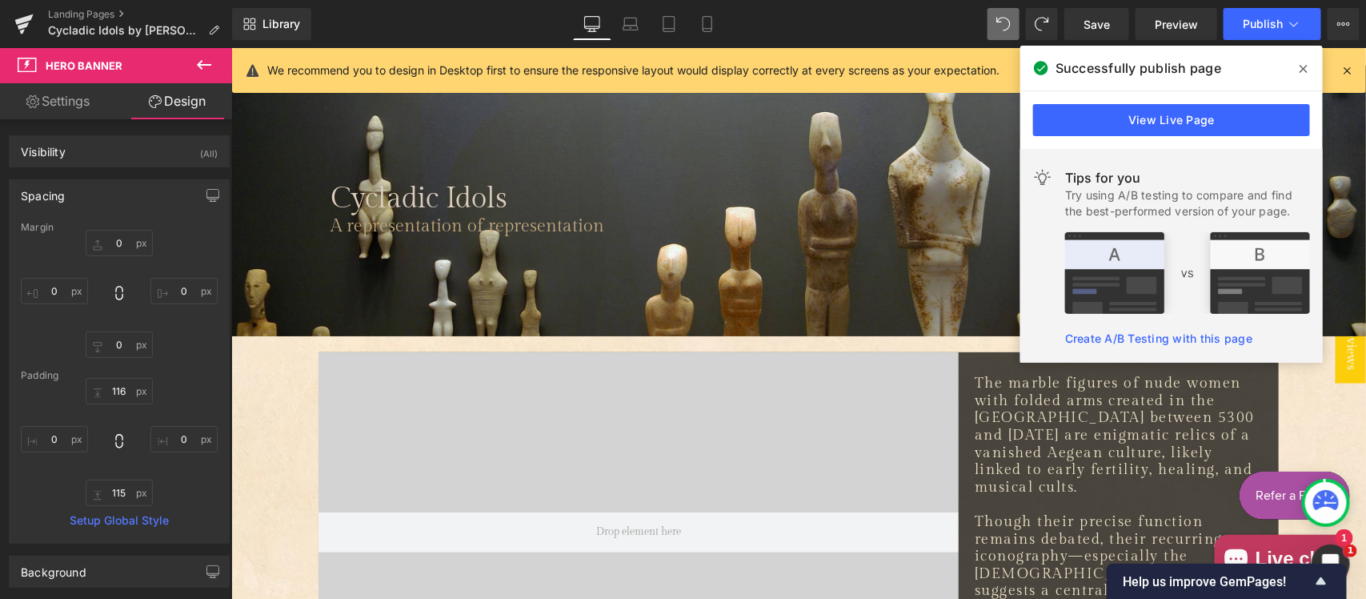
type input "0"
type input "68"
type input "0"
type input "115"
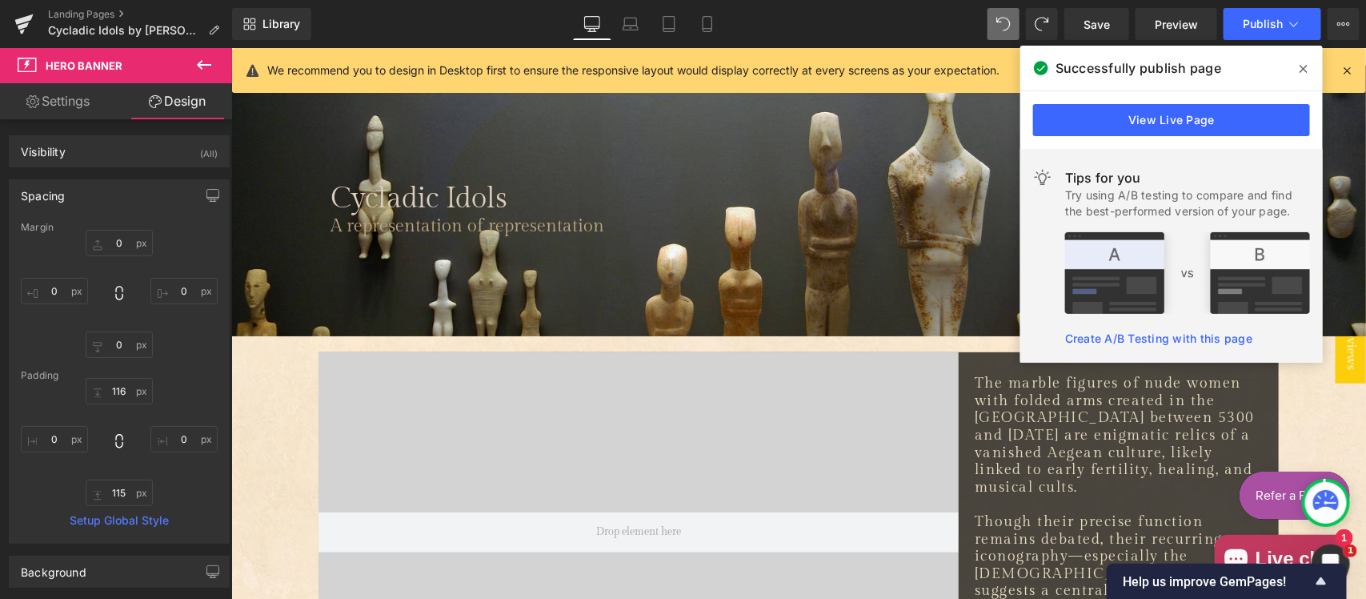
type input "0"
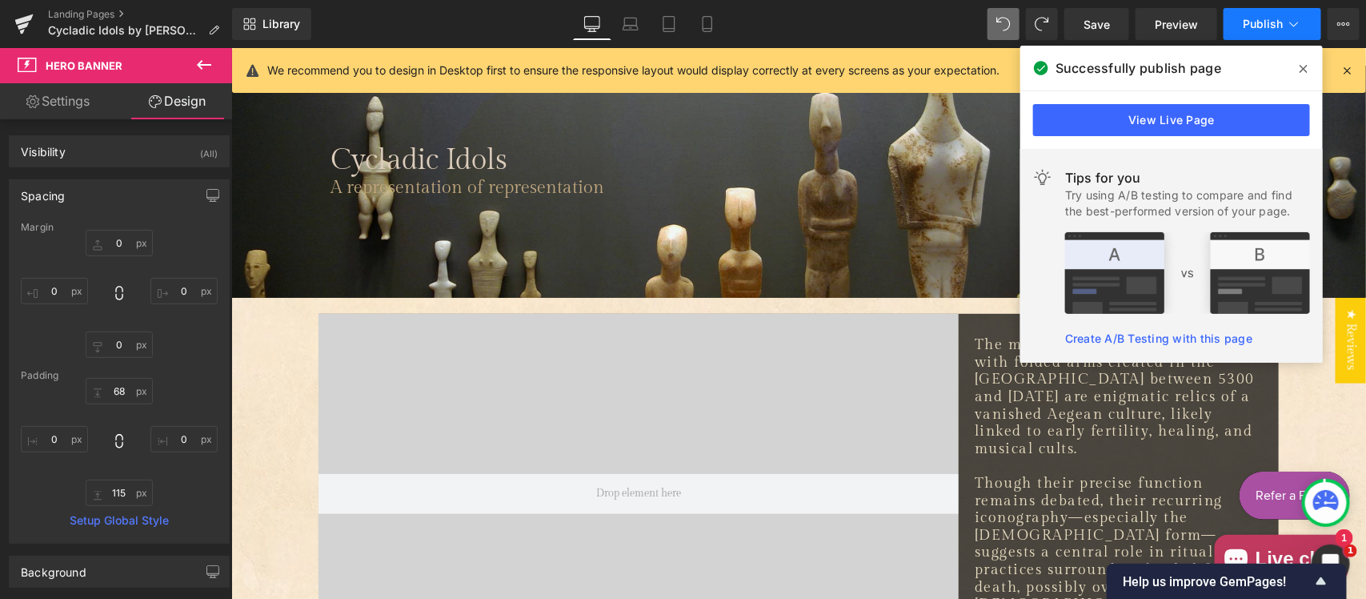
click at [1276, 26] on span "Publish" at bounding box center [1263, 24] width 40 height 13
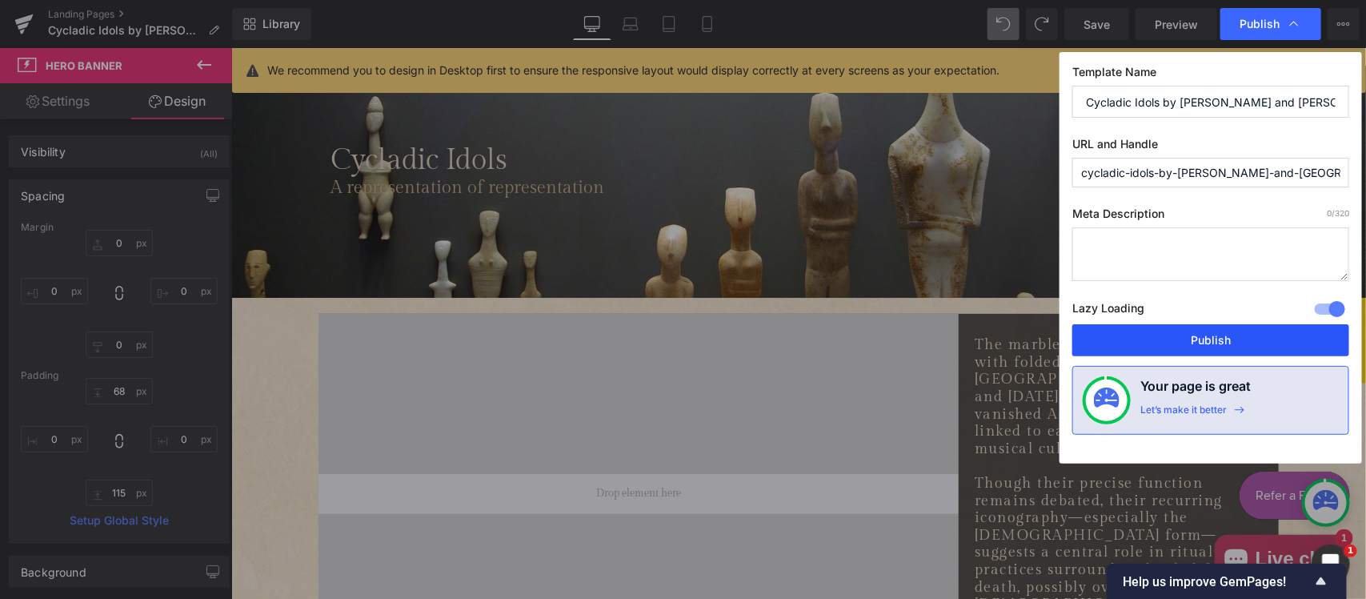
drag, startPoint x: 1182, startPoint y: 342, endPoint x: 419, endPoint y: 310, distance: 763.2
click at [1182, 342] on button "Publish" at bounding box center [1210, 340] width 277 height 32
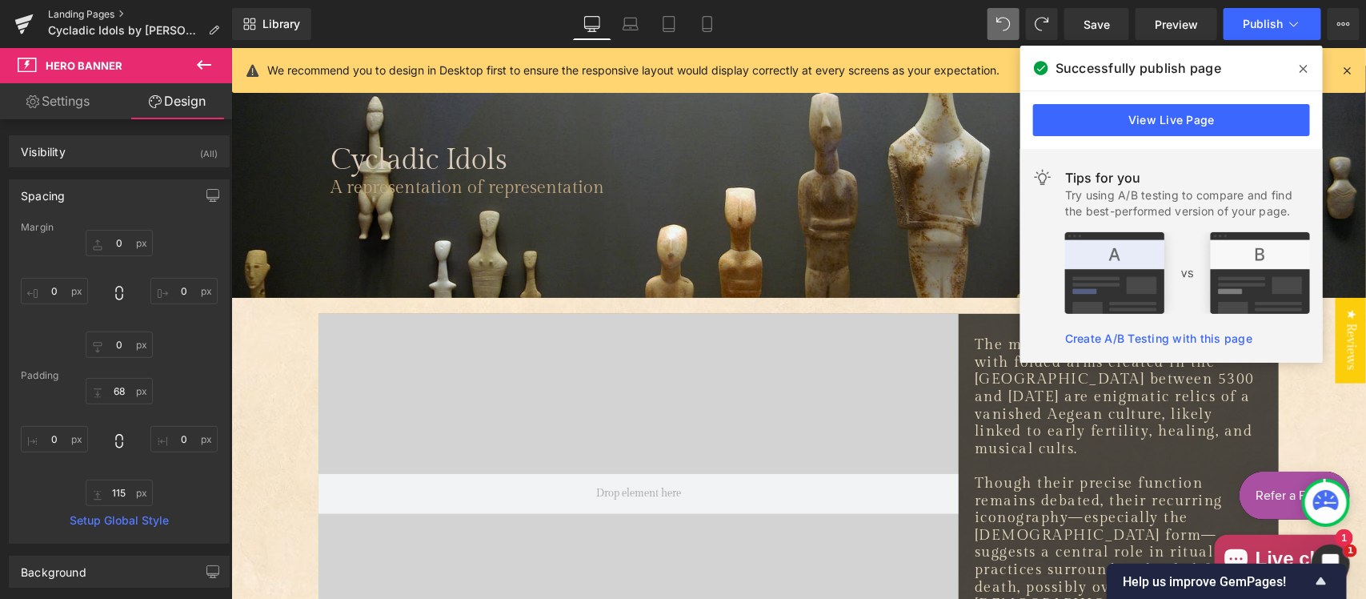
click at [86, 13] on link "Landing Pages" at bounding box center [140, 14] width 184 height 13
